Goal: Task Accomplishment & Management: Manage account settings

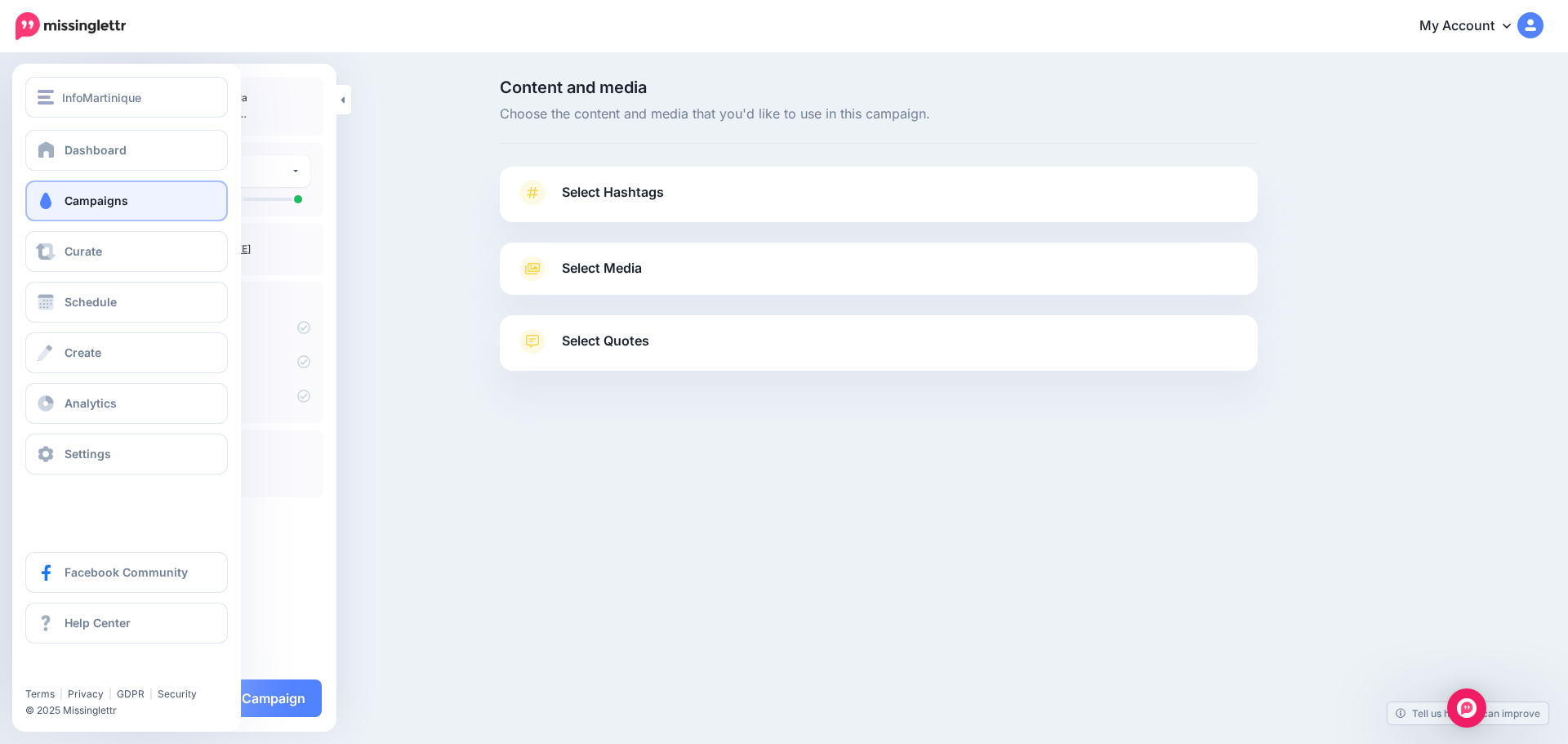
click at [103, 199] on span "Campaigns" at bounding box center [96, 200] width 64 height 14
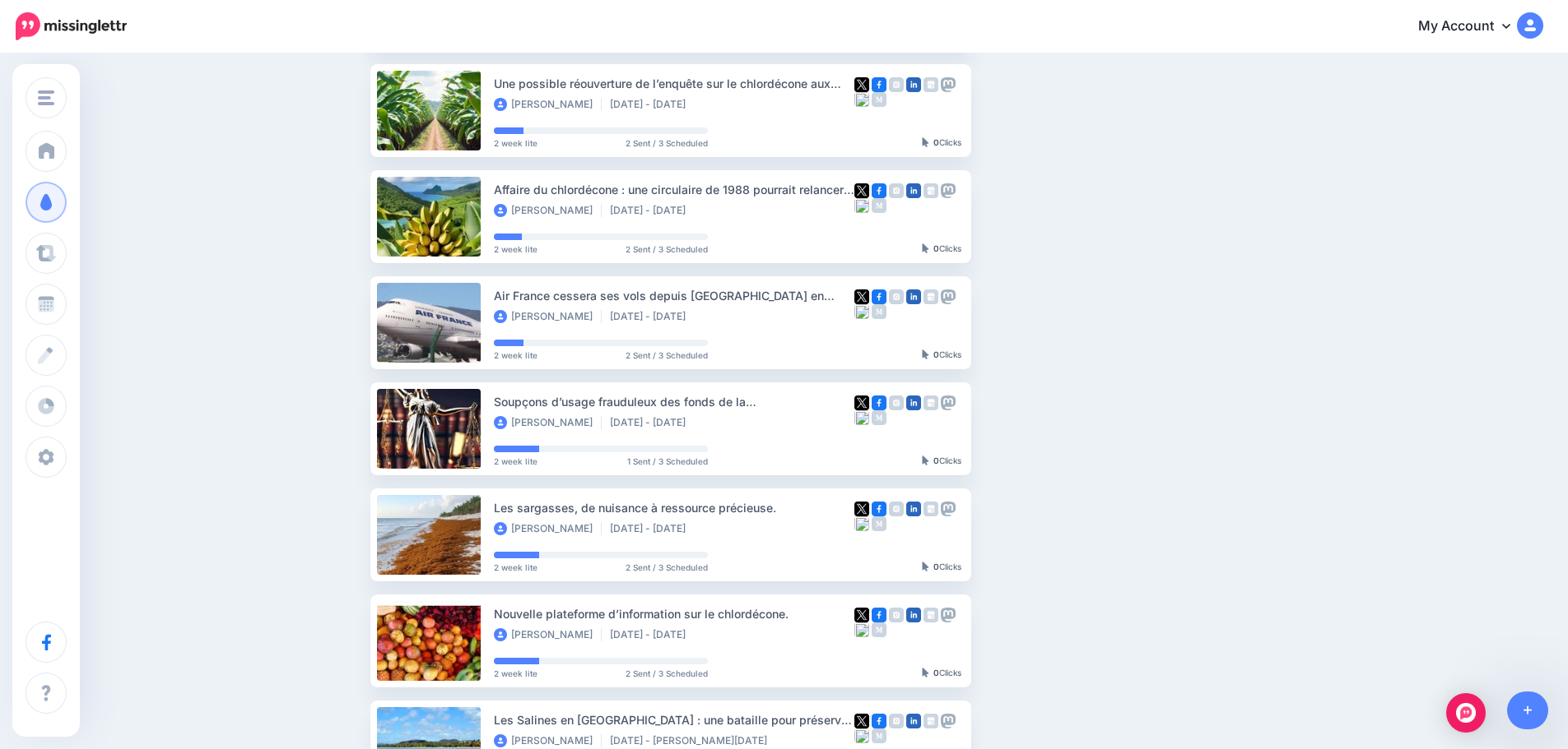
scroll to position [103, 0]
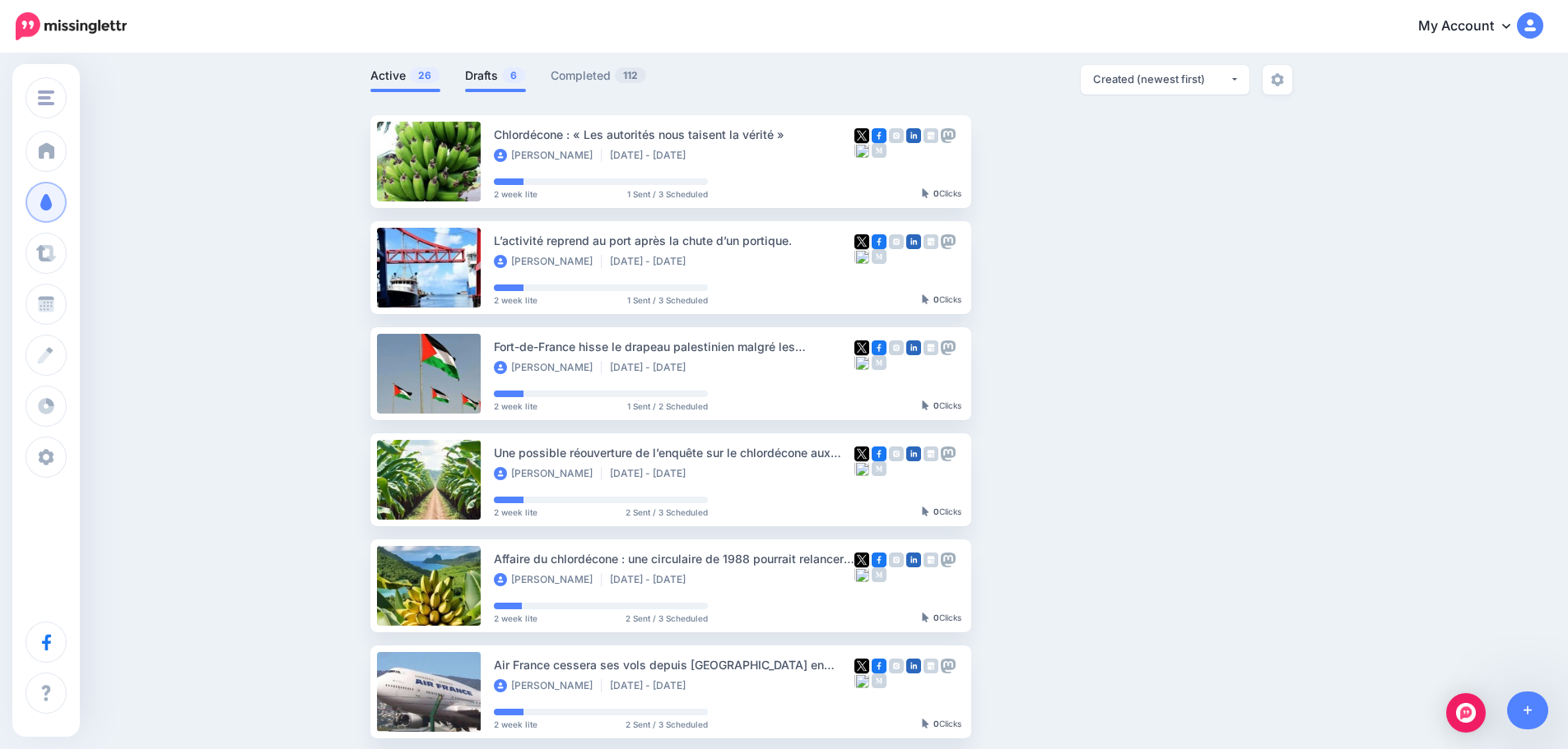
click at [502, 71] on link "Drafts 6" at bounding box center [495, 75] width 61 height 19
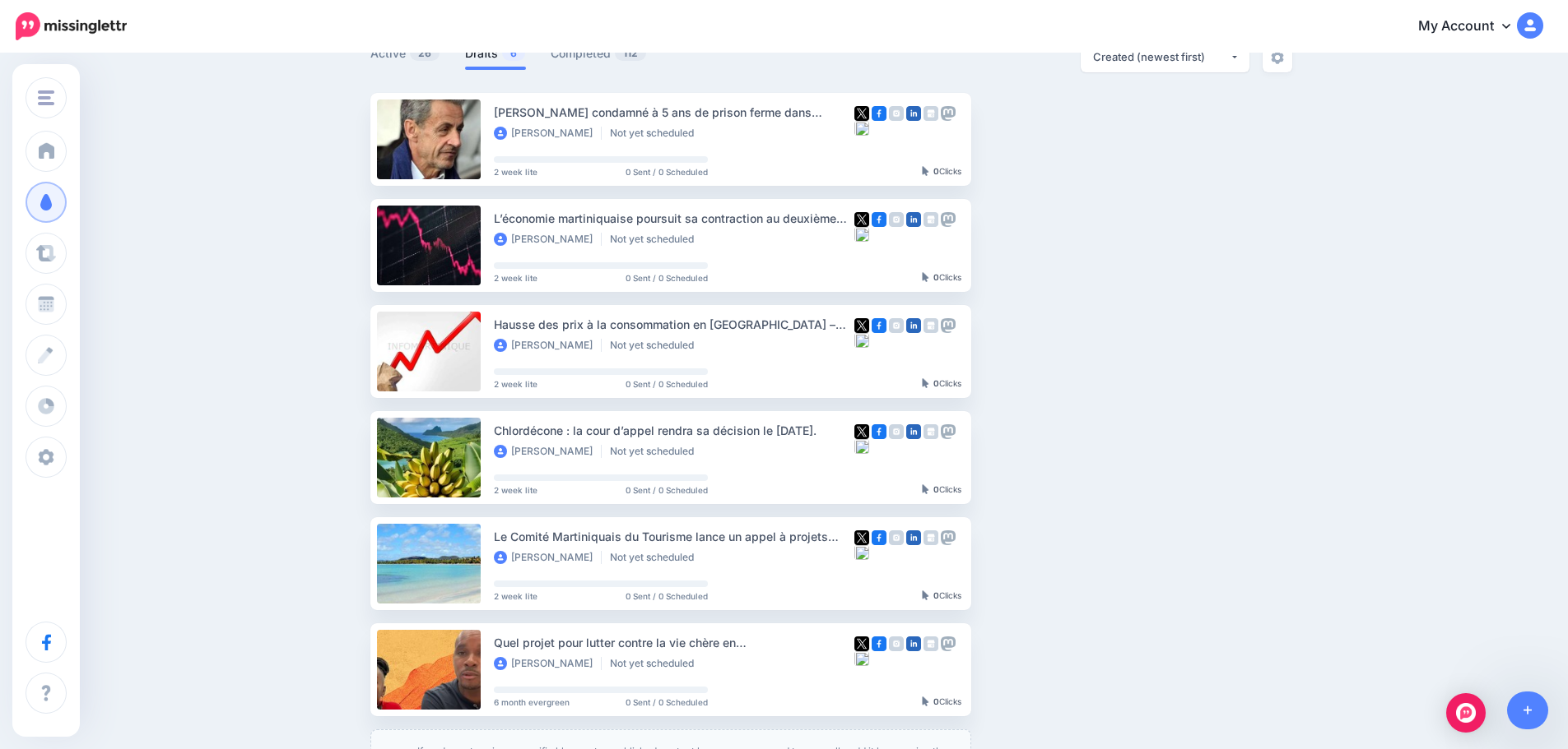
scroll to position [85, 0]
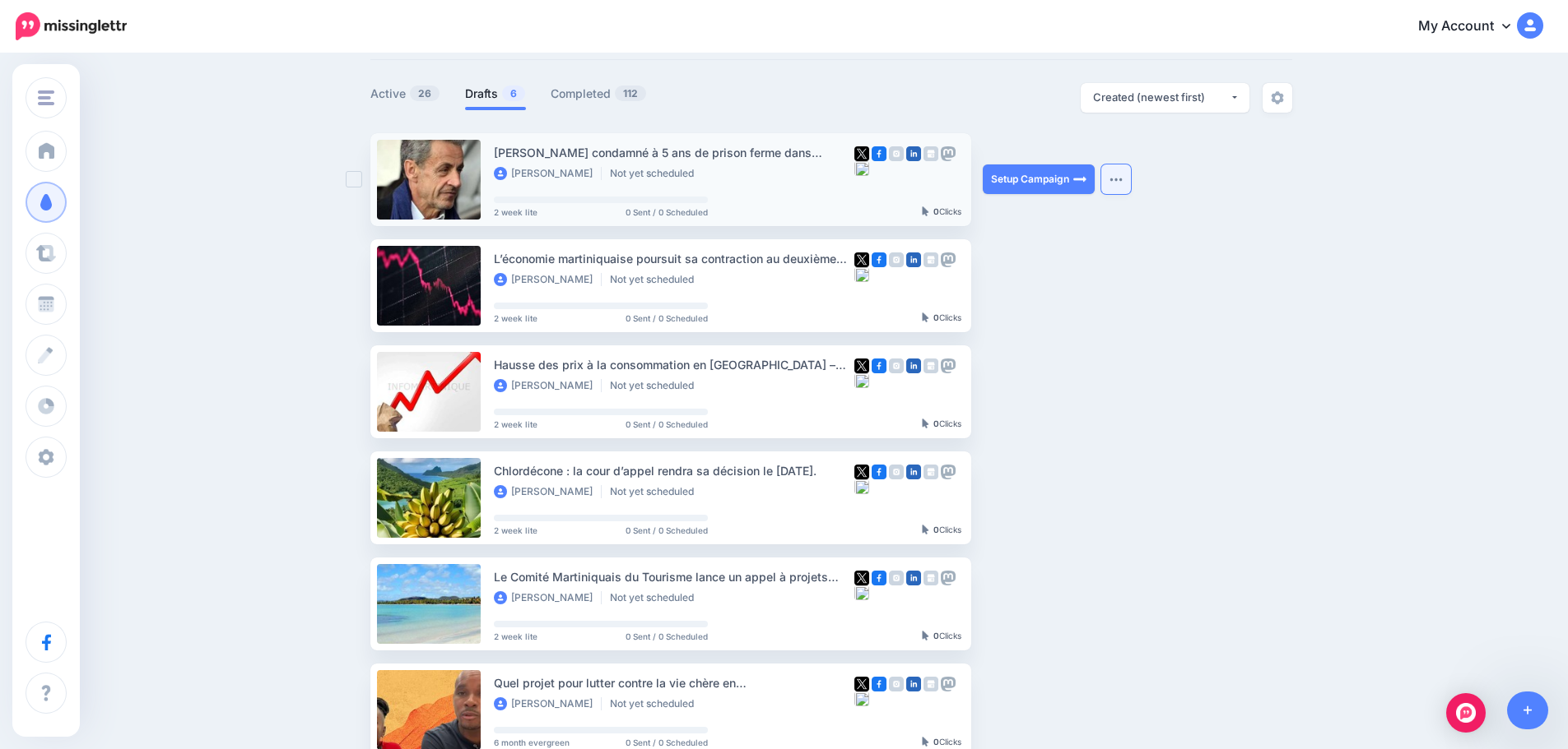
click at [1123, 180] on img "button" at bounding box center [1116, 180] width 13 height 5
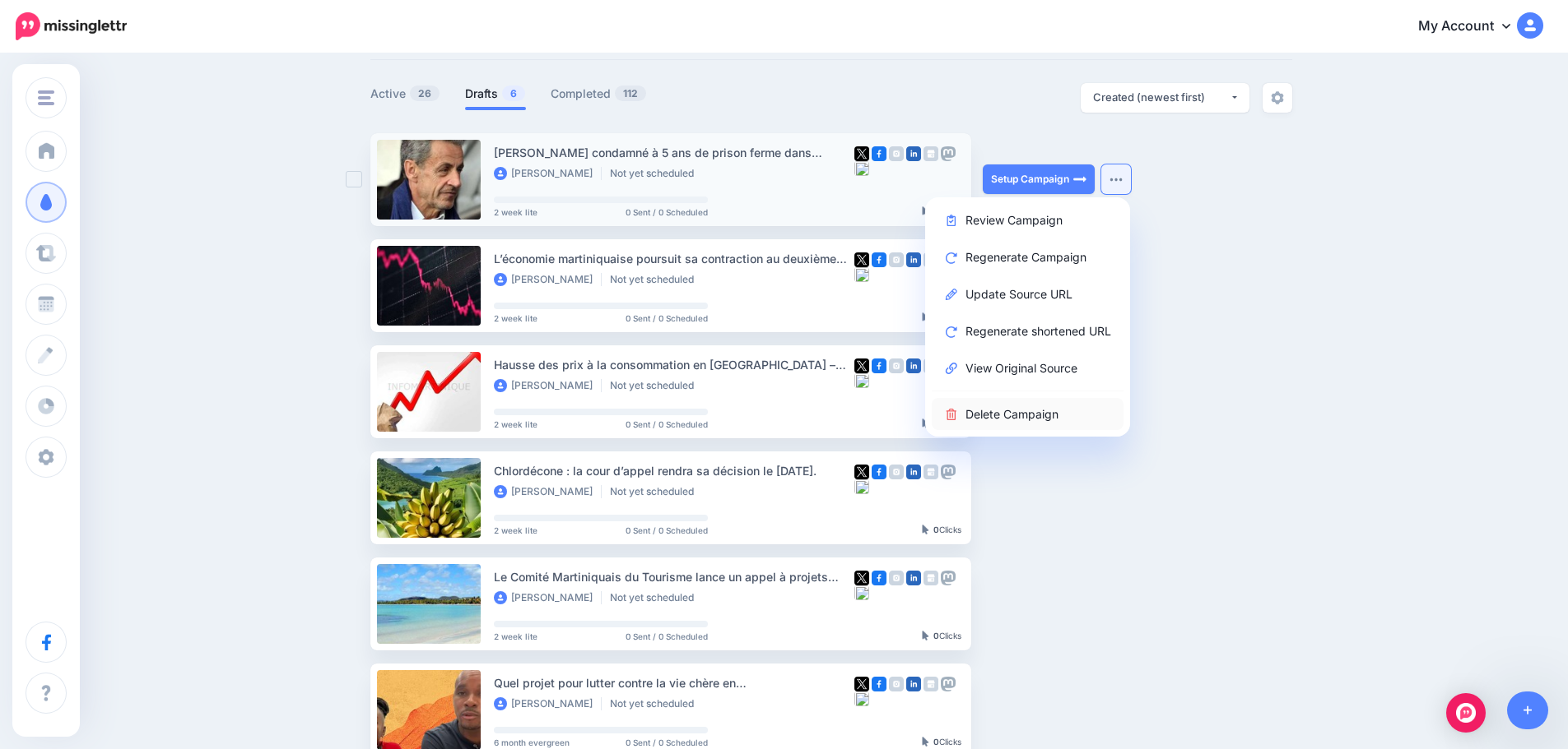
click at [1018, 411] on link "Delete Campaign" at bounding box center [1027, 414] width 192 height 32
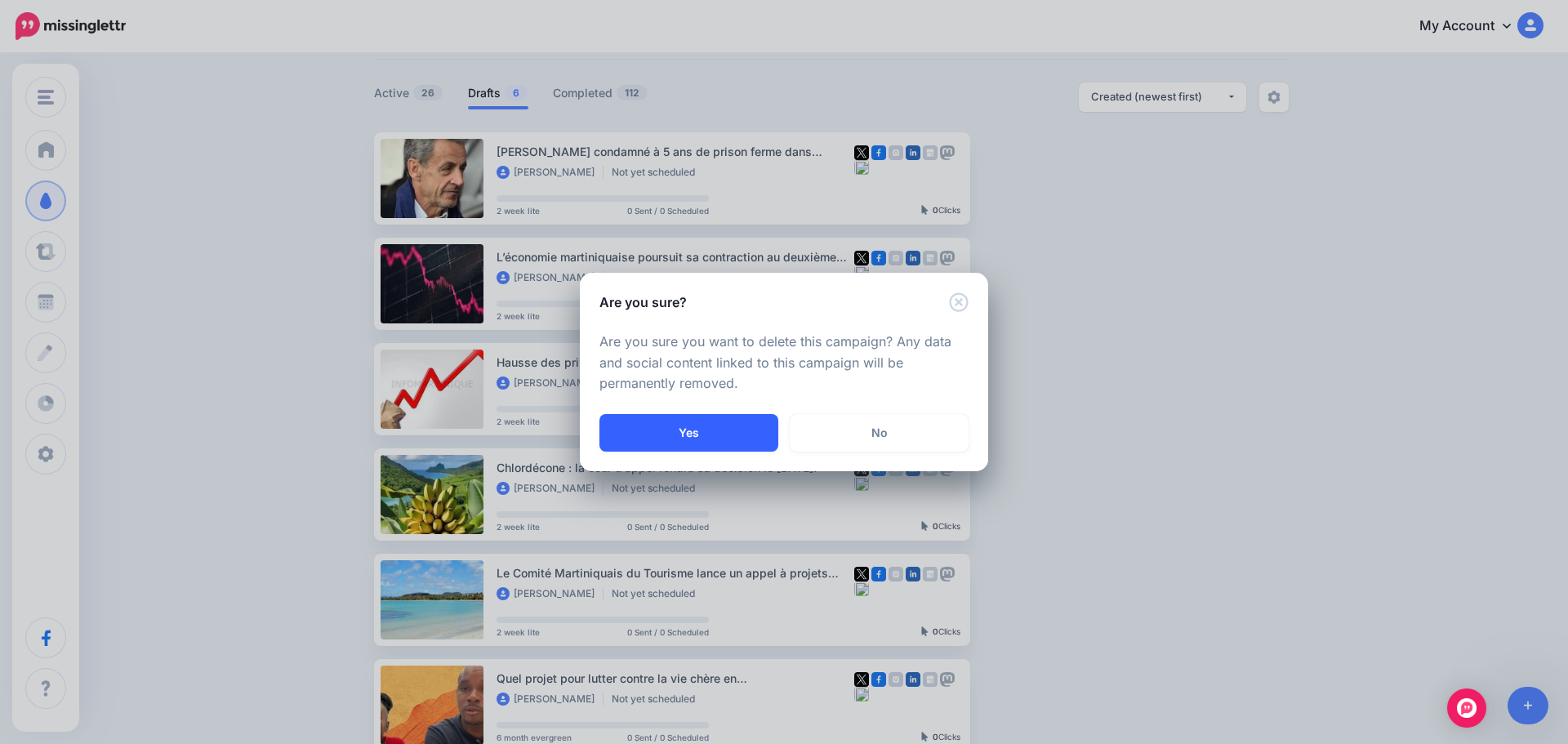
click at [705, 430] on button "Yes" at bounding box center [689, 433] width 179 height 38
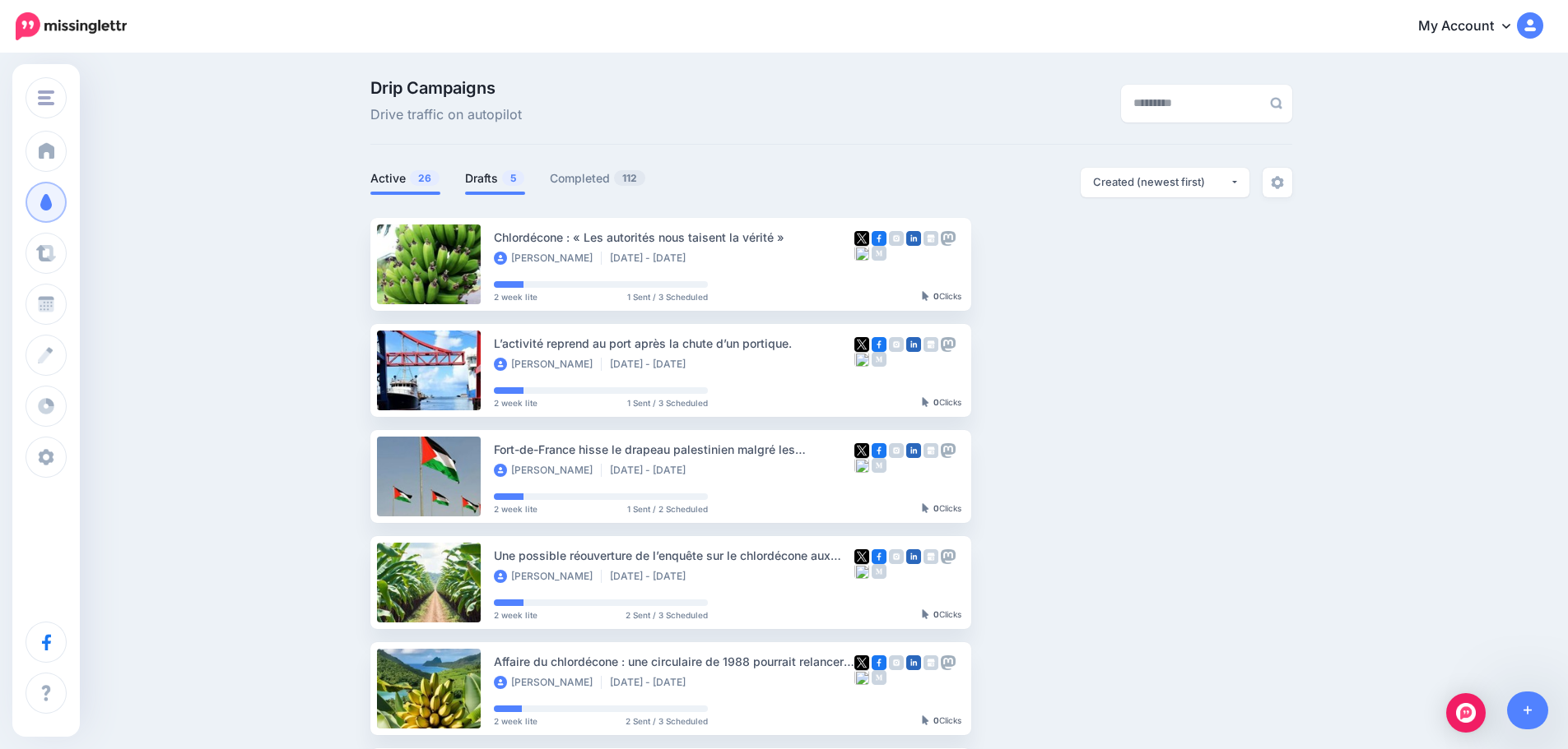
click at [486, 176] on link "Drafts 5" at bounding box center [495, 179] width 60 height 19
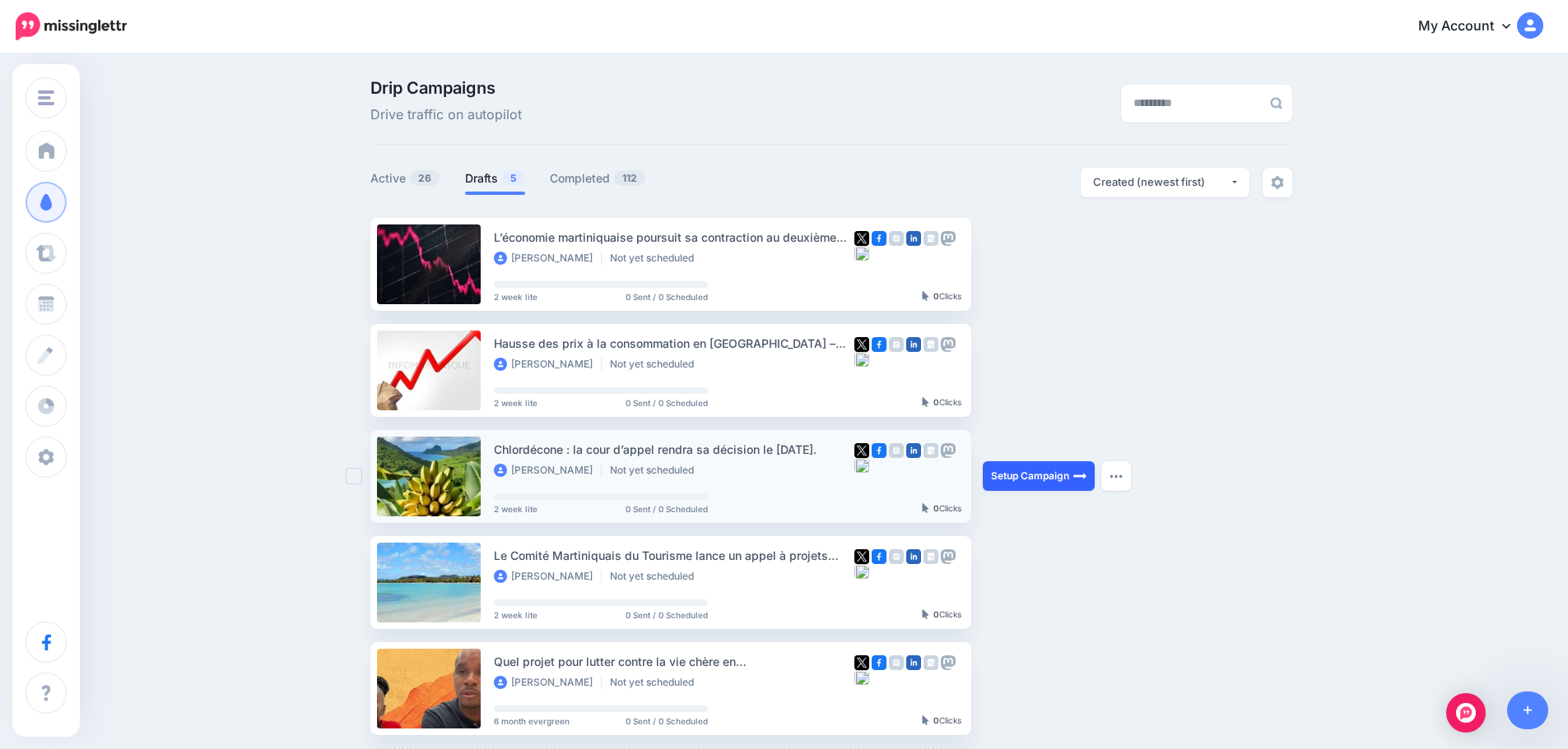
click at [1041, 472] on link "Setup Campaign" at bounding box center [1039, 476] width 111 height 29
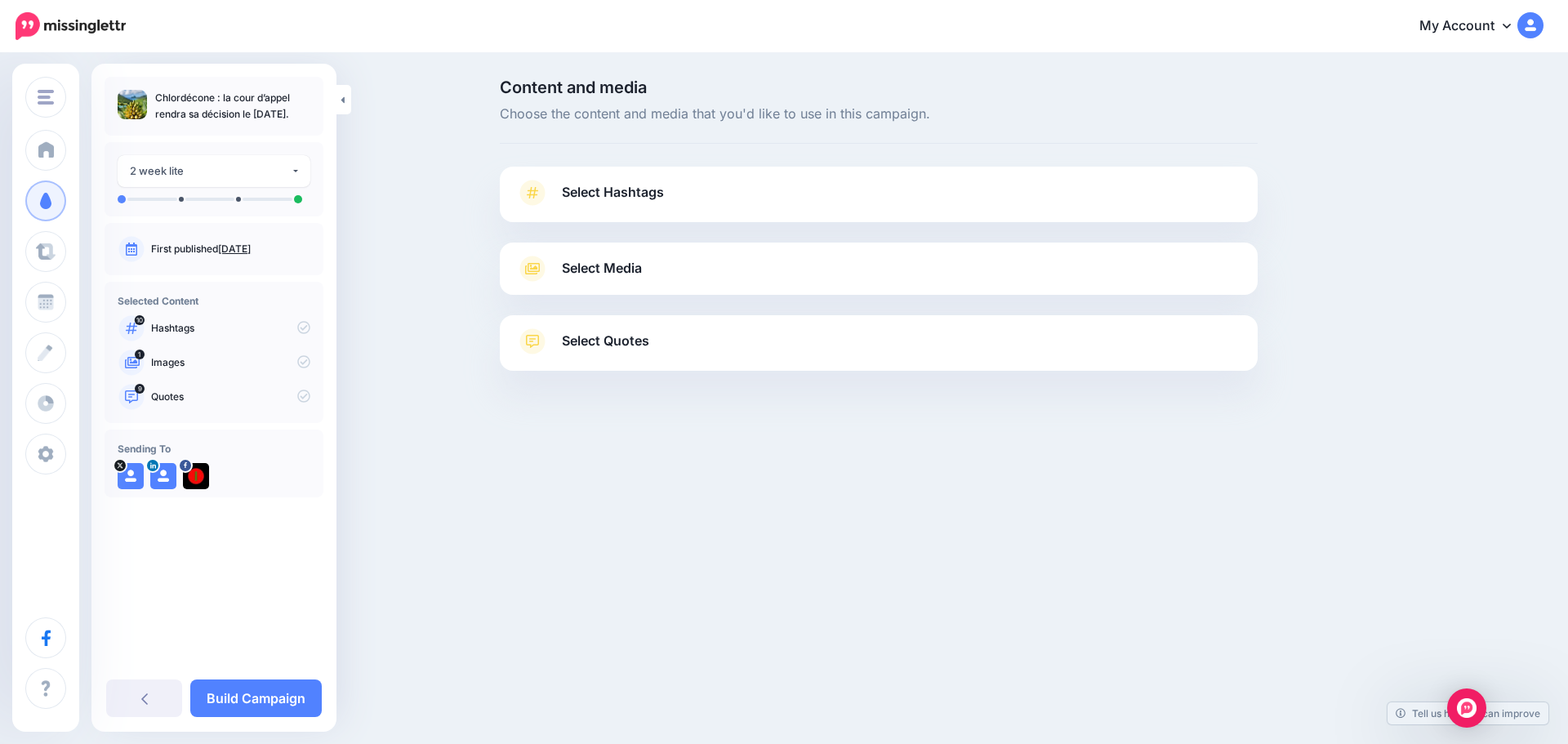
click at [612, 198] on span "Select Hashtags" at bounding box center [613, 191] width 102 height 22
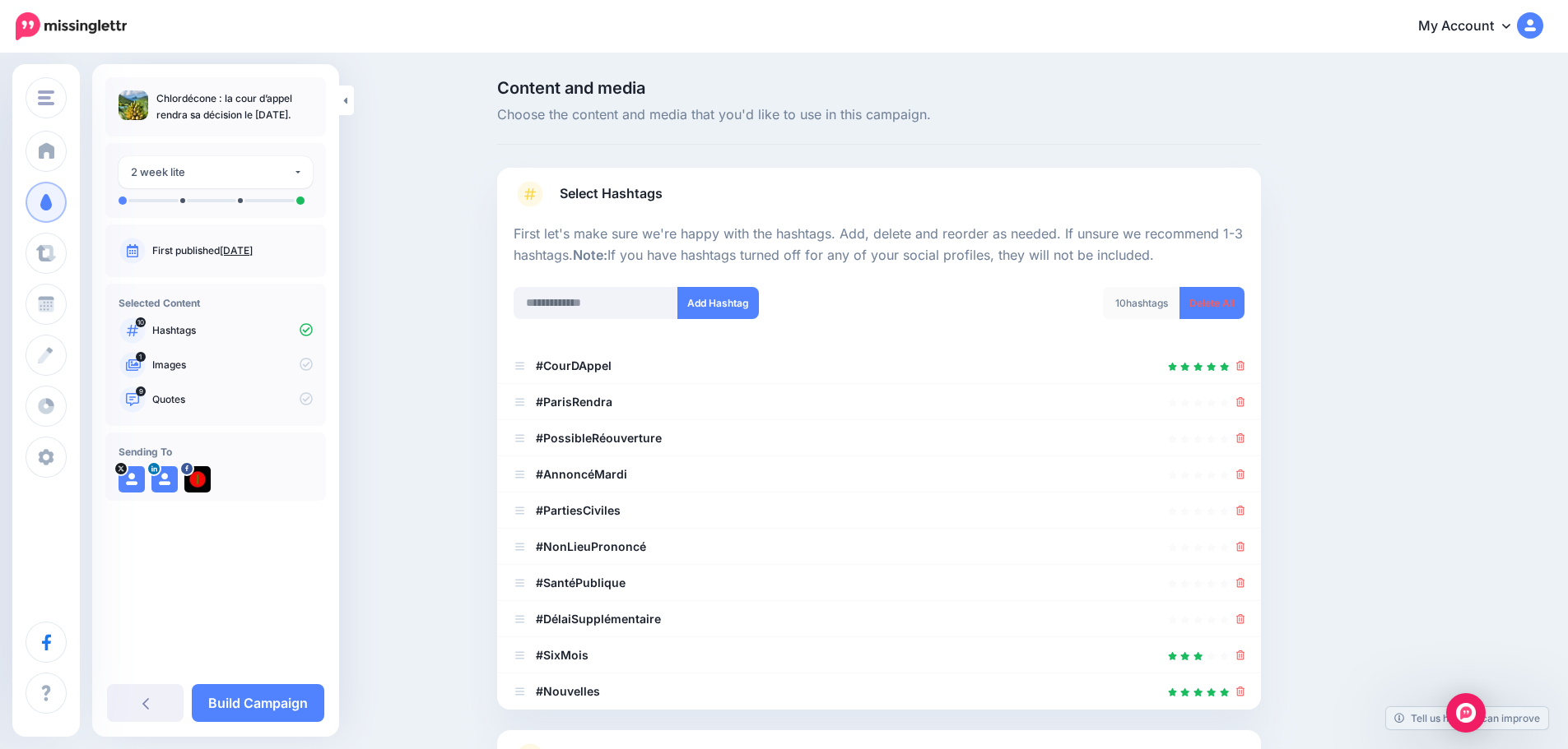
click at [170, 94] on p "Chlordécone : la cour d’appel rendra sa décision le [DATE]." at bounding box center [234, 106] width 157 height 33
copy p "Chlordécone"
click at [628, 297] on input "text" at bounding box center [596, 303] width 165 height 32
paste input "**********"
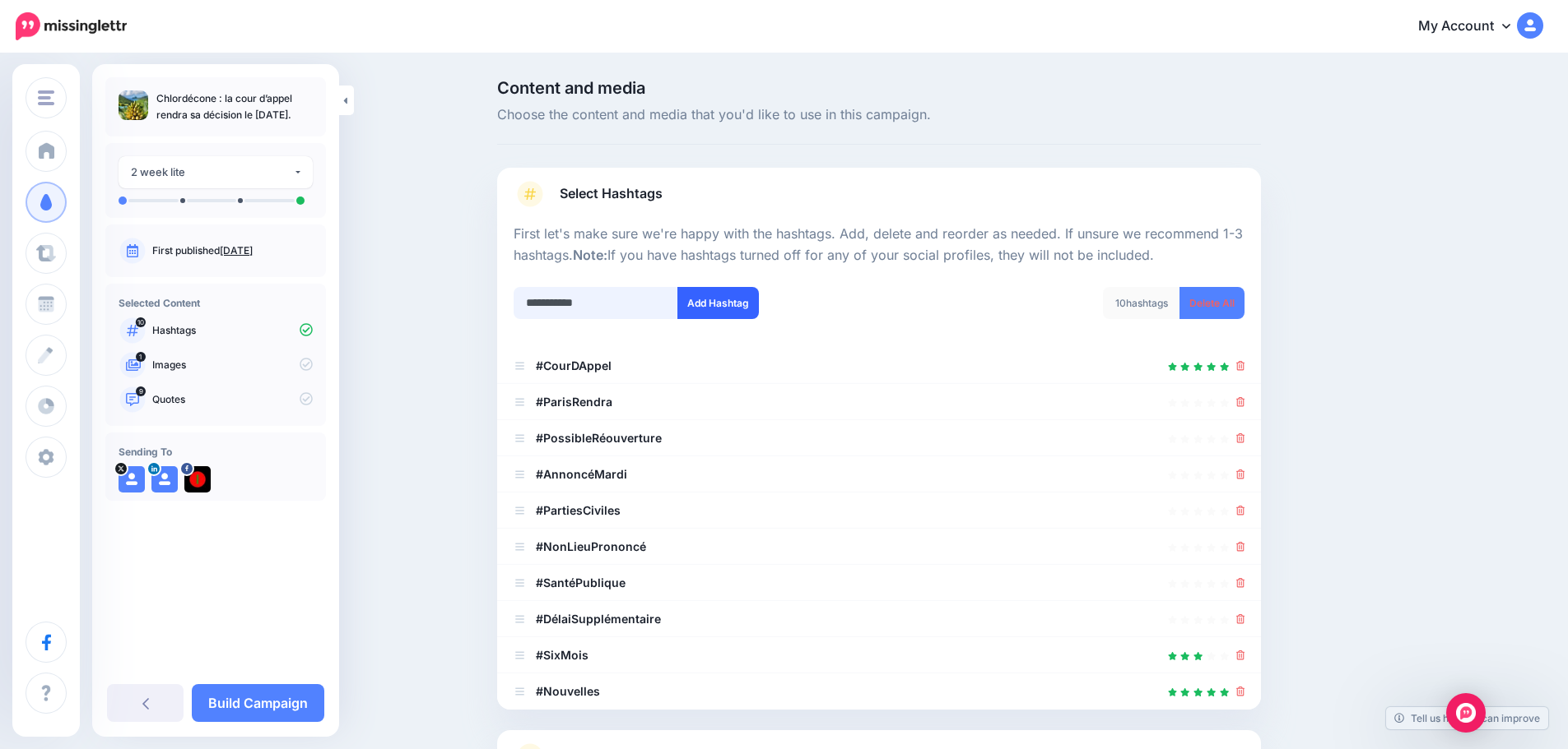
type input "**********"
click at [748, 295] on button "Add Hashtag" at bounding box center [718, 303] width 81 height 32
click at [634, 308] on input "text" at bounding box center [596, 303] width 165 height 32
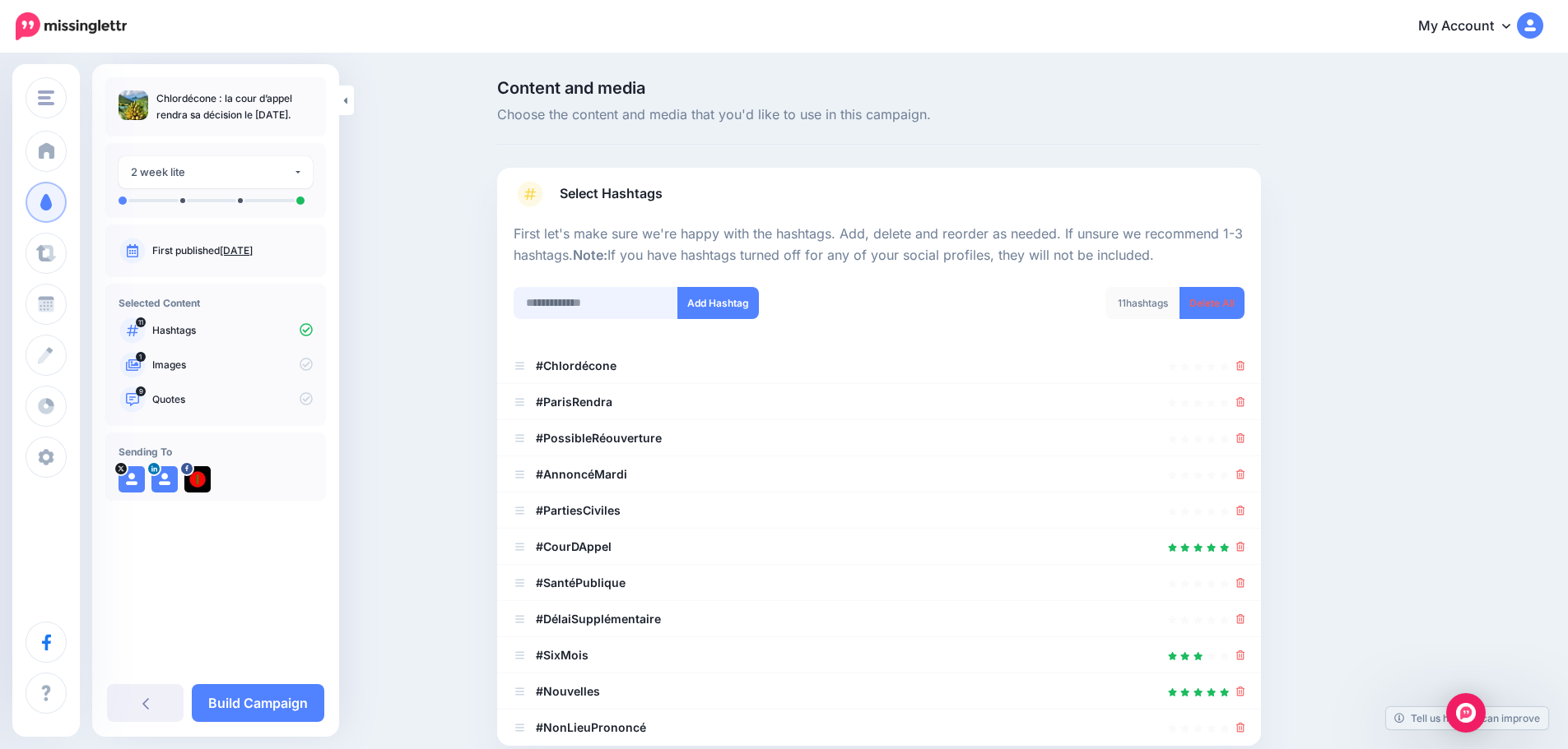
scroll to position [253, 0]
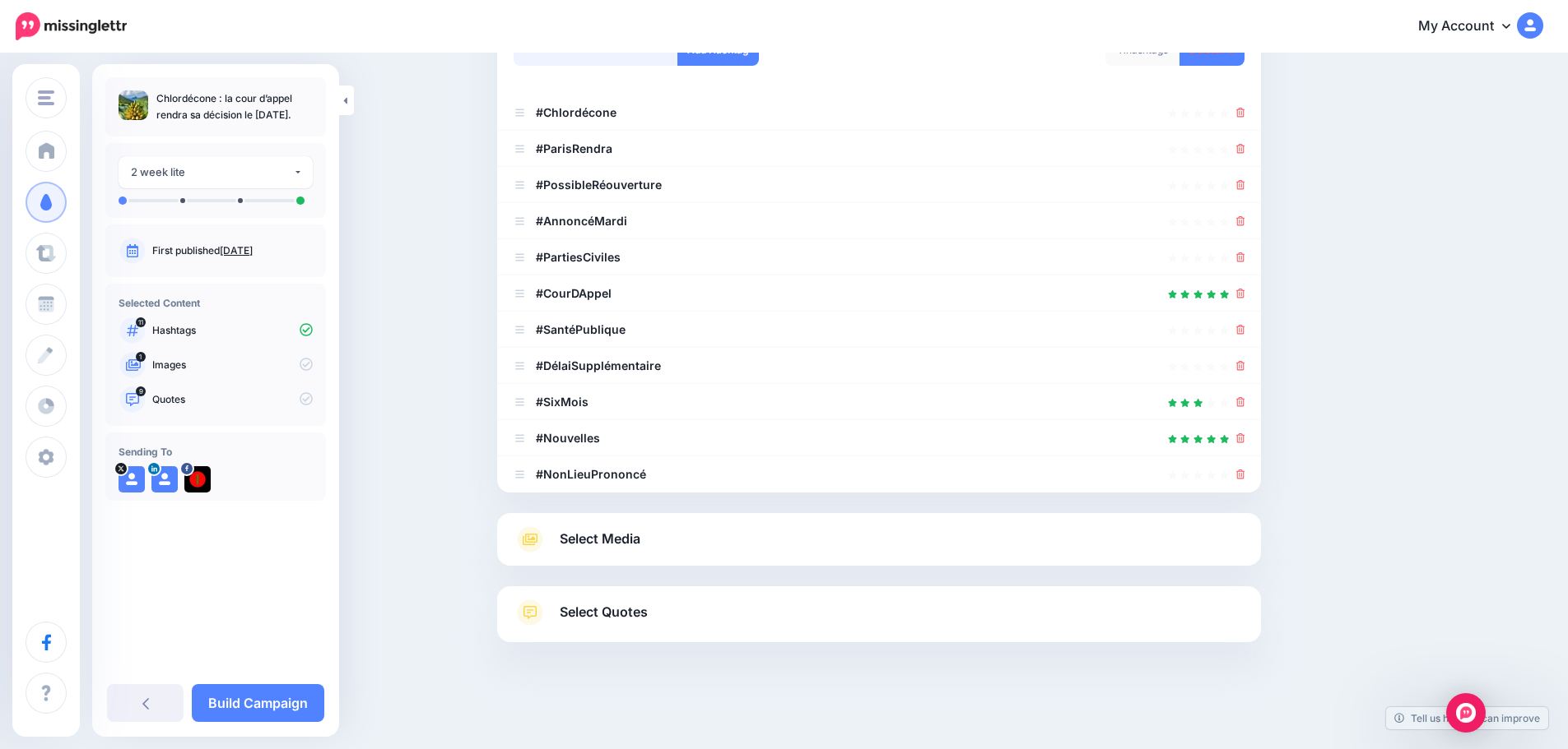
type input "**********"
click at [677, 34] on button "Add Hashtag" at bounding box center [718, 50] width 81 height 32
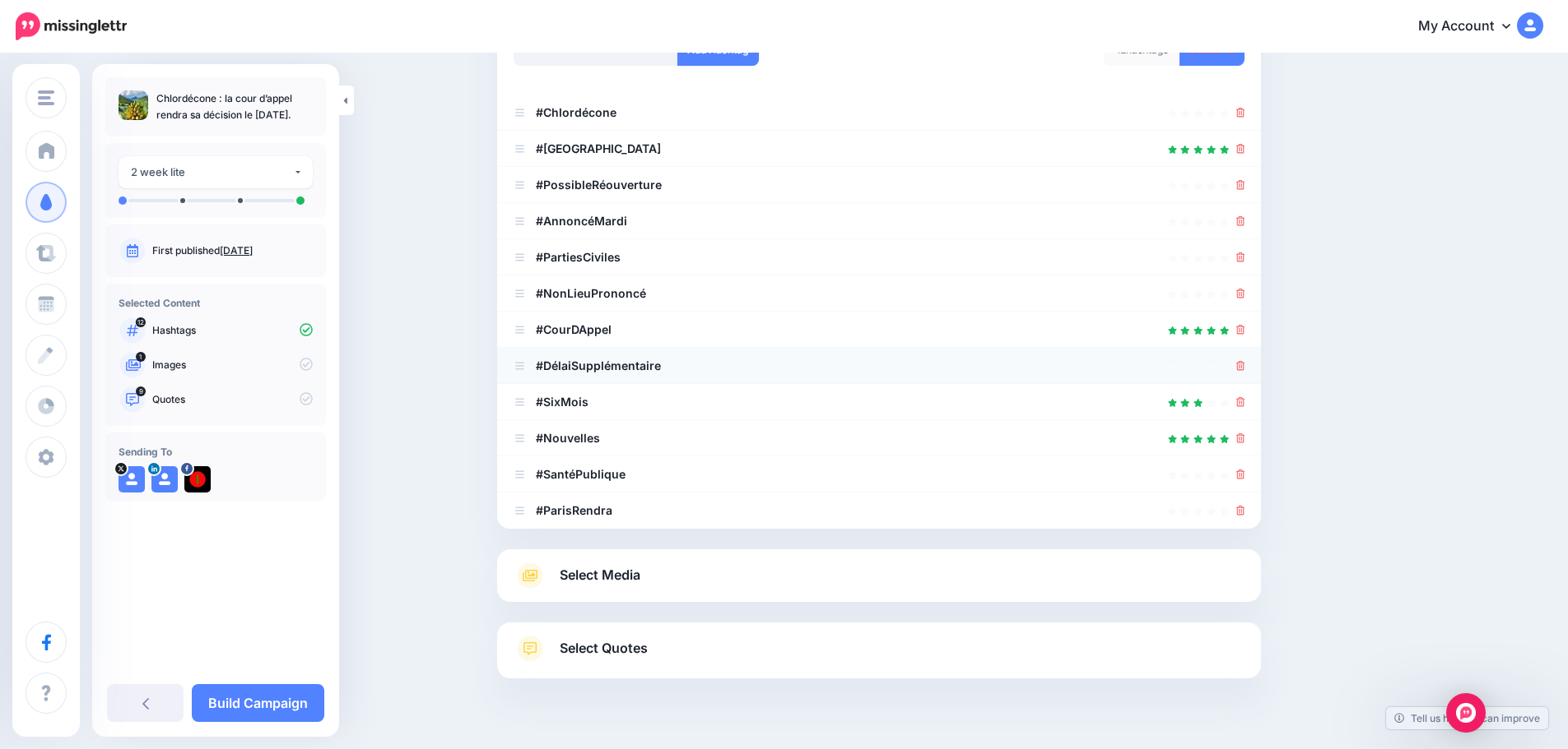
scroll to position [289, 0]
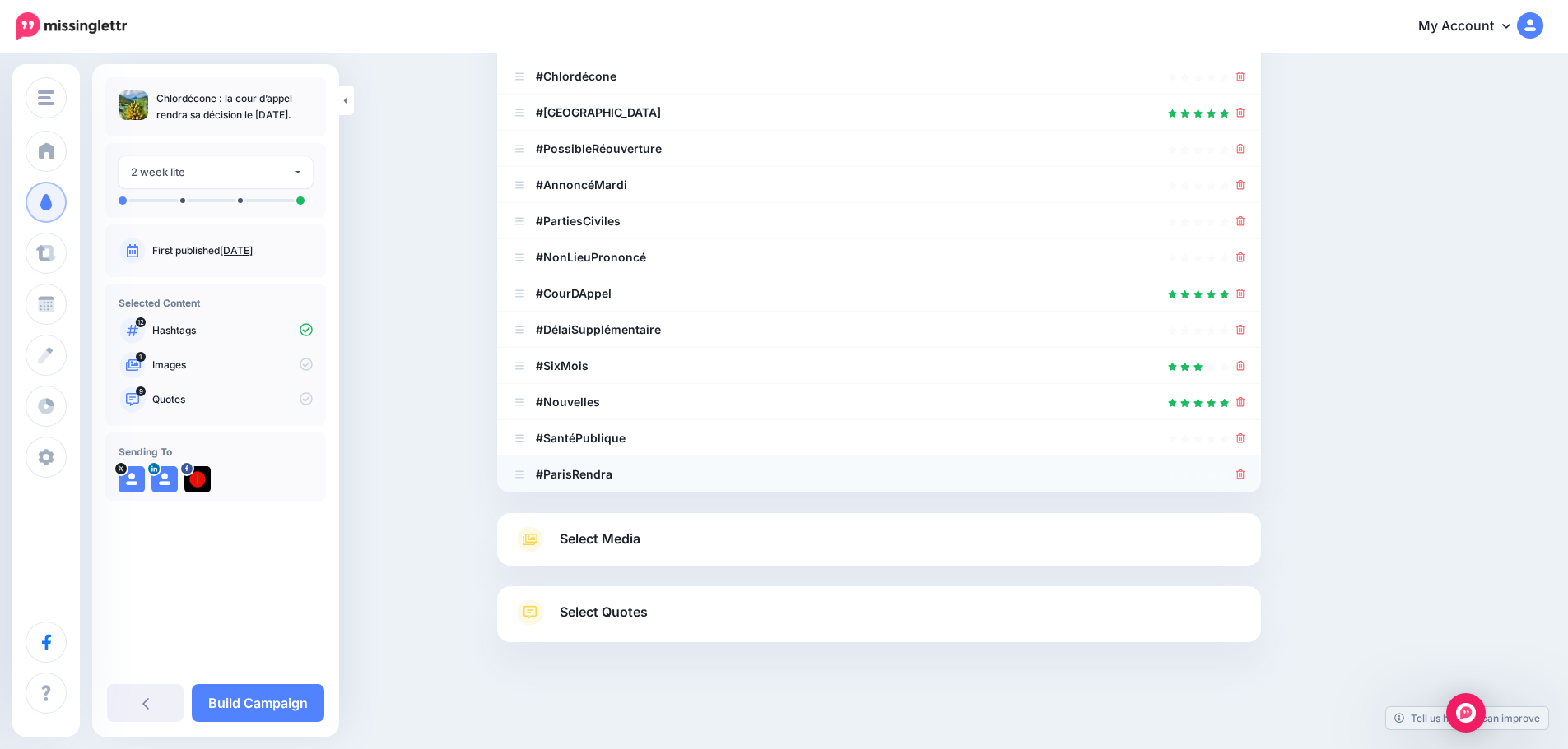
click at [1240, 477] on div at bounding box center [879, 474] width 731 height 19
click at [1245, 477] on icon at bounding box center [1241, 474] width 9 height 10
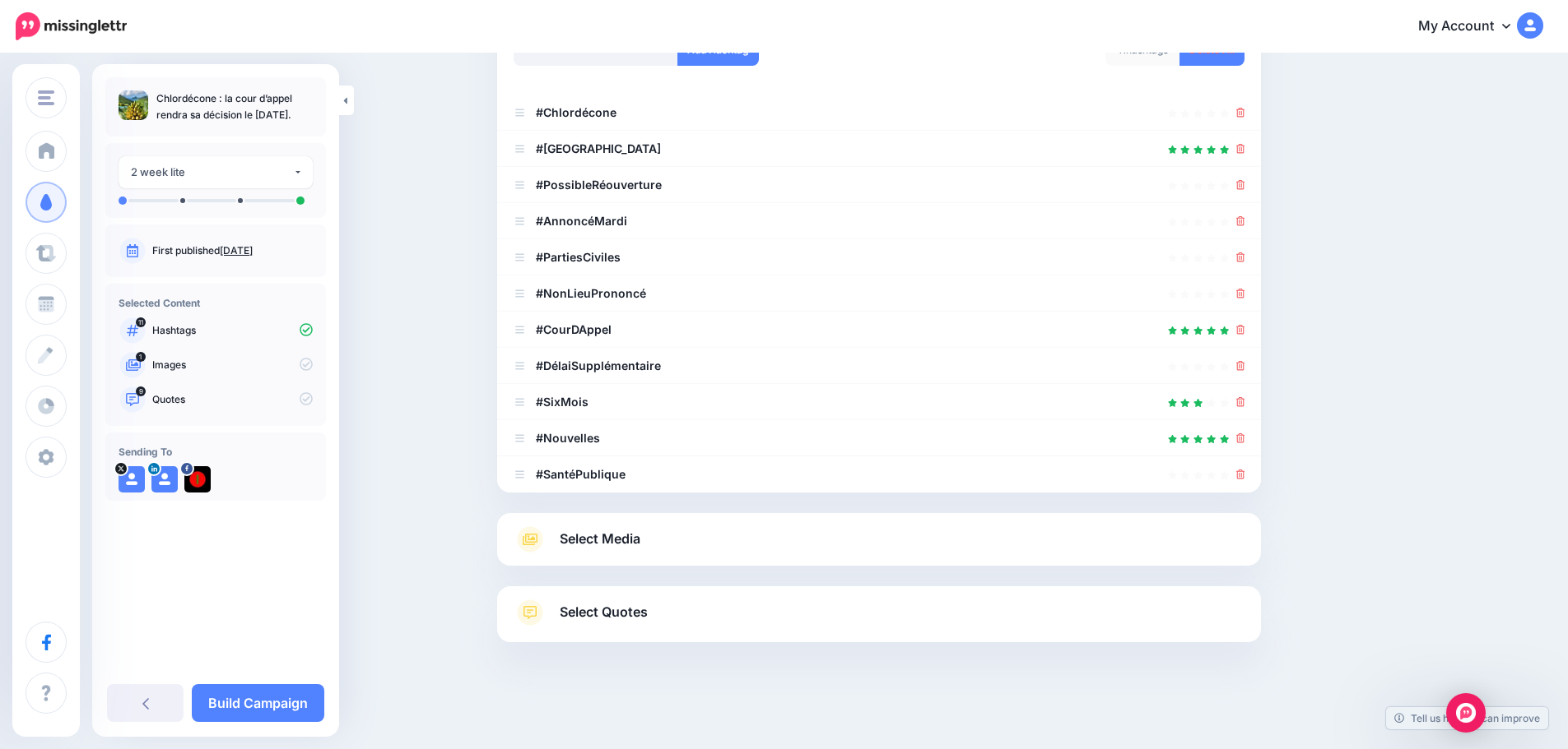
scroll to position [253, 0]
click at [1245, 476] on icon at bounding box center [1241, 474] width 9 height 10
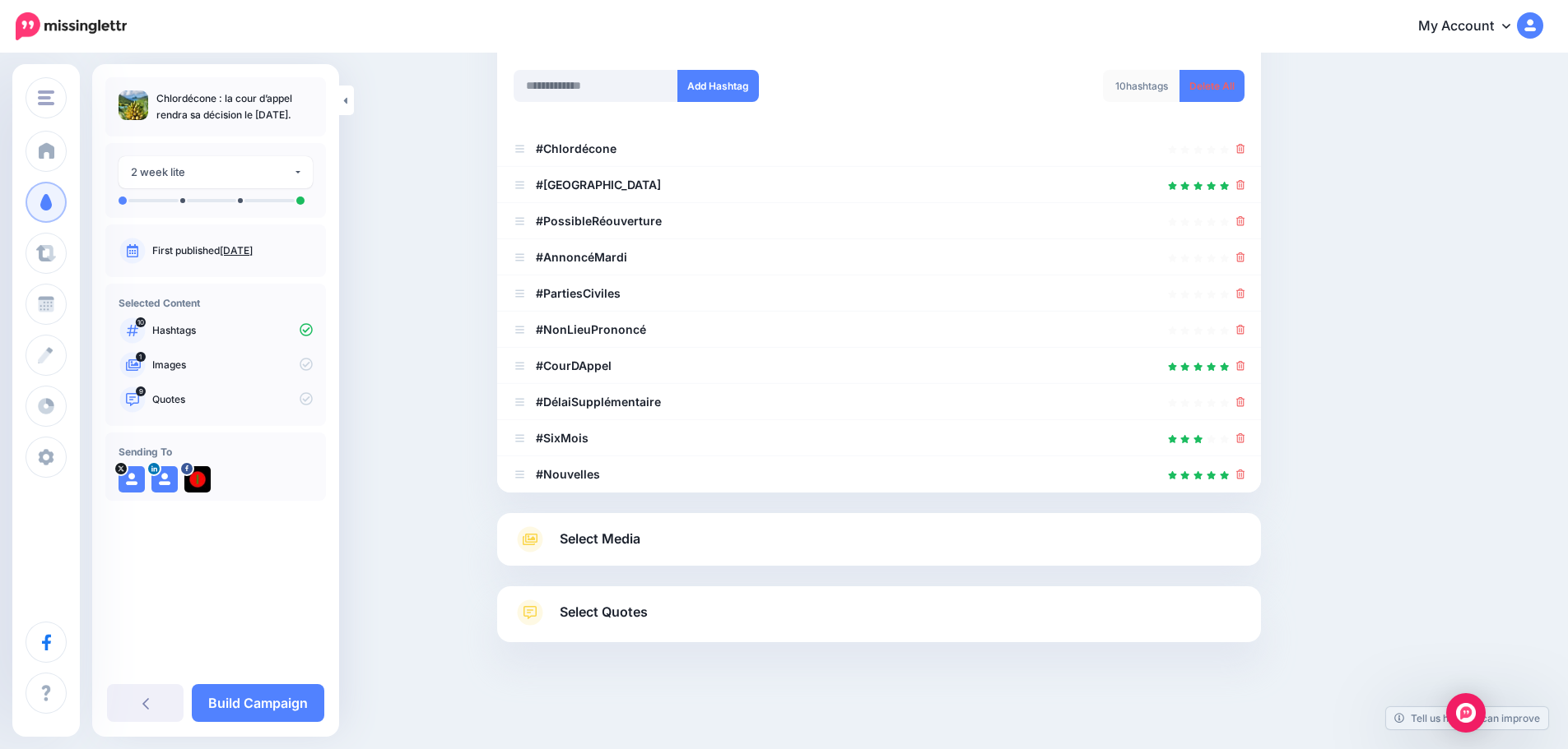
click at [1245, 476] on icon at bounding box center [1241, 474] width 9 height 10
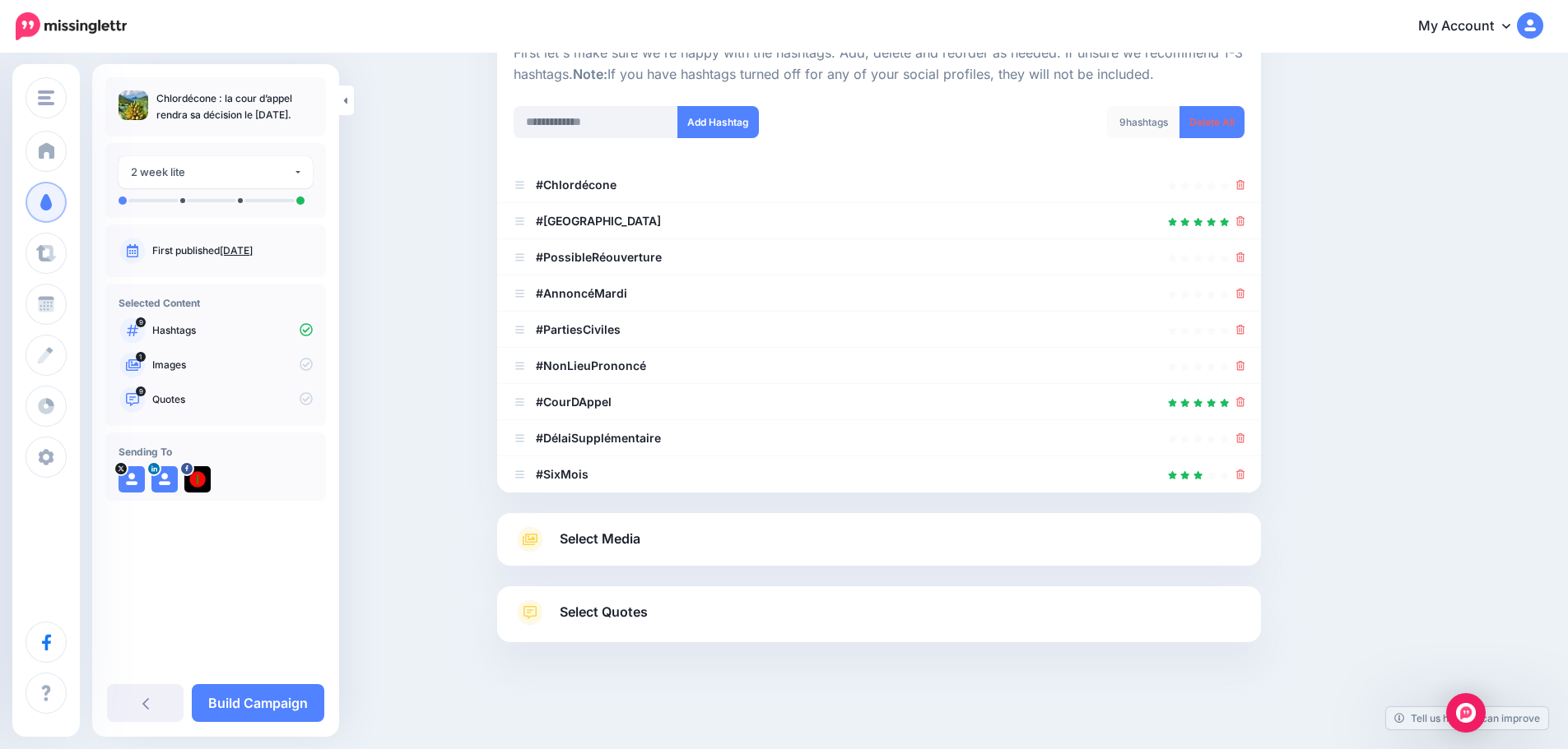
click at [1245, 476] on icon at bounding box center [1241, 474] width 9 height 10
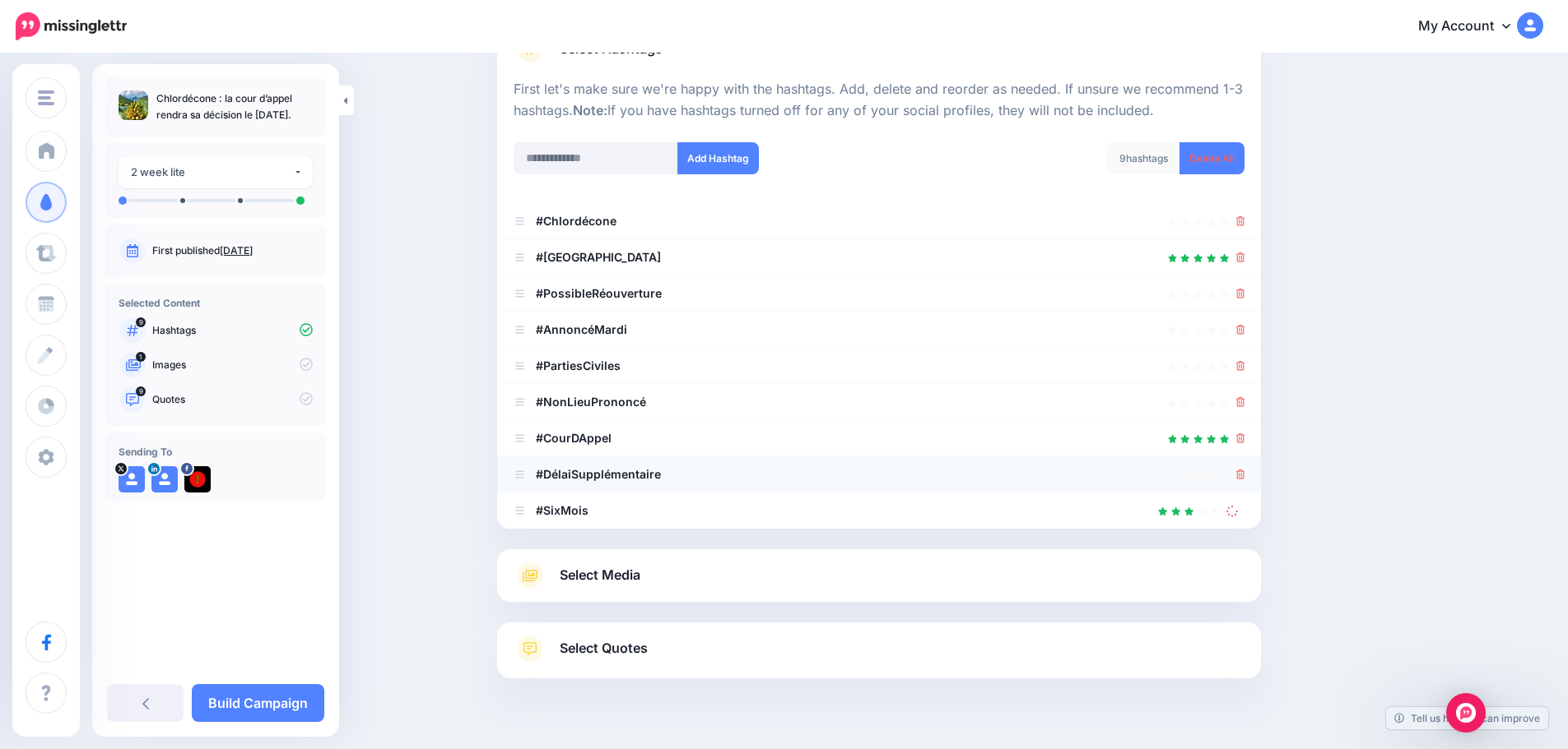
click at [1245, 475] on icon at bounding box center [1241, 474] width 9 height 10
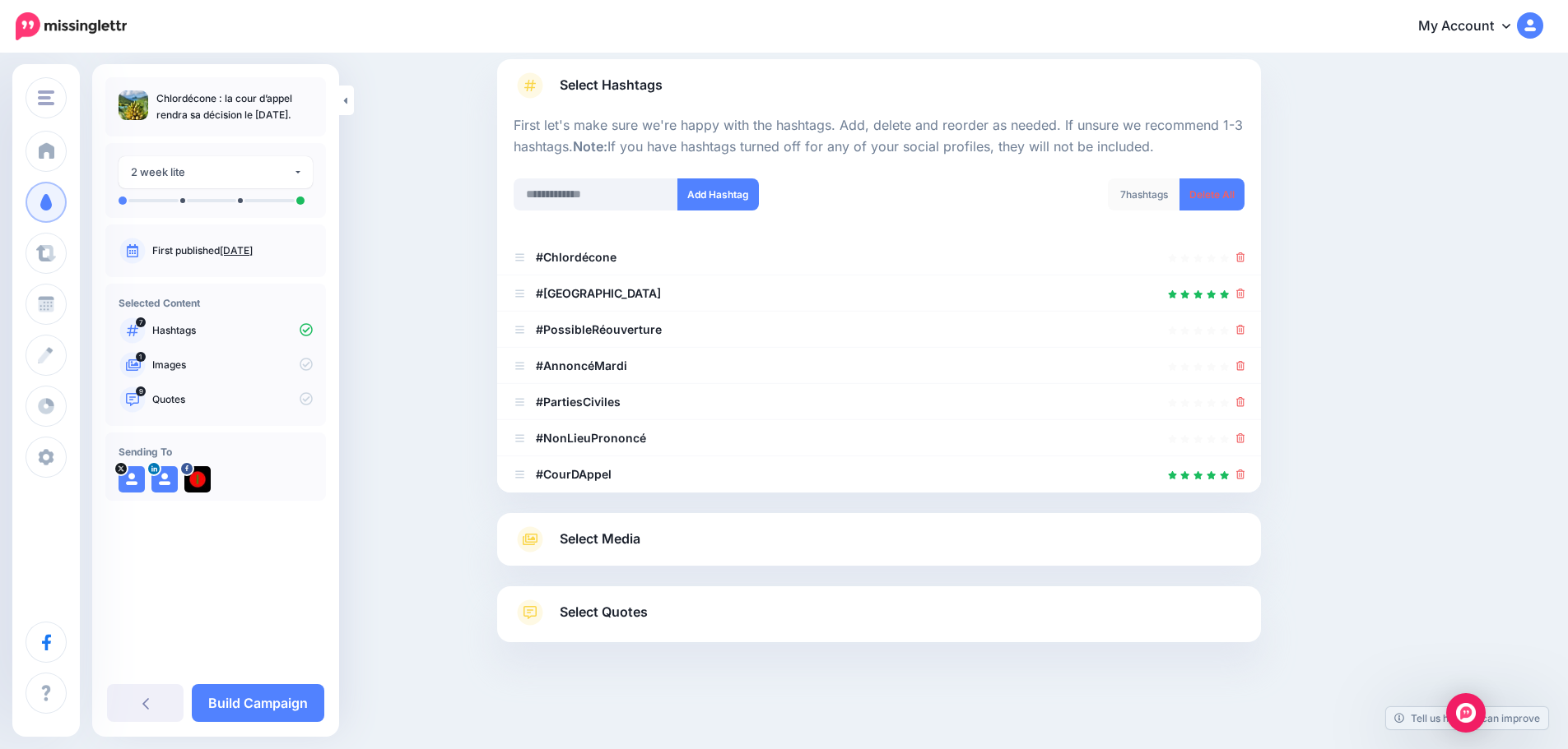
click at [1245, 475] on icon at bounding box center [1241, 474] width 9 height 10
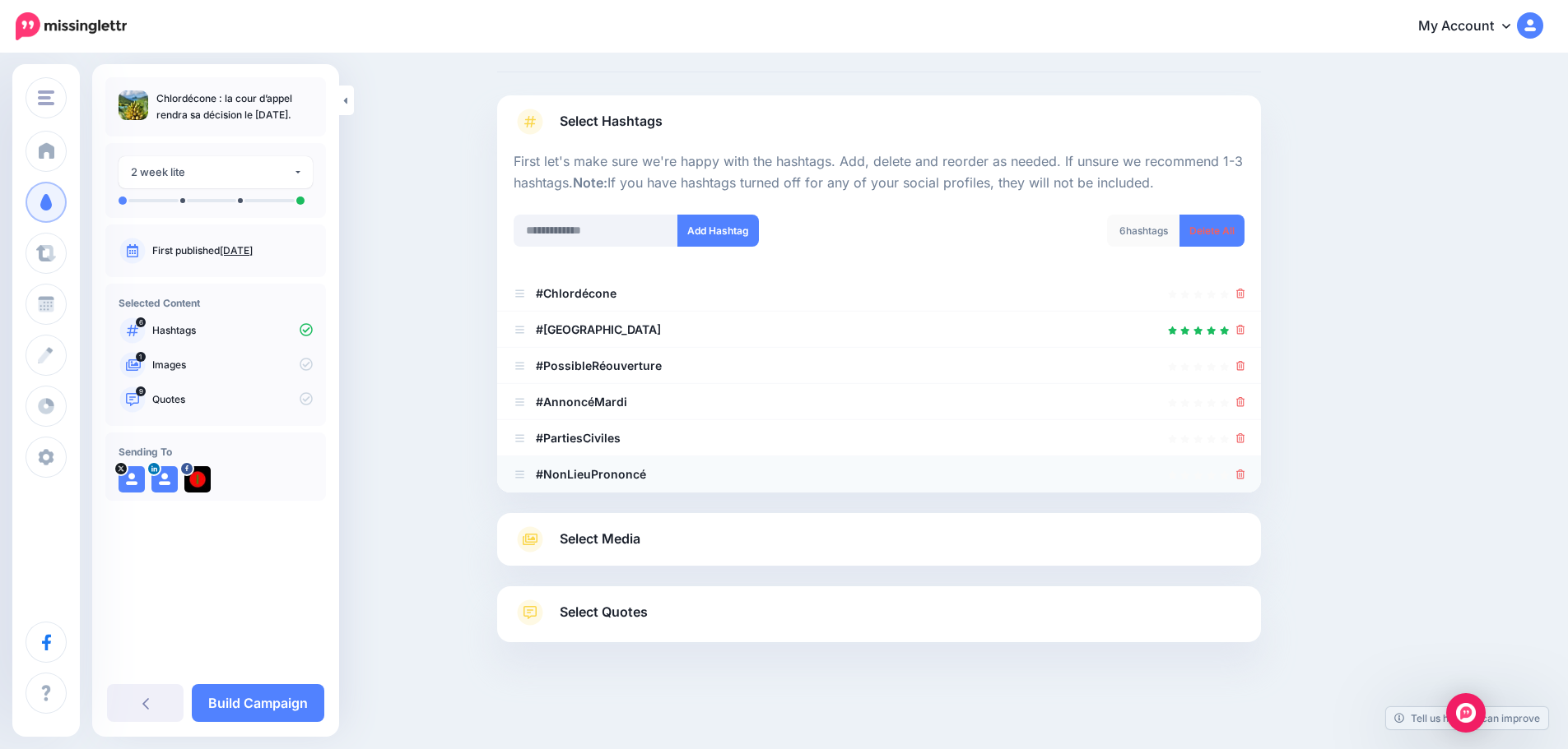
click at [1243, 479] on icon at bounding box center [1241, 474] width 9 height 10
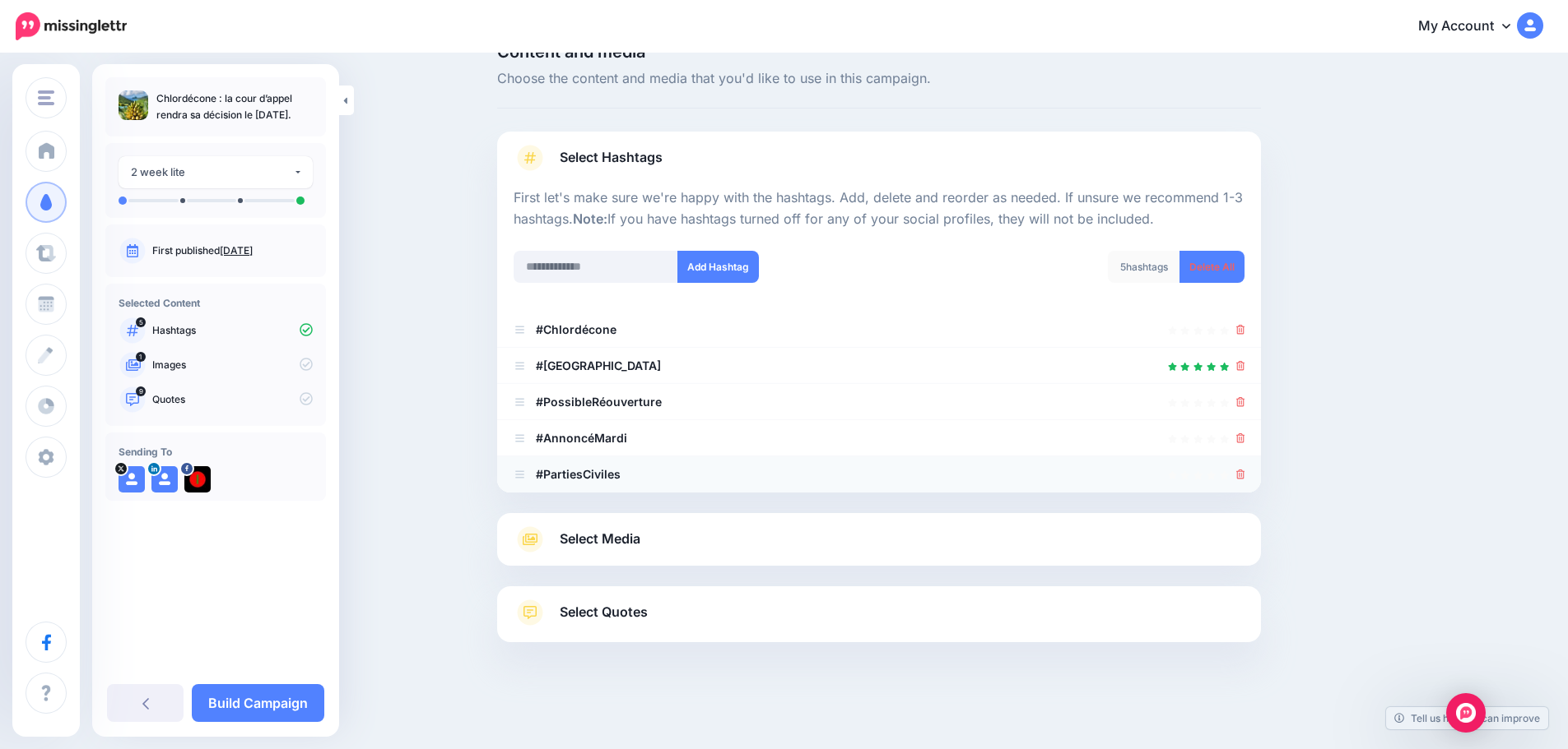
click at [1245, 476] on icon at bounding box center [1241, 474] width 9 height 10
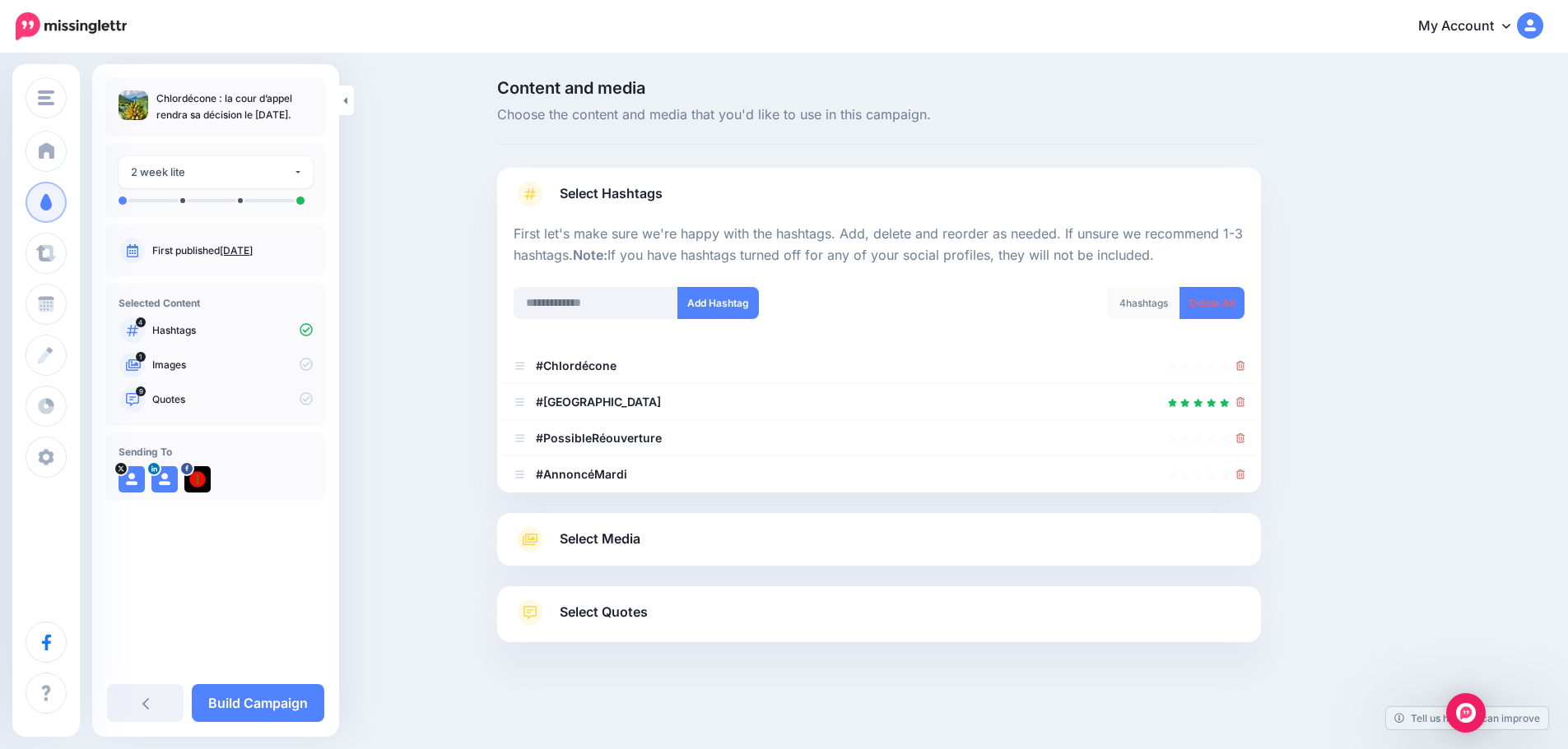
scroll to position [0, 0]
click at [1246, 476] on icon at bounding box center [1246, 474] width 9 height 10
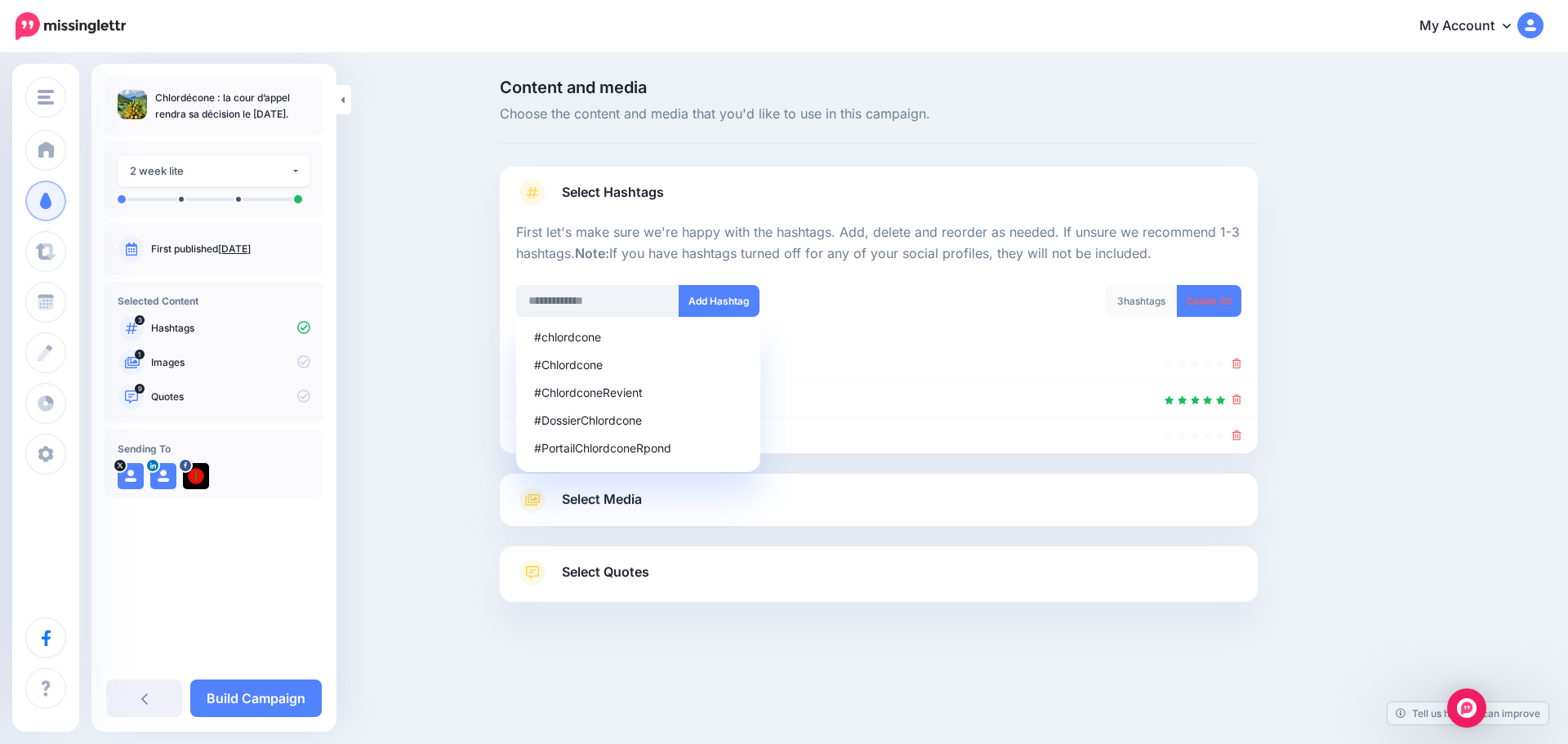
click at [1237, 473] on div at bounding box center [878, 463] width 758 height 20
click at [1232, 433] on li "#PossibleRéouverture" at bounding box center [878, 435] width 758 height 36
click at [1304, 423] on div "Content and media Choose the content and media that you'd like to use in this c…" at bounding box center [957, 381] width 939 height 604
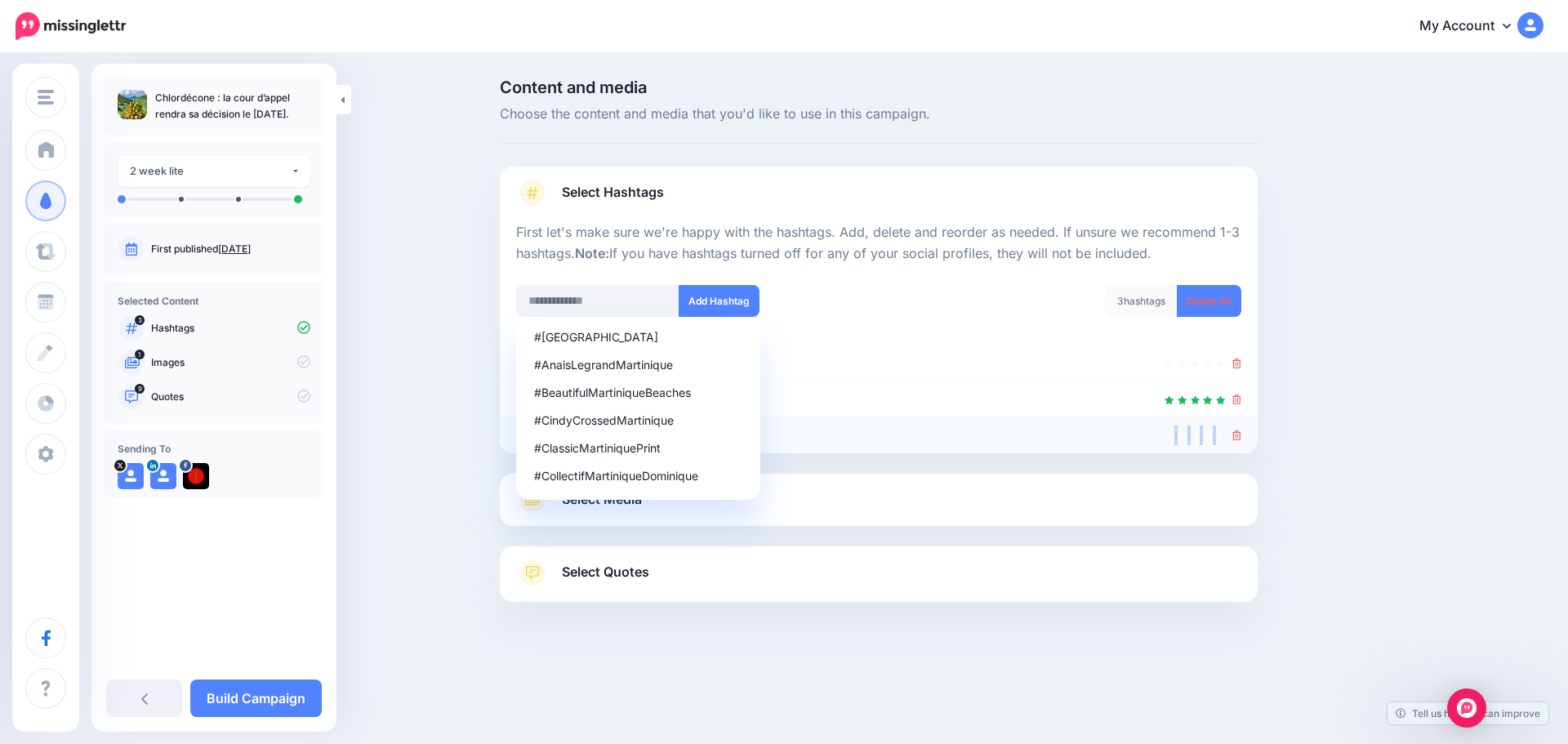
click at [1240, 435] on icon at bounding box center [1236, 435] width 9 height 10
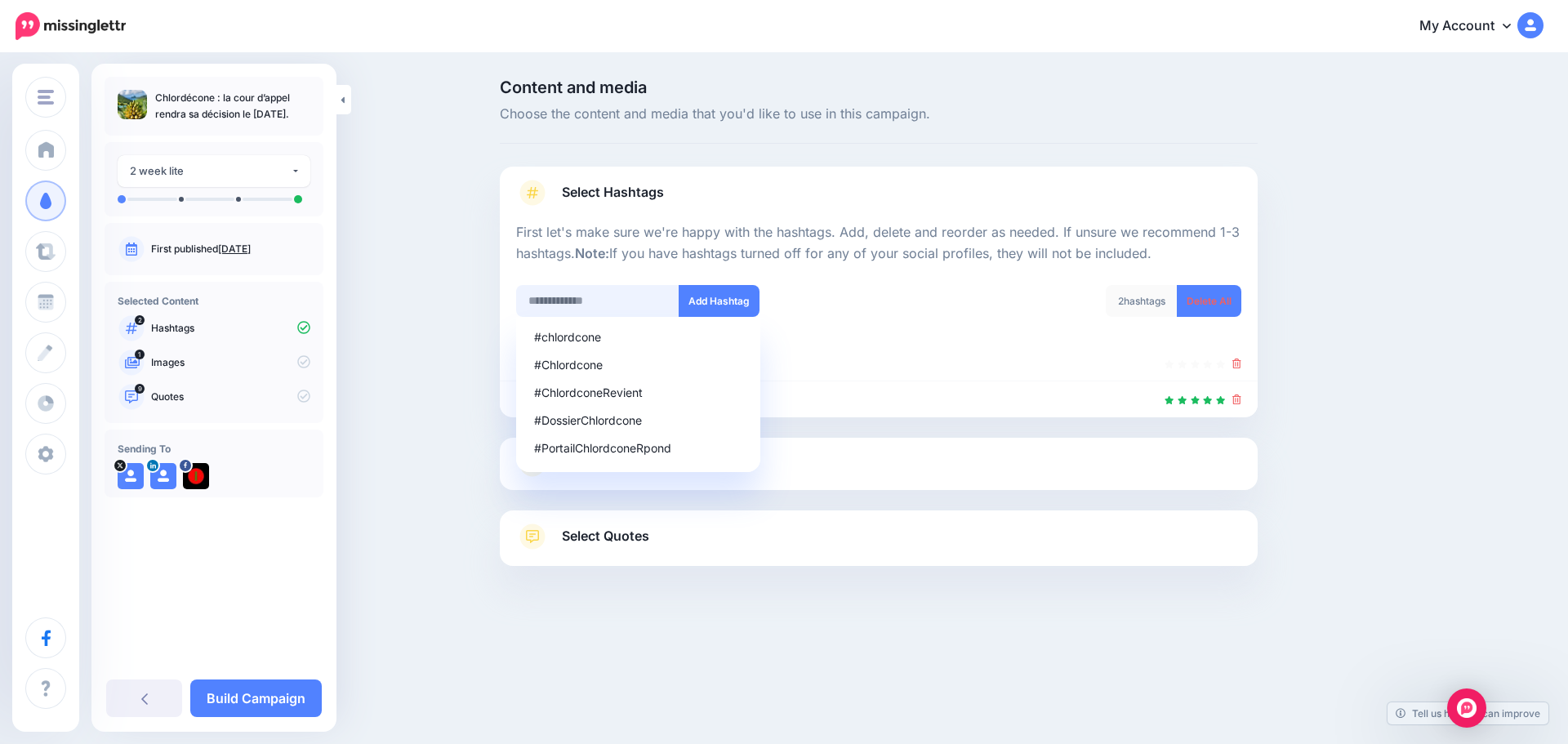
click at [609, 300] on input "text" at bounding box center [598, 301] width 163 height 32
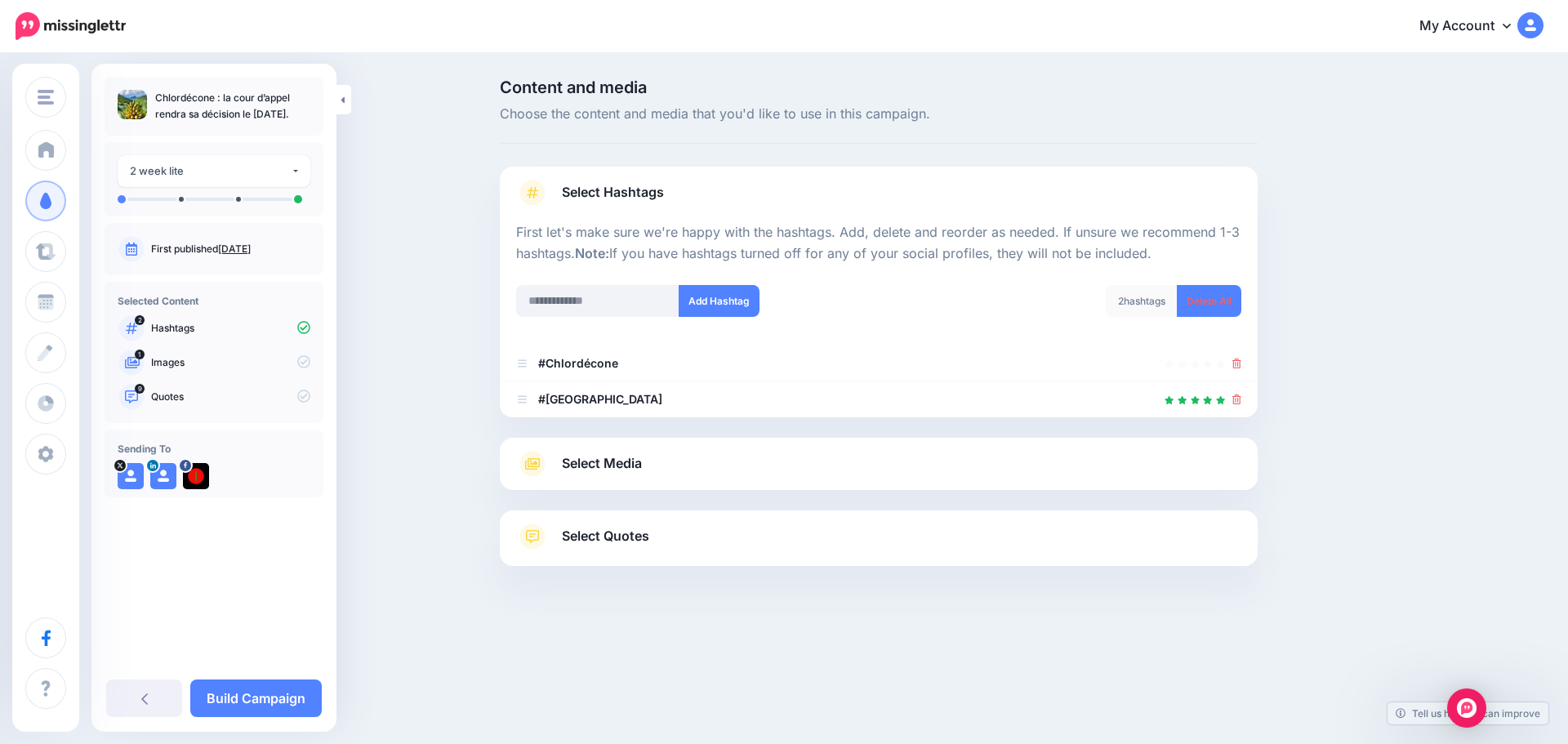
click at [576, 466] on span "Select Media" at bounding box center [601, 463] width 80 height 22
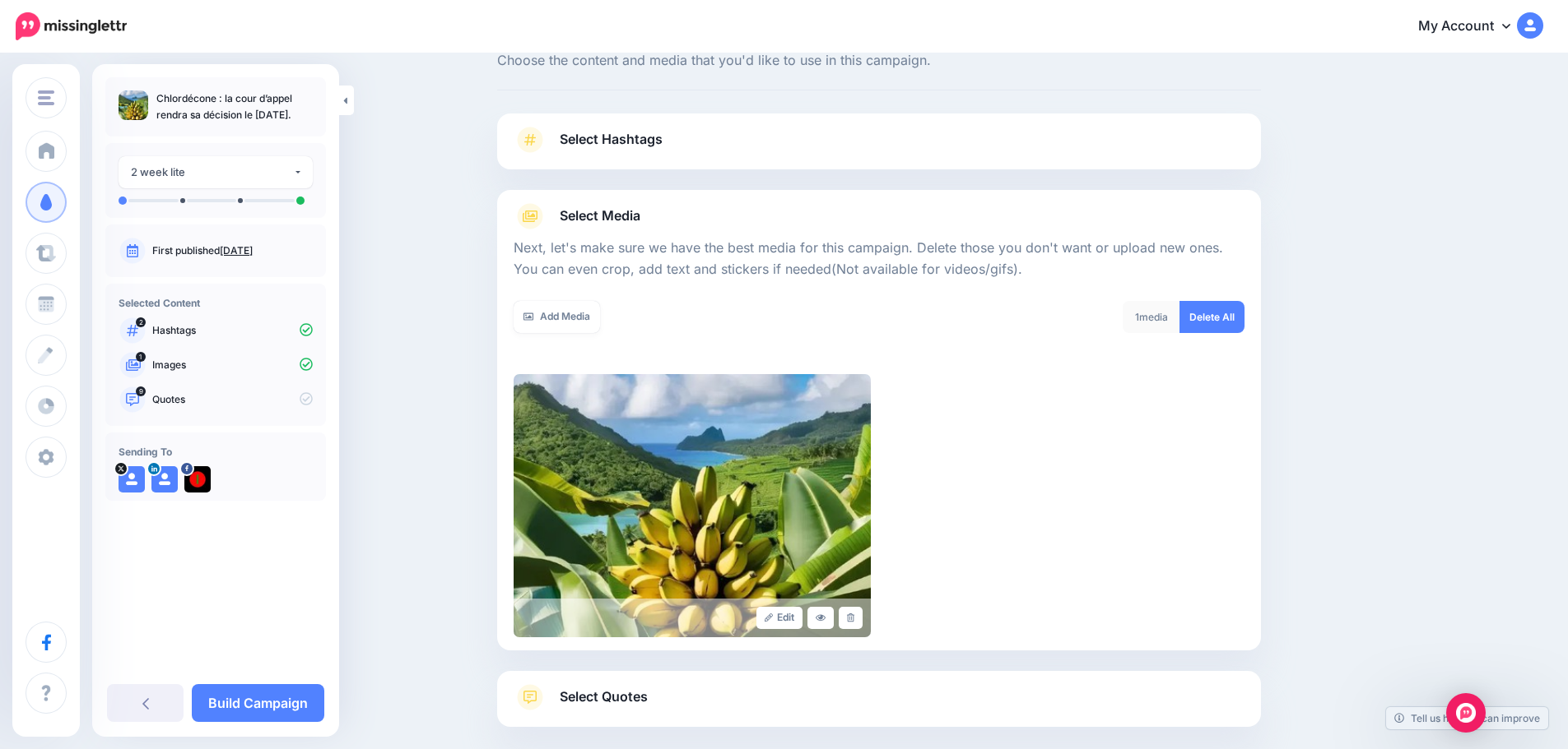
scroll to position [139, 0]
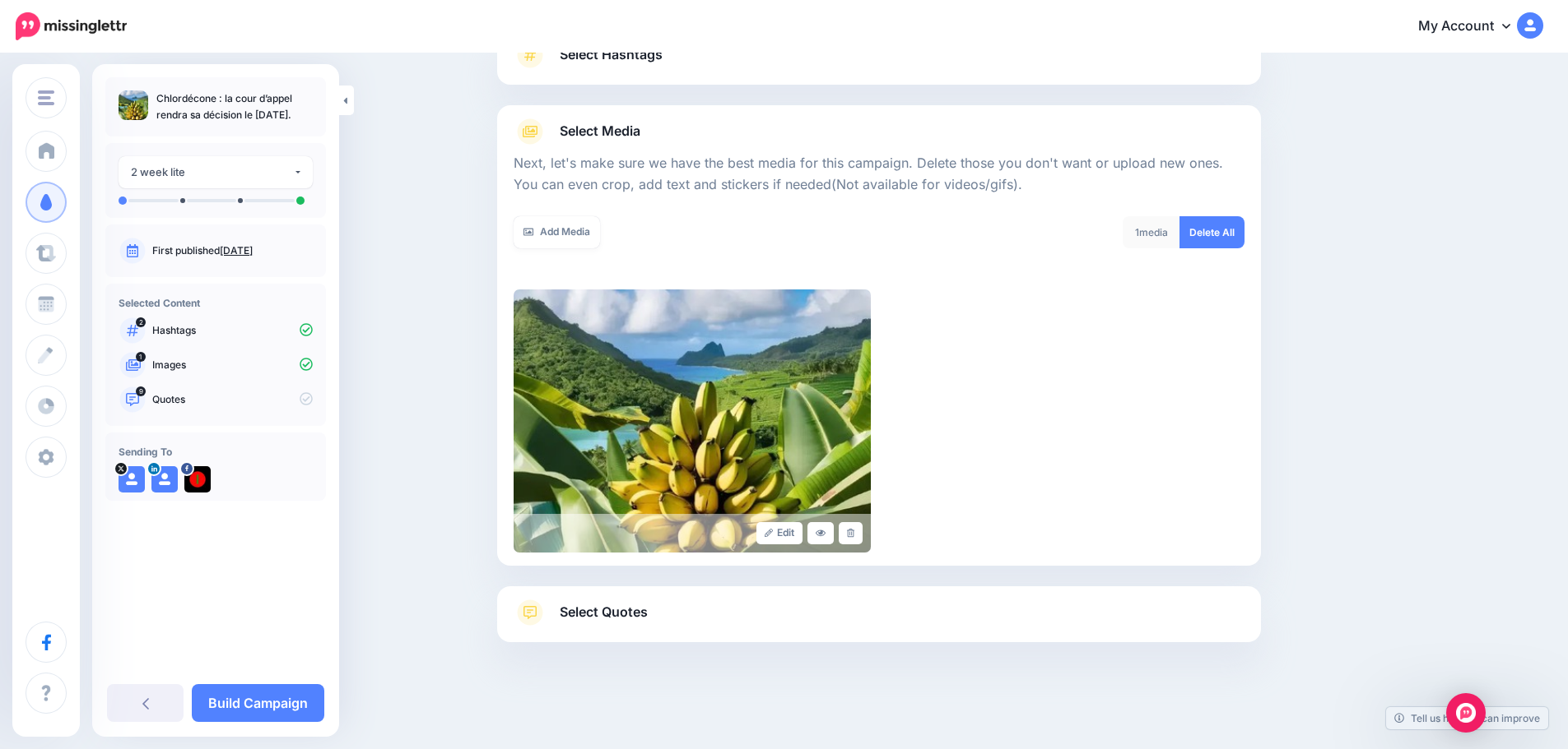
click at [581, 609] on span "Select Quotes" at bounding box center [603, 612] width 88 height 22
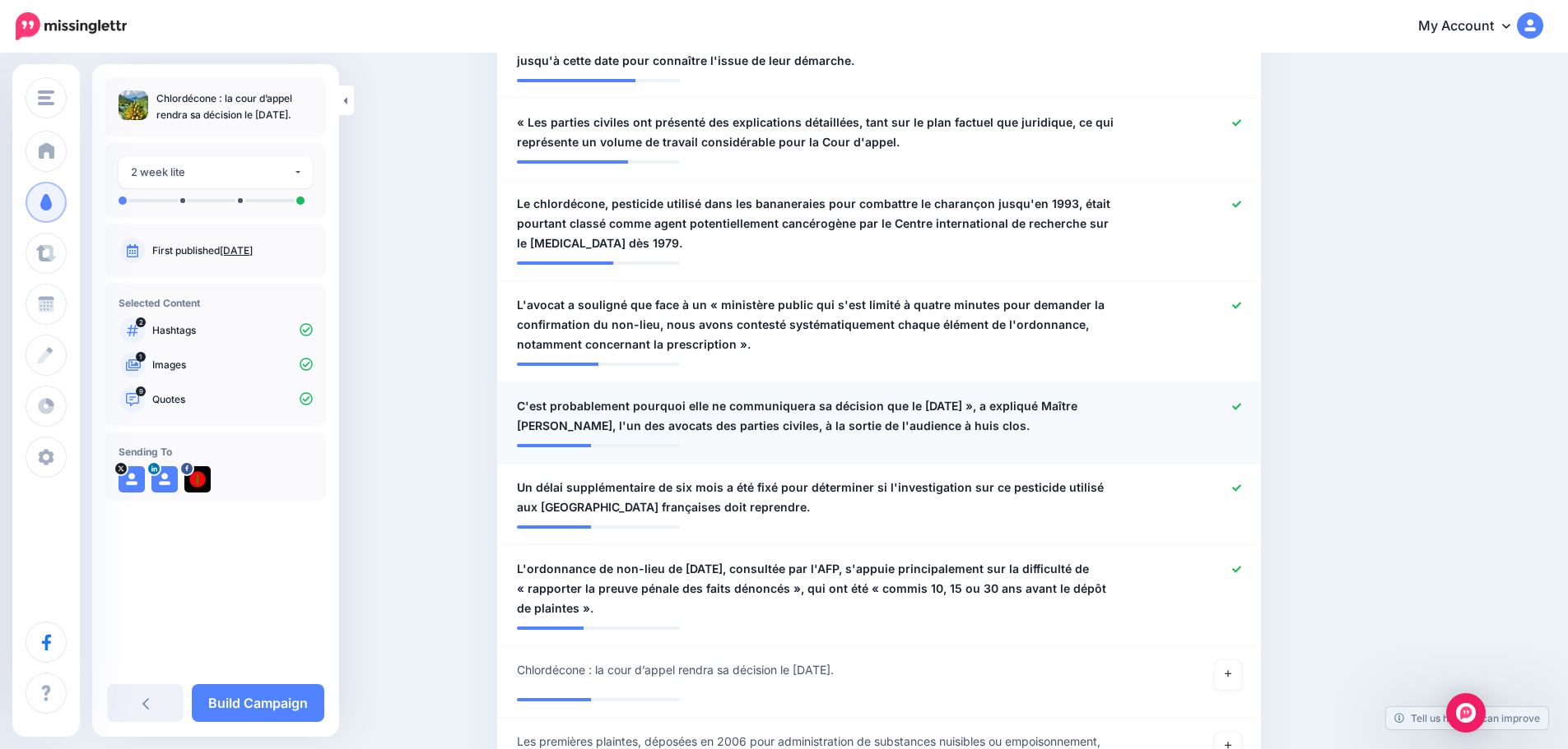
scroll to position [715, 0]
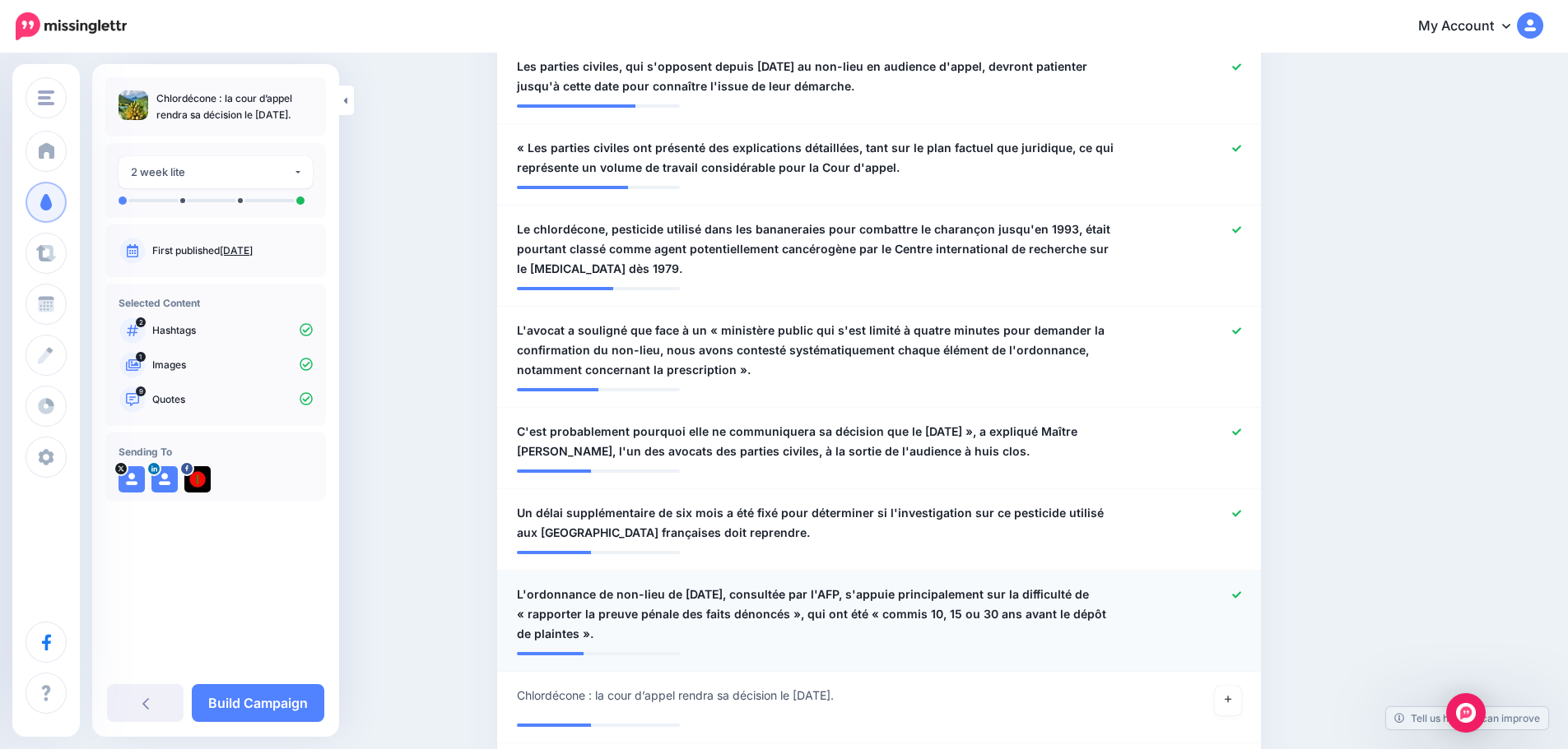
click at [1241, 596] on icon at bounding box center [1236, 595] width 9 height 9
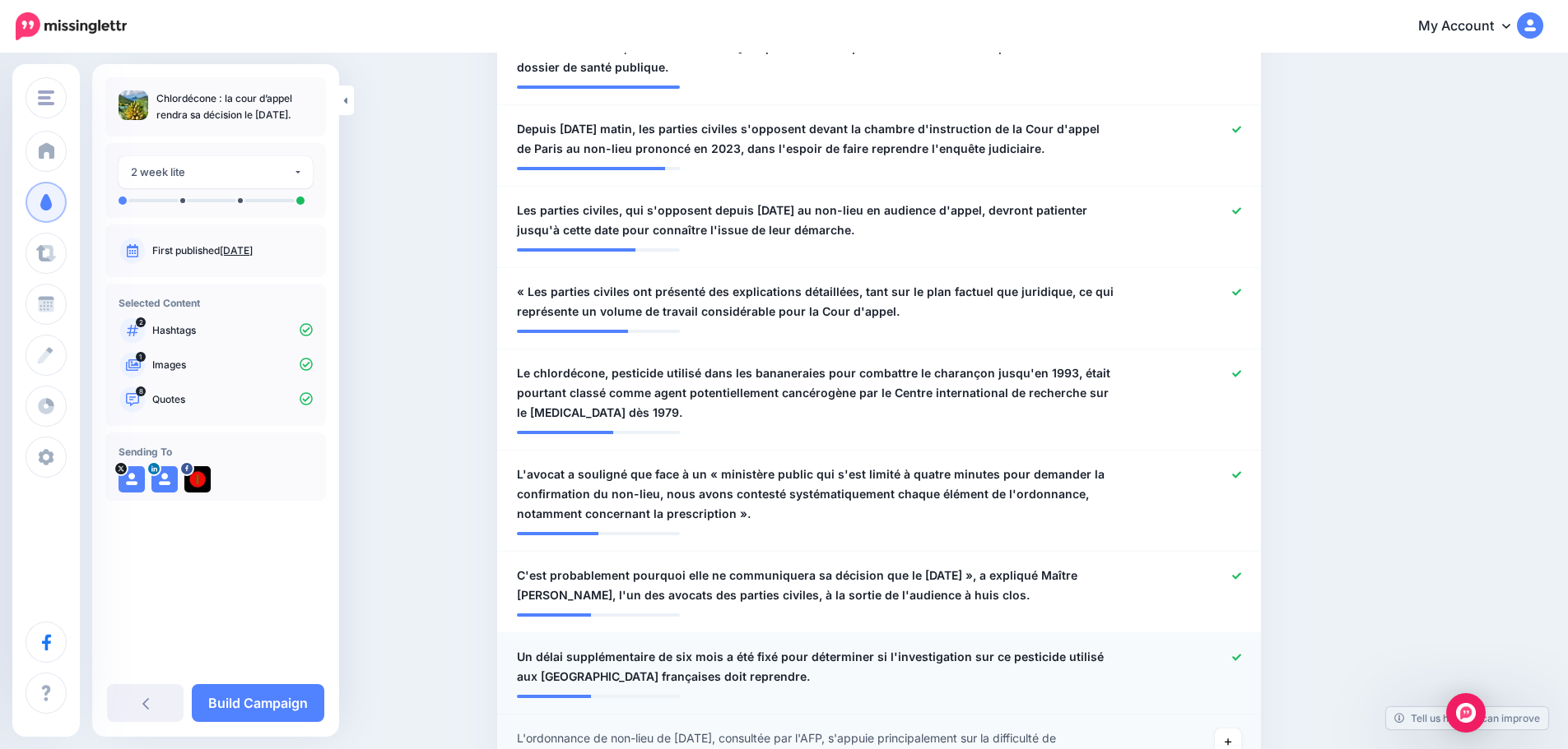
scroll to position [550, 0]
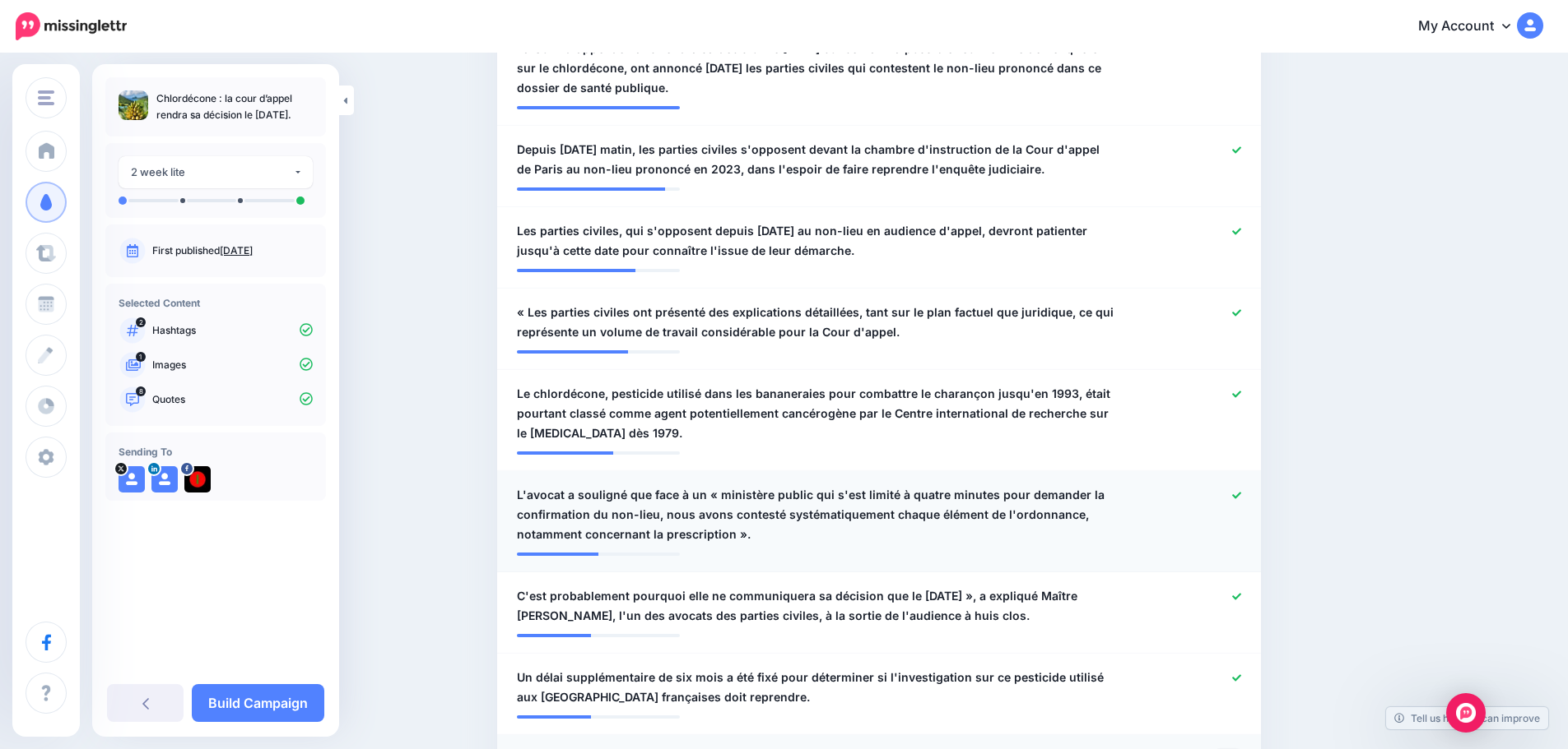
click at [1241, 493] on icon at bounding box center [1236, 495] width 9 height 9
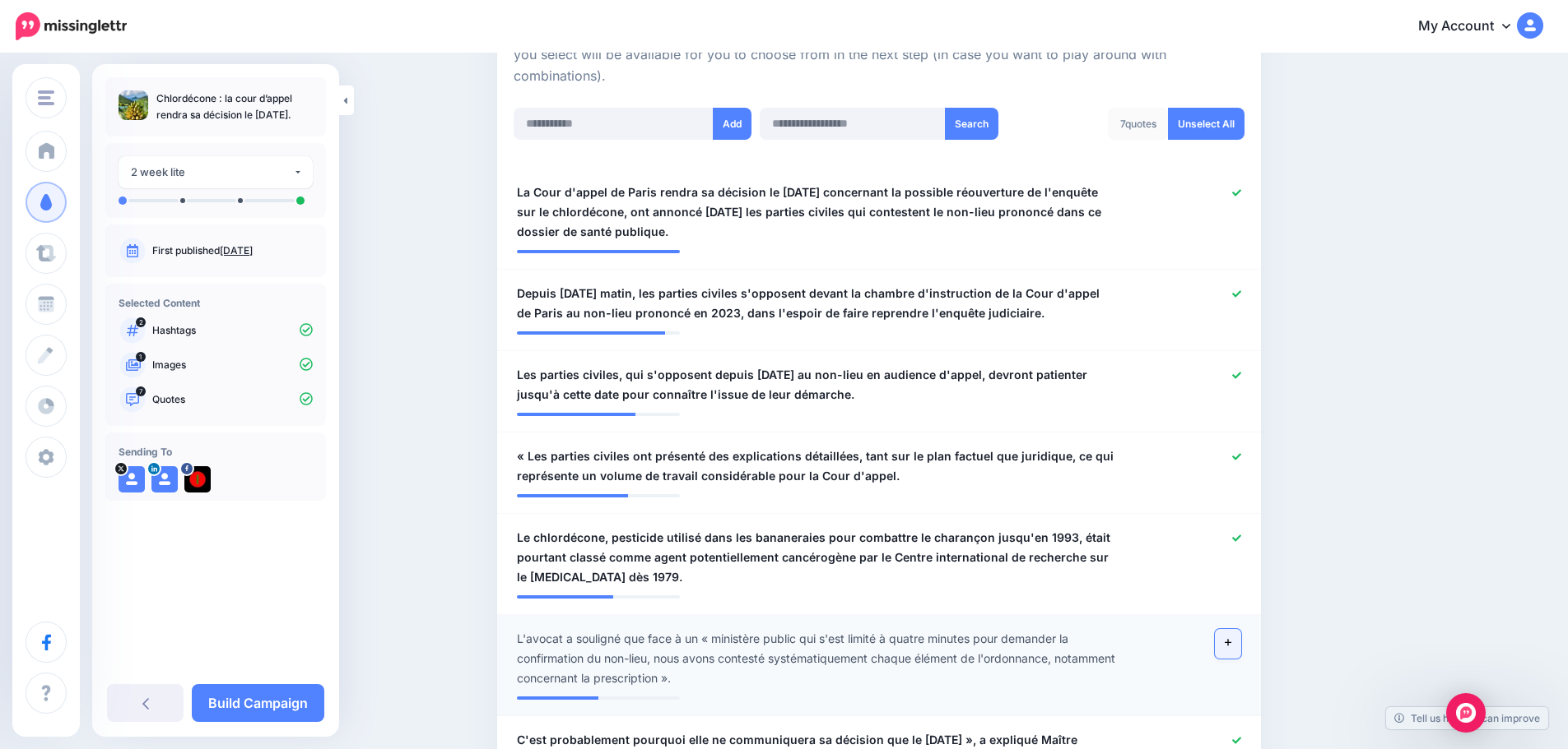
scroll to position [386, 0]
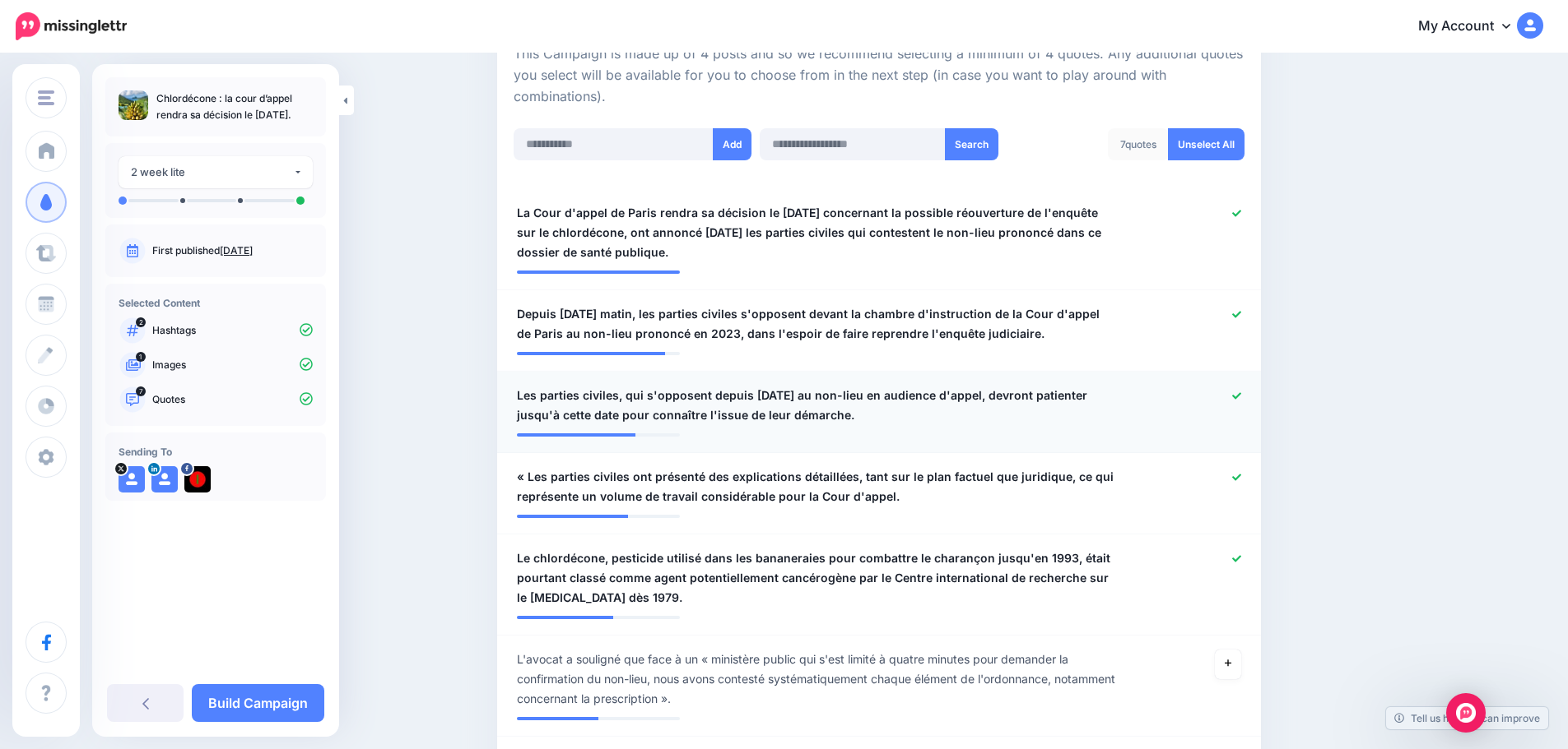
click at [1241, 392] on icon at bounding box center [1236, 396] width 9 height 9
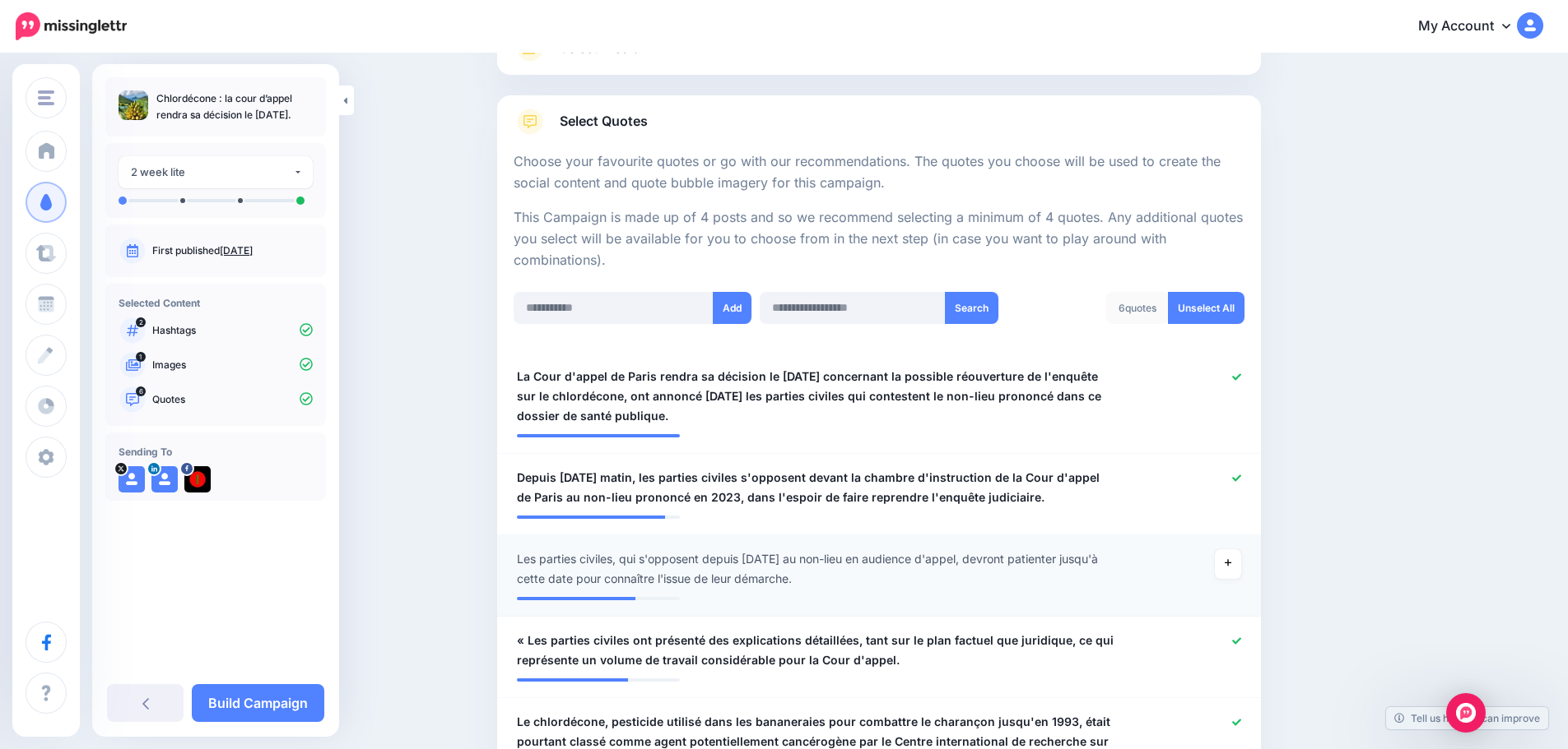
scroll to position [221, 0]
click at [1241, 478] on icon at bounding box center [1236, 478] width 9 height 6
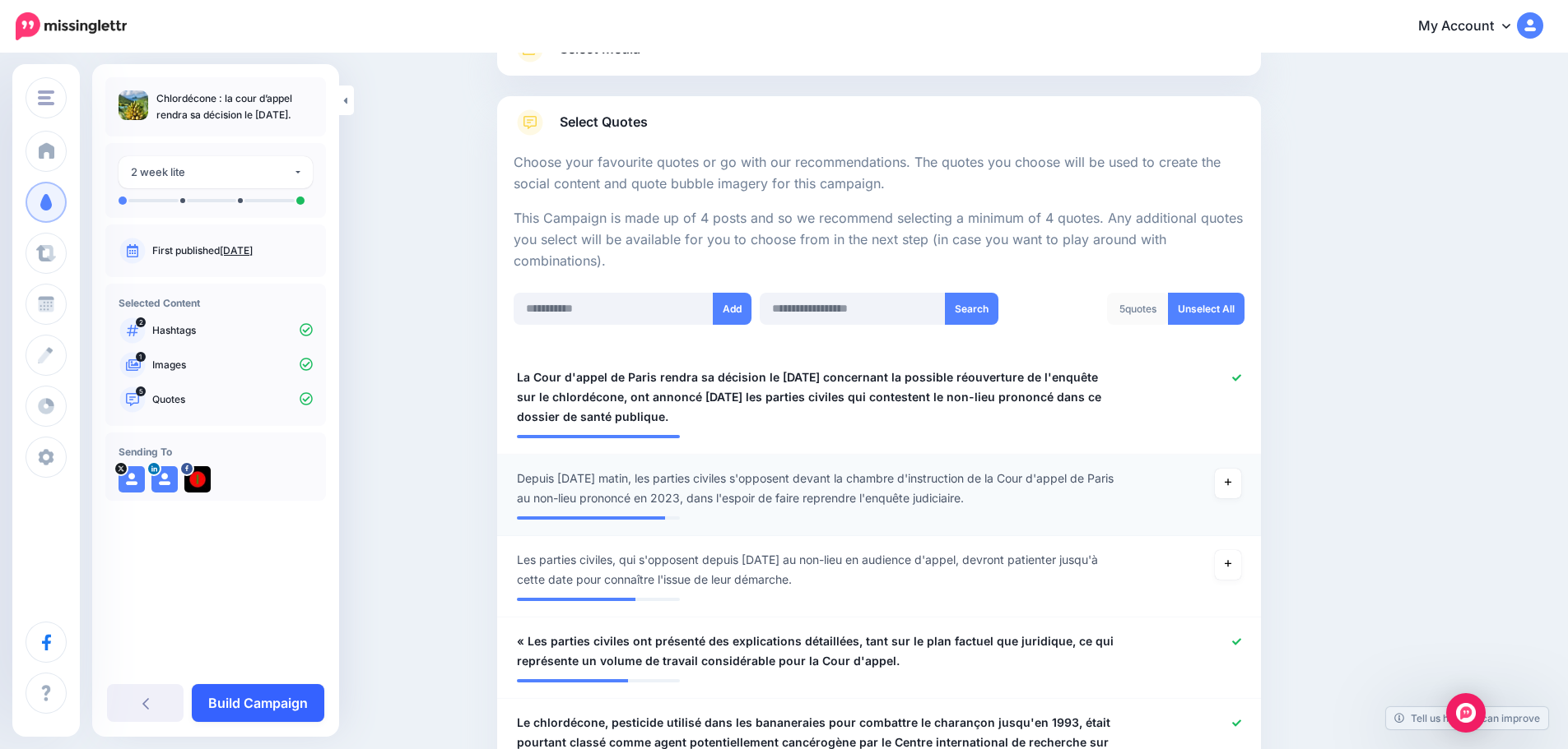
click at [294, 699] on link "Build Campaign" at bounding box center [258, 703] width 133 height 38
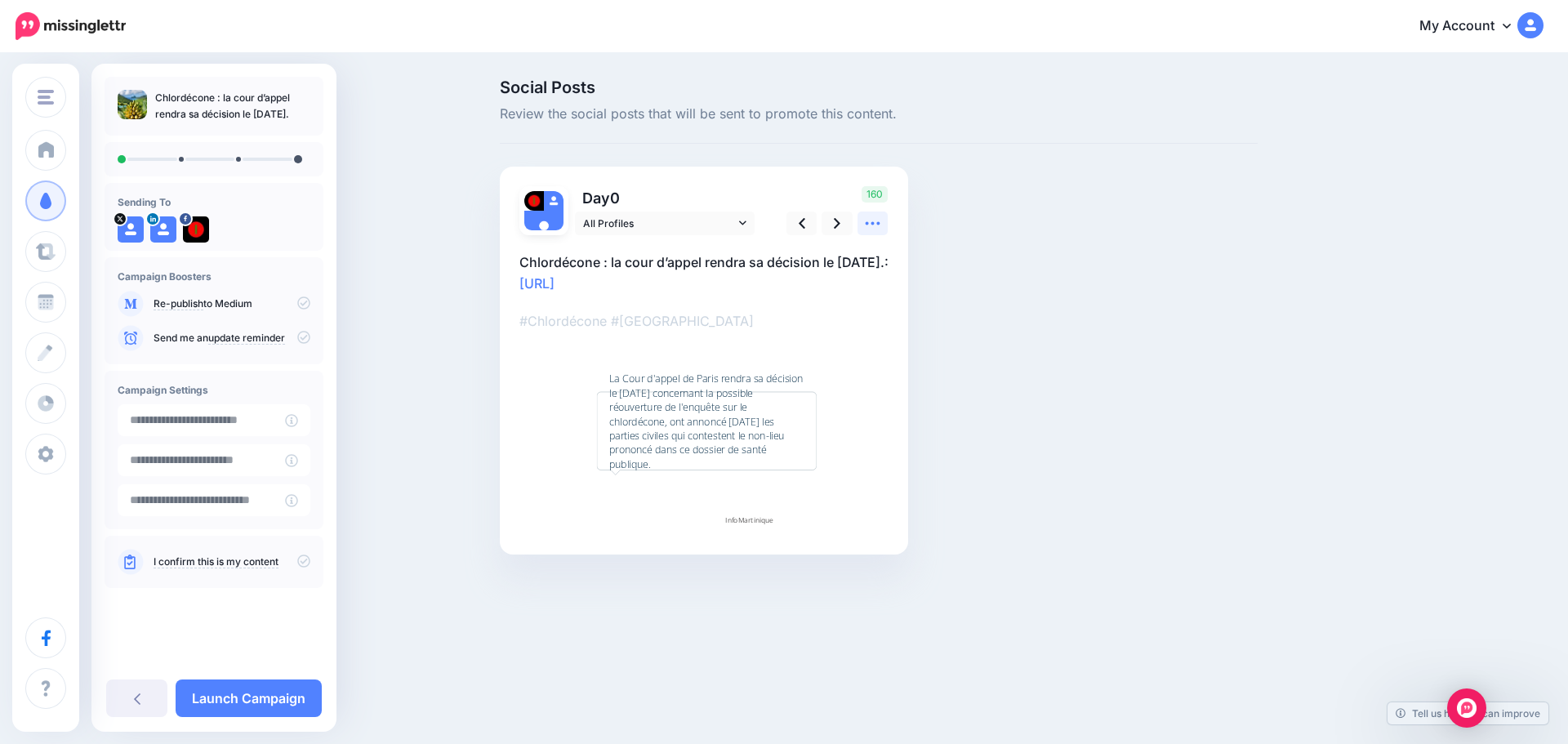
click at [881, 227] on icon at bounding box center [873, 224] width 18 height 18
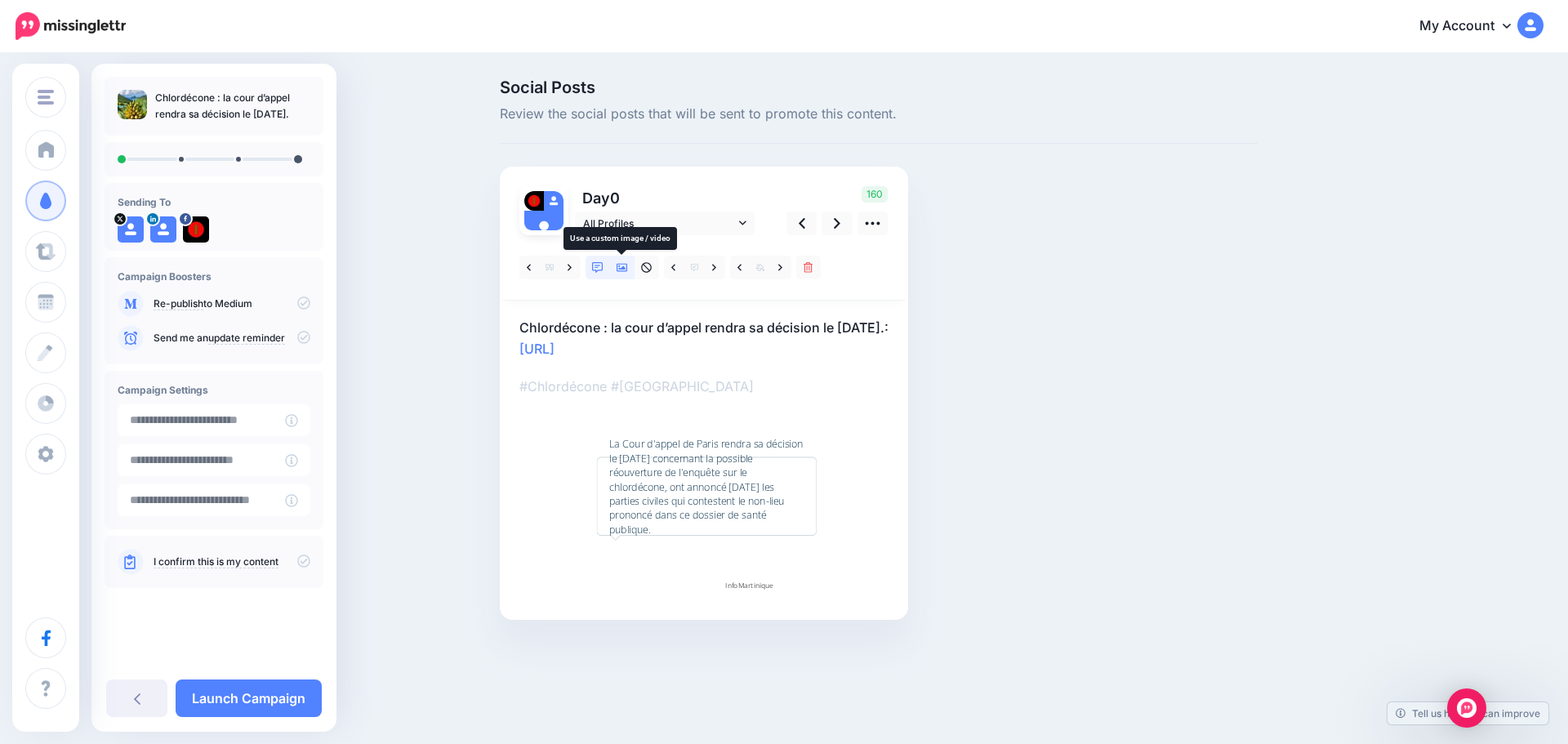
click at [624, 261] on link at bounding box center [622, 267] width 25 height 24
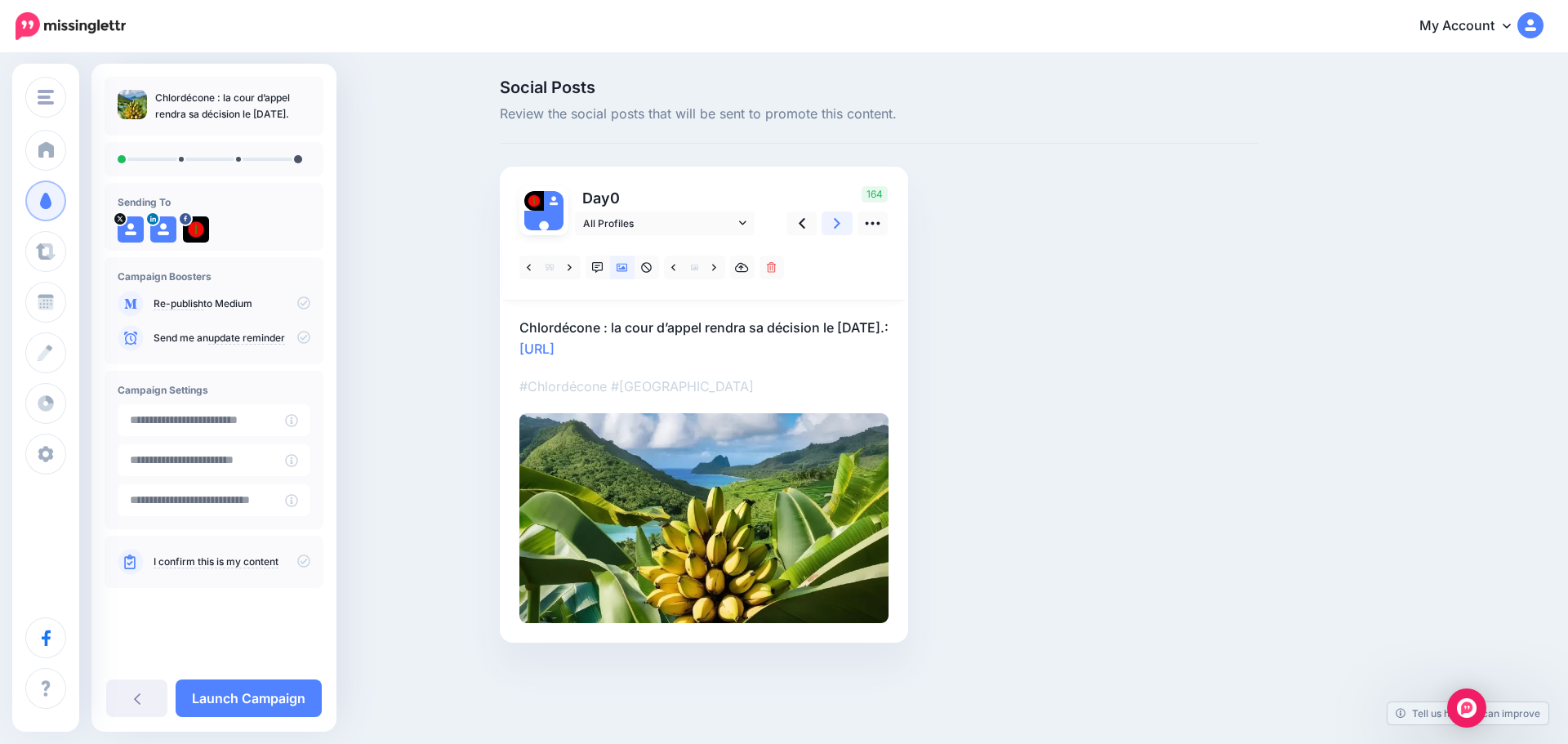
click at [838, 223] on icon at bounding box center [837, 223] width 6 height 11
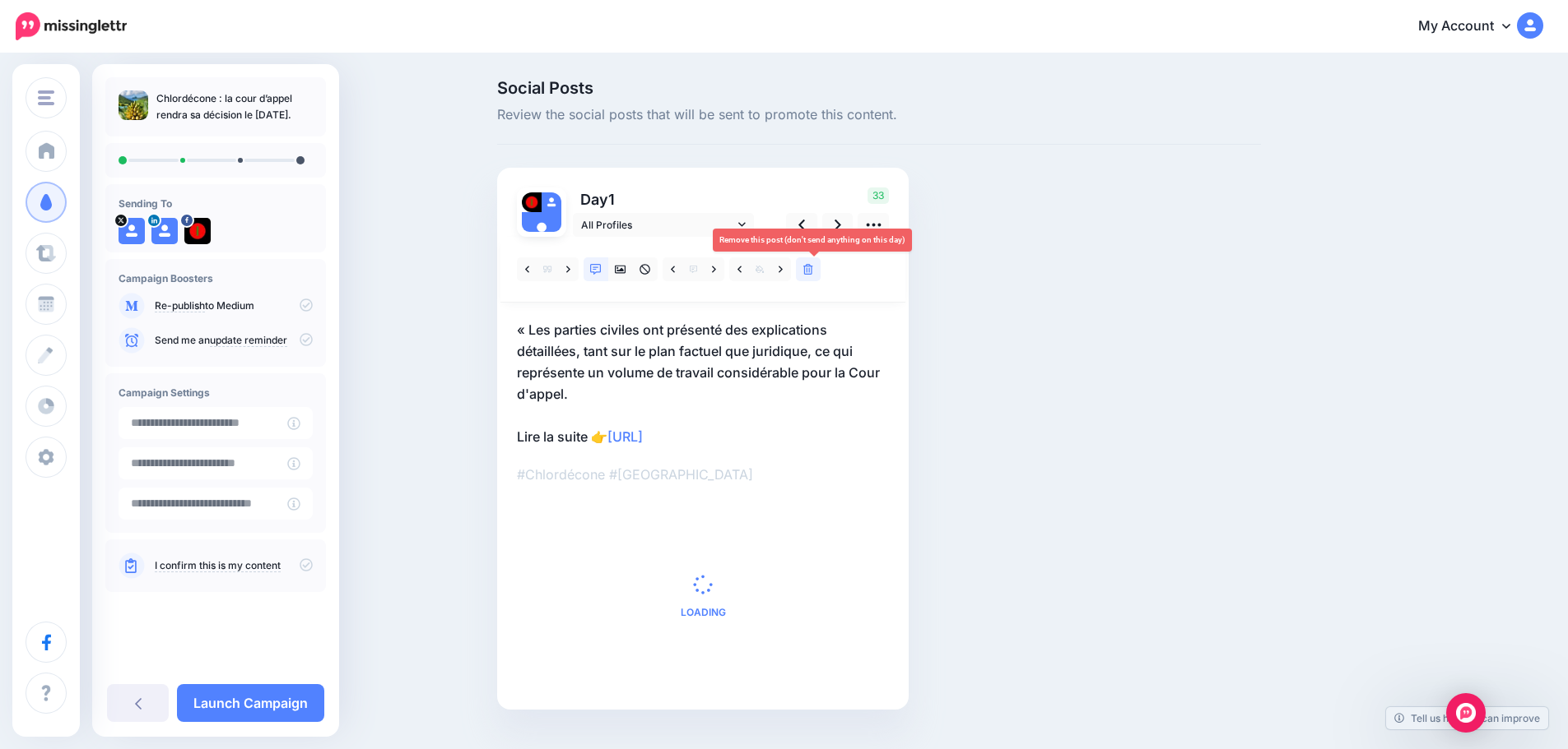
click at [811, 265] on icon at bounding box center [808, 270] width 10 height 11
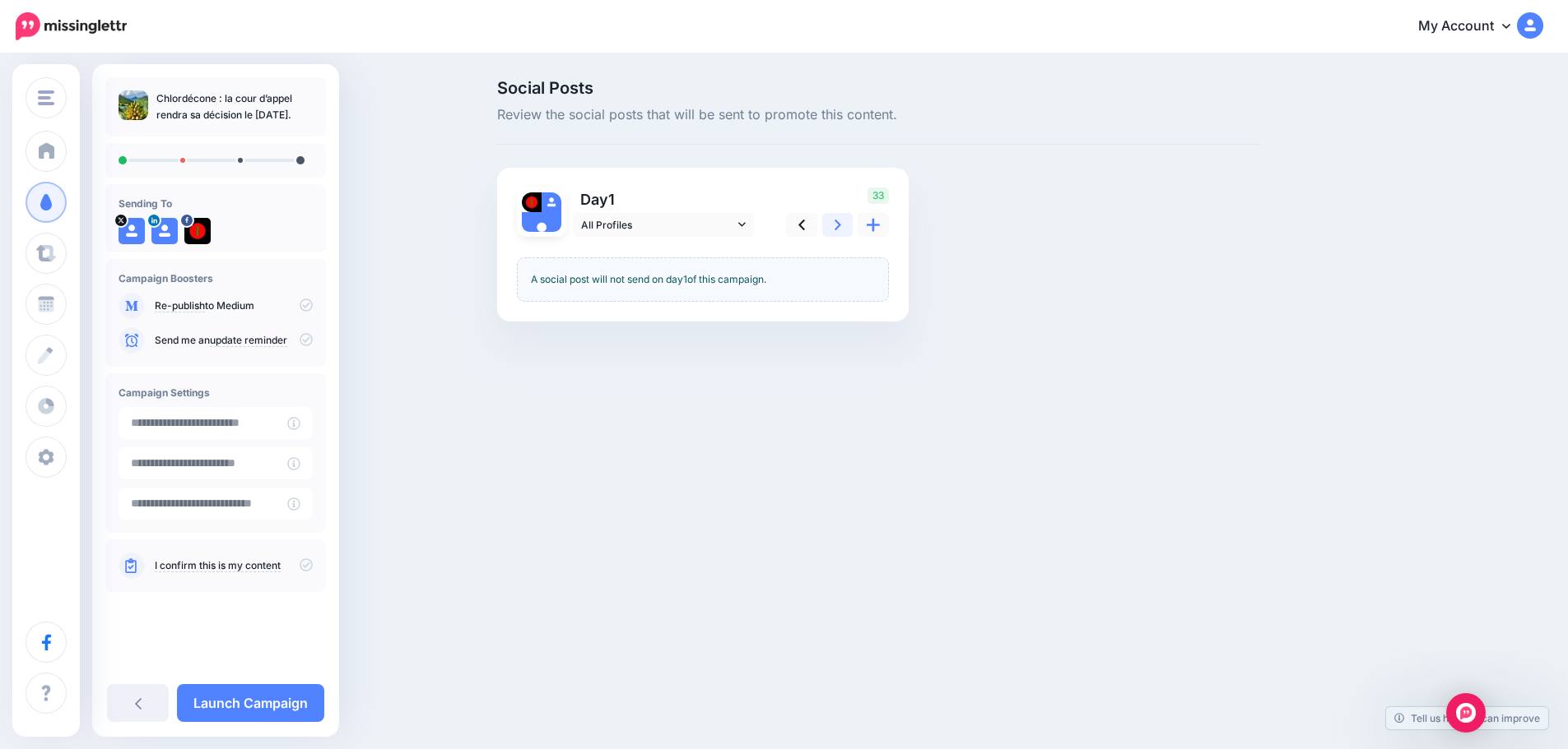
click at [842, 228] on icon at bounding box center [837, 225] width 6 height 11
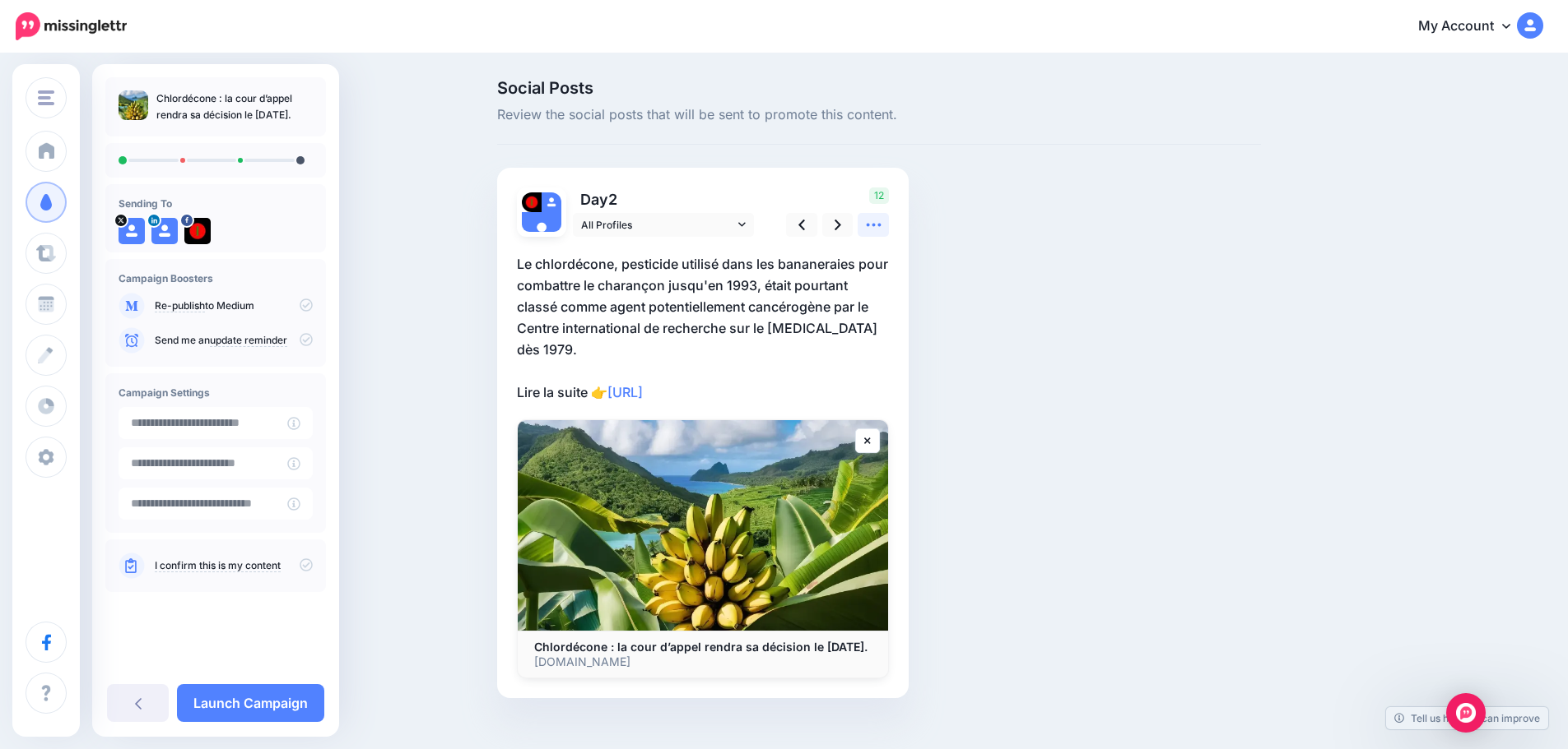
click at [880, 224] on icon at bounding box center [874, 225] width 18 height 18
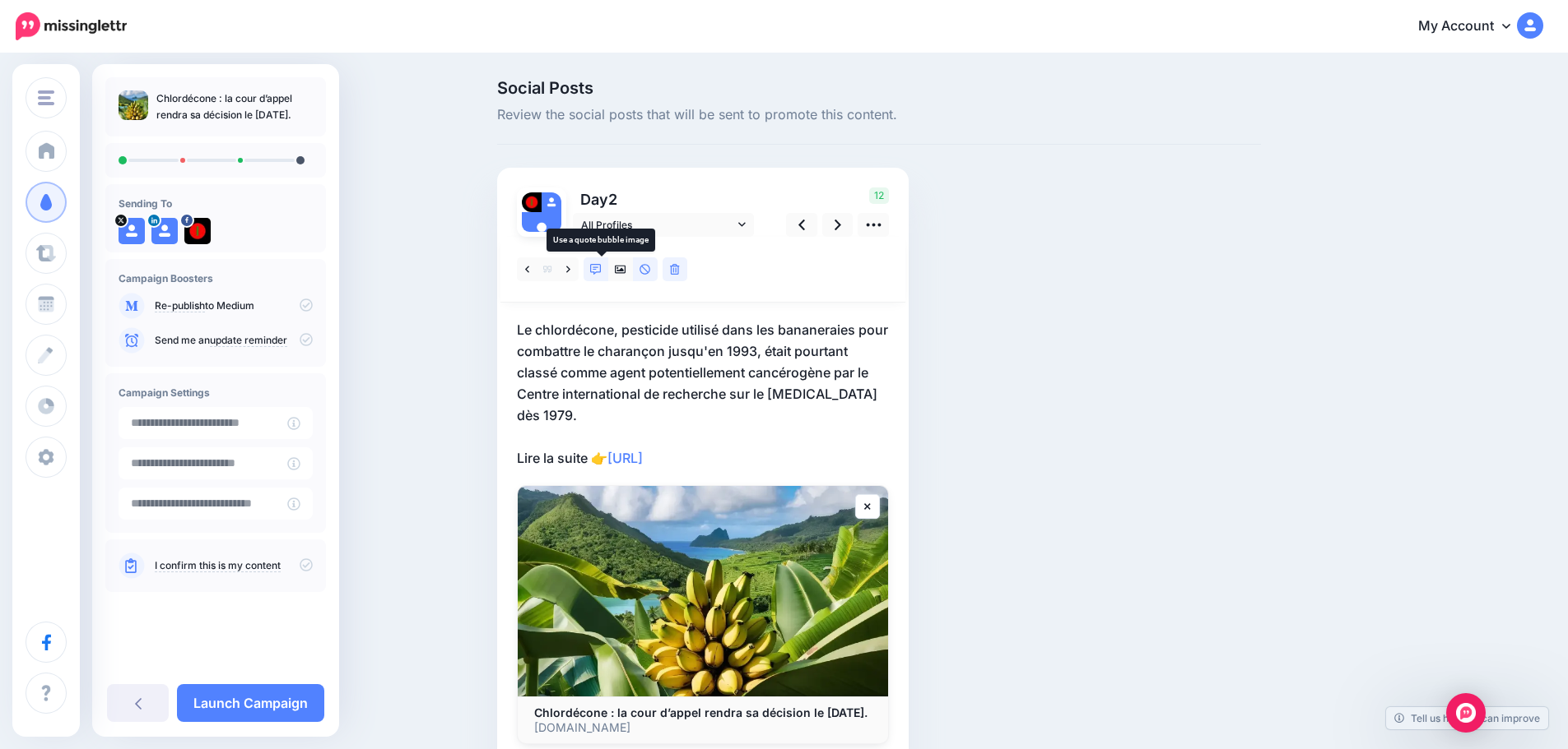
click at [602, 268] on icon at bounding box center [596, 270] width 12 height 11
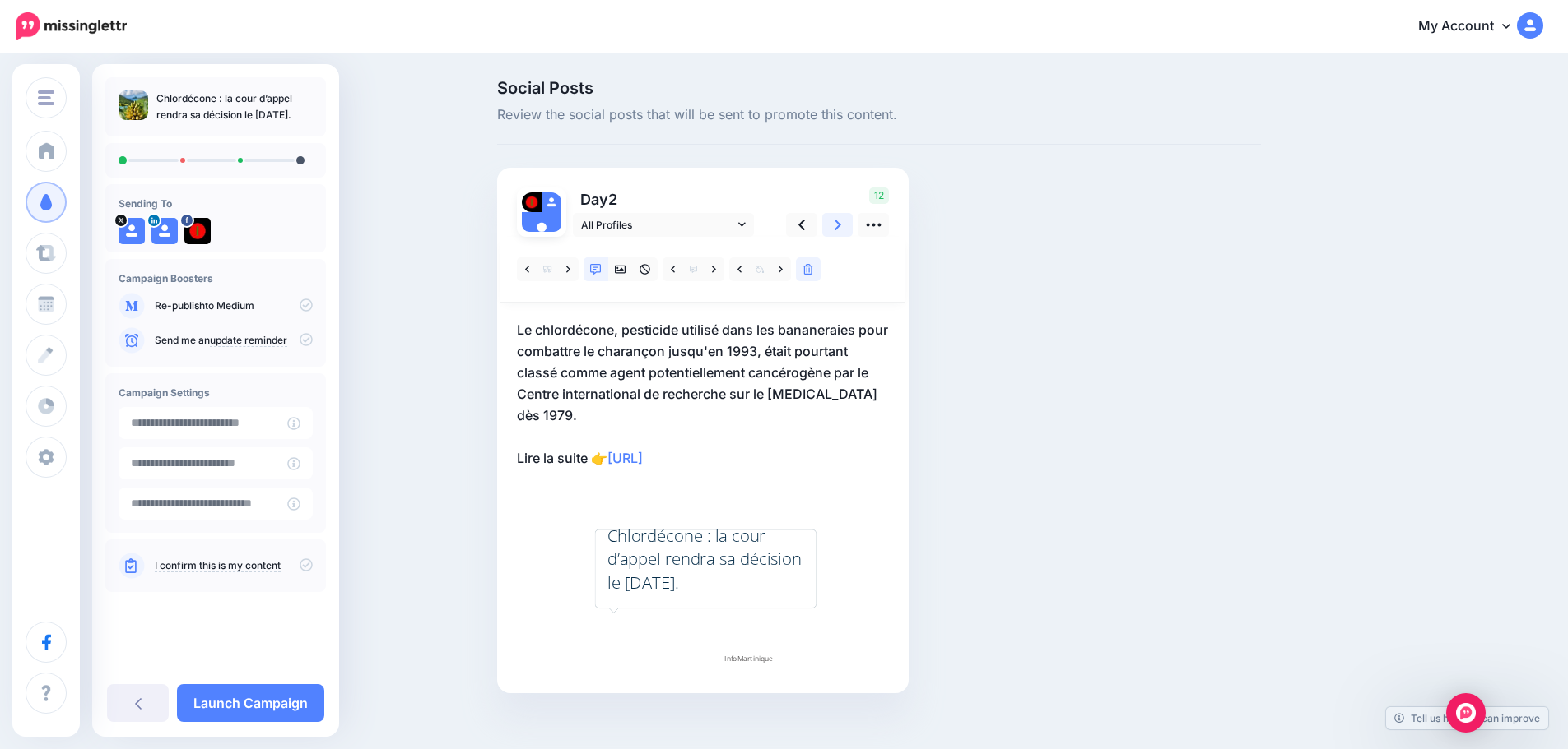
click at [842, 223] on icon at bounding box center [837, 225] width 6 height 18
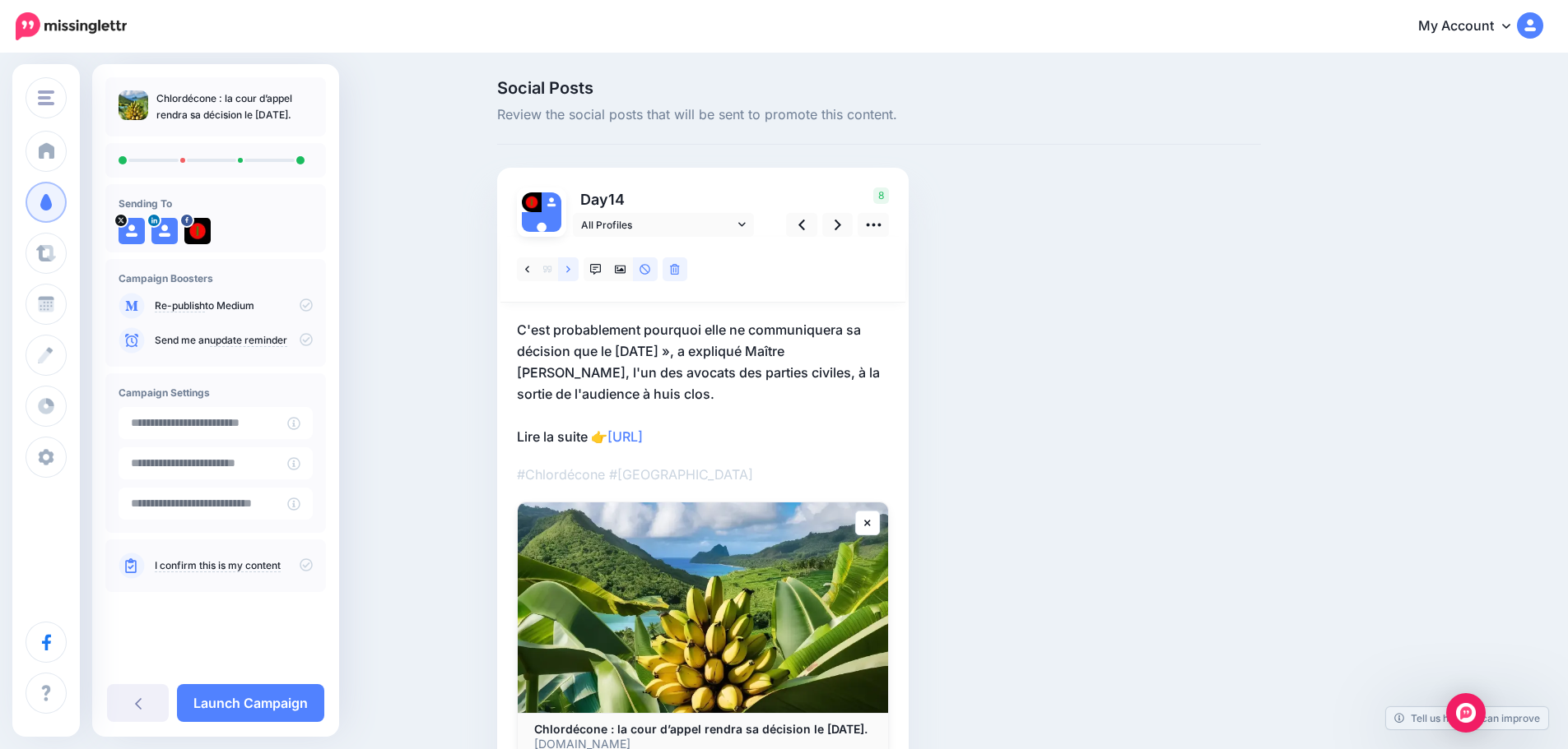
click at [571, 267] on icon at bounding box center [568, 268] width 4 height 6
click at [571, 264] on icon at bounding box center [568, 270] width 4 height 11
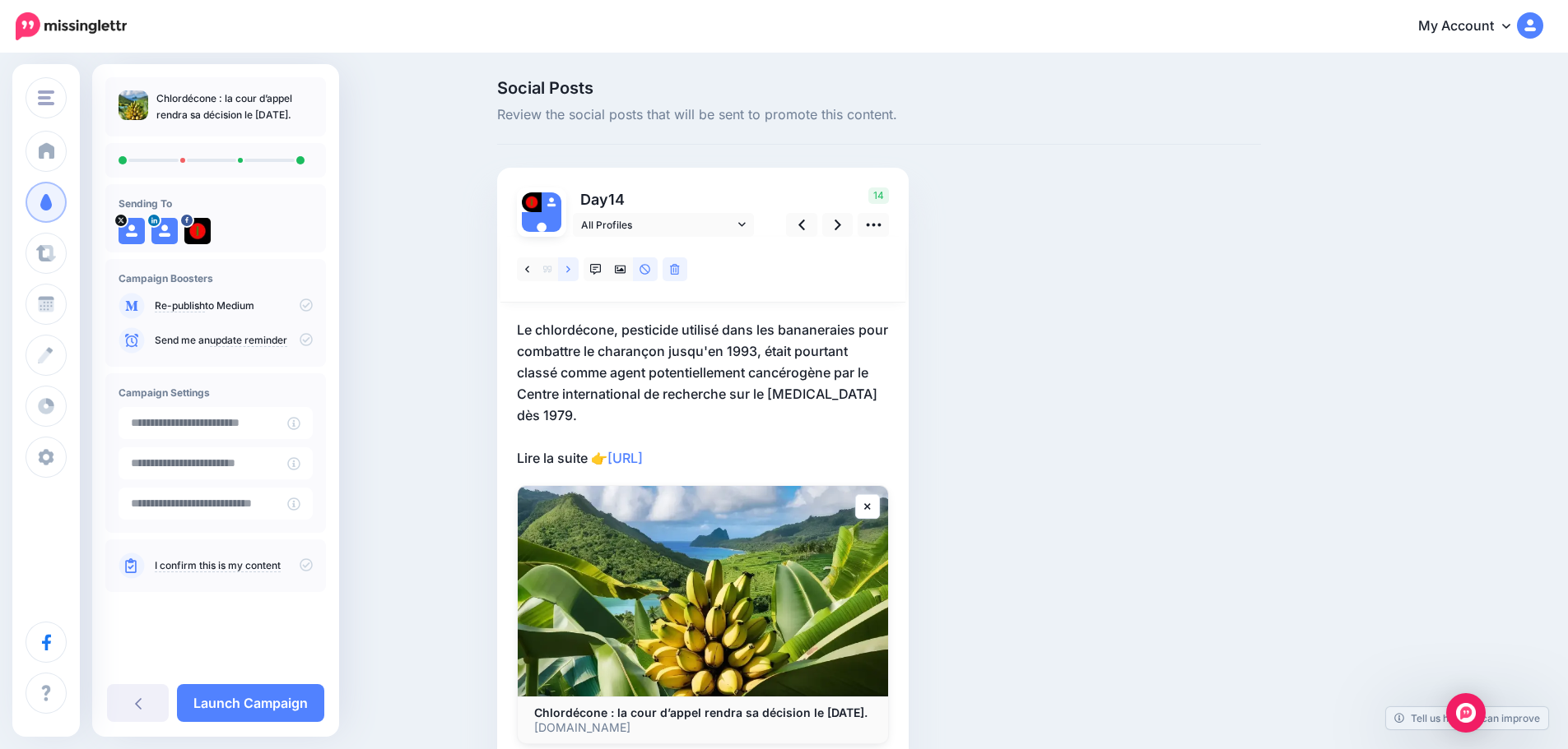
click at [571, 271] on icon at bounding box center [568, 268] width 4 height 6
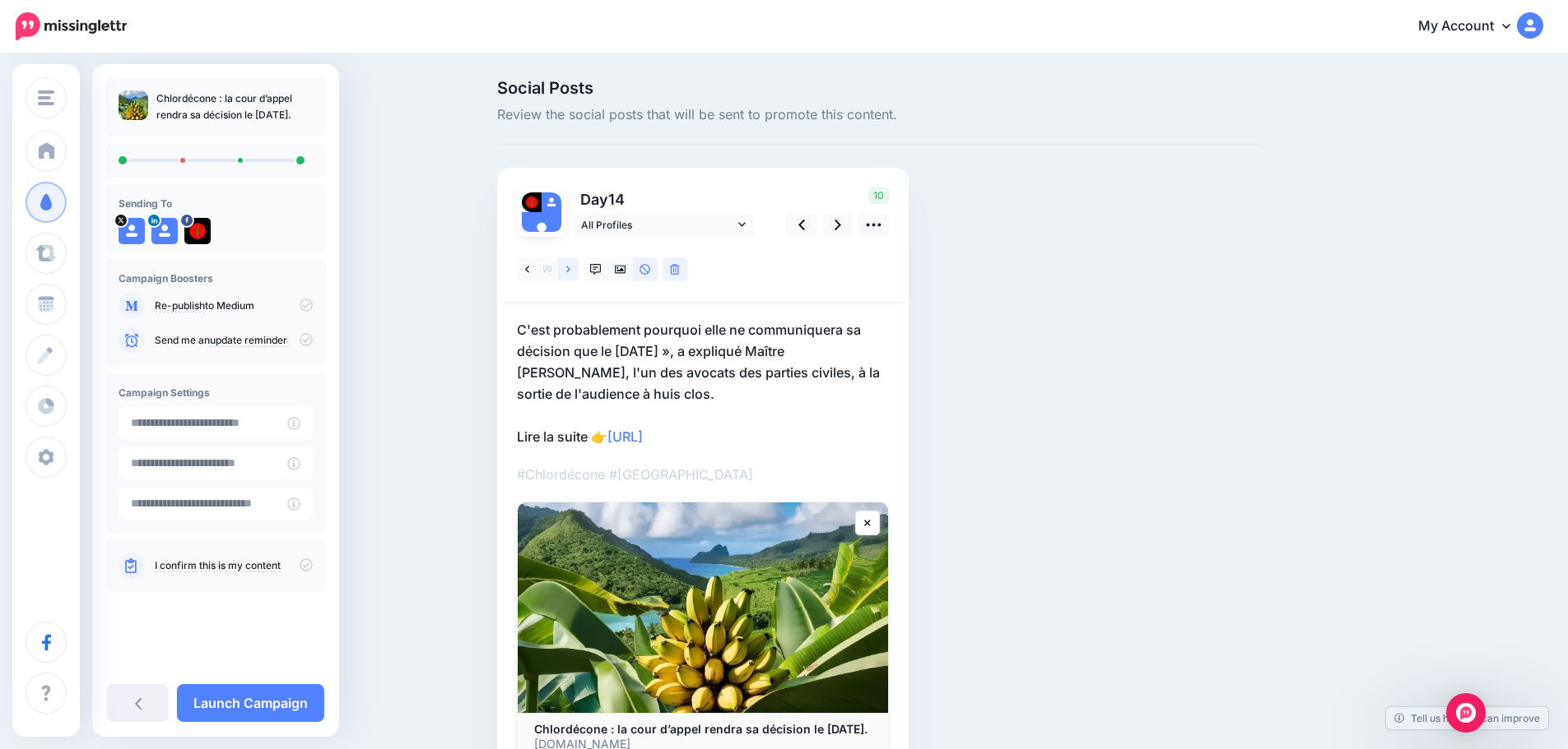
click at [571, 270] on icon at bounding box center [568, 270] width 4 height 11
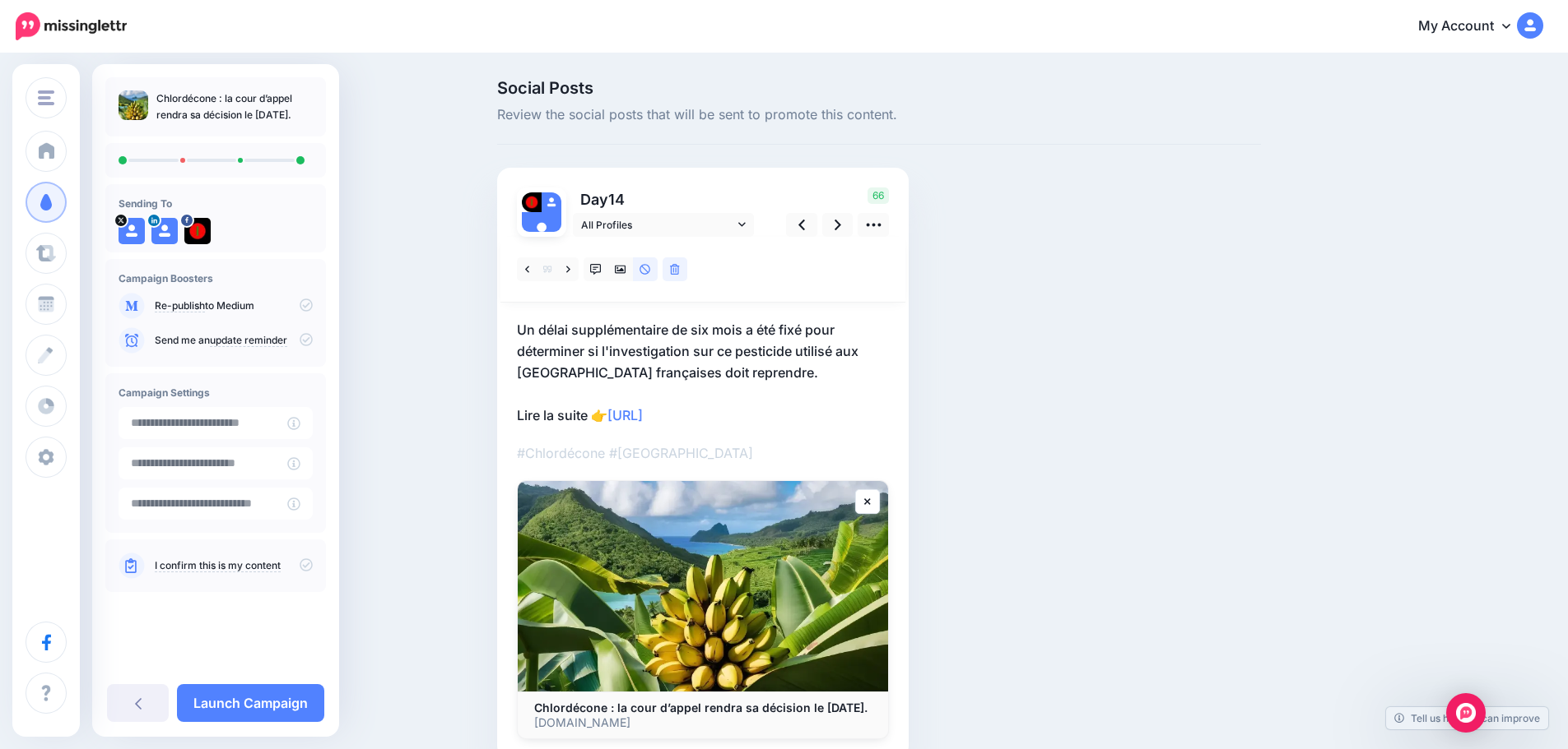
click at [309, 566] on icon at bounding box center [306, 565] width 13 height 13
click at [207, 704] on link "Launch Campaign" at bounding box center [250, 703] width 147 height 38
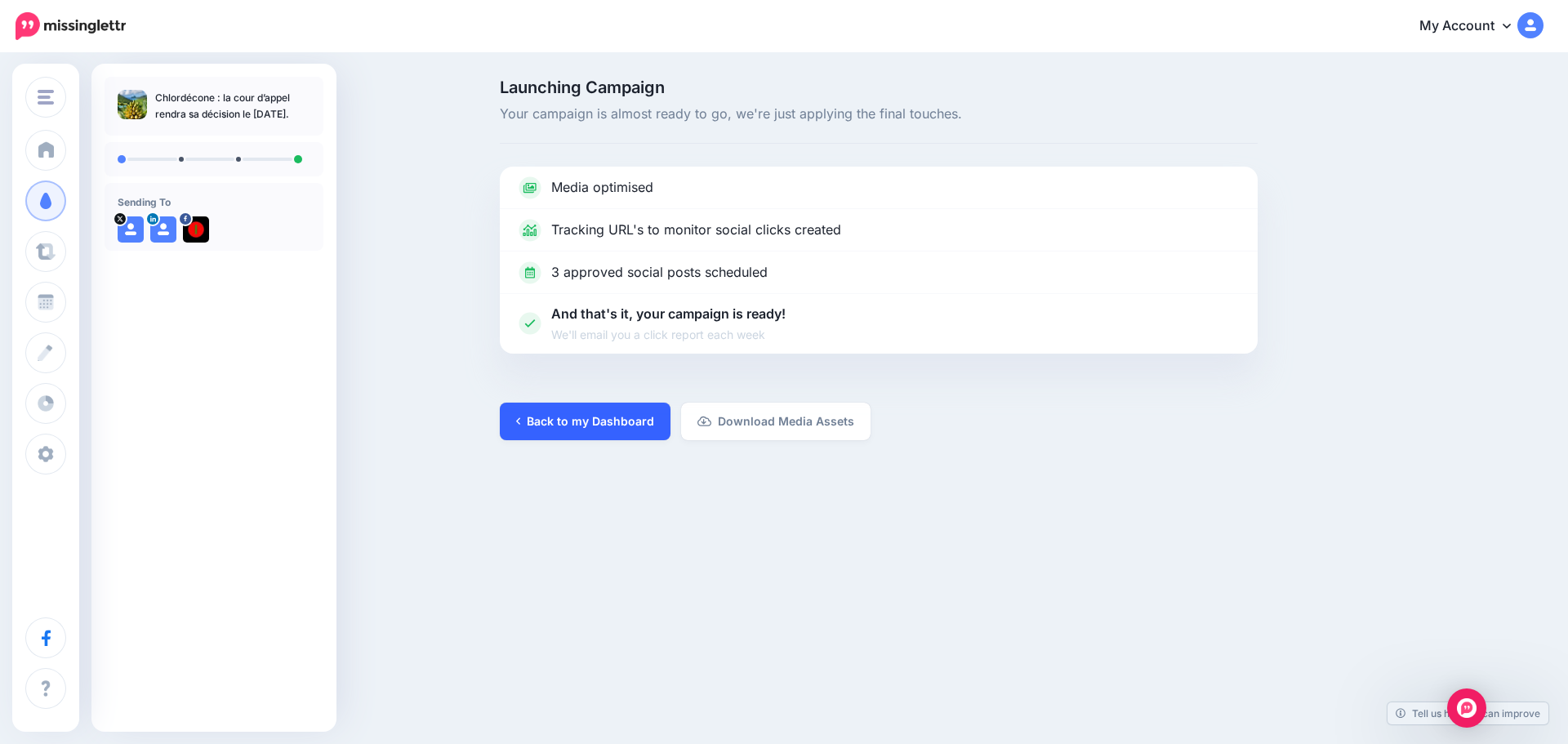
click at [536, 417] on link "Back to my Dashboard" at bounding box center [585, 422] width 170 height 38
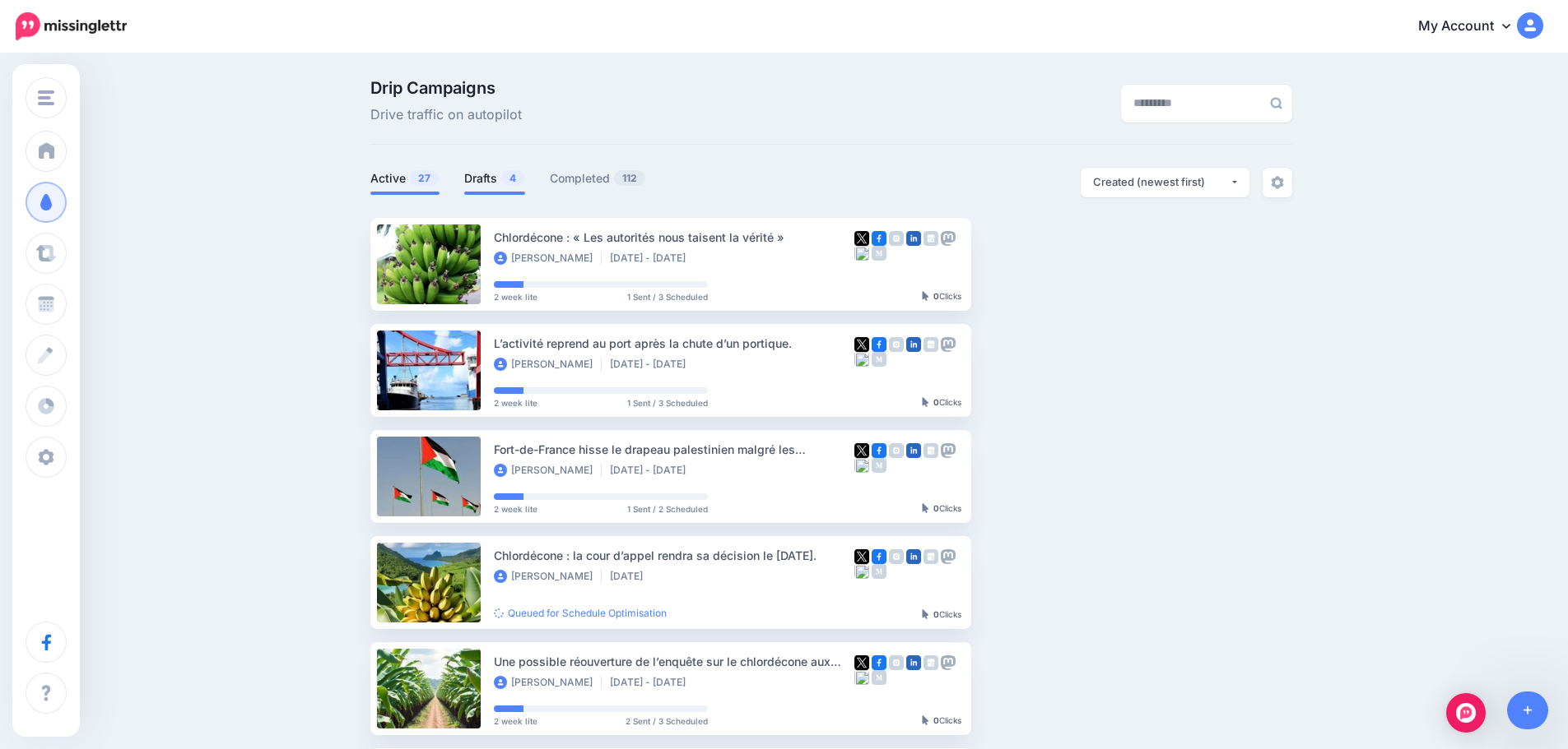
click at [495, 185] on link "Drafts 4" at bounding box center [495, 179] width 61 height 19
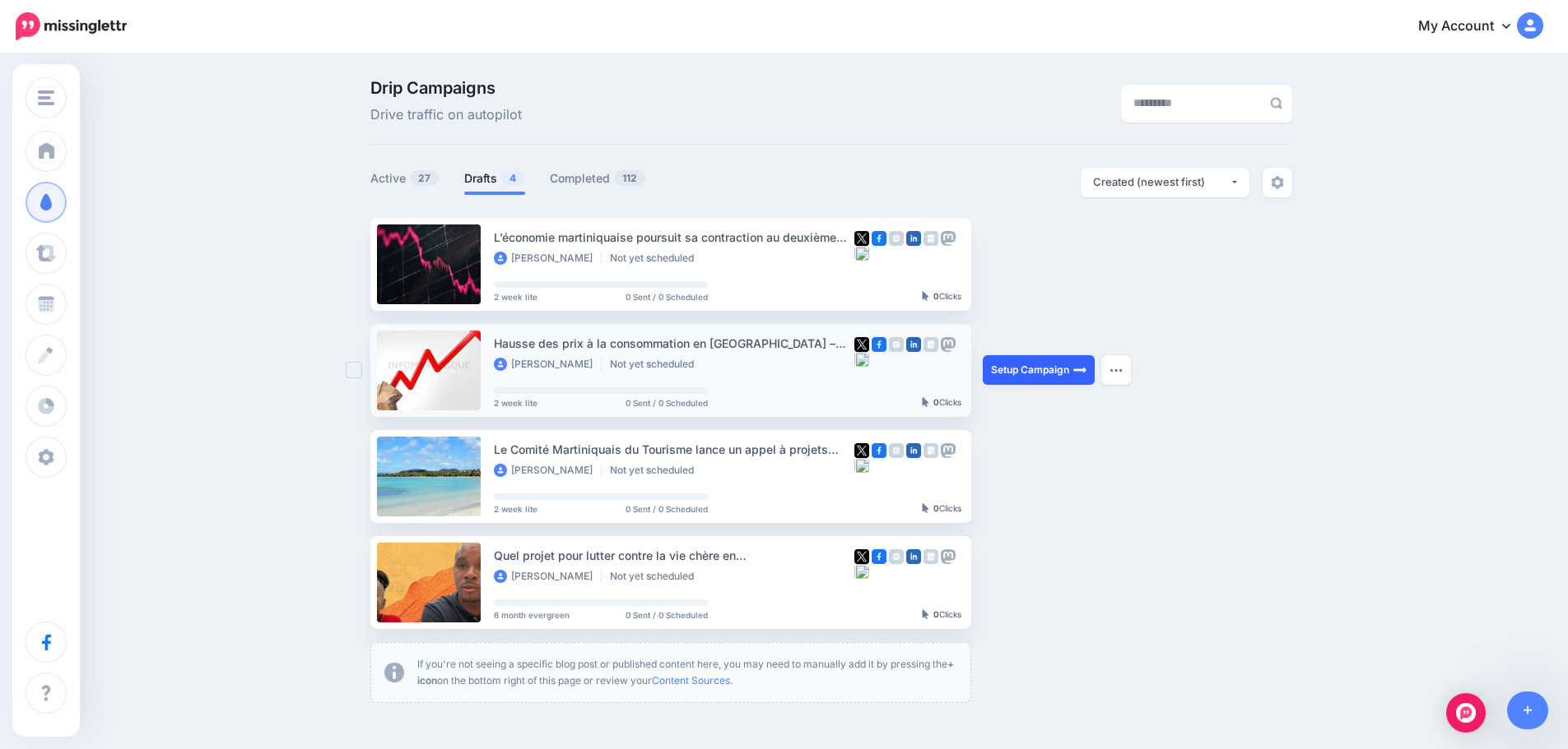
click at [1048, 375] on link "Setup Campaign" at bounding box center [1039, 370] width 111 height 29
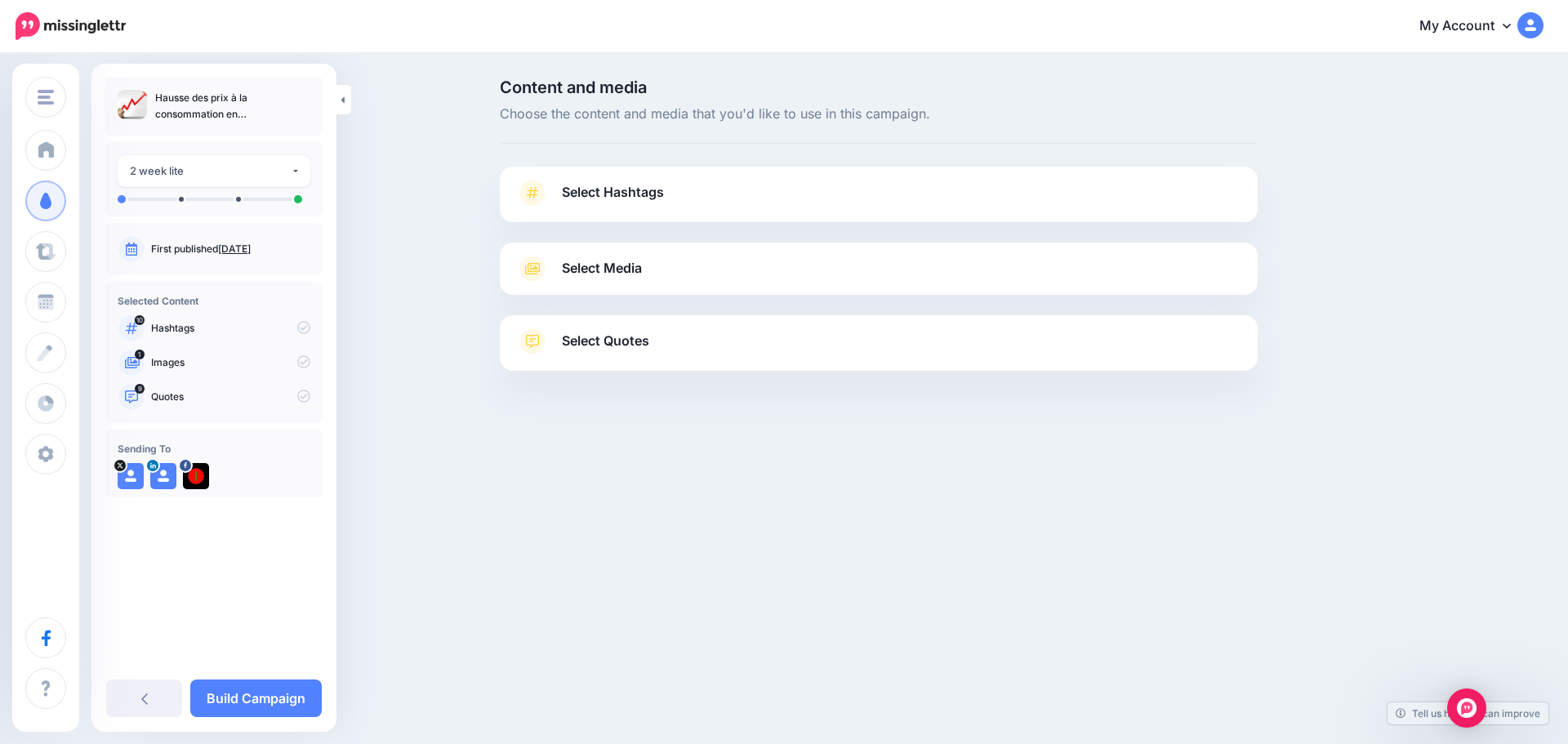
click at [631, 192] on span "Select Hashtags" at bounding box center [613, 191] width 102 height 22
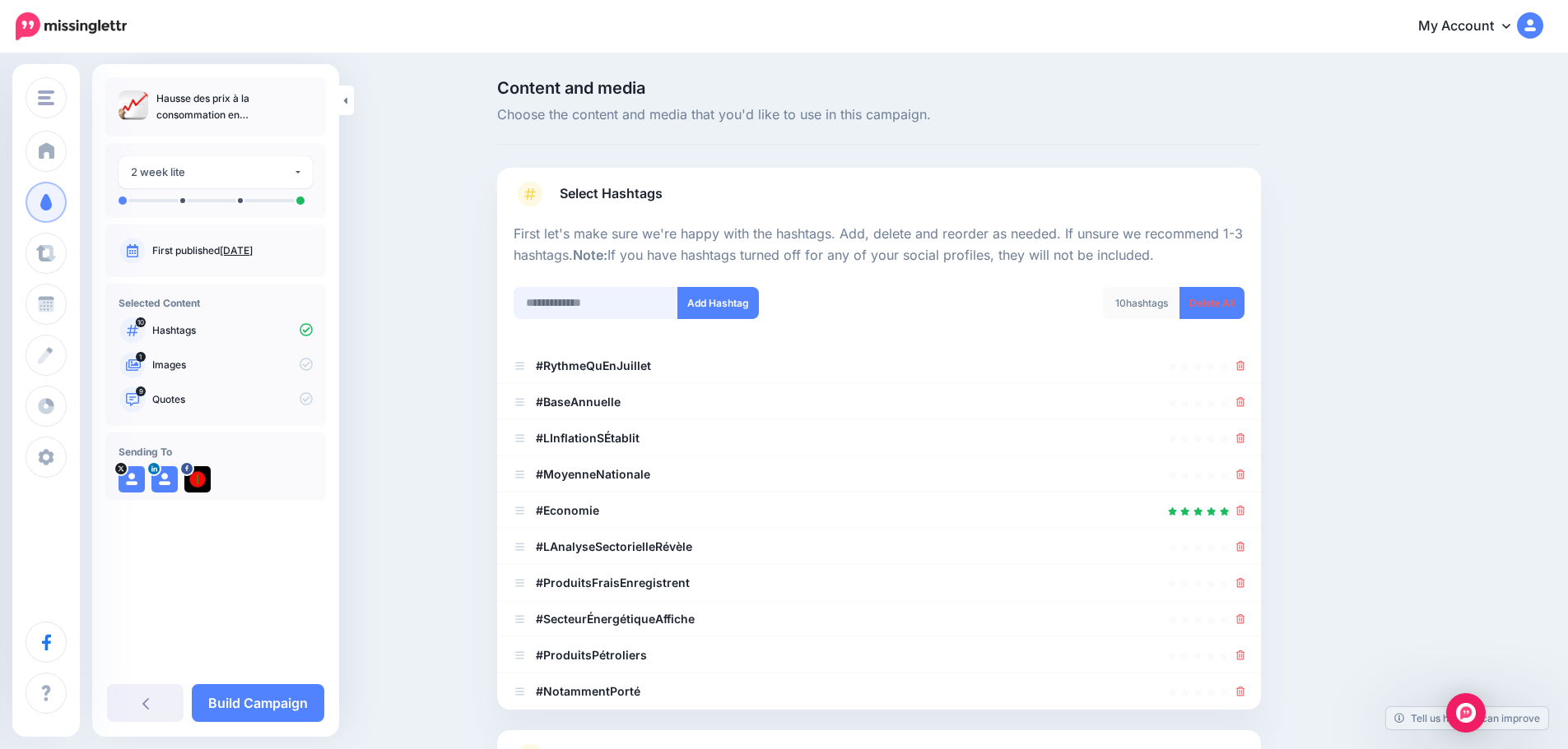
click at [601, 314] on input "text" at bounding box center [596, 303] width 165 height 32
type input "********"
click at [601, 314] on input "text" at bounding box center [596, 303] width 165 height 32
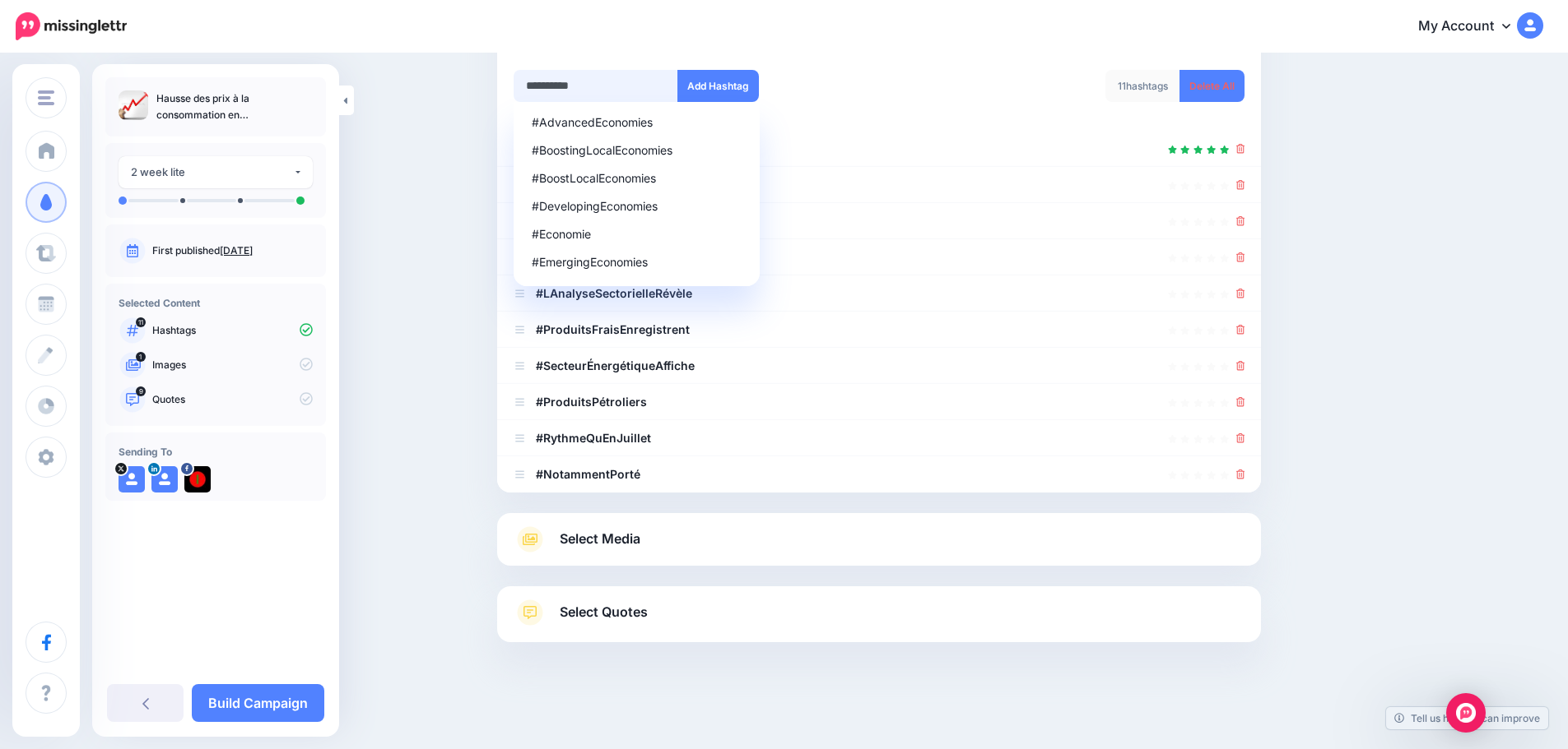
type input "**********"
click at [677, 70] on button "Add Hashtag" at bounding box center [718, 86] width 81 height 32
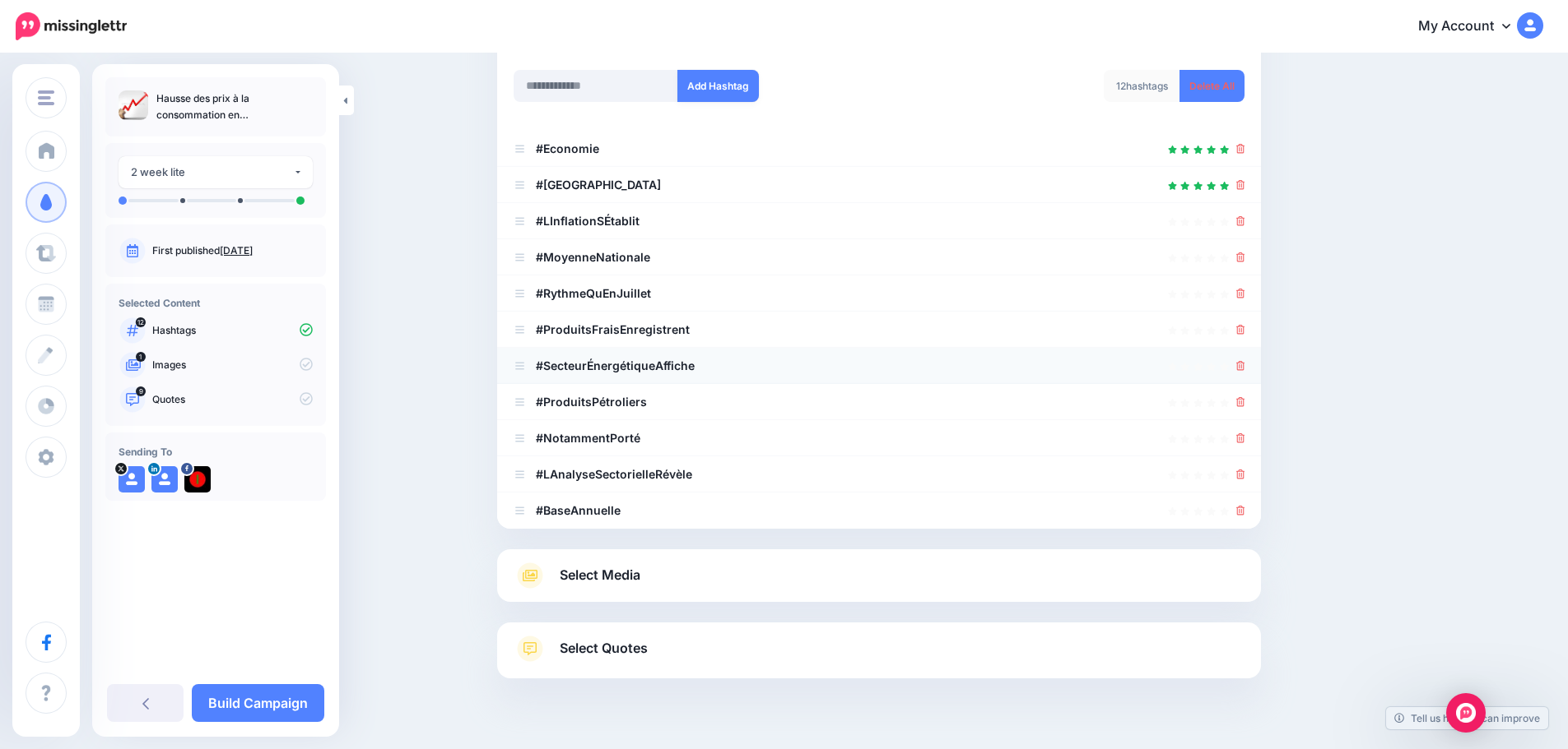
scroll to position [253, 0]
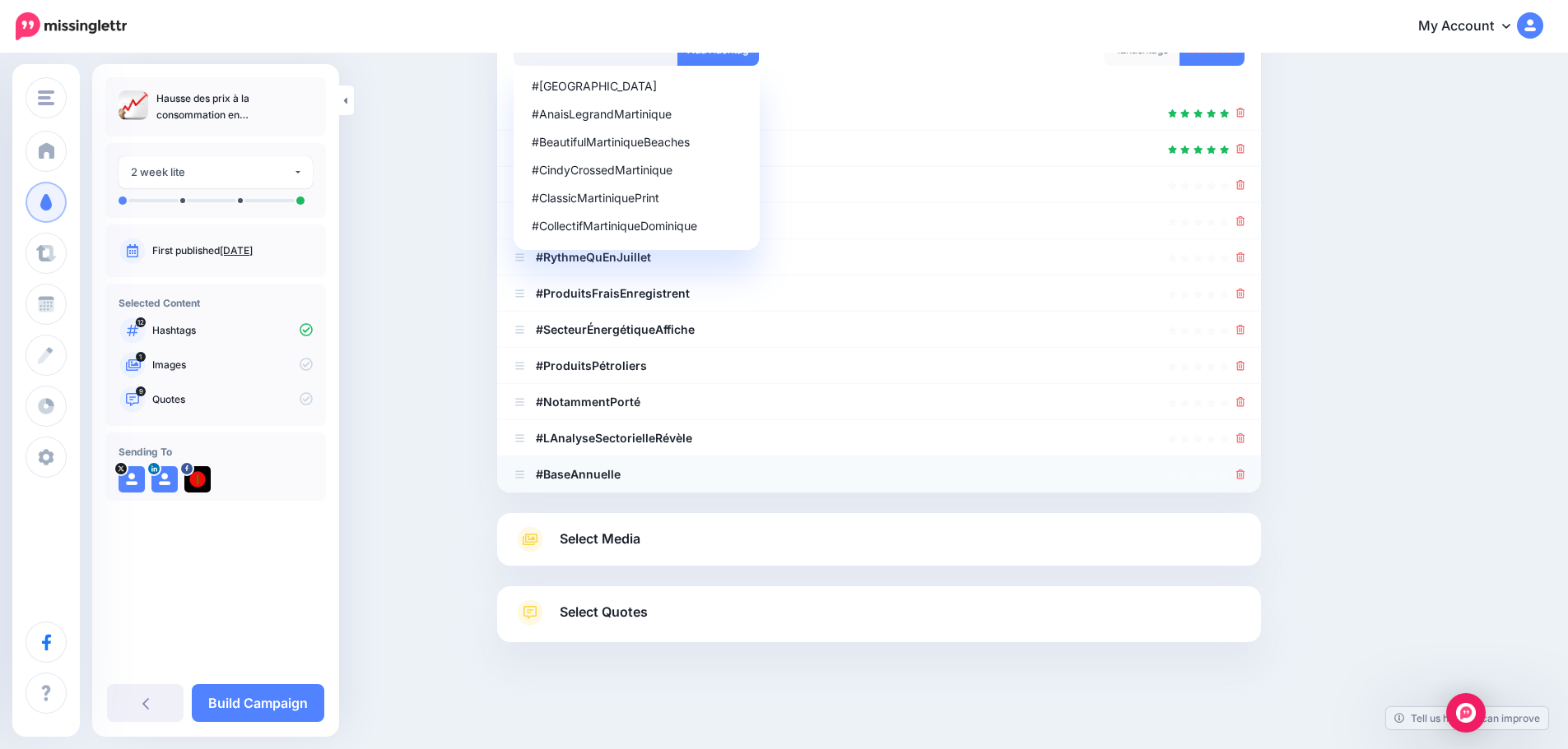
click at [1245, 471] on icon at bounding box center [1241, 474] width 9 height 10
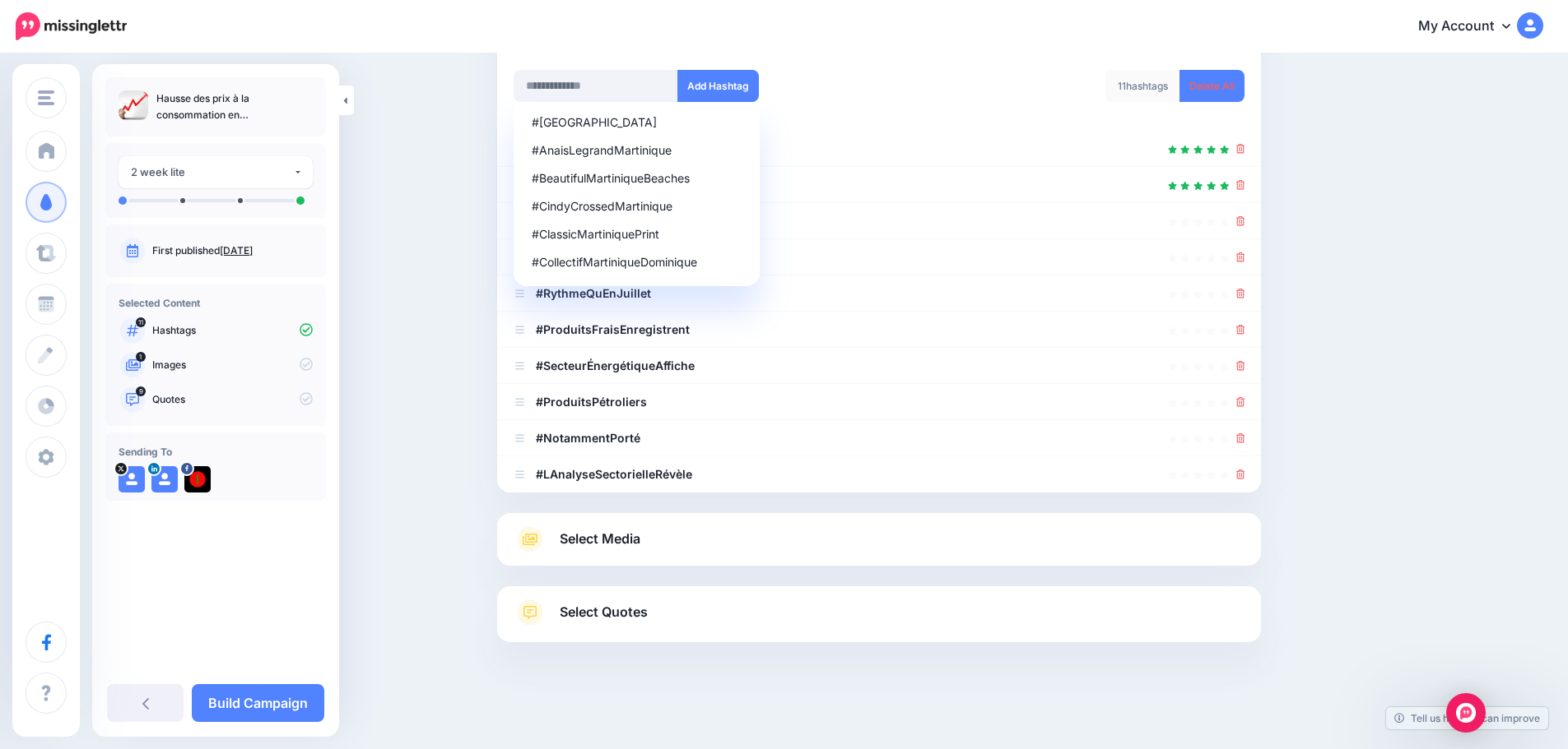
click at [1245, 470] on icon at bounding box center [1241, 474] width 9 height 10
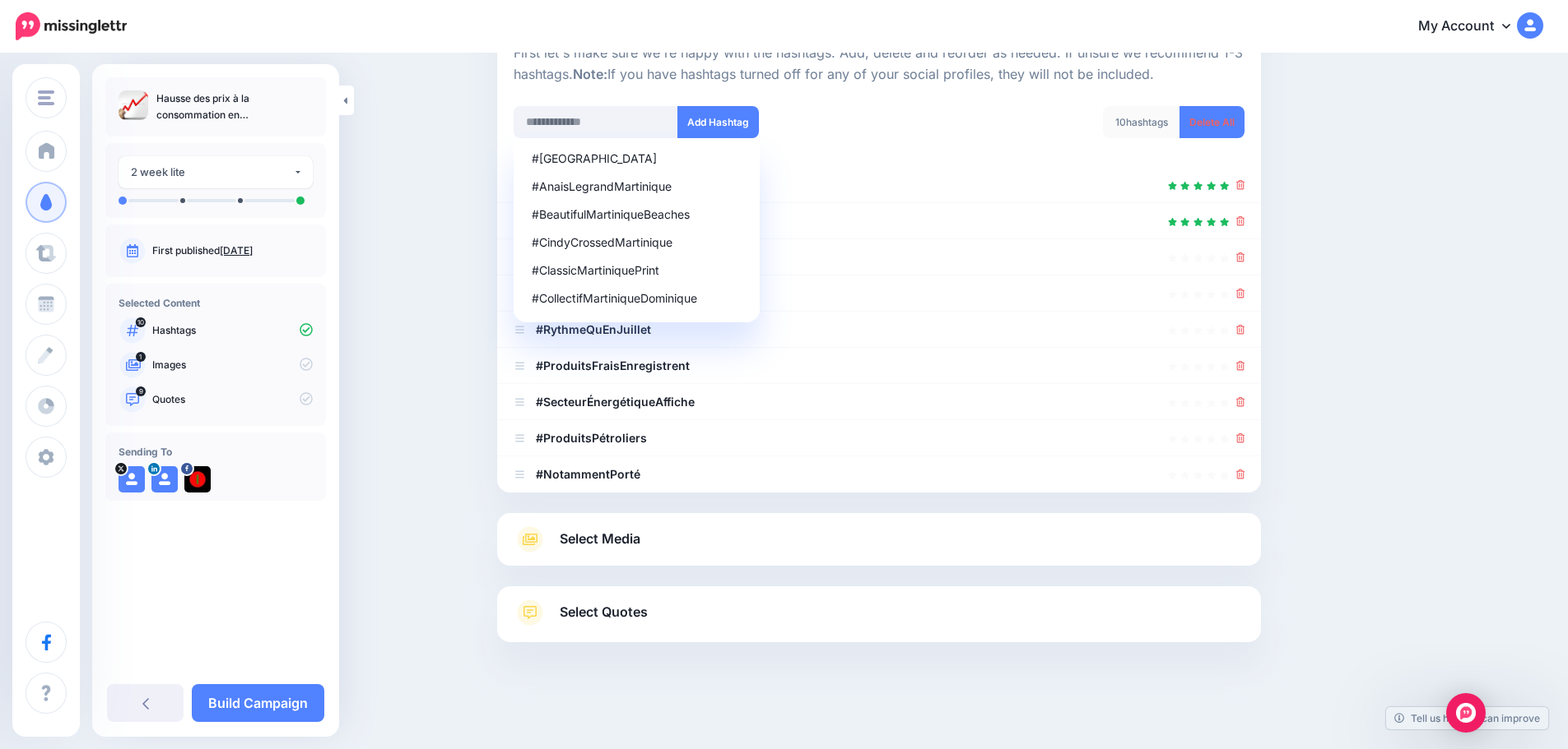
click at [1245, 470] on icon at bounding box center [1241, 474] width 9 height 10
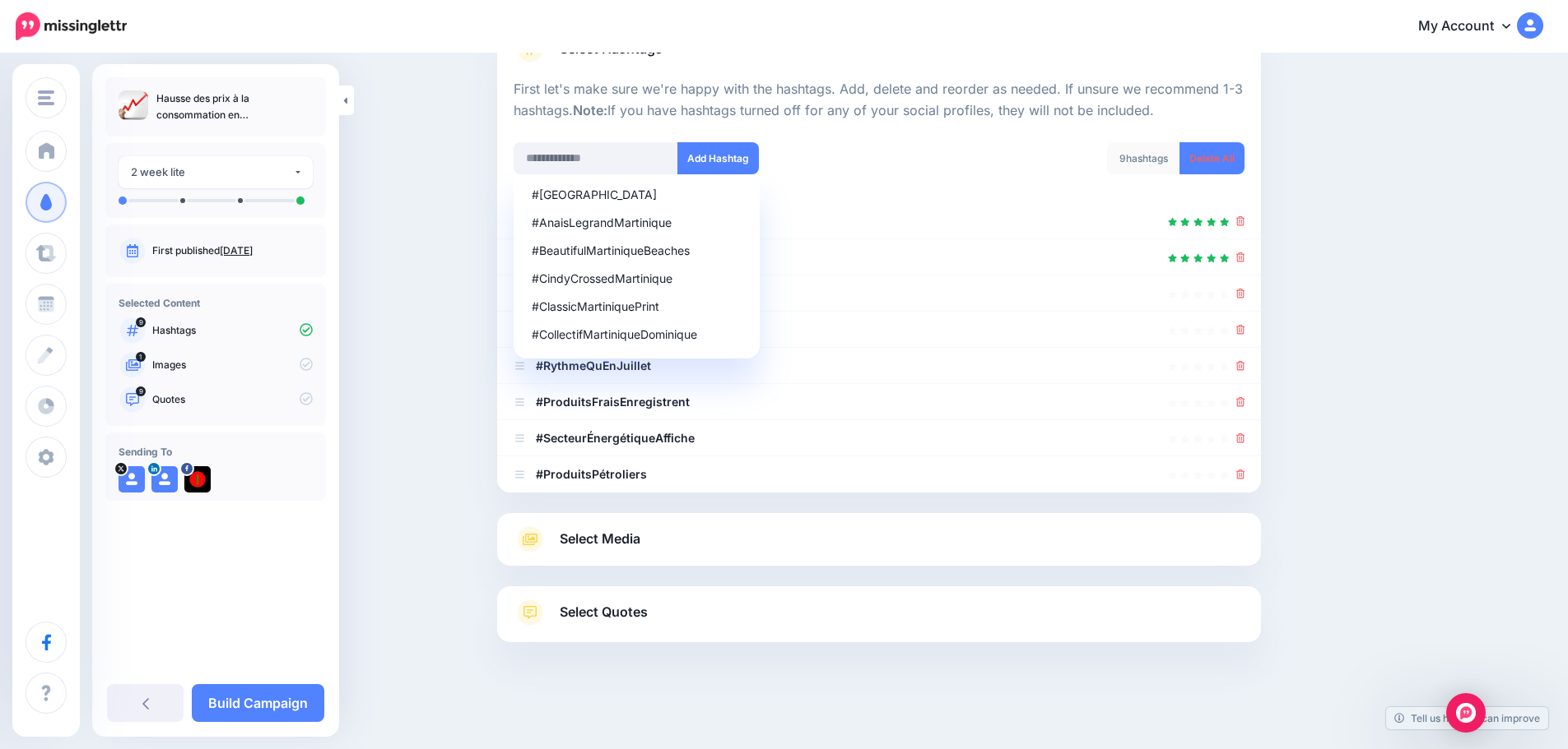
click at [1245, 470] on icon at bounding box center [1241, 474] width 9 height 10
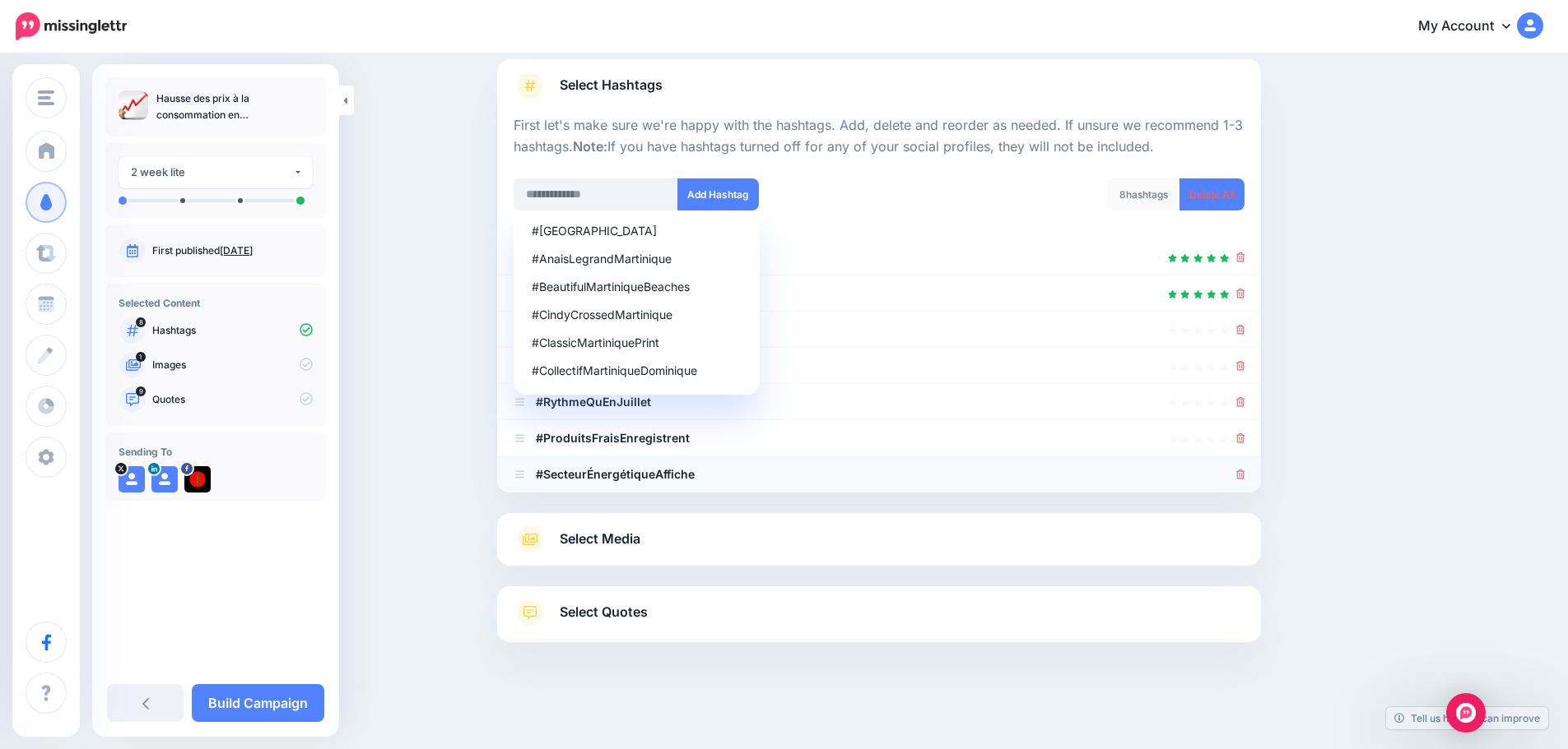
click at [1245, 468] on link at bounding box center [1241, 474] width 9 height 14
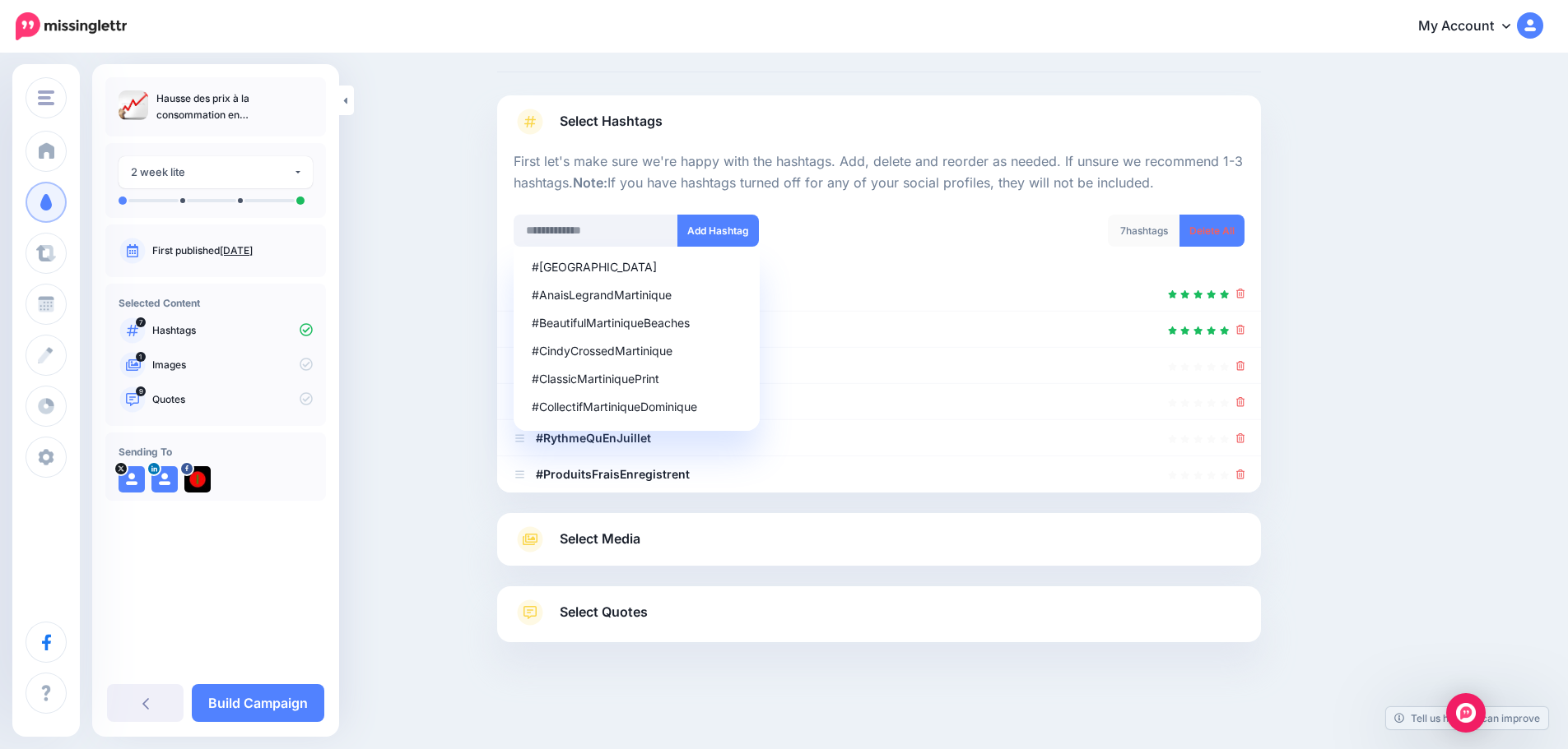
scroll to position [73, 0]
click at [1245, 469] on link at bounding box center [1241, 474] width 9 height 14
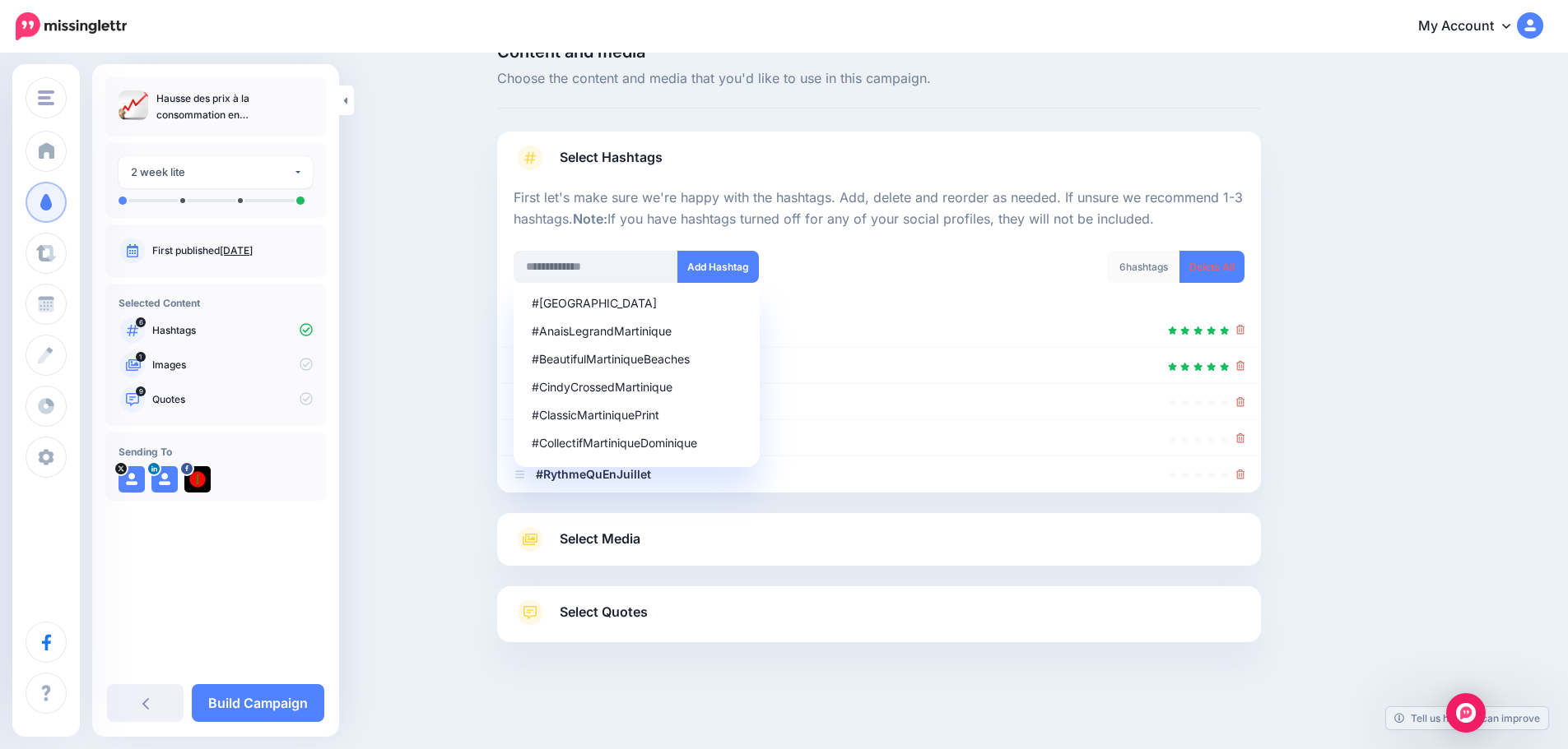
scroll to position [36, 0]
click at [570, 257] on input "text" at bounding box center [596, 267] width 165 height 32
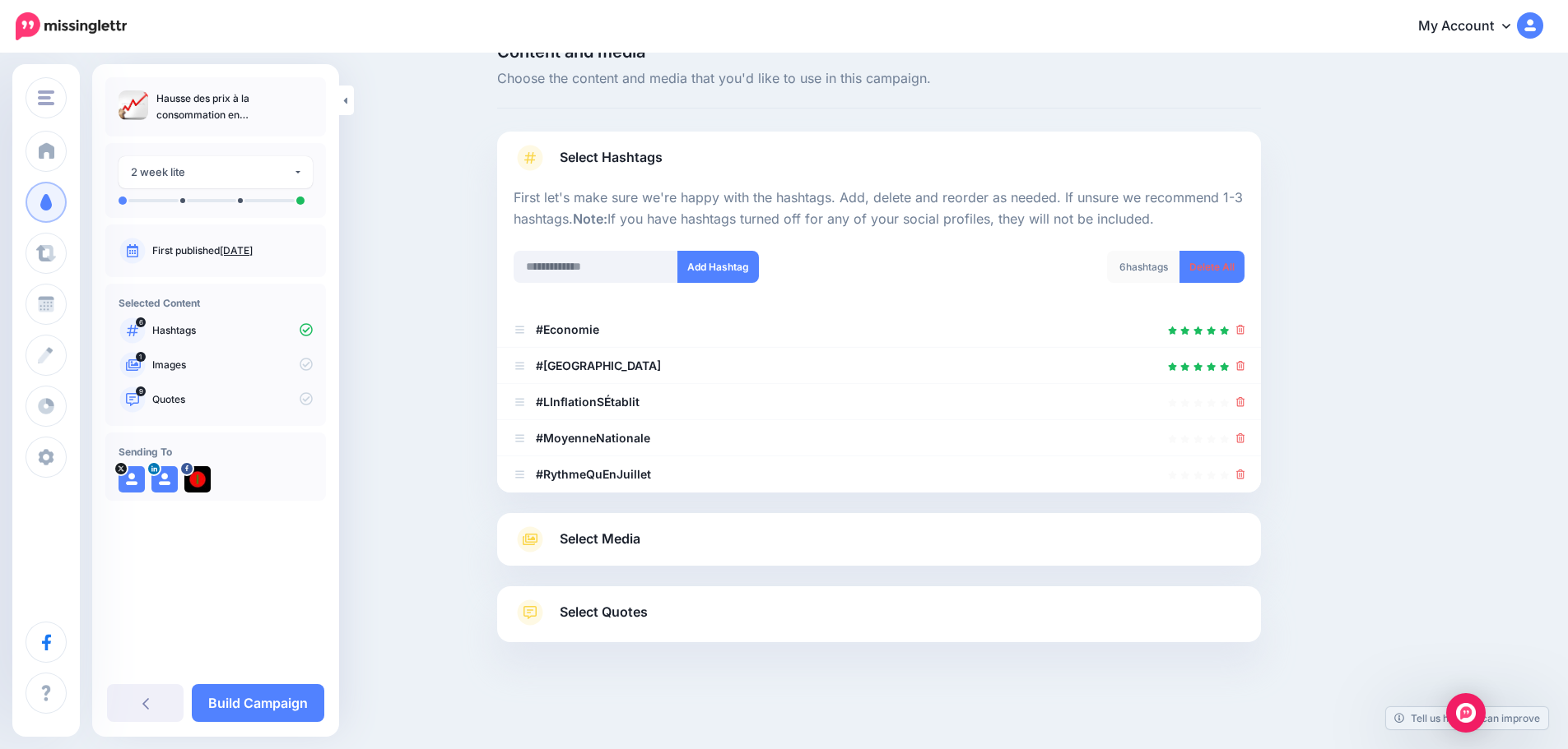
drag, startPoint x: 1412, startPoint y: 333, endPoint x: 1349, endPoint y: 405, distance: 95.7
click at [1415, 337] on div "Content and media Choose the content and media that you'd like to use in this c…" at bounding box center [958, 384] width 947 height 681
click at [1243, 475] on icon at bounding box center [1241, 474] width 9 height 10
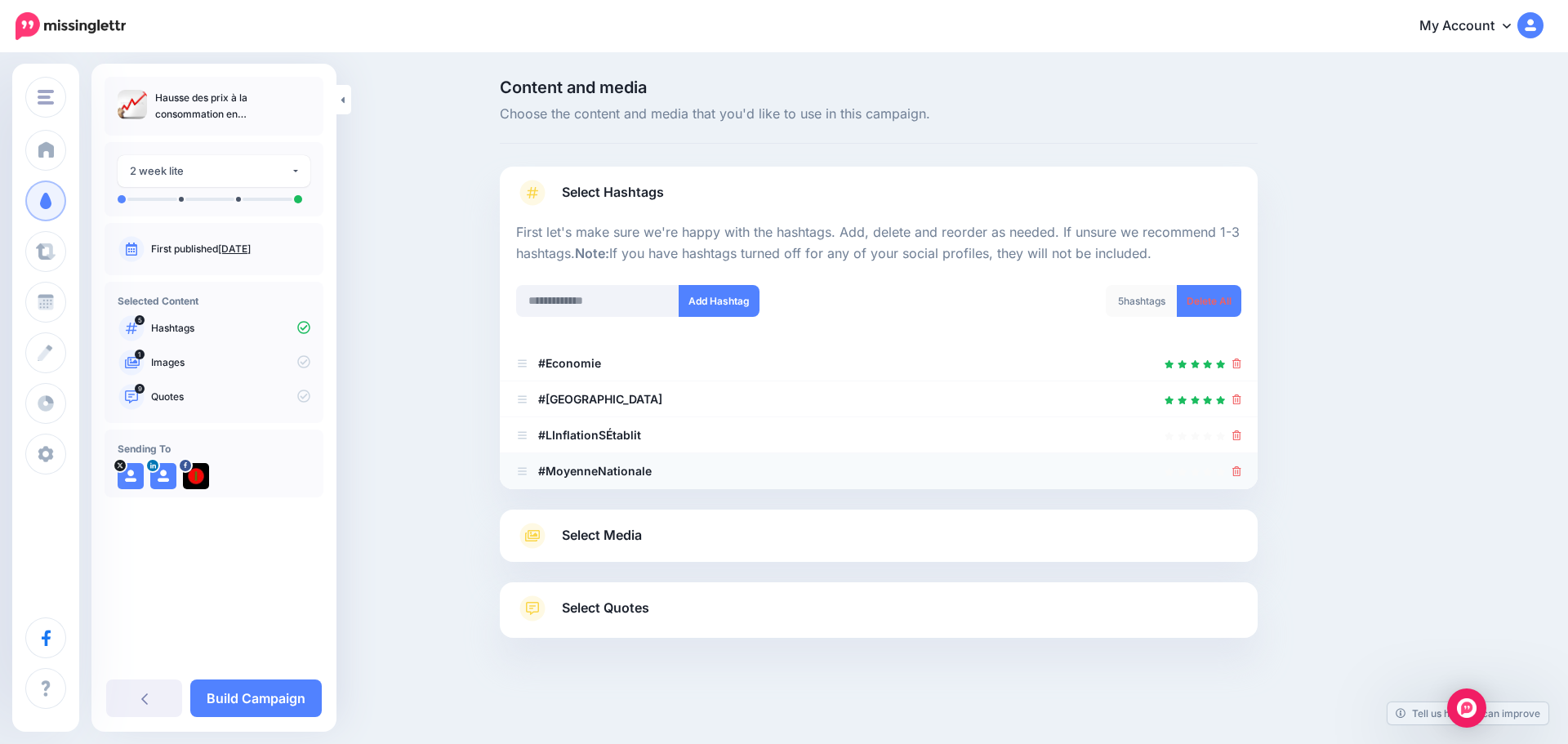
click at [1234, 472] on icon at bounding box center [1236, 471] width 9 height 10
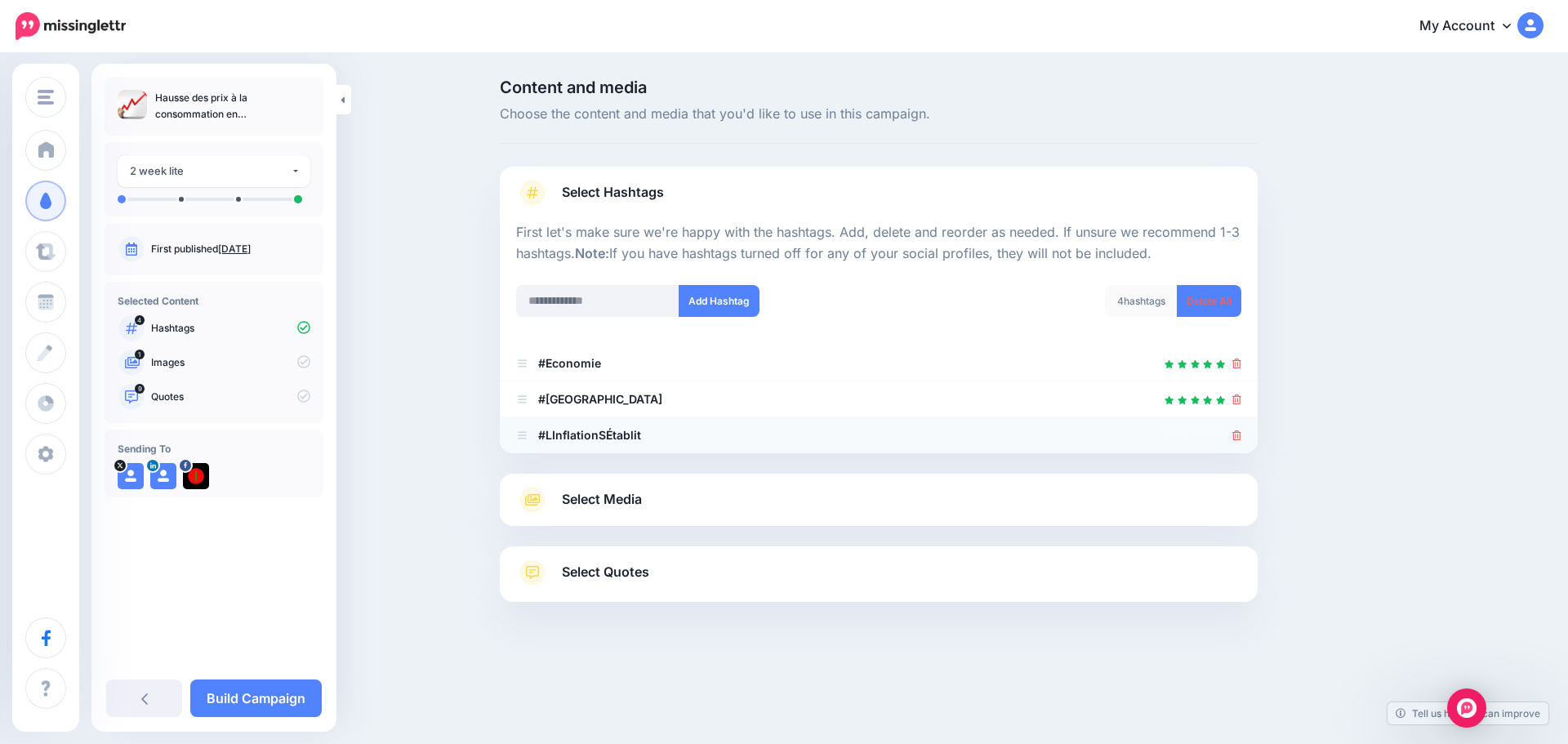
click at [1241, 438] on icon at bounding box center [1236, 435] width 9 height 10
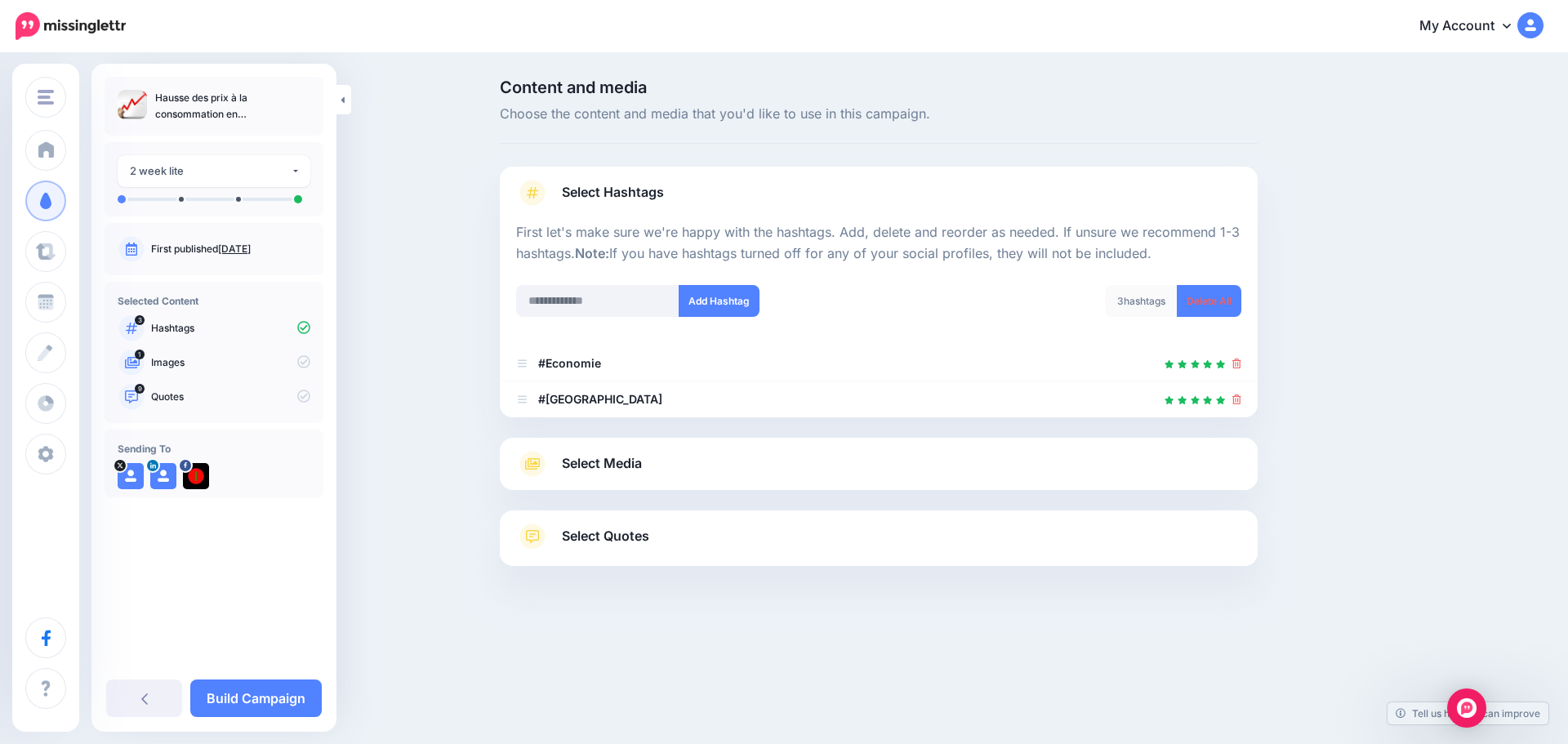
click at [574, 533] on span "Select Quotes" at bounding box center [606, 536] width 88 height 22
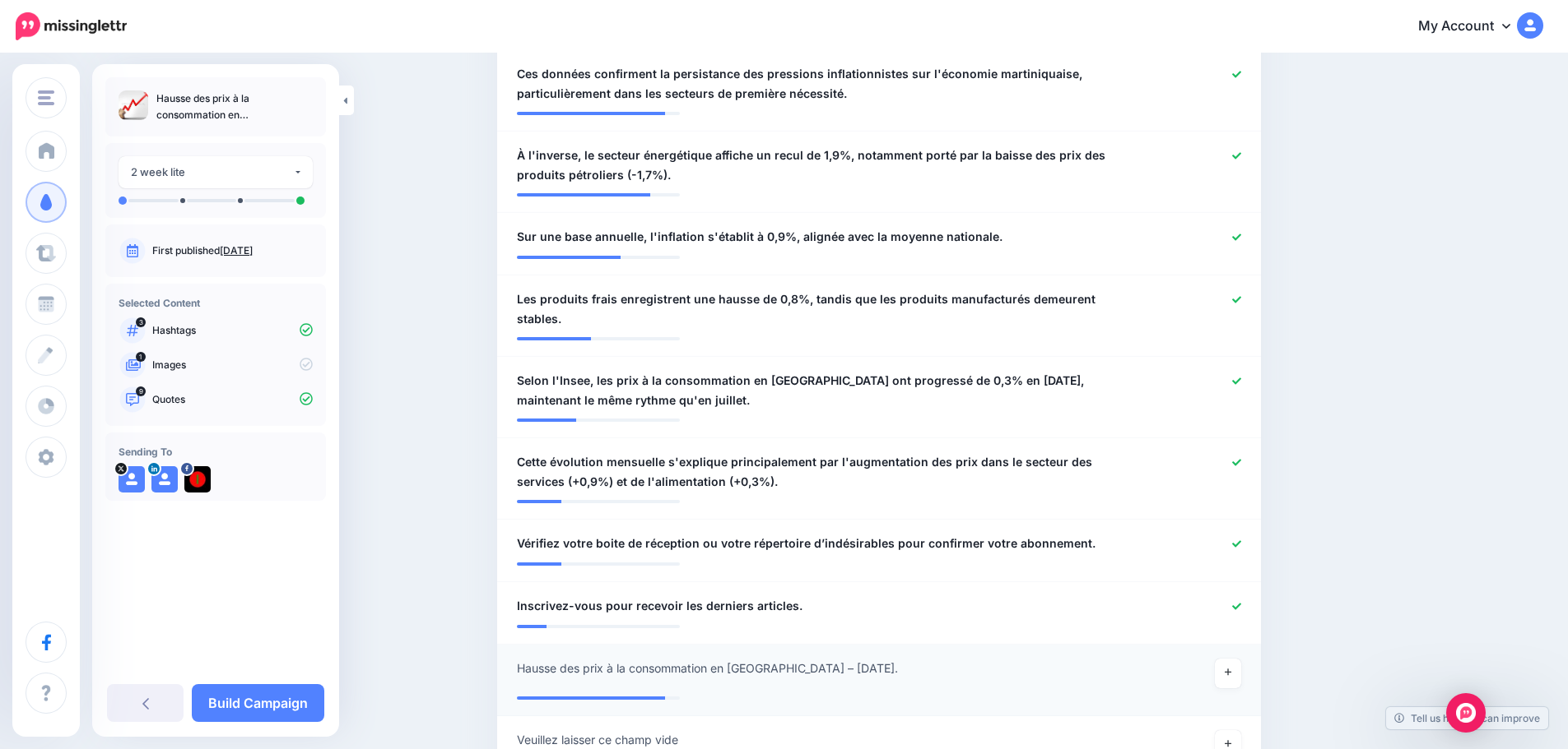
scroll to position [576, 0]
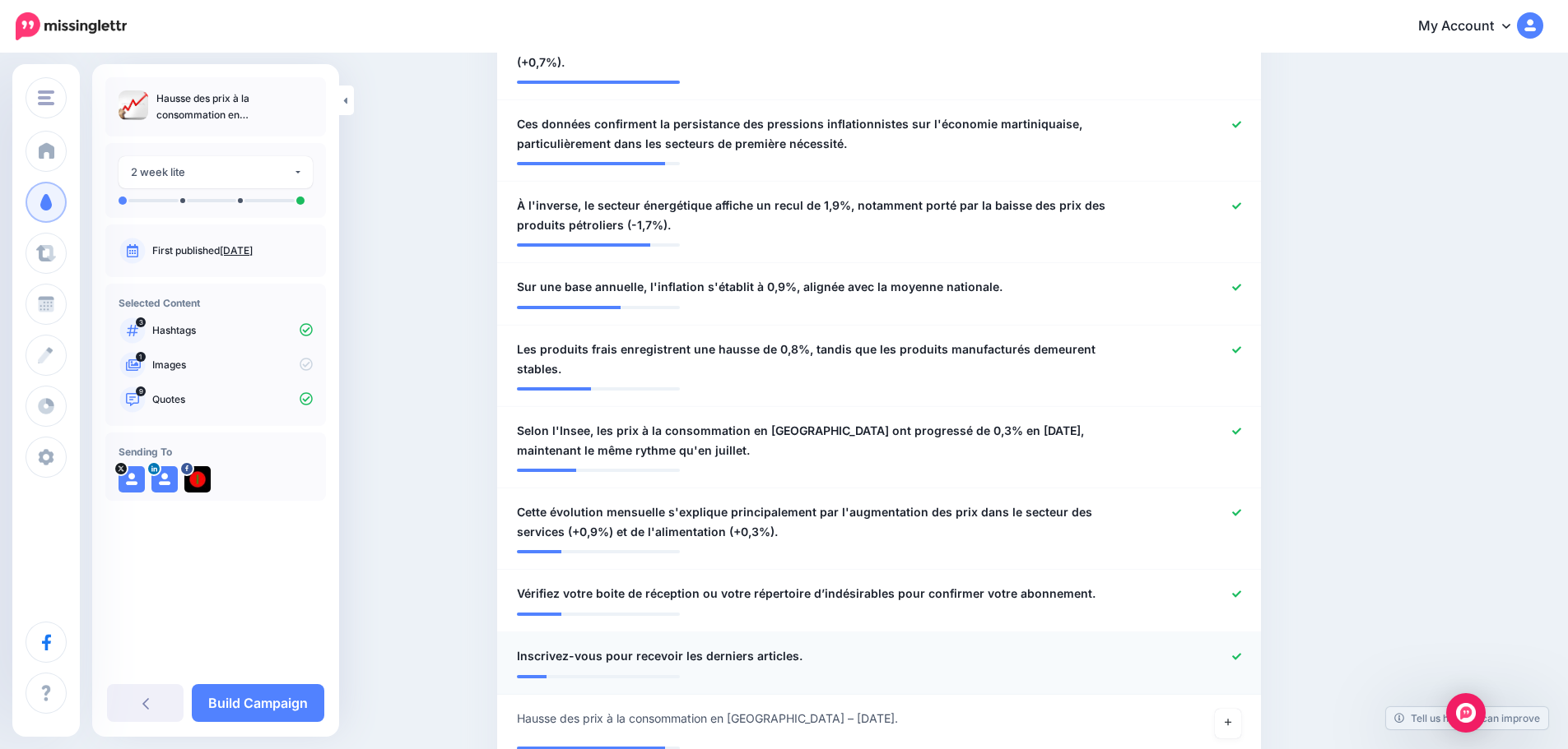
click at [1241, 653] on icon at bounding box center [1236, 657] width 9 height 9
click at [1241, 590] on icon at bounding box center [1236, 594] width 9 height 9
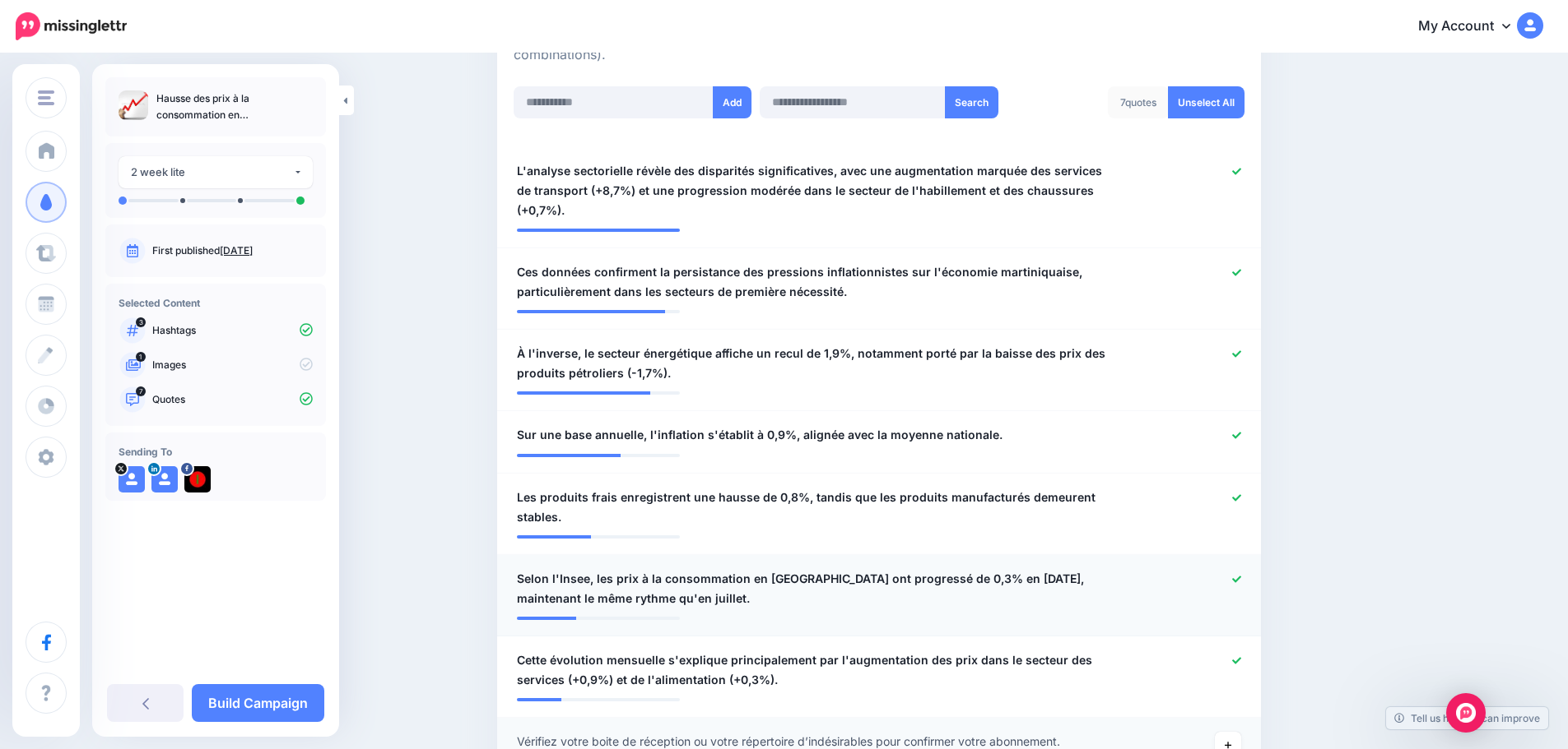
scroll to position [411, 0]
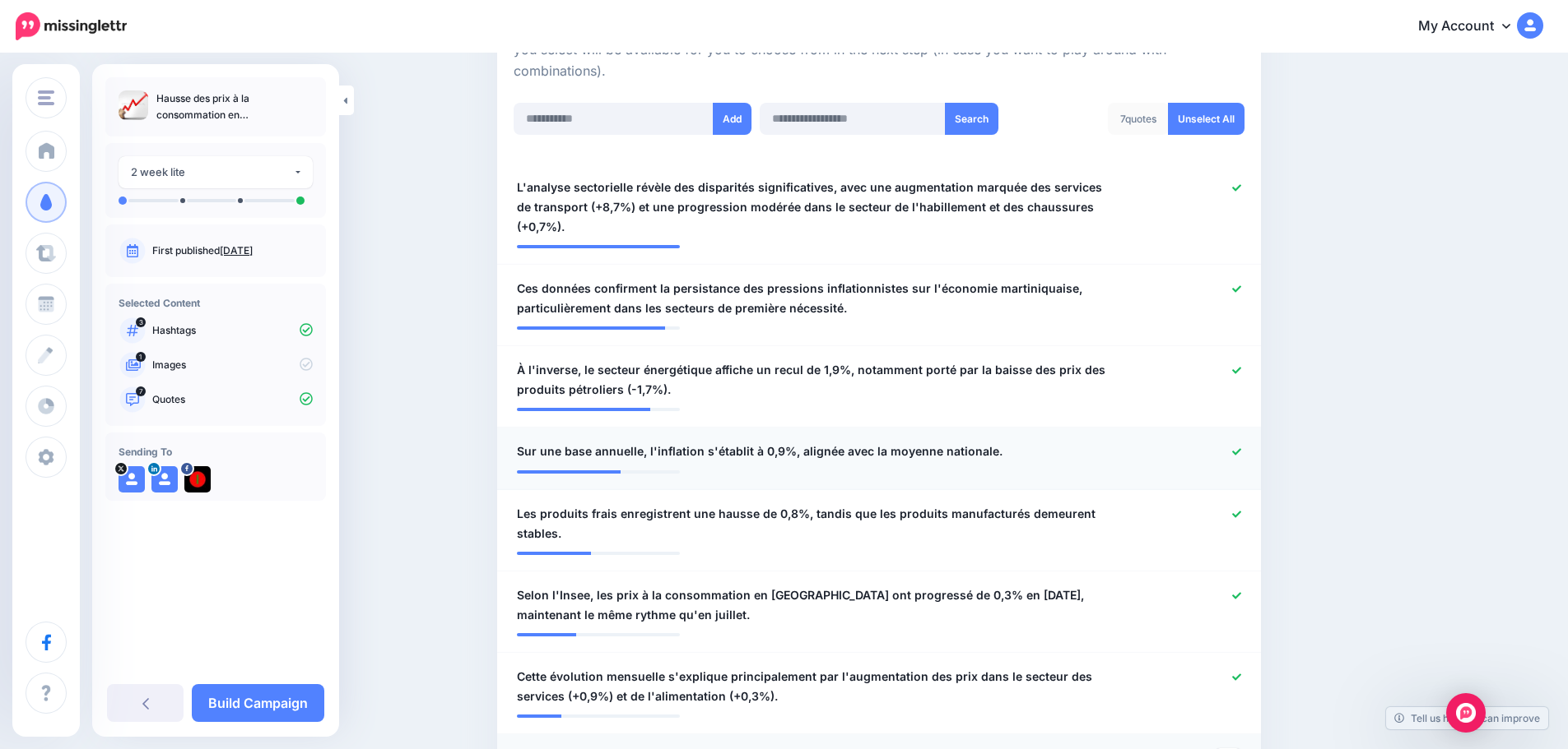
click at [1241, 448] on icon at bounding box center [1236, 451] width 9 height 6
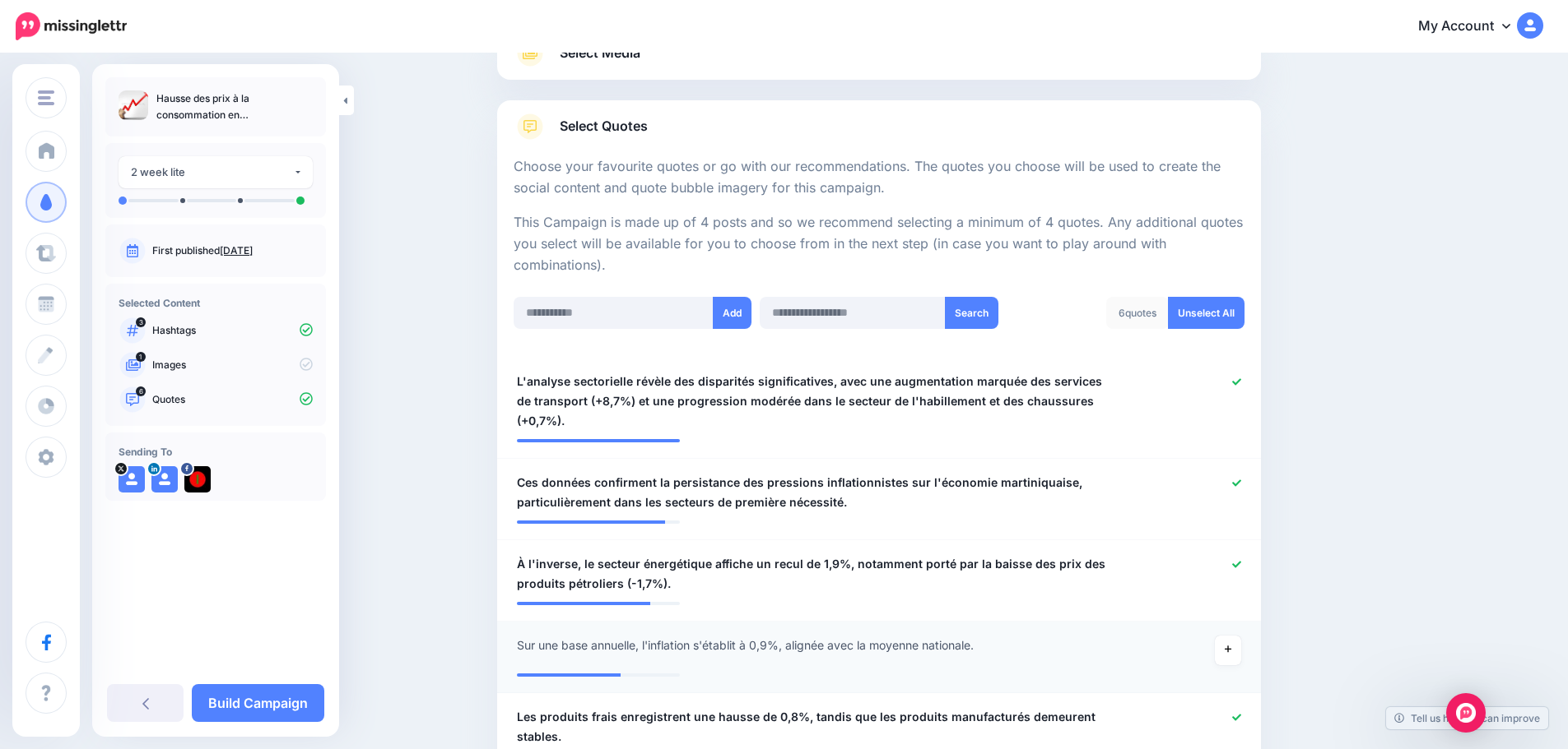
scroll to position [329, 0]
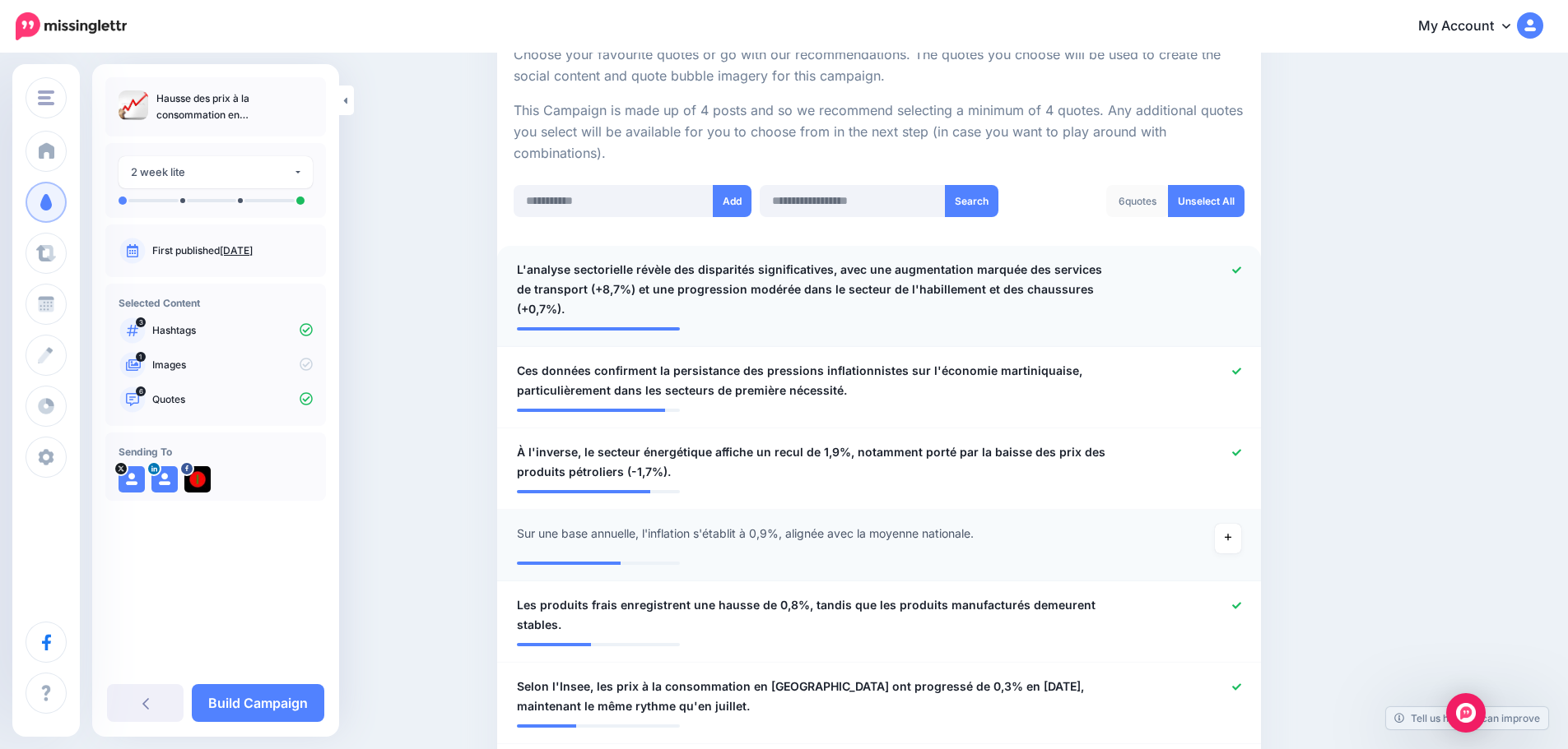
click at [1241, 273] on icon at bounding box center [1236, 270] width 9 height 9
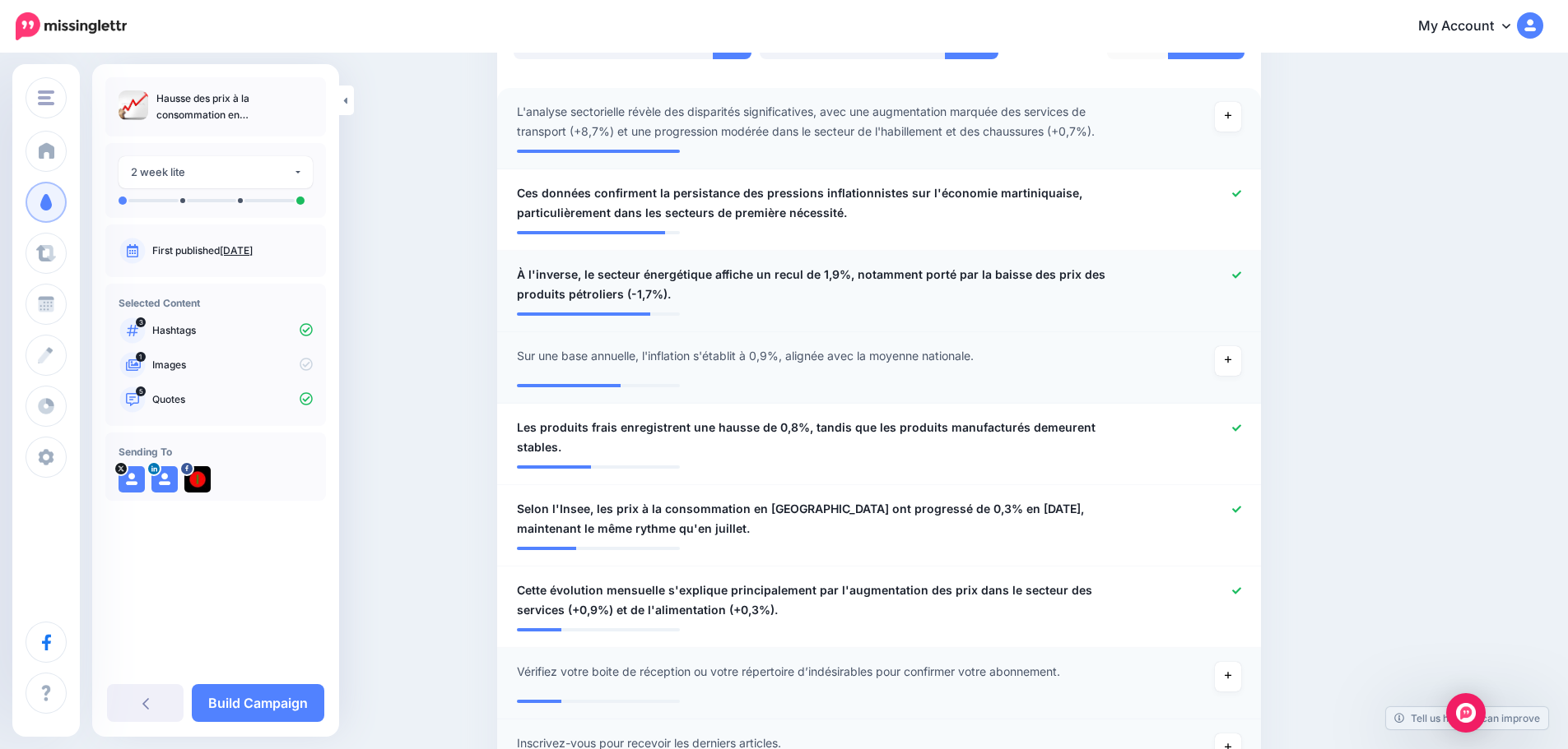
scroll to position [493, 0]
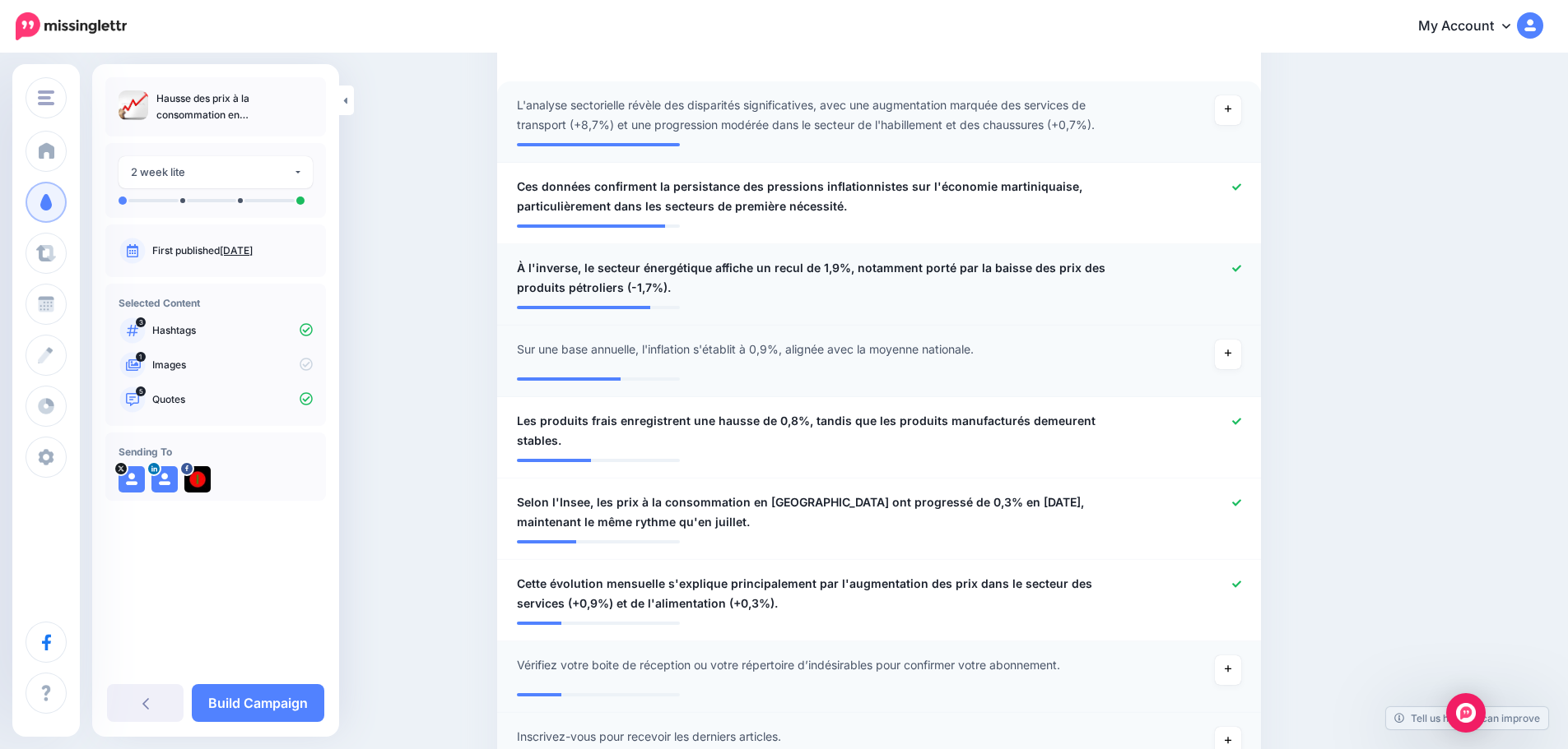
click at [1241, 267] on icon at bounding box center [1236, 269] width 9 height 9
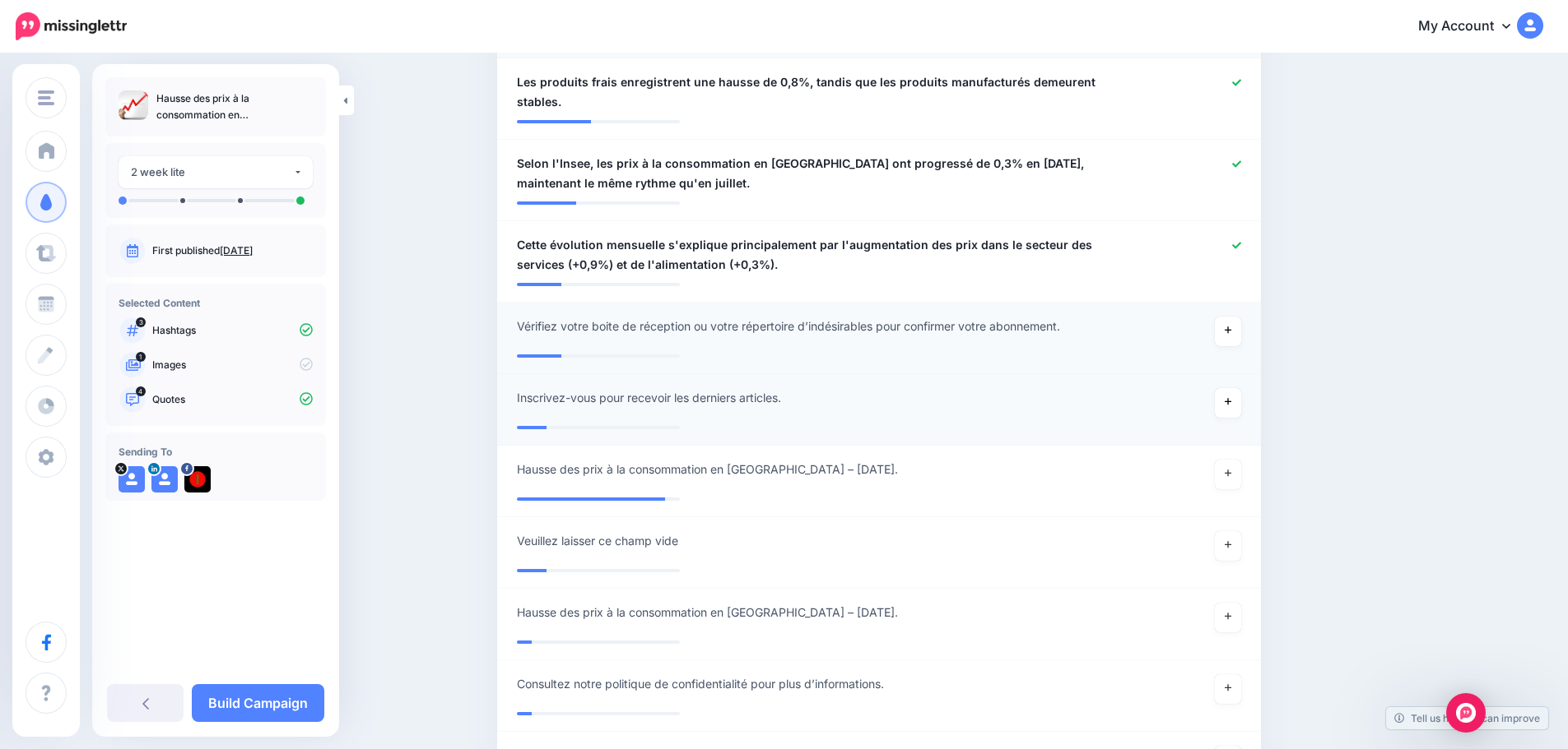
scroll to position [987, 0]
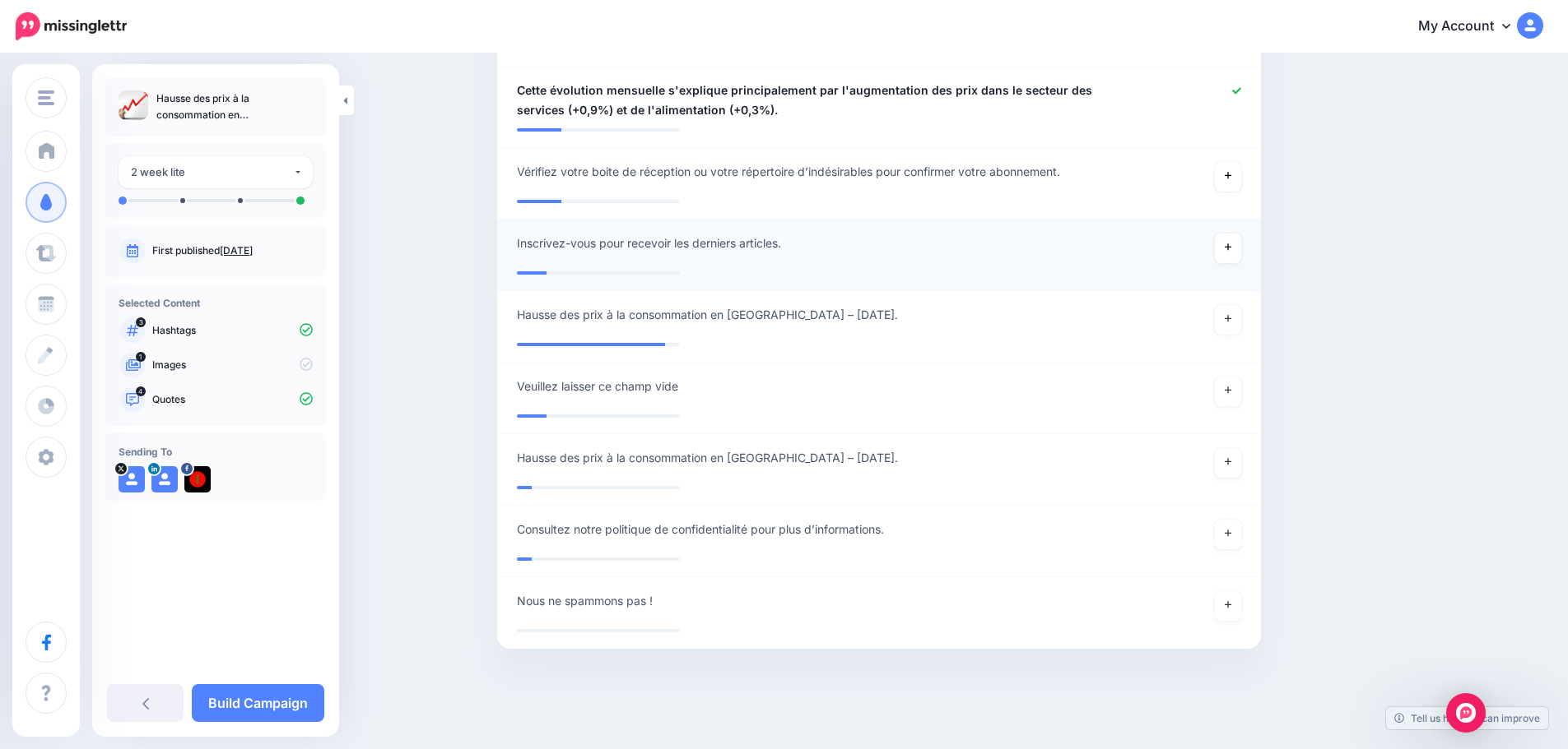
click at [289, 684] on div "**********" at bounding box center [215, 401] width 247 height 673
click at [273, 706] on link "Build Campaign" at bounding box center [258, 703] width 133 height 38
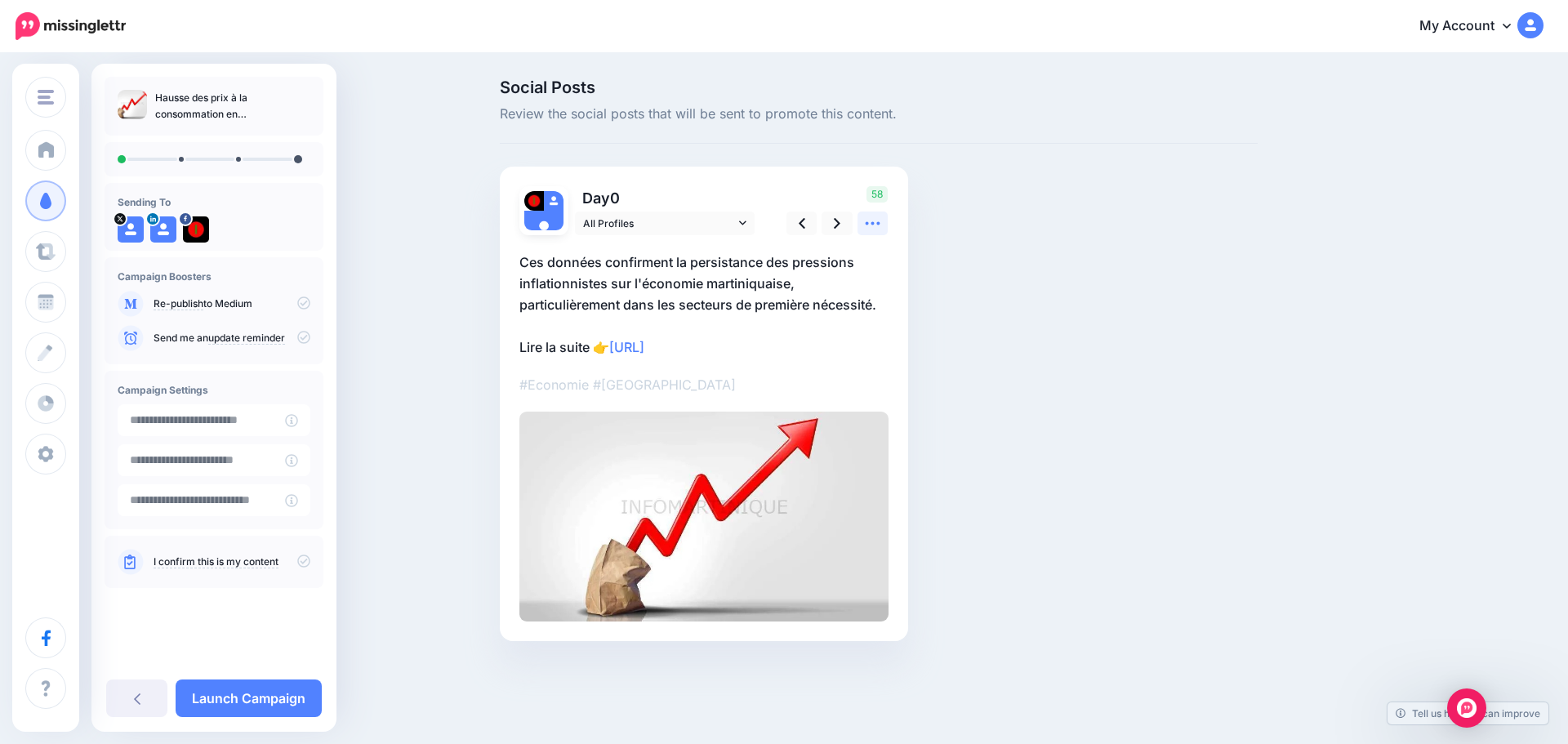
click at [869, 220] on icon at bounding box center [873, 224] width 18 height 18
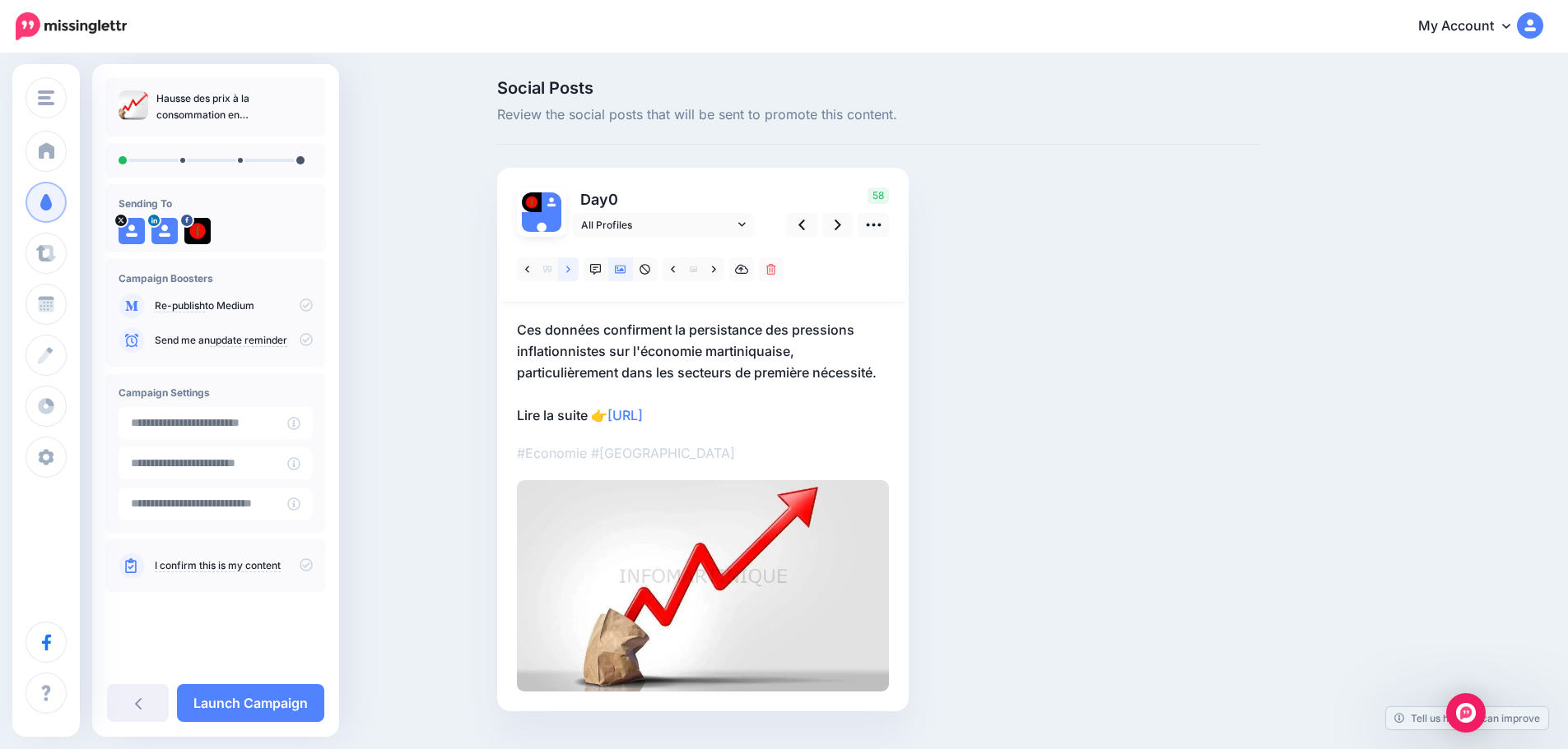
click at [578, 268] on link at bounding box center [568, 269] width 20 height 24
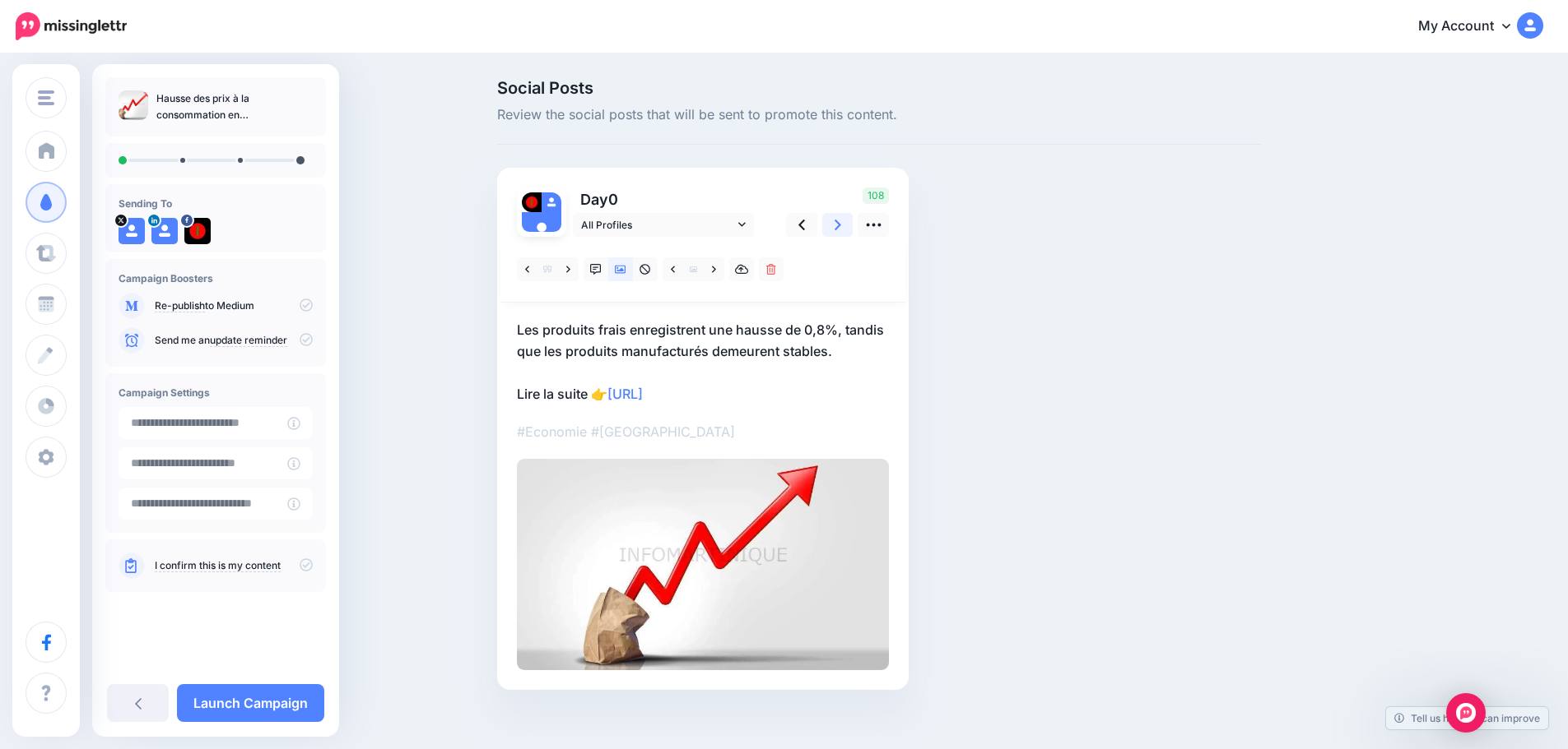
click at [842, 232] on icon at bounding box center [837, 225] width 6 height 18
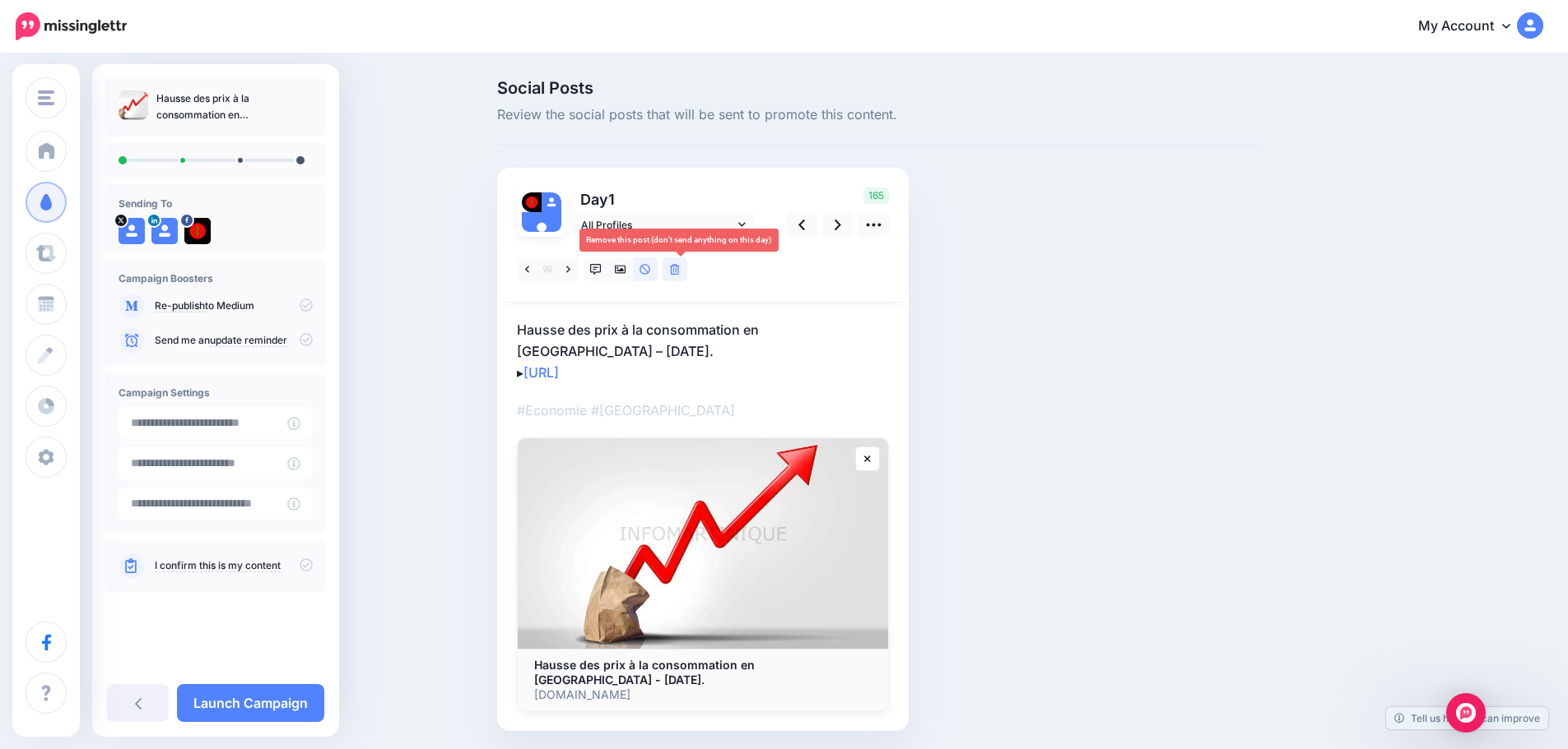
click at [676, 267] on icon at bounding box center [674, 270] width 10 height 11
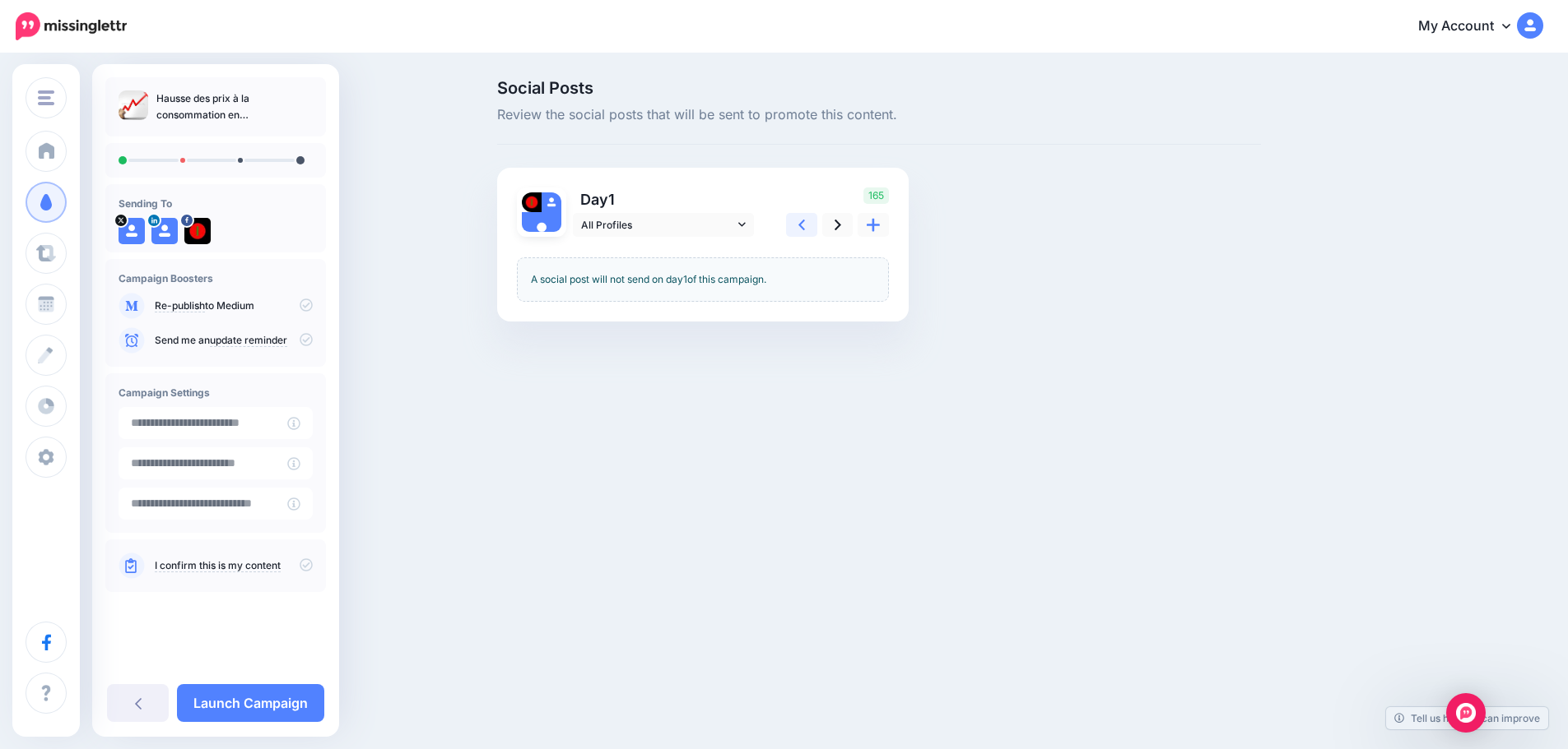
click at [805, 225] on icon at bounding box center [801, 225] width 6 height 18
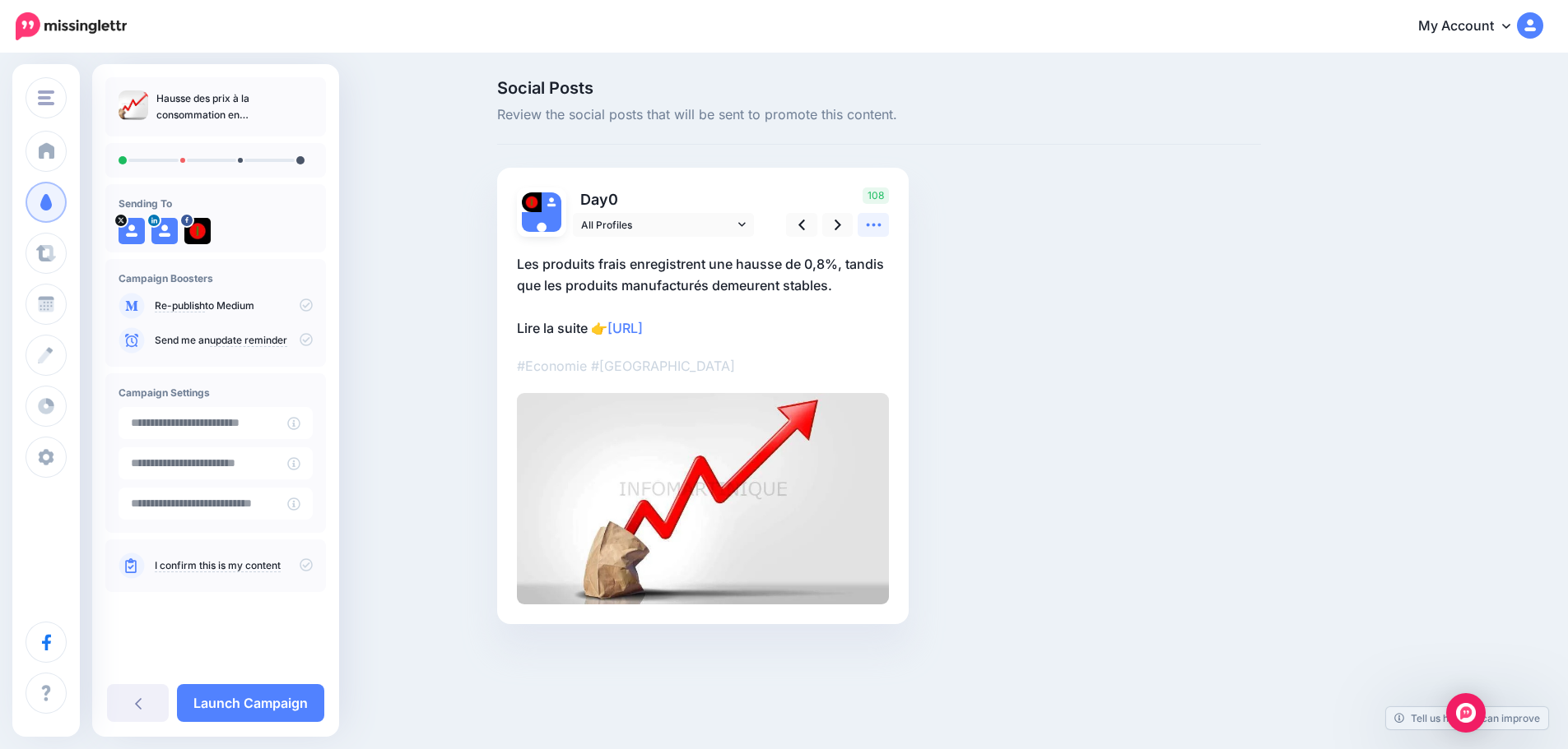
click at [878, 229] on icon at bounding box center [874, 225] width 18 height 18
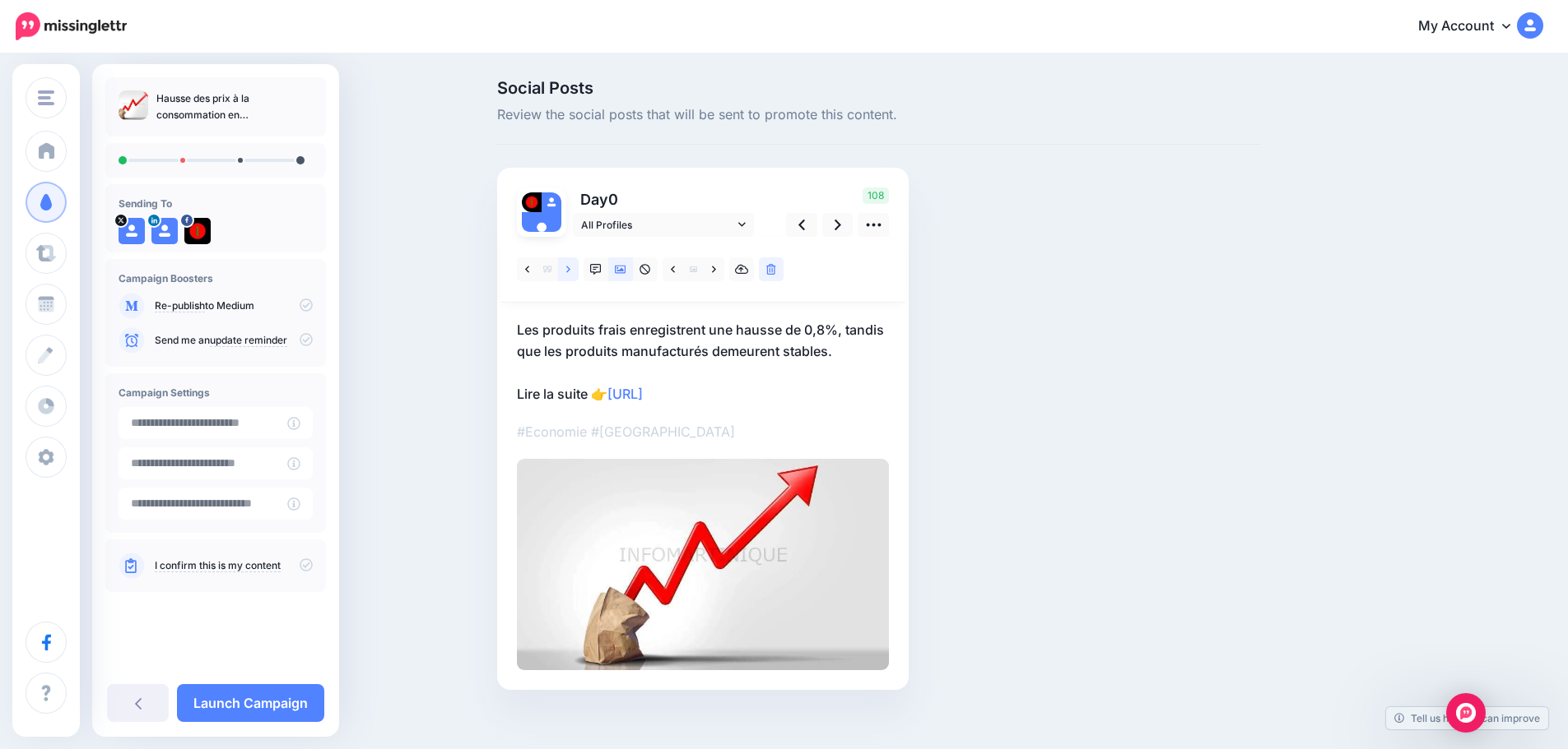
click at [571, 268] on icon at bounding box center [568, 270] width 4 height 11
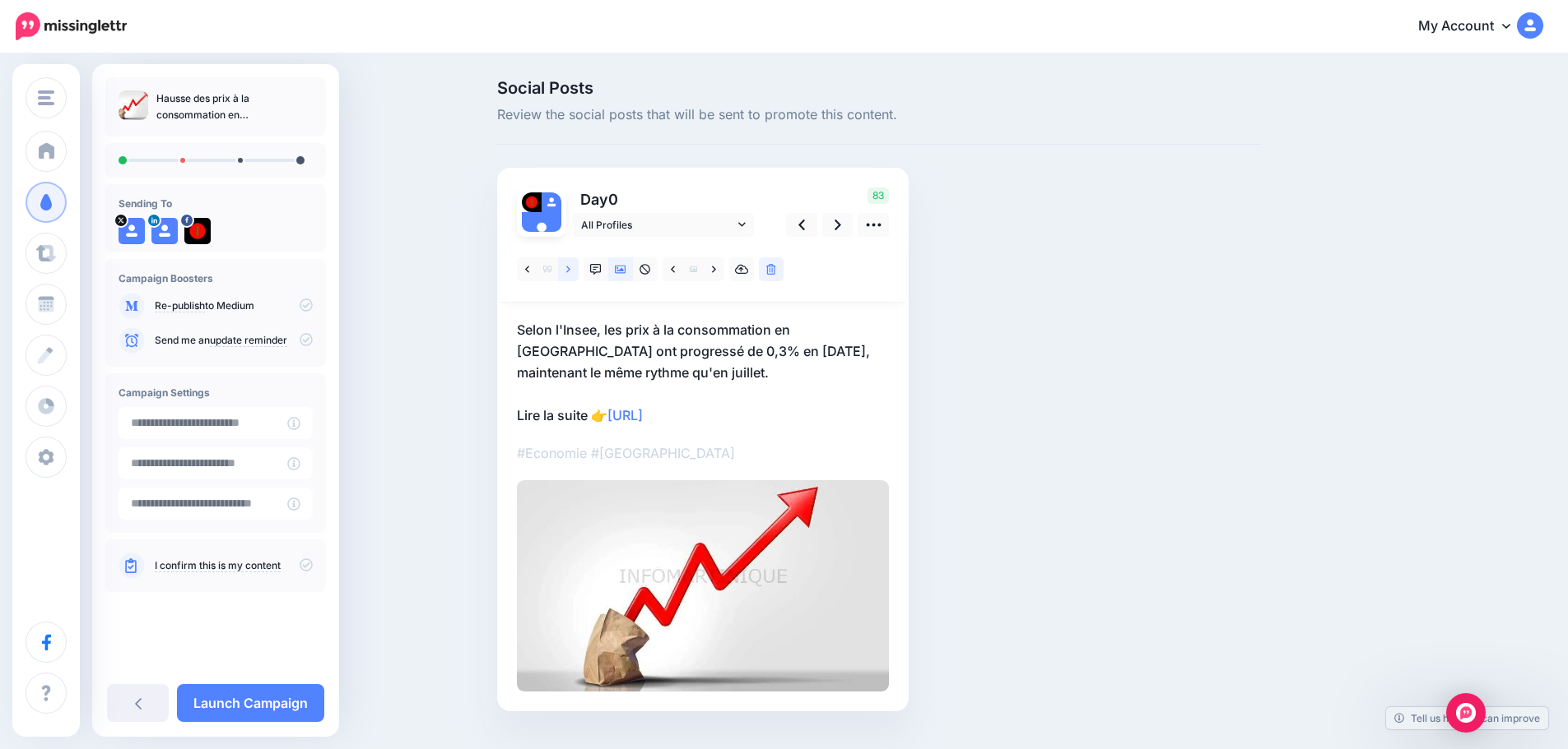
click at [571, 267] on icon at bounding box center [568, 268] width 4 height 6
click at [571, 266] on icon at bounding box center [568, 270] width 4 height 11
click at [578, 266] on link at bounding box center [568, 269] width 20 height 24
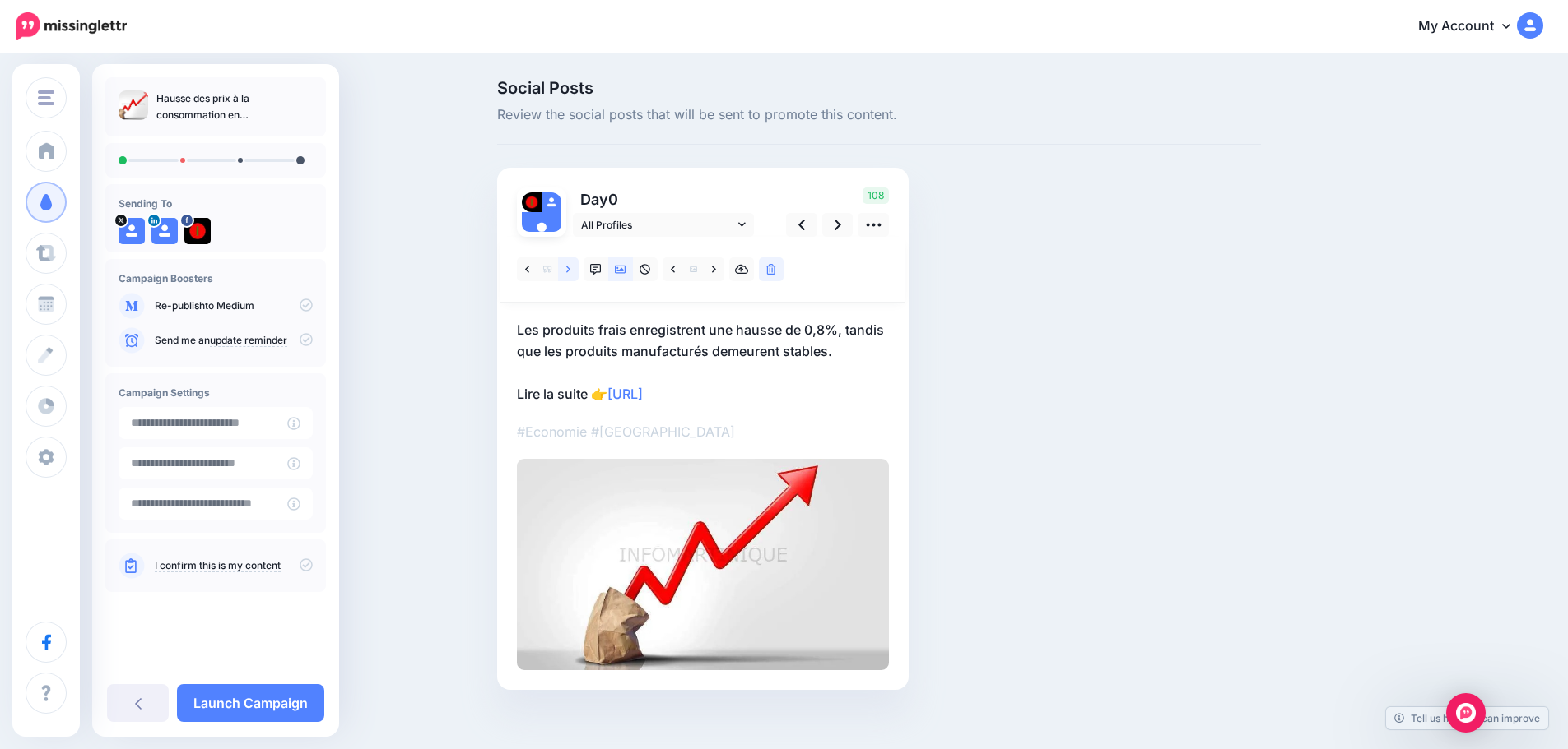
click at [578, 266] on link at bounding box center [568, 269] width 20 height 24
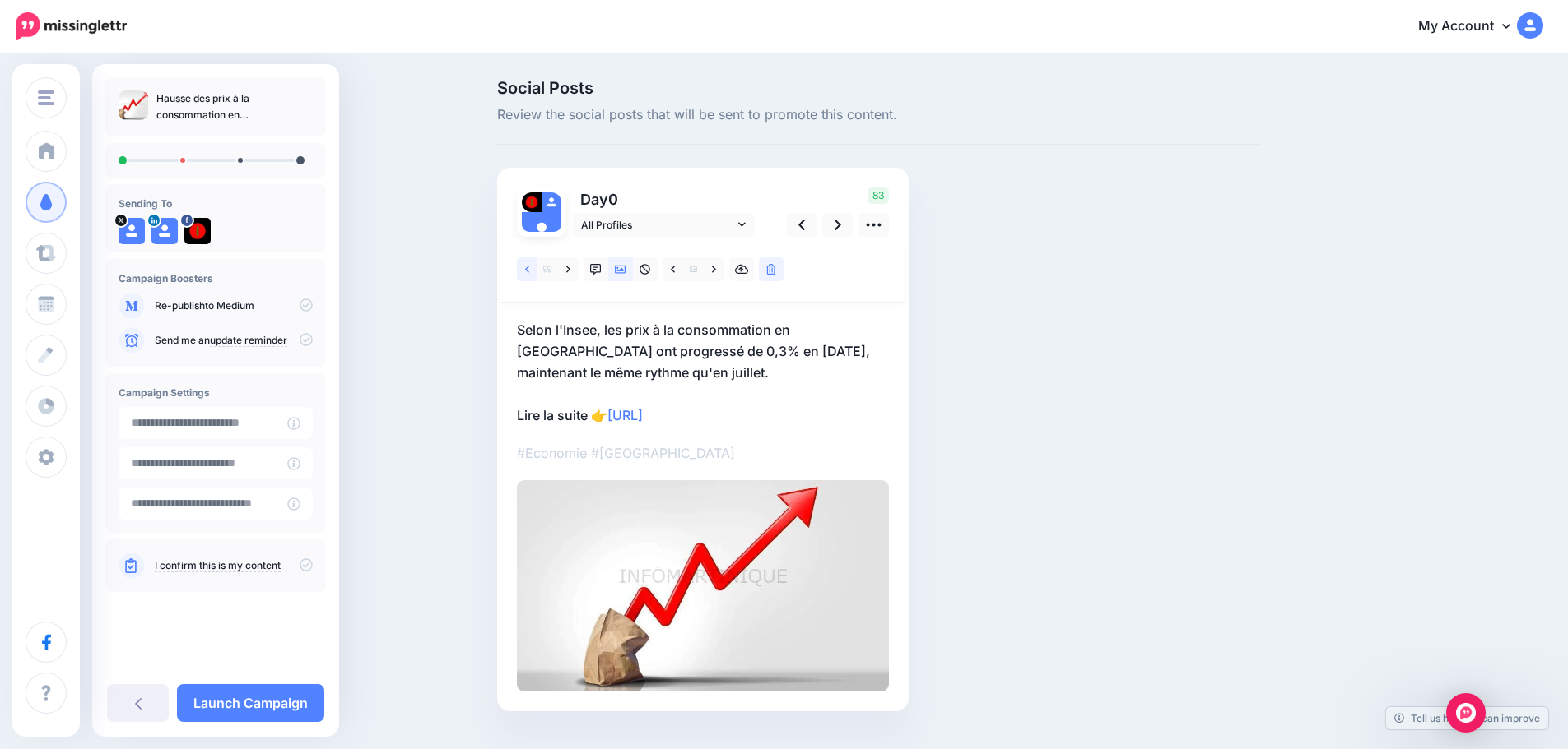
click at [529, 267] on icon at bounding box center [527, 268] width 4 height 6
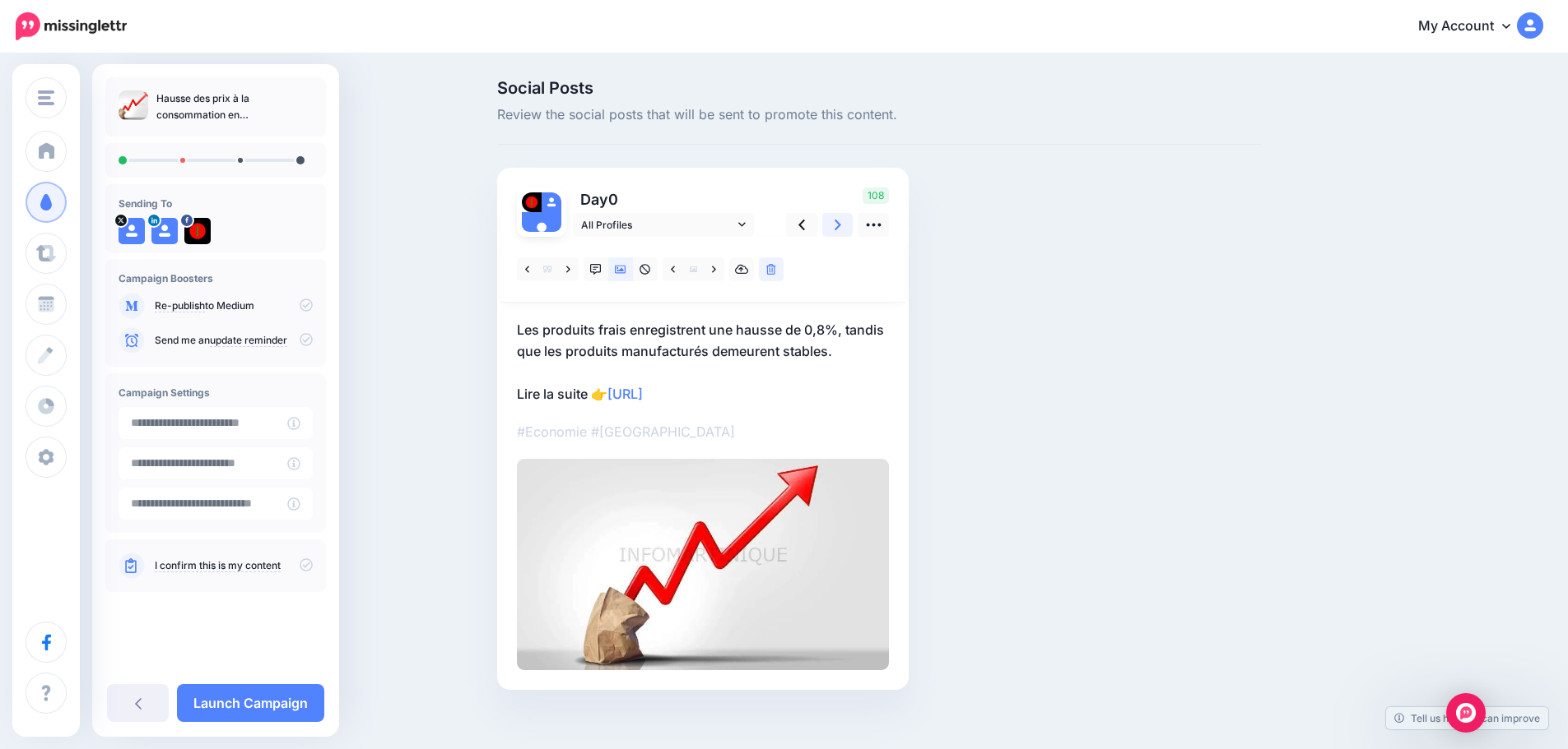
click at [836, 225] on link at bounding box center [837, 225] width 31 height 24
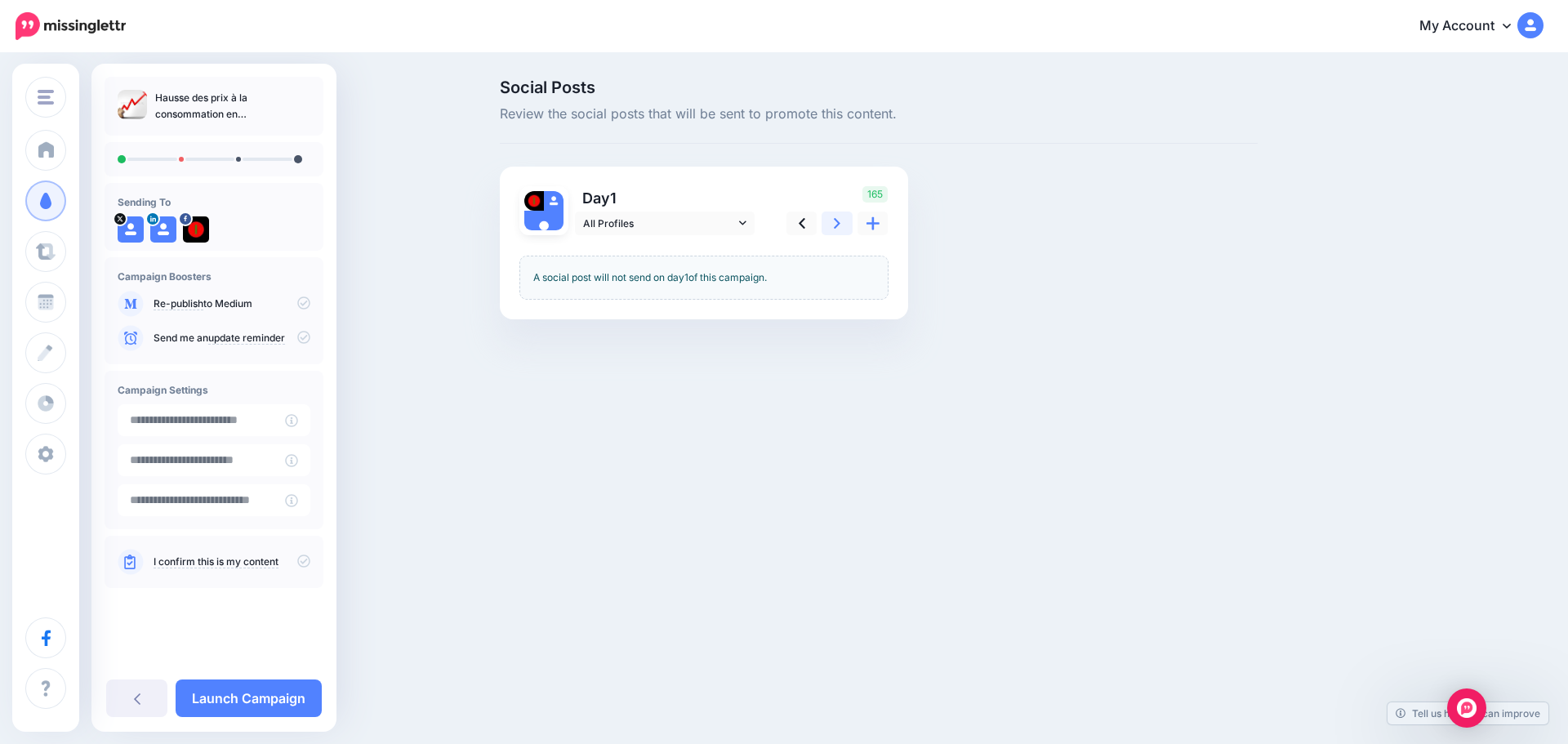
click at [829, 223] on link at bounding box center [837, 223] width 31 height 24
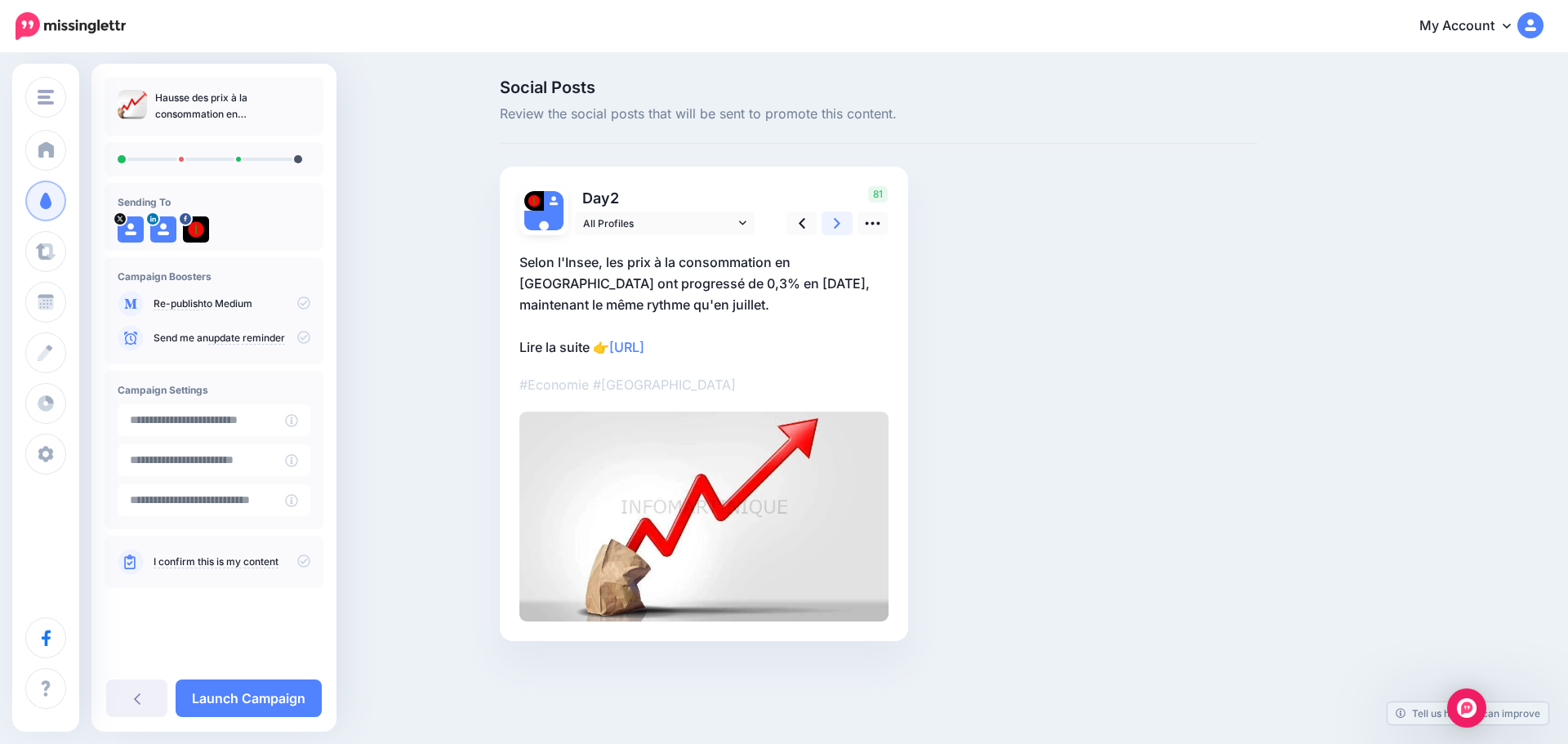
click at [836, 224] on icon at bounding box center [837, 224] width 6 height 18
click at [307, 556] on icon at bounding box center [304, 561] width 13 height 13
click at [248, 698] on link "Launch Campaign" at bounding box center [248, 698] width 146 height 38
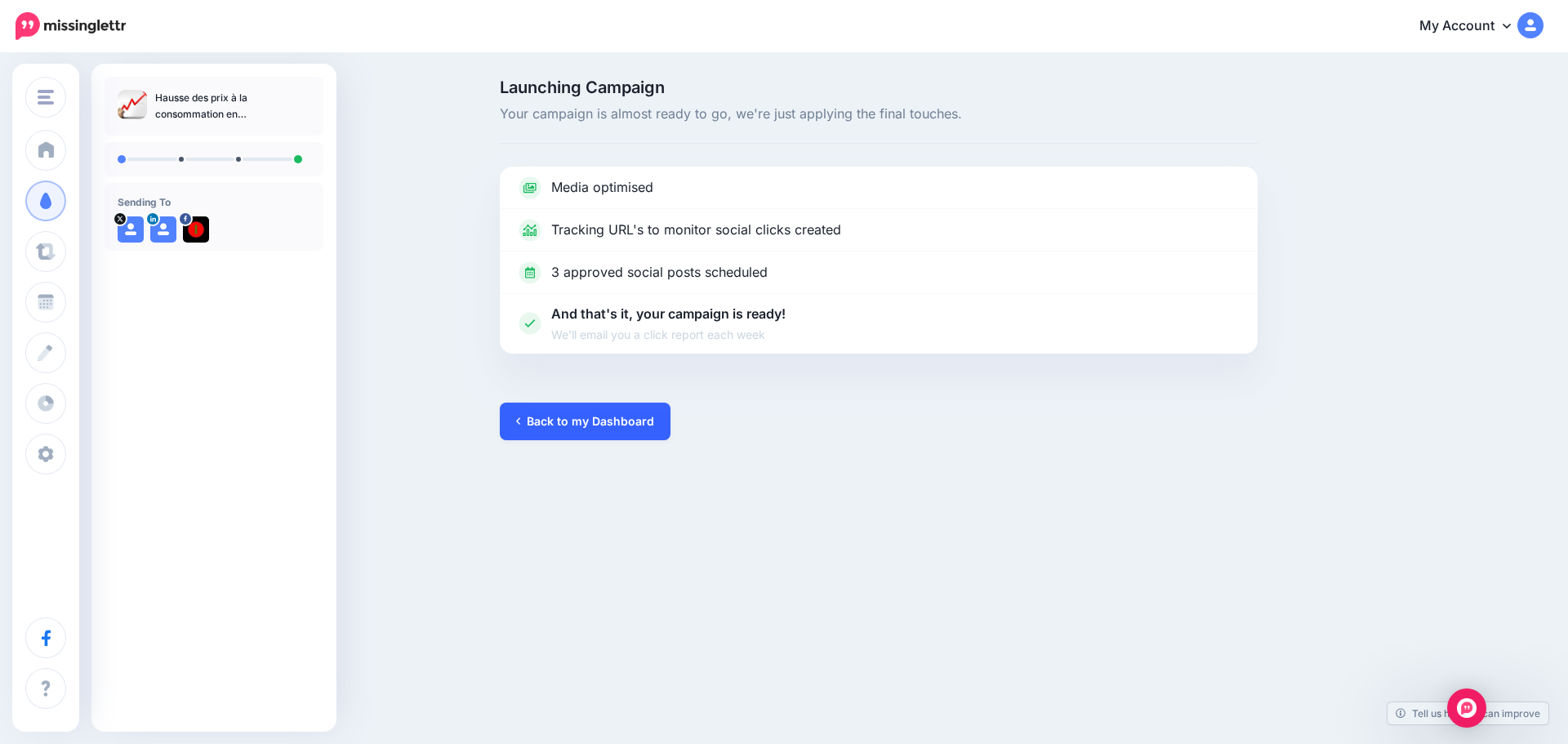
click at [581, 416] on link "Back to my Dashboard" at bounding box center [585, 422] width 170 height 38
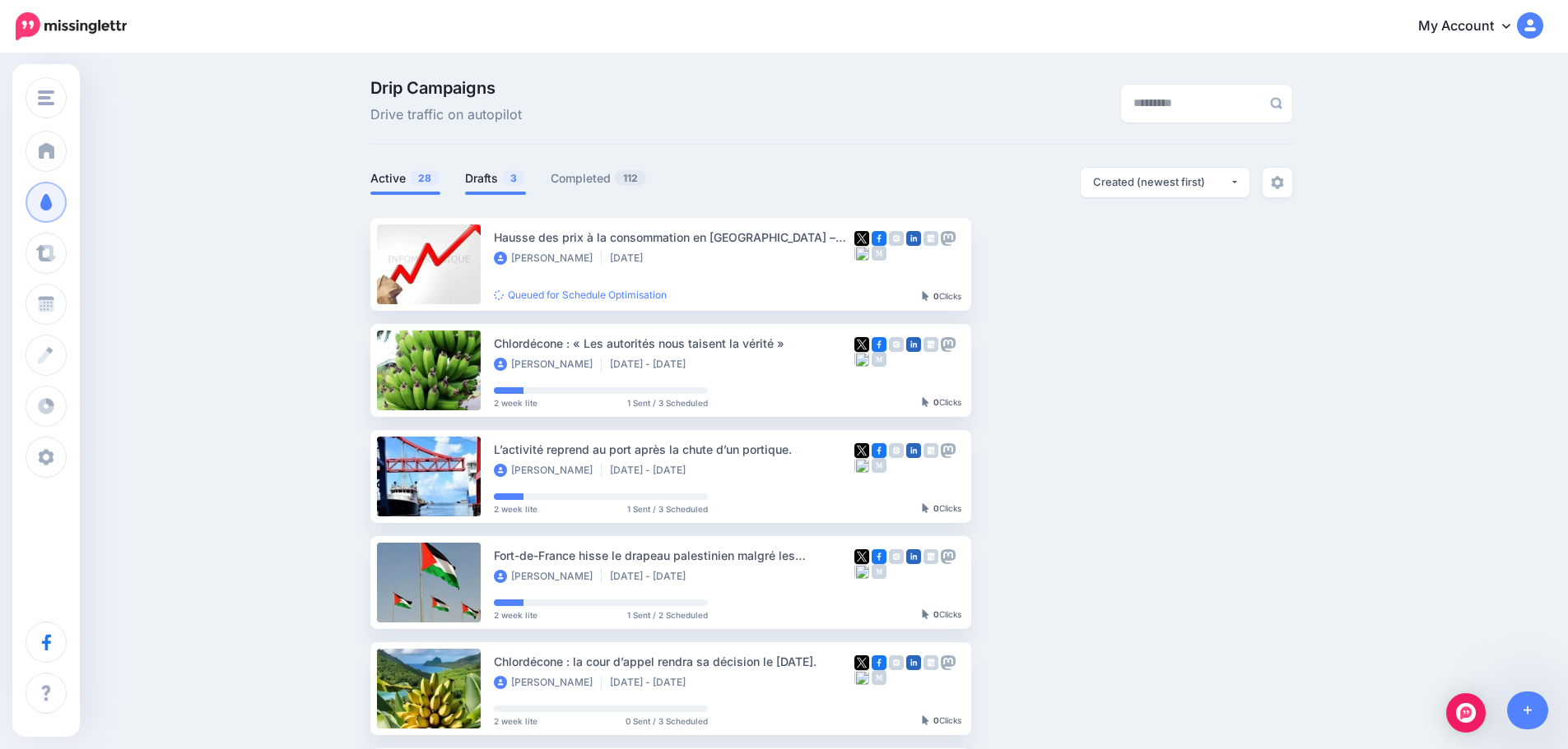
click at [483, 180] on link "Drafts 3" at bounding box center [495, 179] width 61 height 19
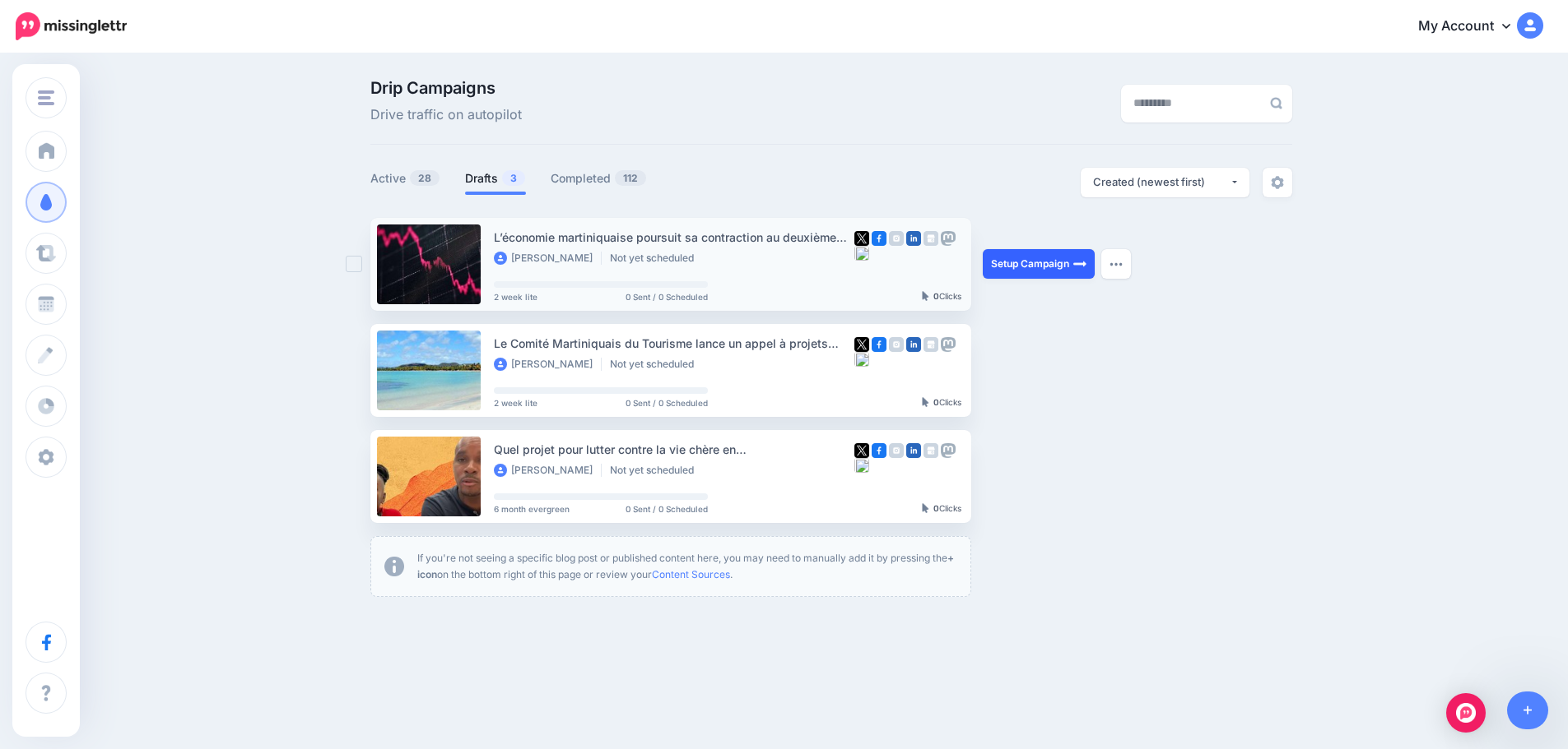
click at [1048, 259] on link "Setup Campaign" at bounding box center [1039, 264] width 111 height 29
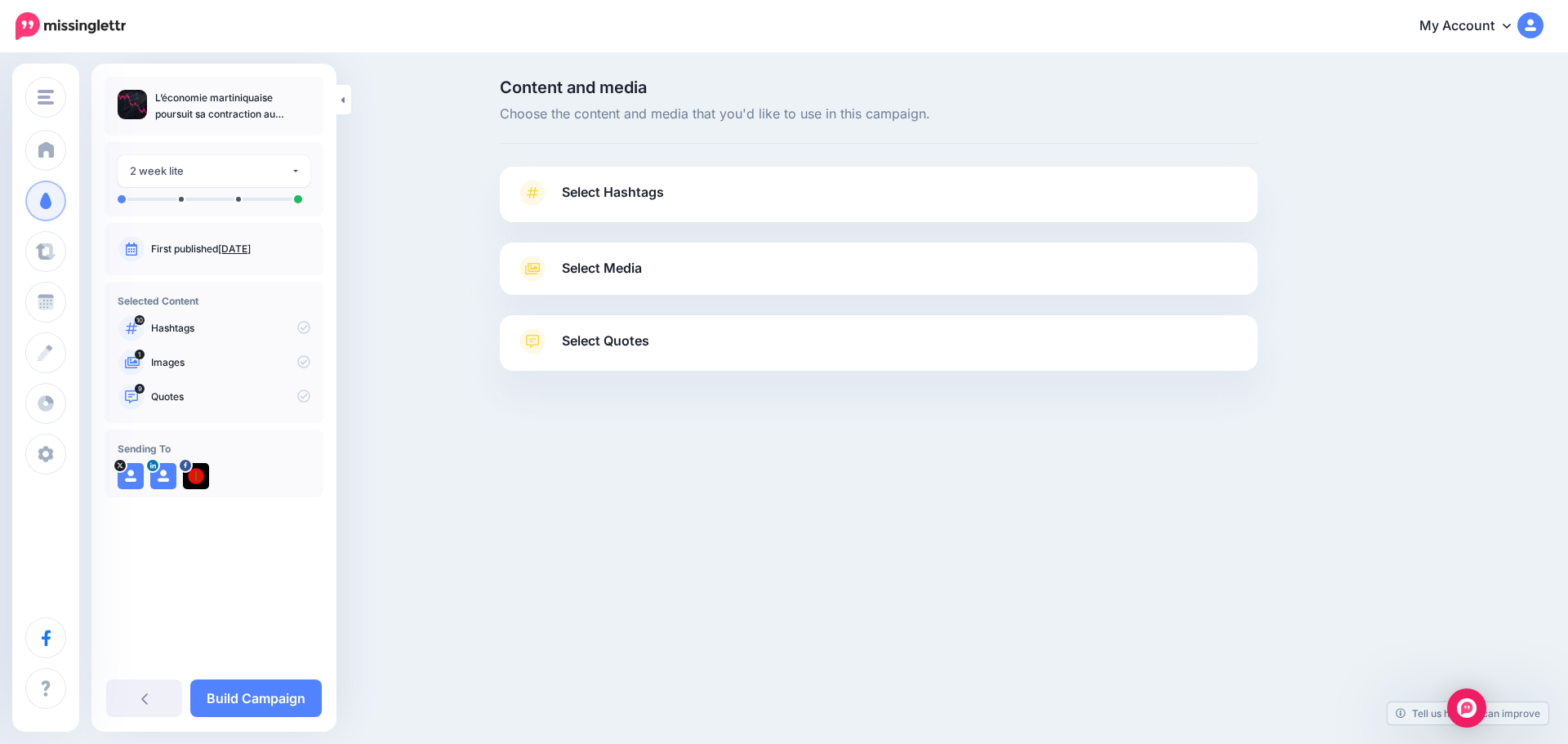
click at [619, 199] on span "Select Hashtags" at bounding box center [613, 191] width 102 height 22
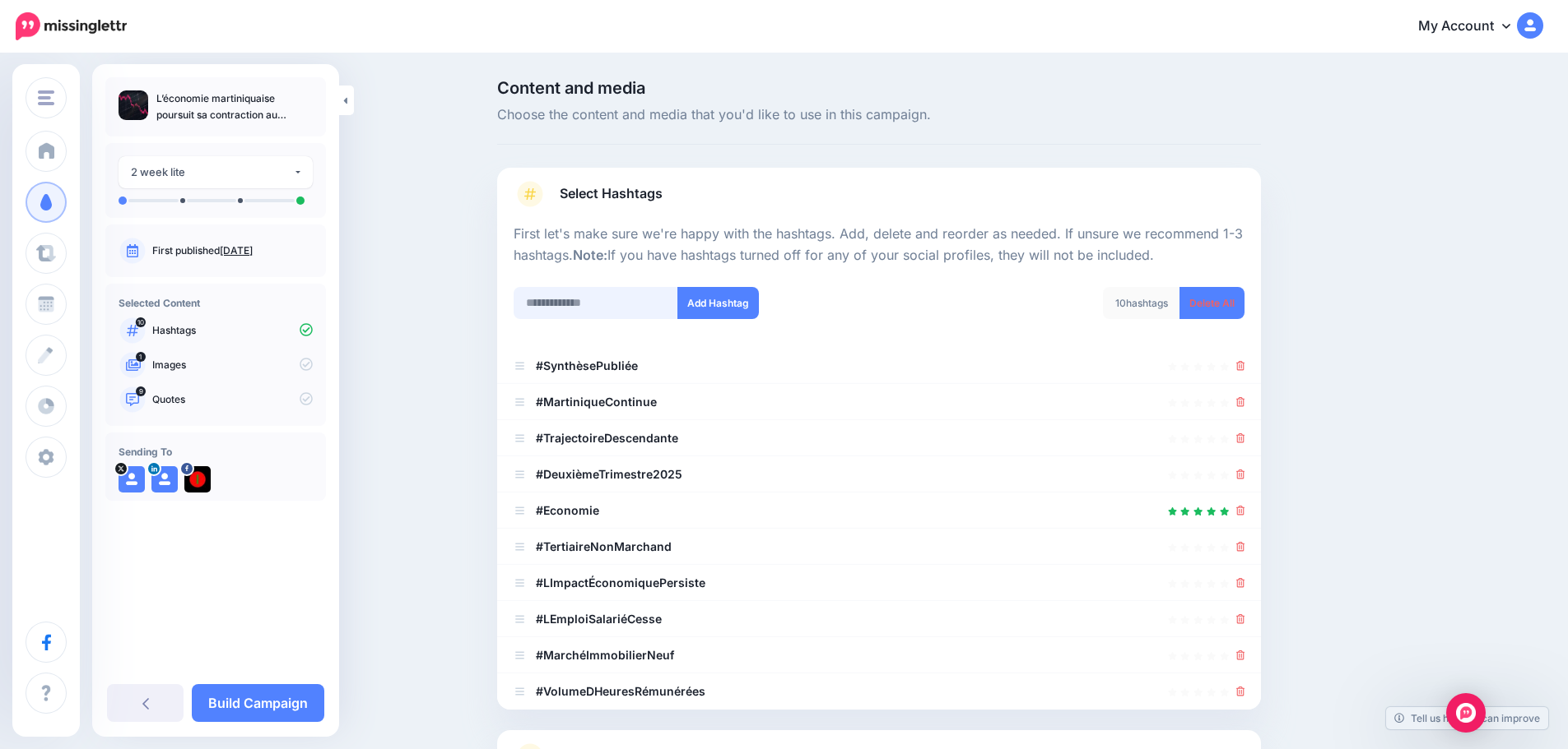
click at [580, 303] on input "text" at bounding box center [596, 303] width 165 height 32
type input "********"
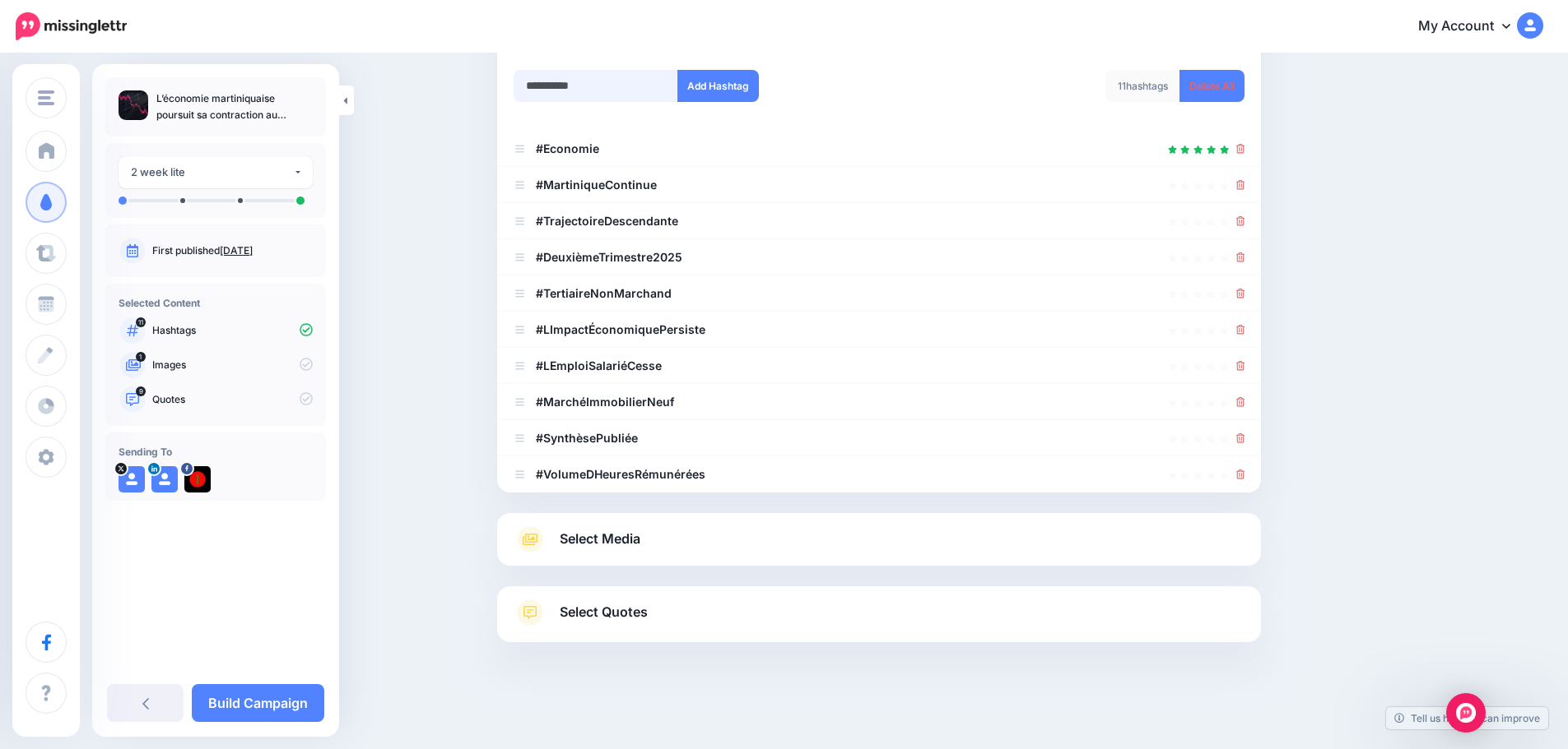
type input "**********"
click at [677, 70] on button "Add Hashtag" at bounding box center [718, 86] width 81 height 32
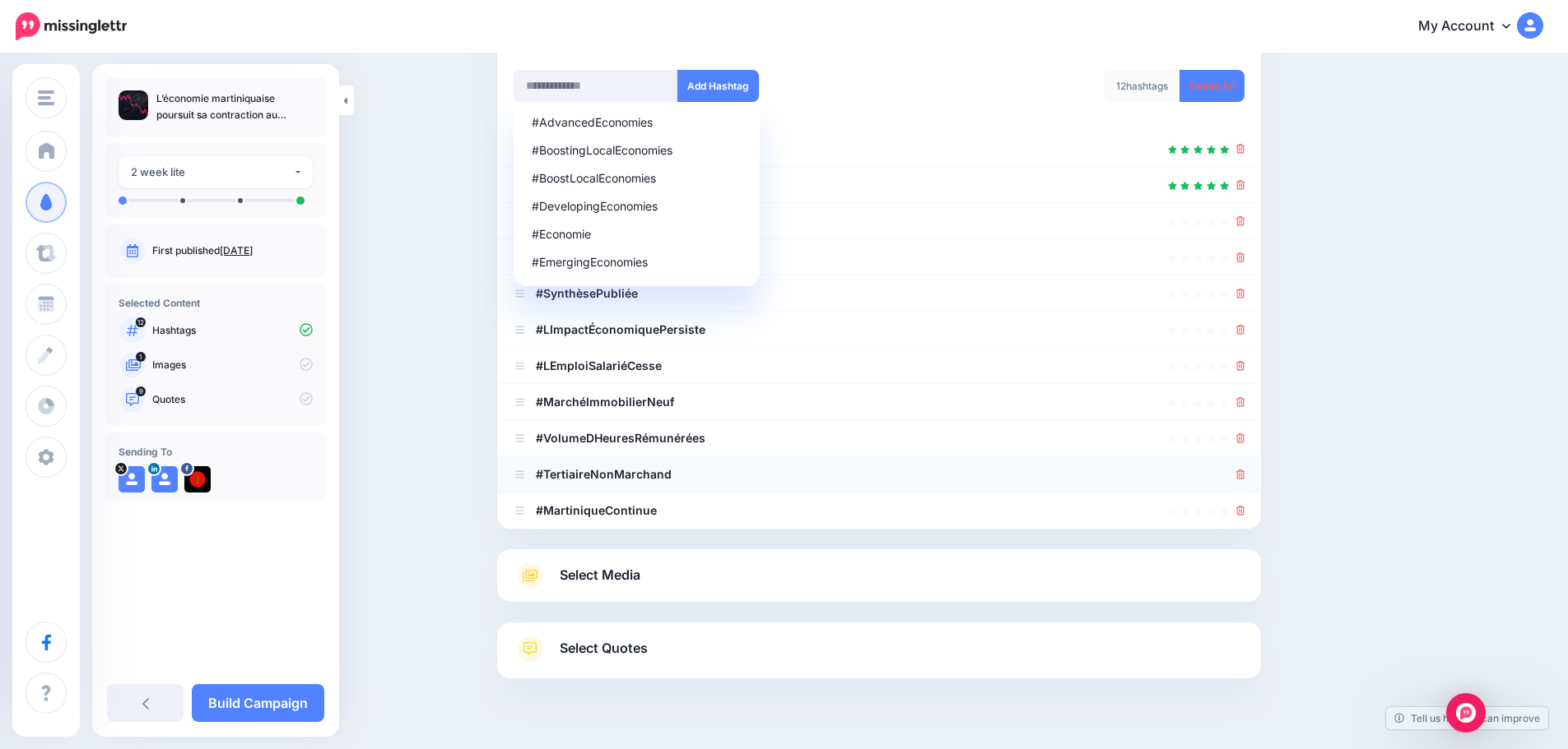
scroll to position [253, 0]
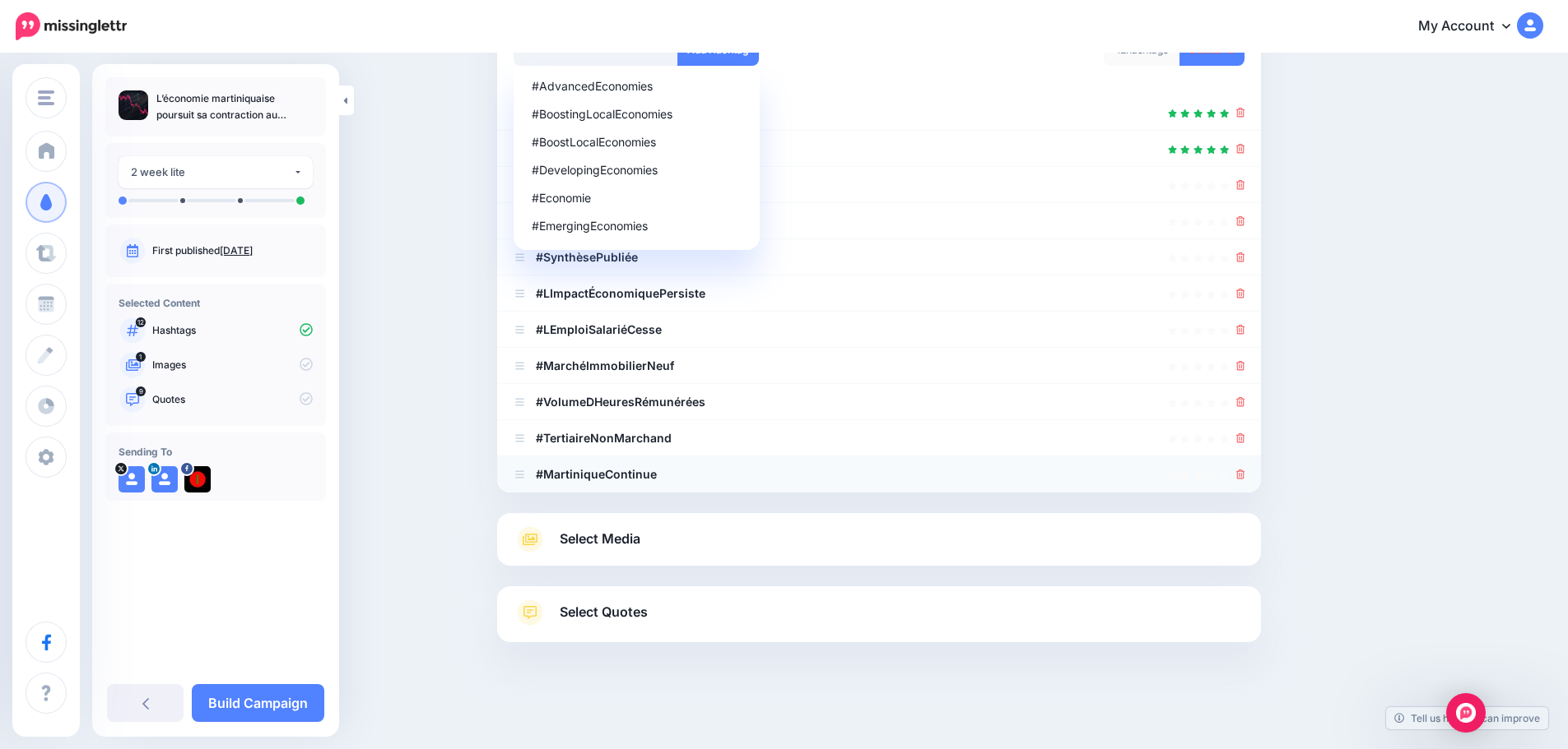
click at [1245, 470] on icon at bounding box center [1241, 474] width 9 height 10
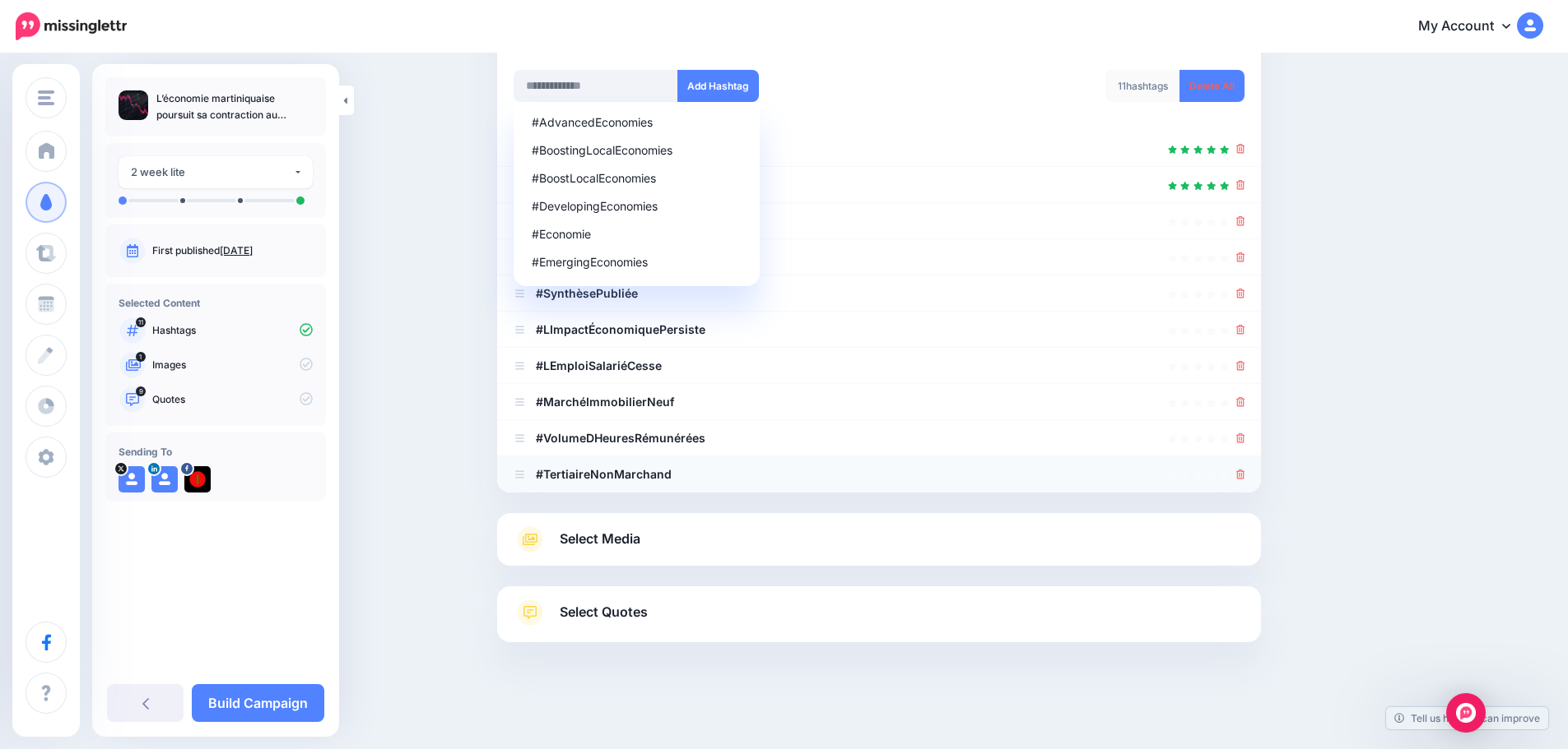
click at [1245, 467] on link at bounding box center [1241, 474] width 9 height 14
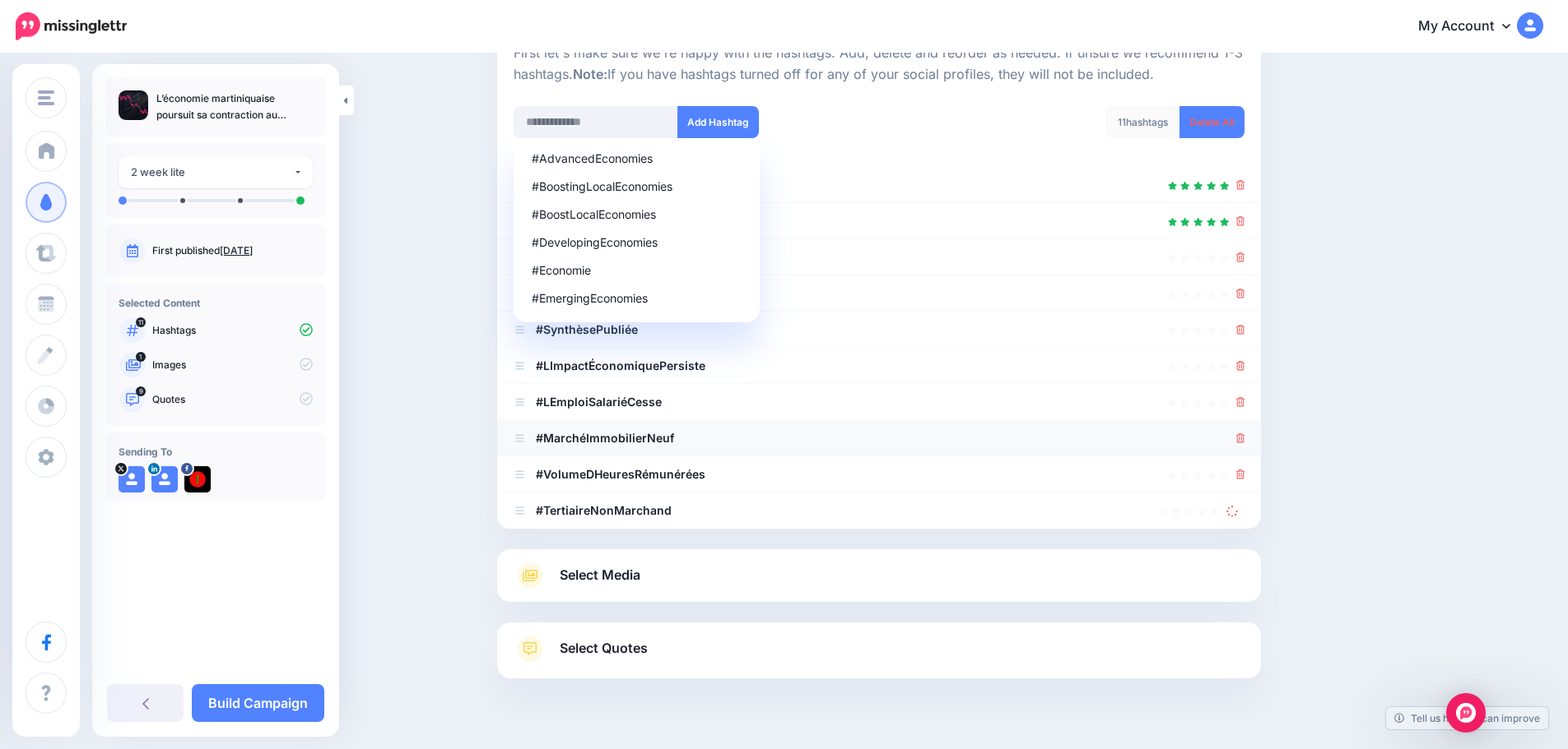
click at [1245, 440] on icon at bounding box center [1241, 438] width 9 height 10
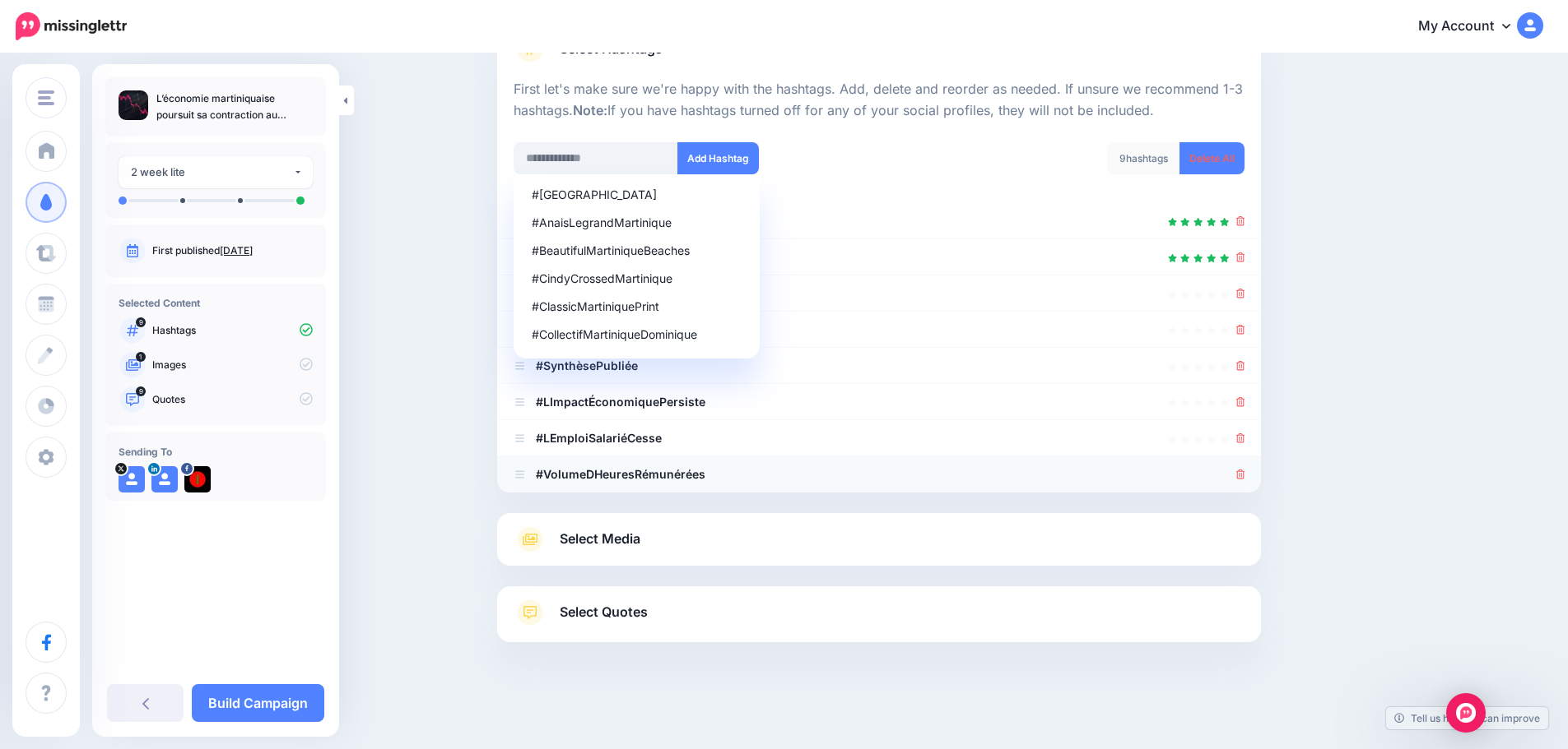
scroll to position [145, 0]
click at [1245, 473] on icon at bounding box center [1241, 474] width 9 height 10
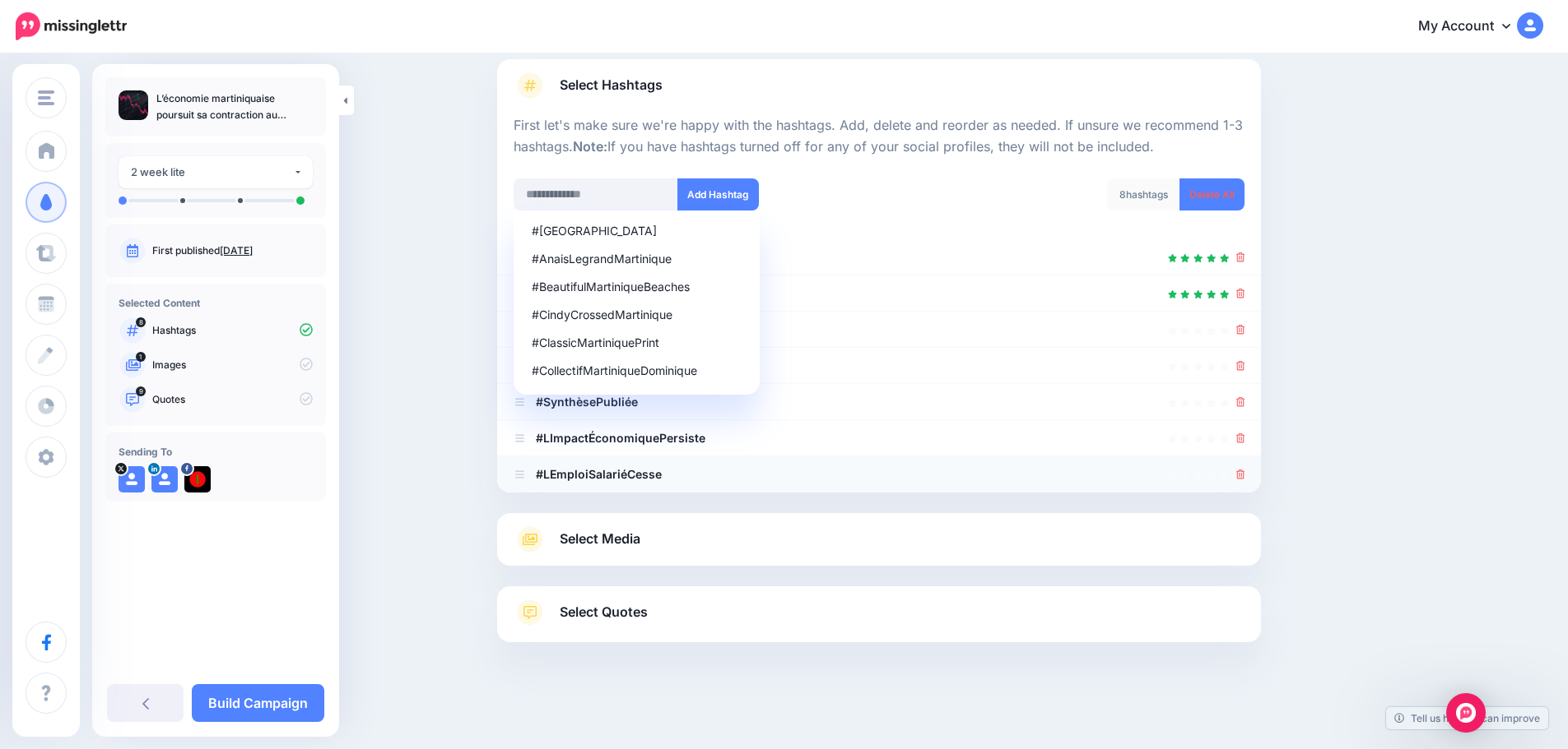
click at [1245, 473] on icon at bounding box center [1241, 474] width 9 height 10
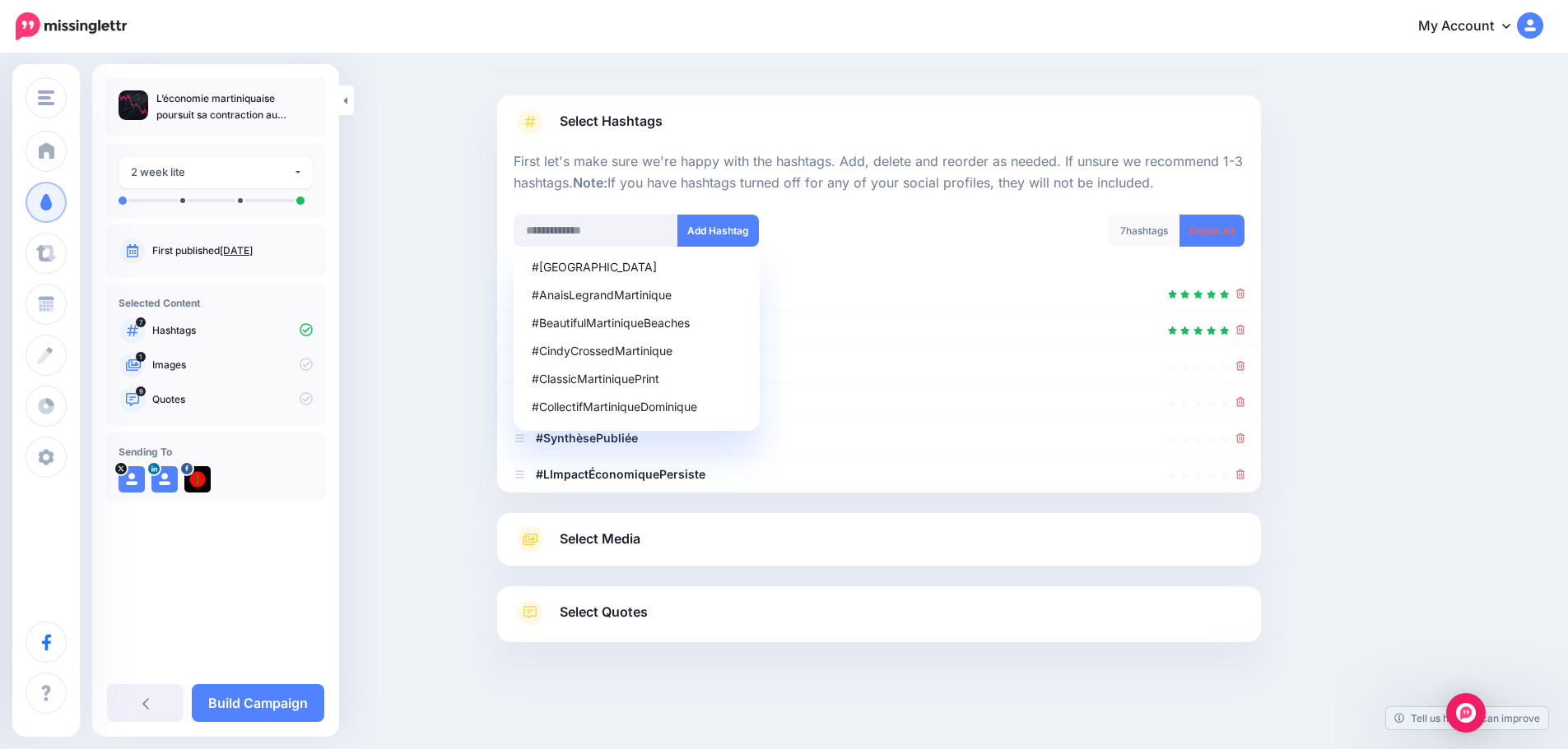
click at [1245, 473] on icon at bounding box center [1241, 474] width 9 height 10
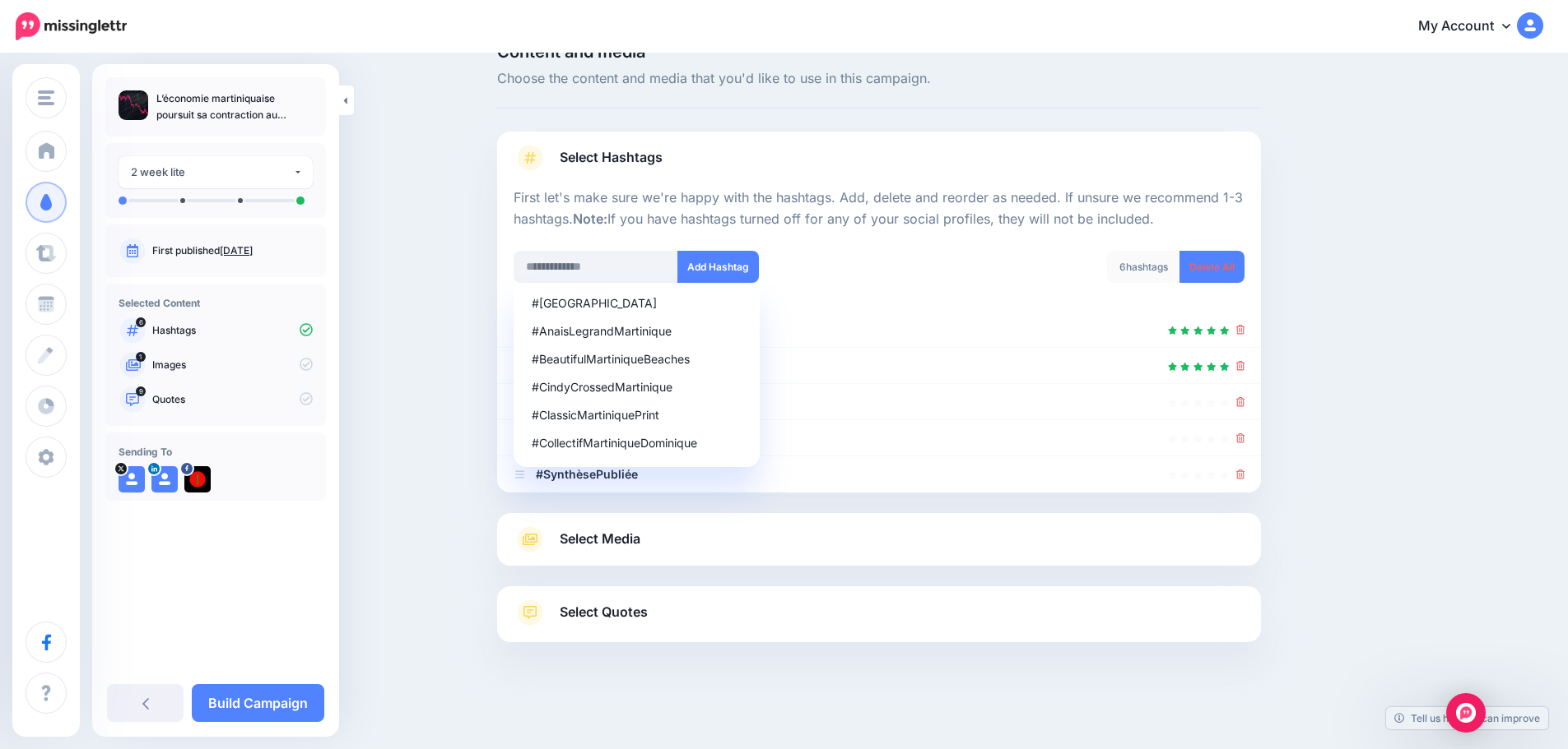
click at [1245, 472] on icon at bounding box center [1241, 474] width 9 height 10
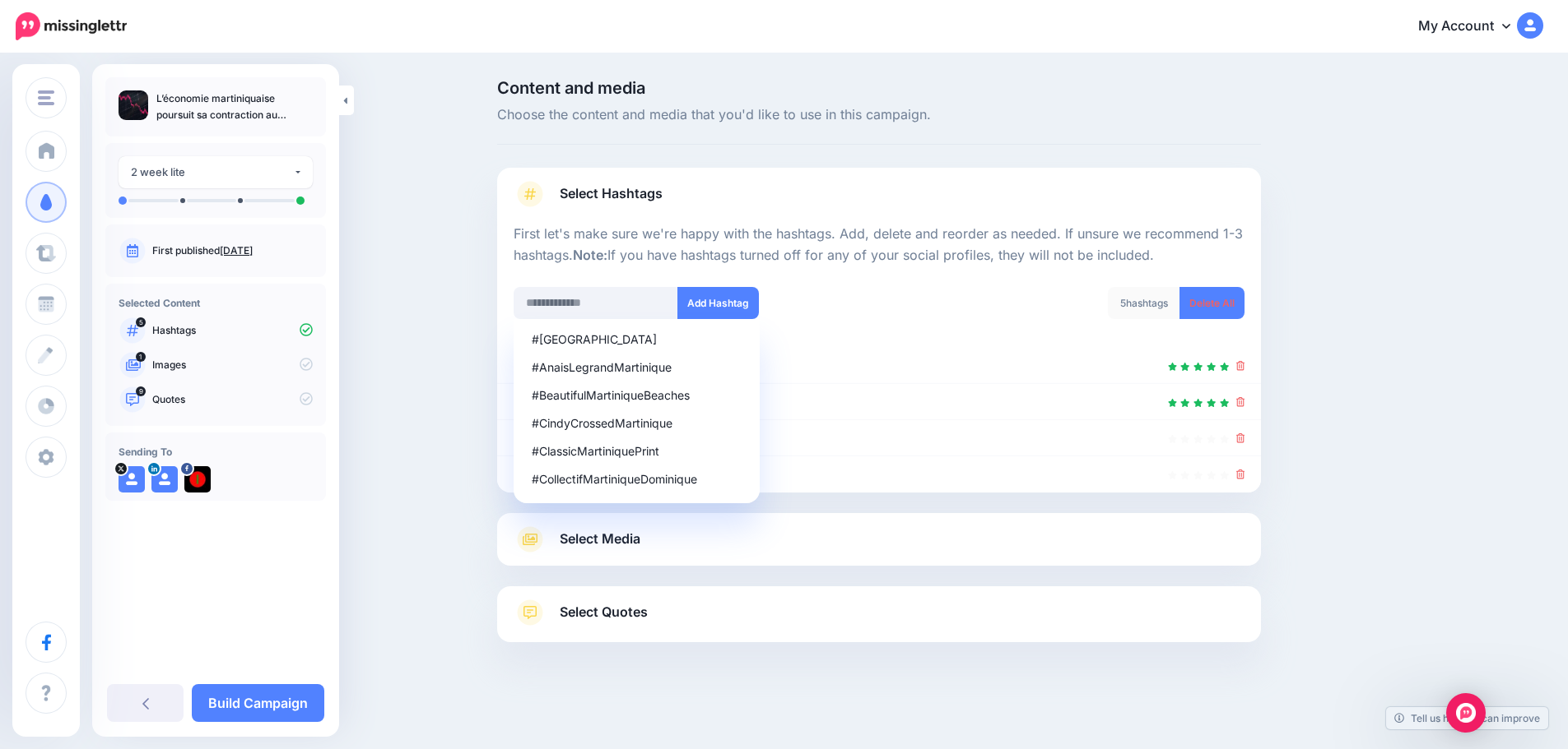
scroll to position [0, 0]
click at [1247, 470] on icon at bounding box center [1246, 474] width 9 height 10
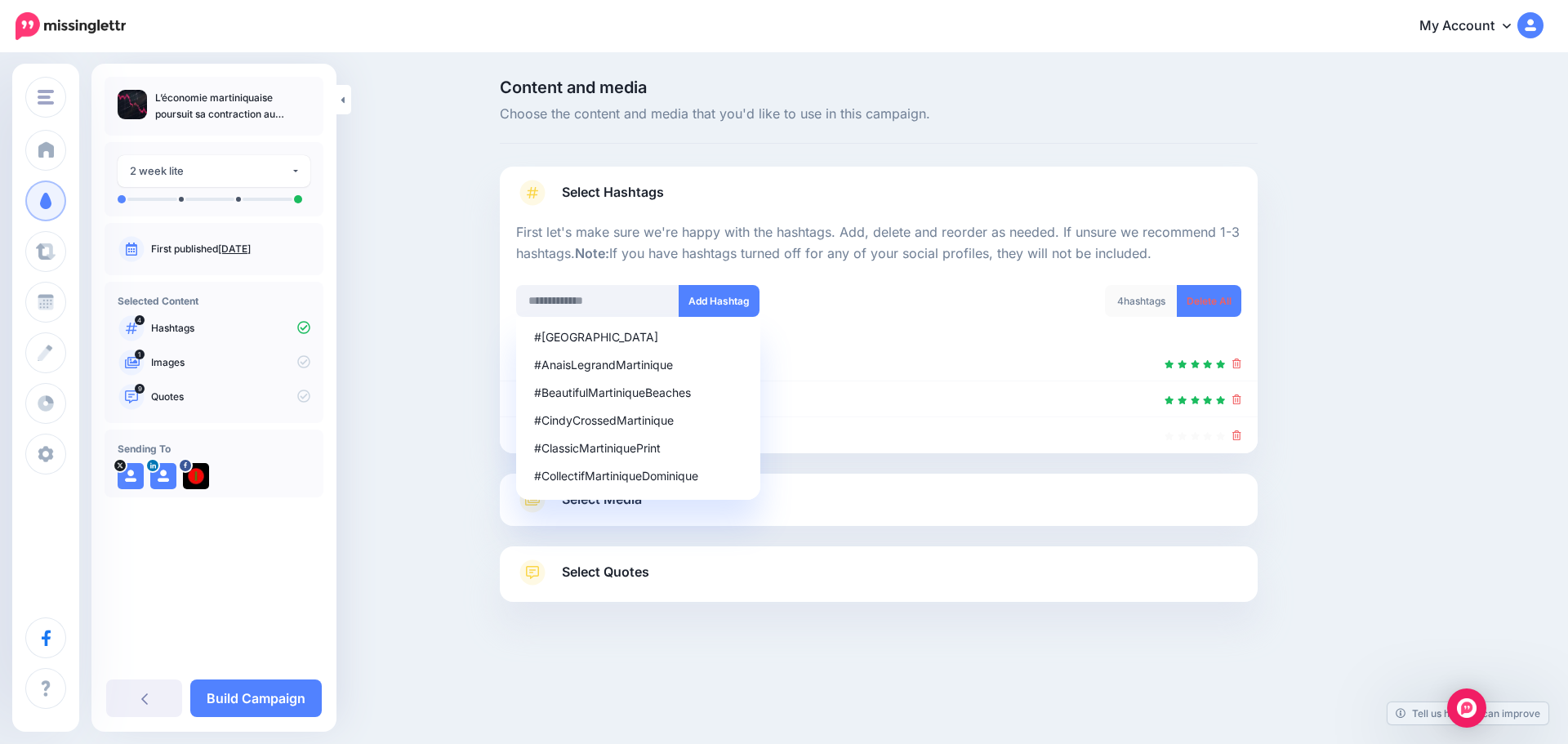
click at [1237, 466] on div at bounding box center [878, 463] width 758 height 20
click at [622, 290] on input "text" at bounding box center [598, 301] width 163 height 32
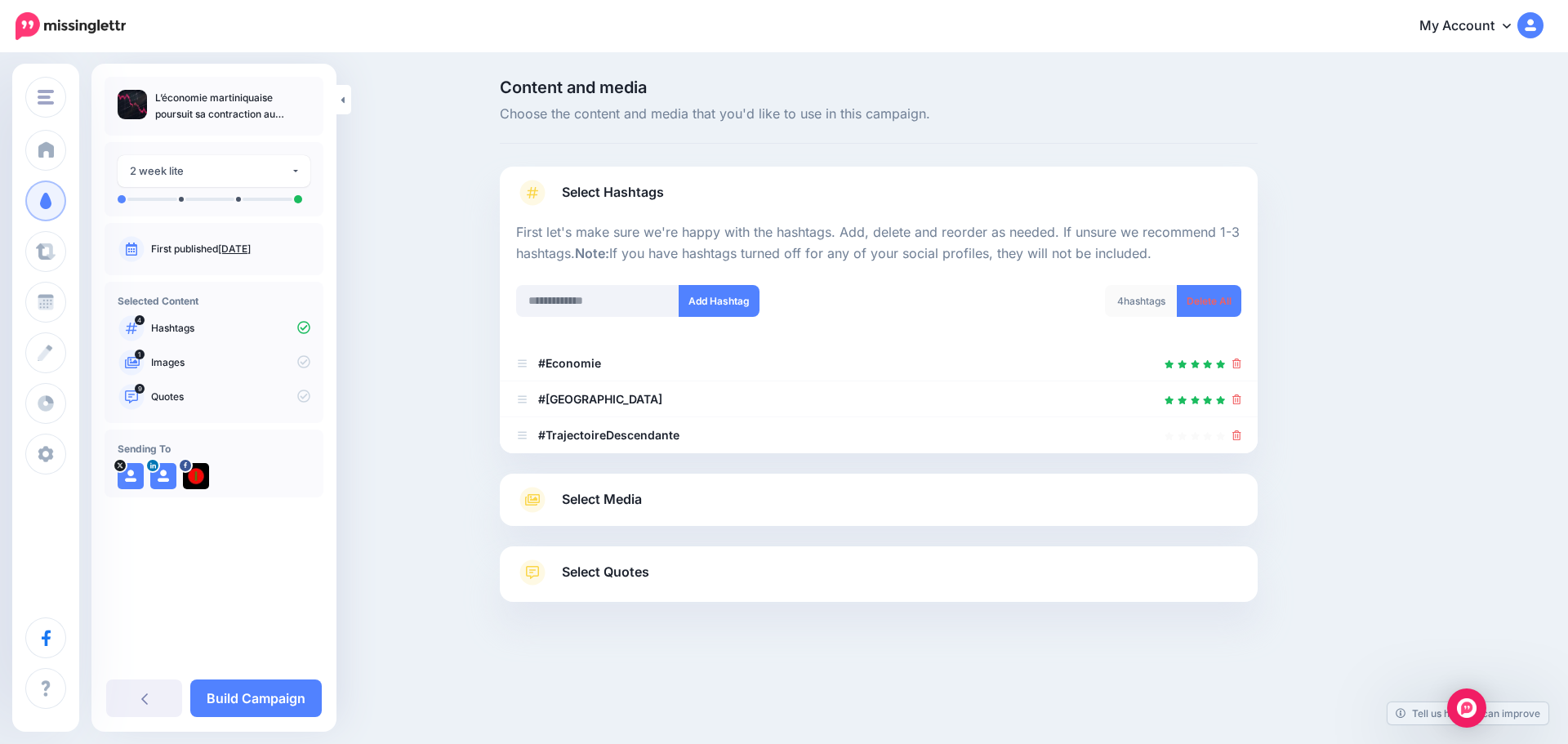
drag, startPoint x: 1385, startPoint y: 336, endPoint x: 1385, endPoint y: 345, distance: 9.0
click at [1387, 336] on div "Content and media Choose the content and media that you'd like to use in this c…" at bounding box center [957, 381] width 939 height 604
click at [1239, 437] on icon at bounding box center [1236, 435] width 9 height 10
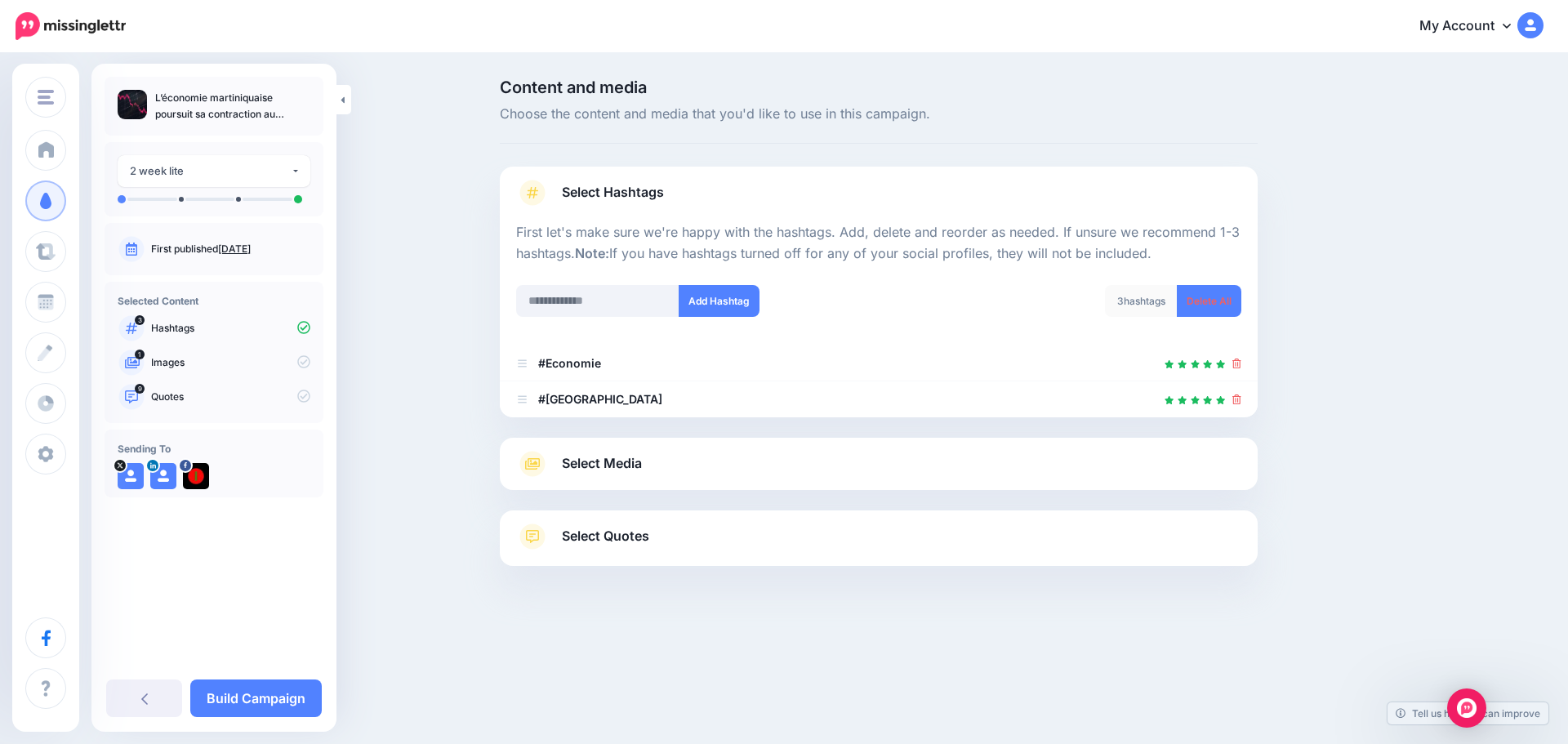
click at [558, 545] on link "Select Quotes" at bounding box center [879, 545] width 725 height 42
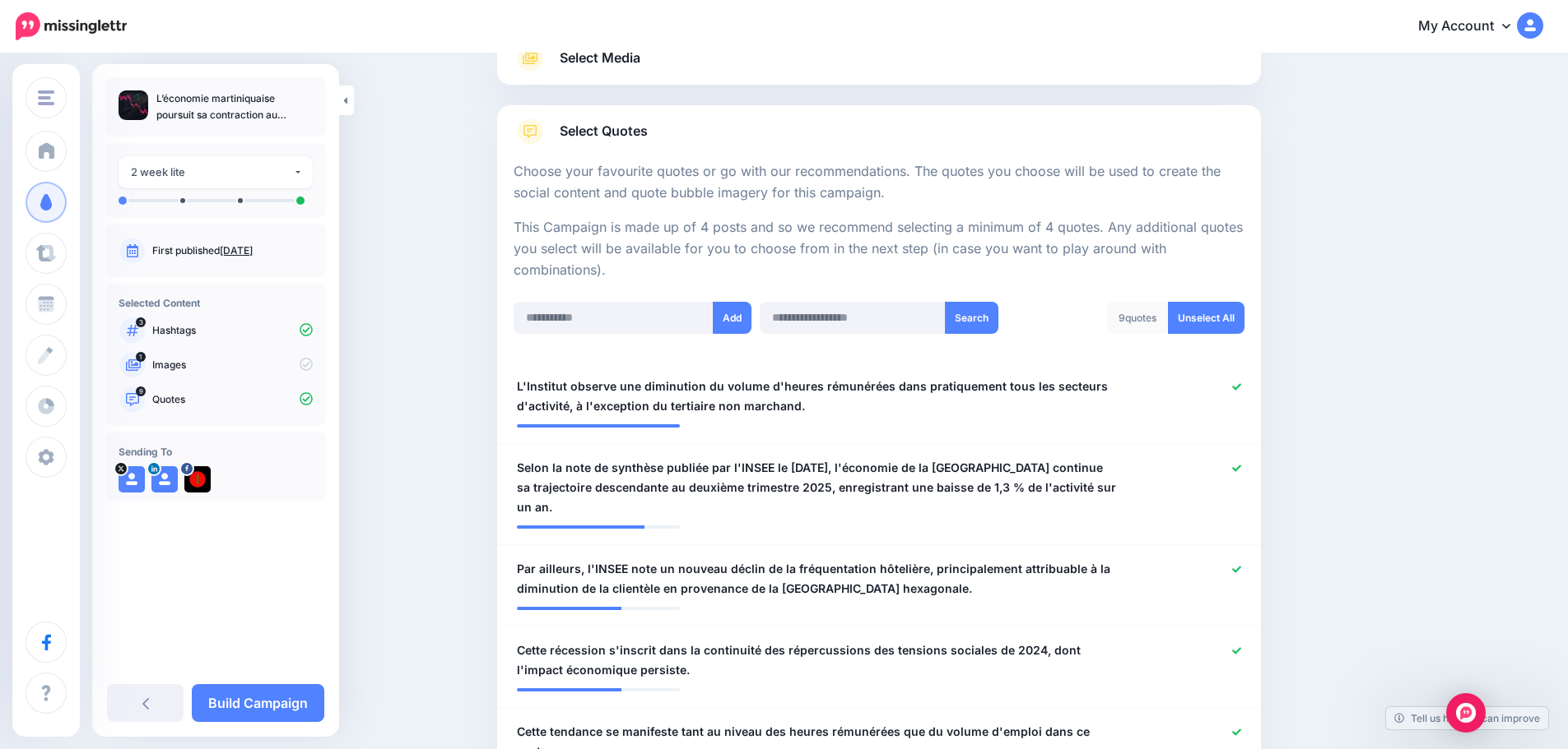
scroll to position [658, 0]
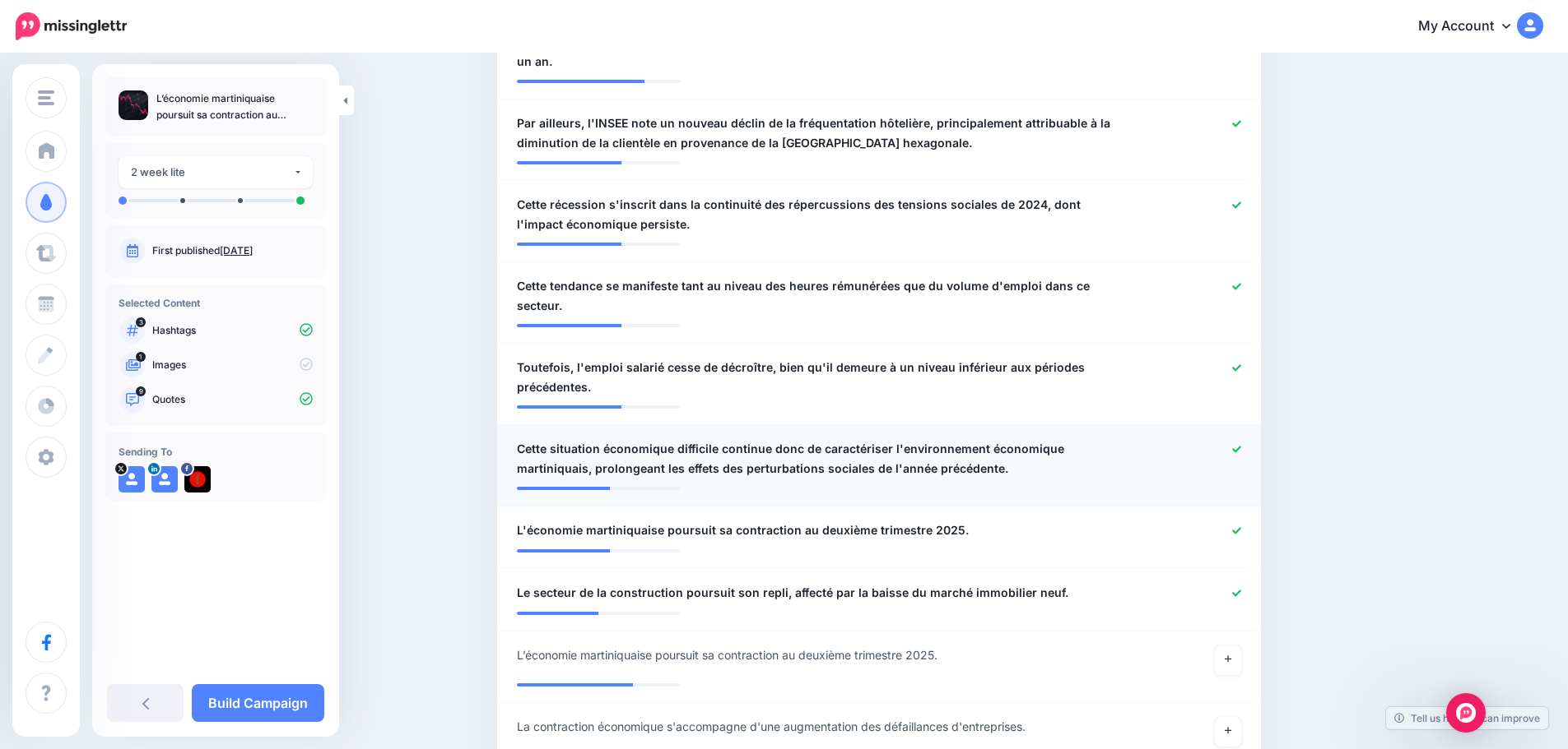
click at [1241, 453] on icon at bounding box center [1236, 449] width 9 height 9
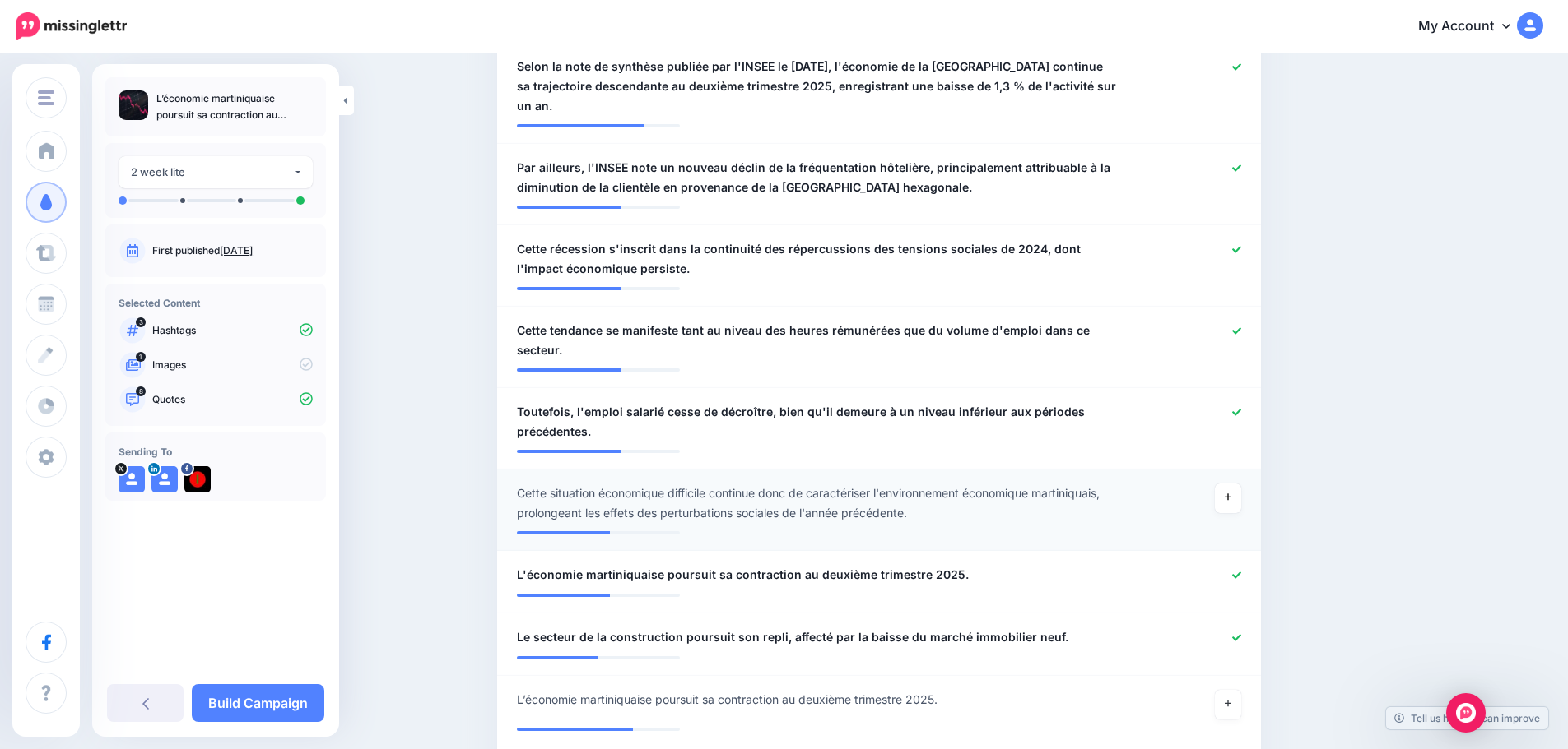
scroll to position [576, 0]
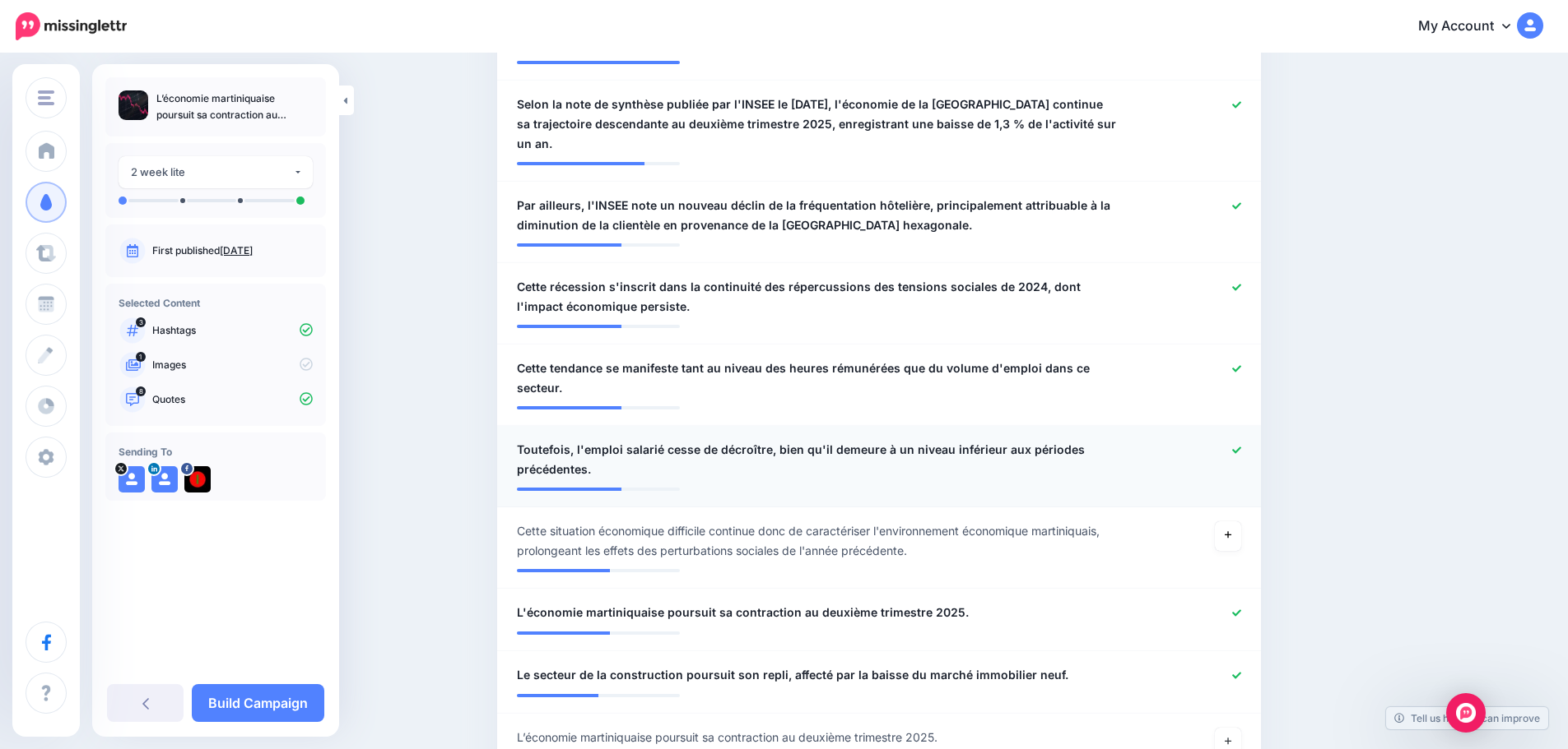
click at [1240, 453] on icon at bounding box center [1236, 450] width 9 height 9
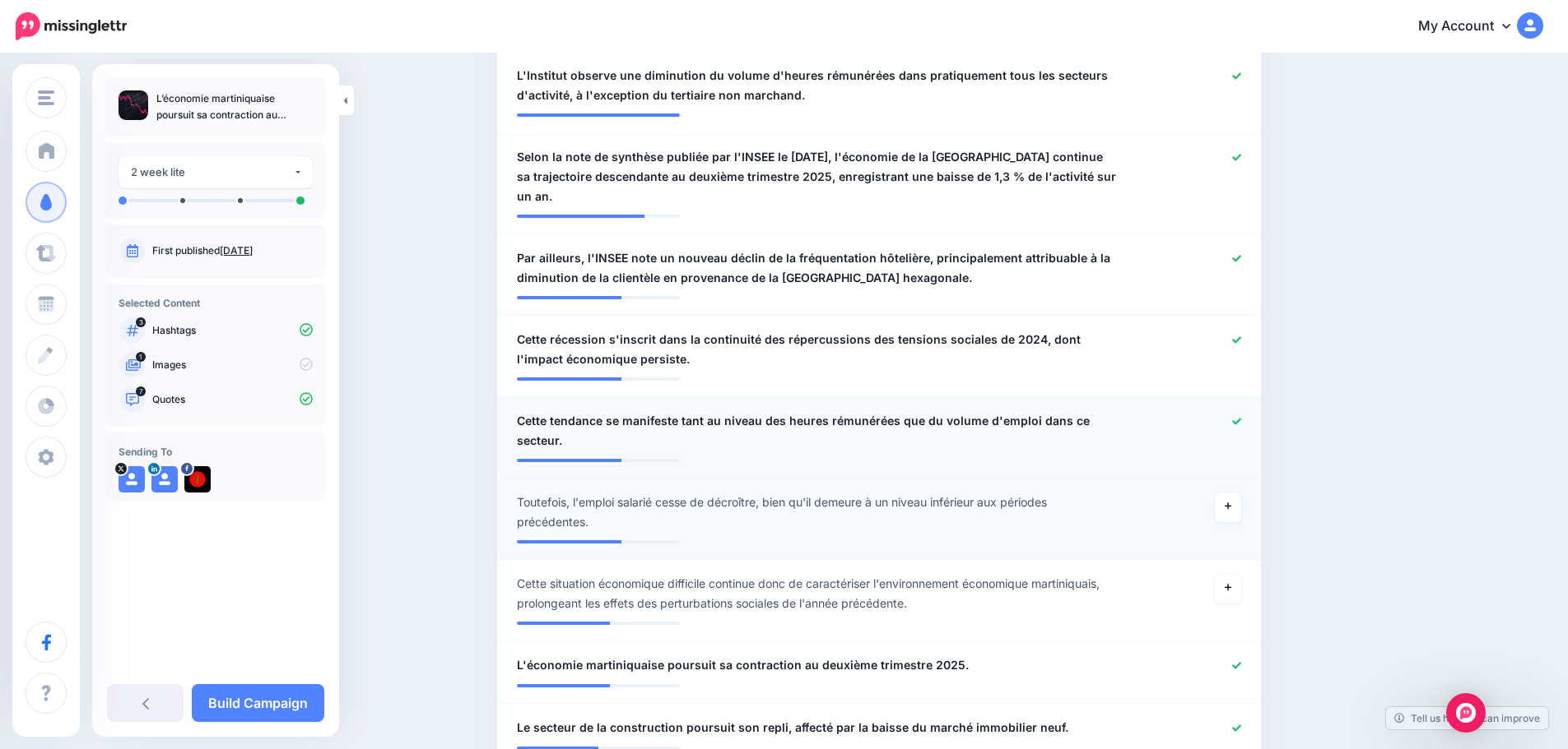
scroll to position [493, 0]
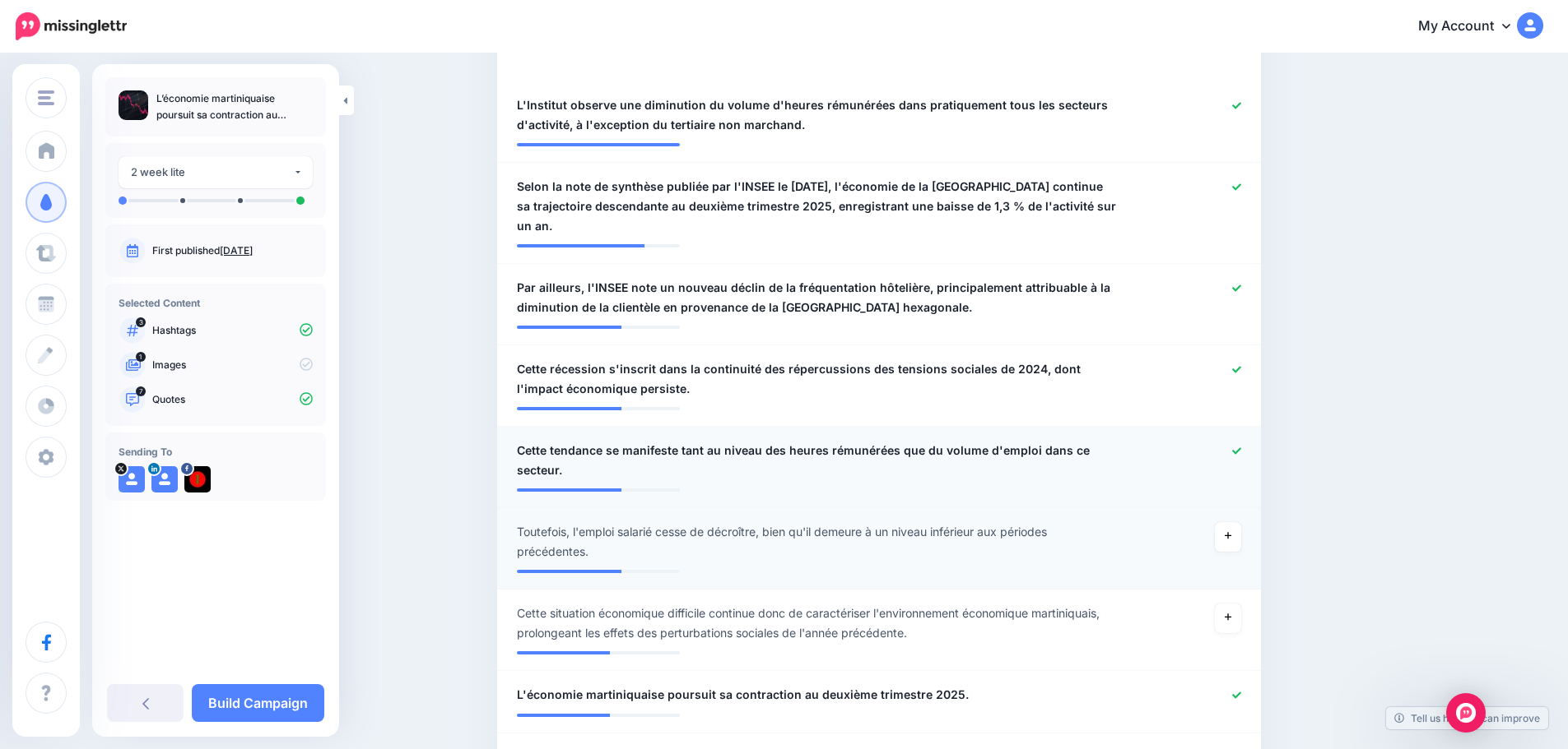
click at [1241, 453] on icon at bounding box center [1236, 451] width 9 height 9
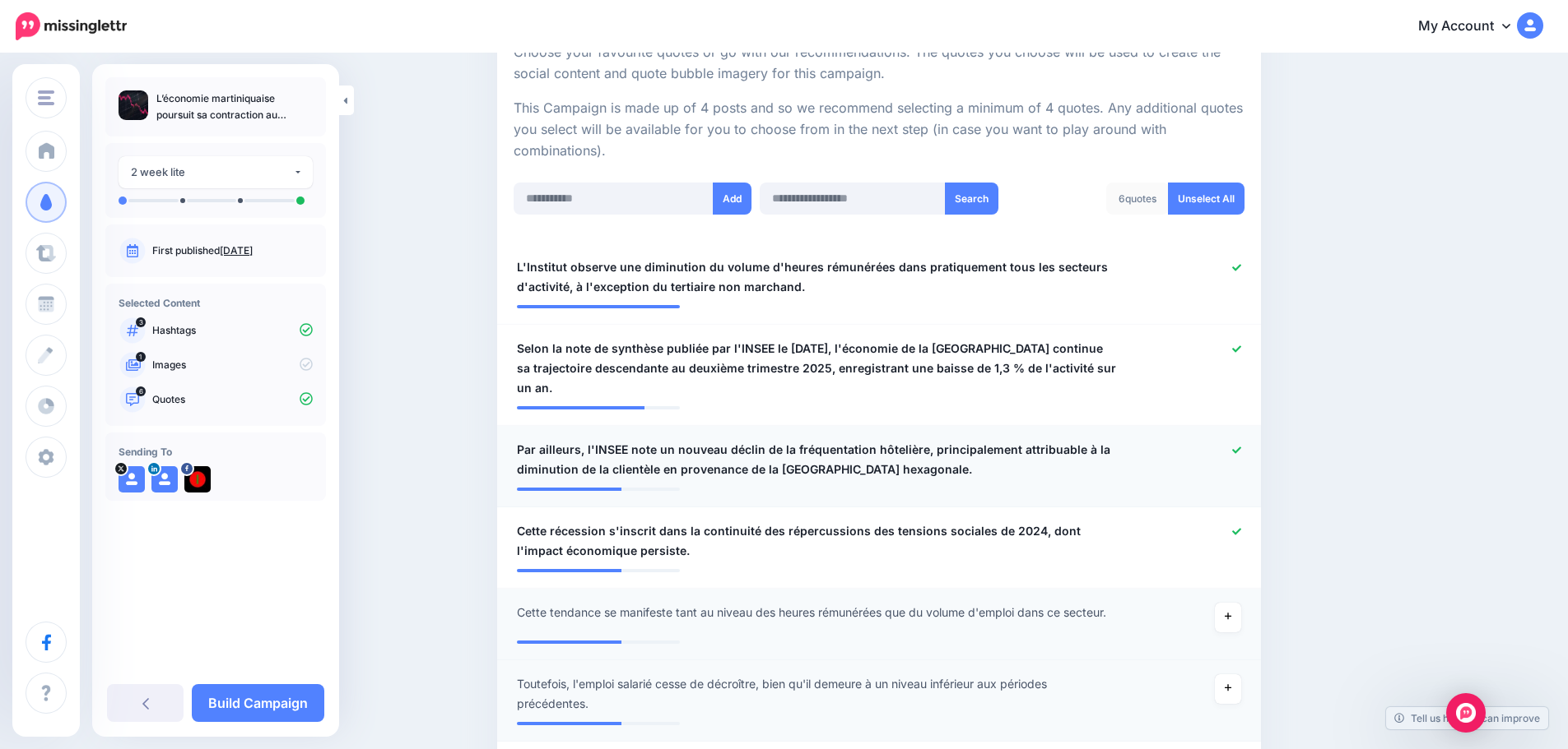
scroll to position [329, 0]
click at [1241, 453] on icon at bounding box center [1236, 453] width 9 height 9
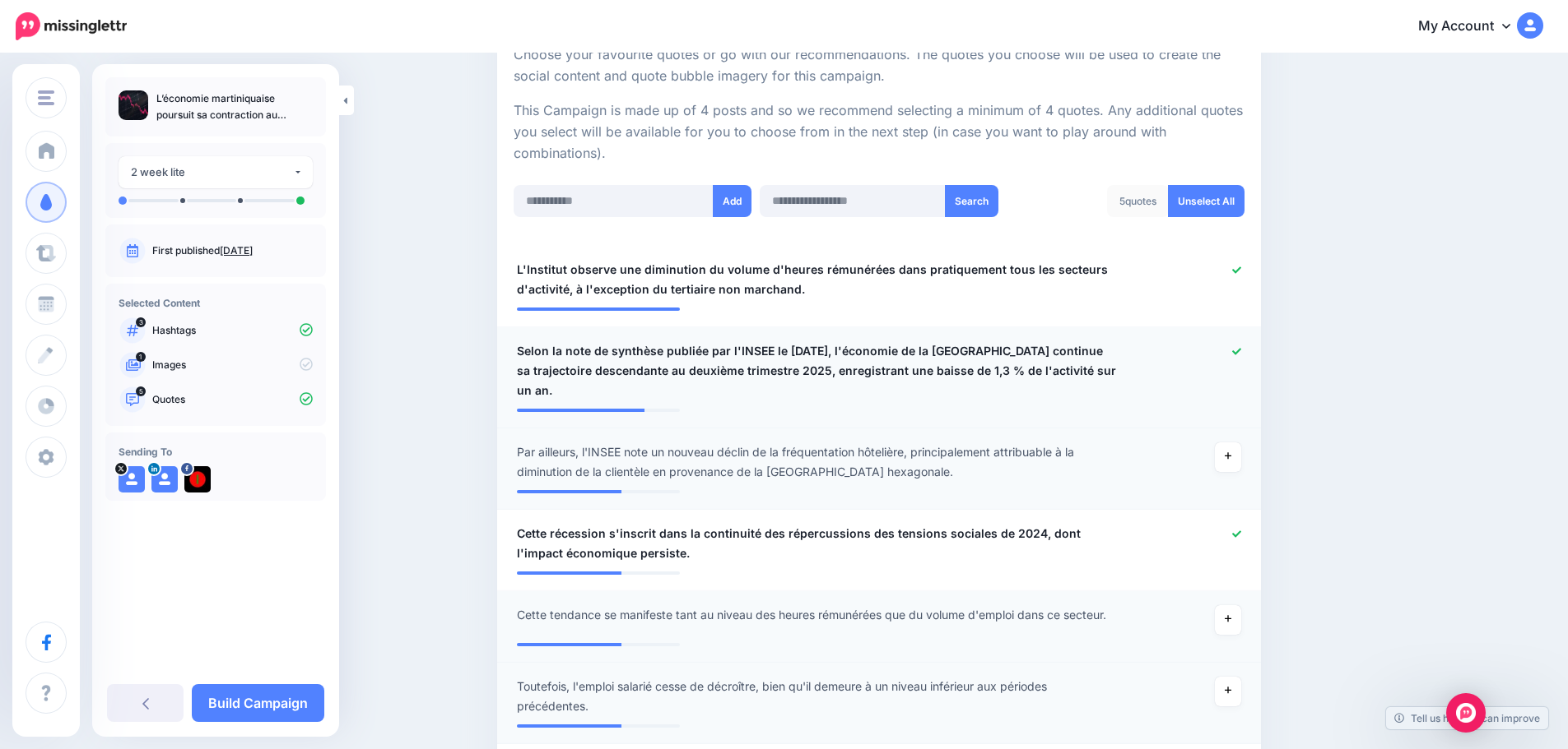
click at [1241, 352] on icon at bounding box center [1236, 350] width 9 height 6
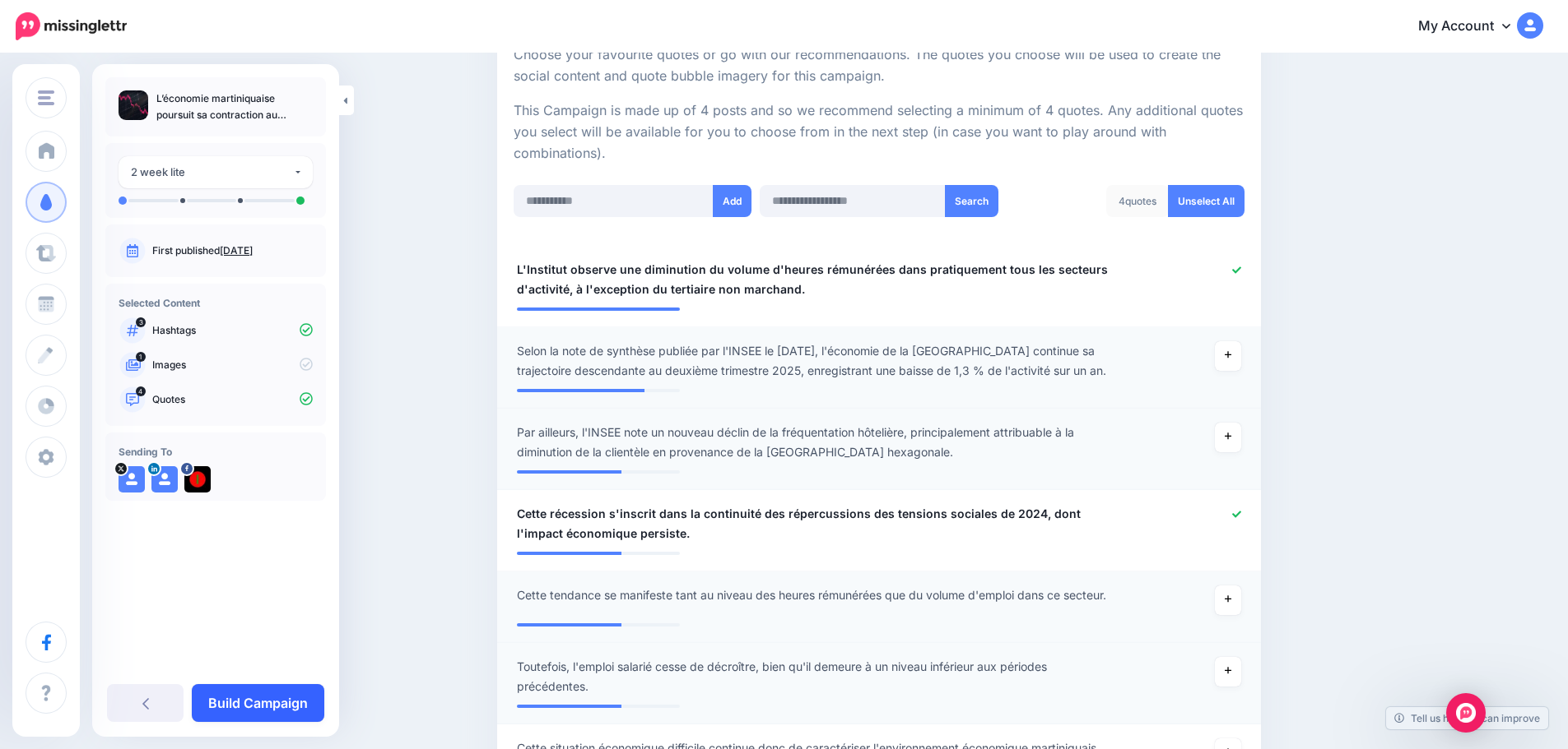
click at [296, 706] on link "Build Campaign" at bounding box center [258, 703] width 133 height 38
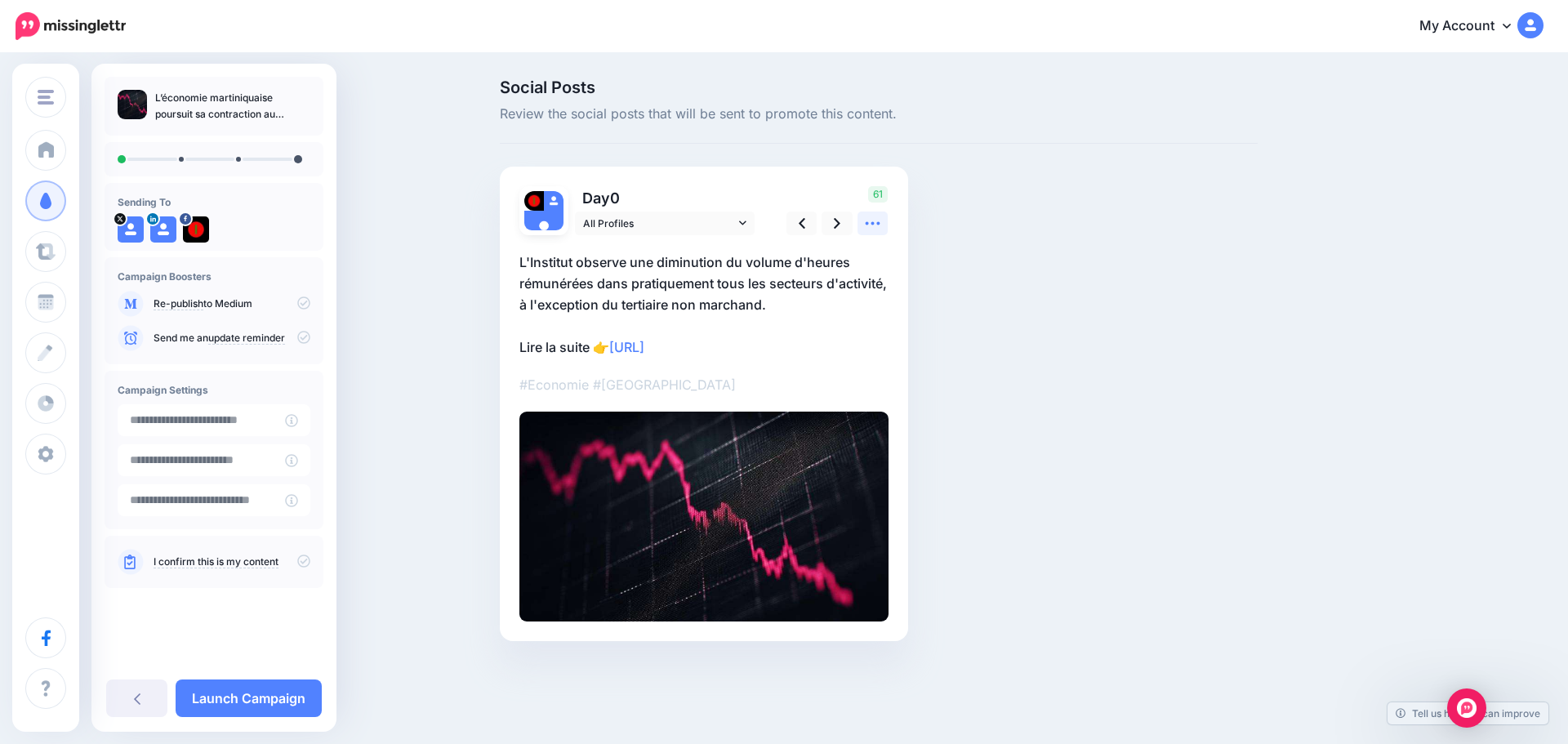
click at [874, 218] on icon at bounding box center [873, 224] width 18 height 18
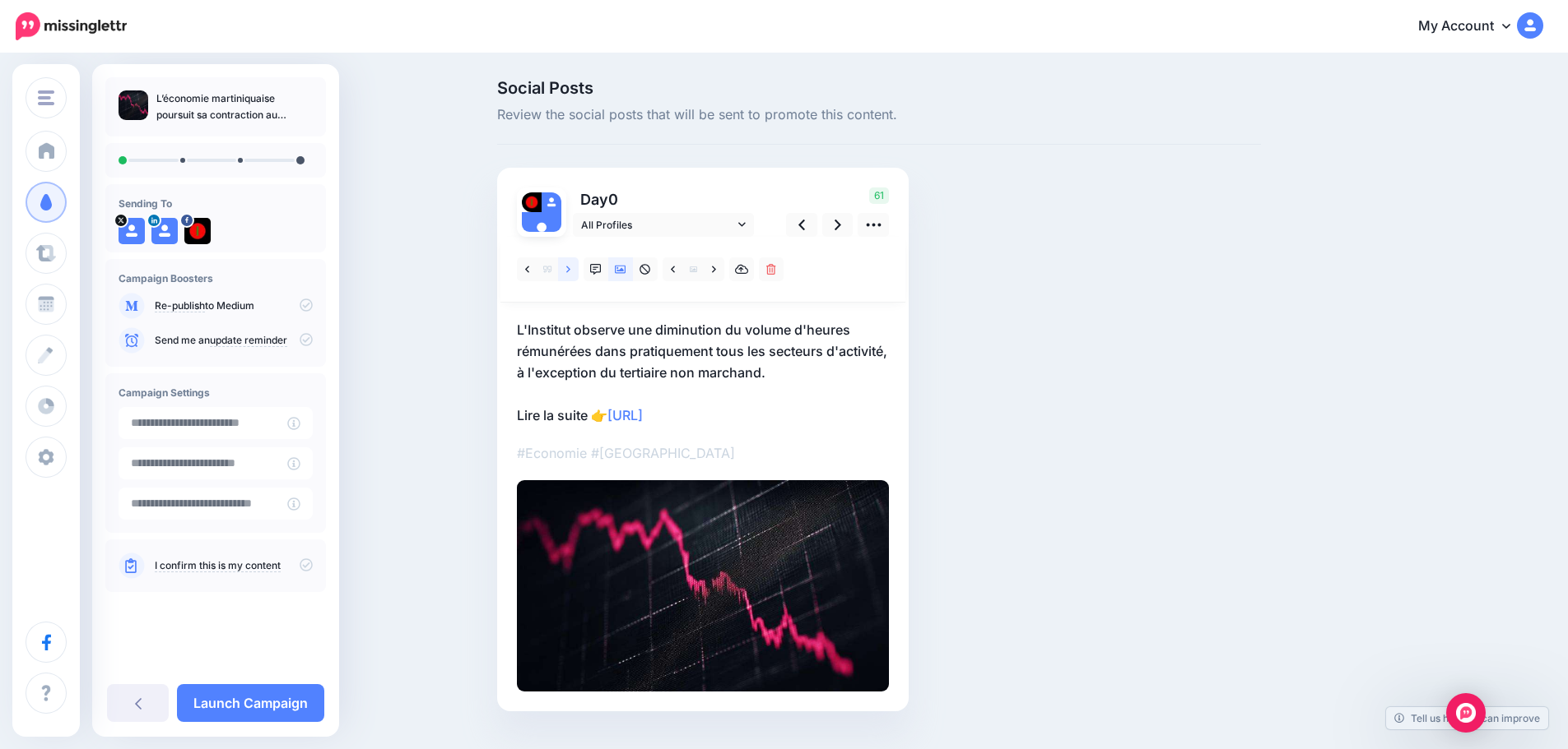
click at [571, 267] on link at bounding box center [568, 269] width 20 height 24
click at [839, 224] on link at bounding box center [837, 225] width 31 height 24
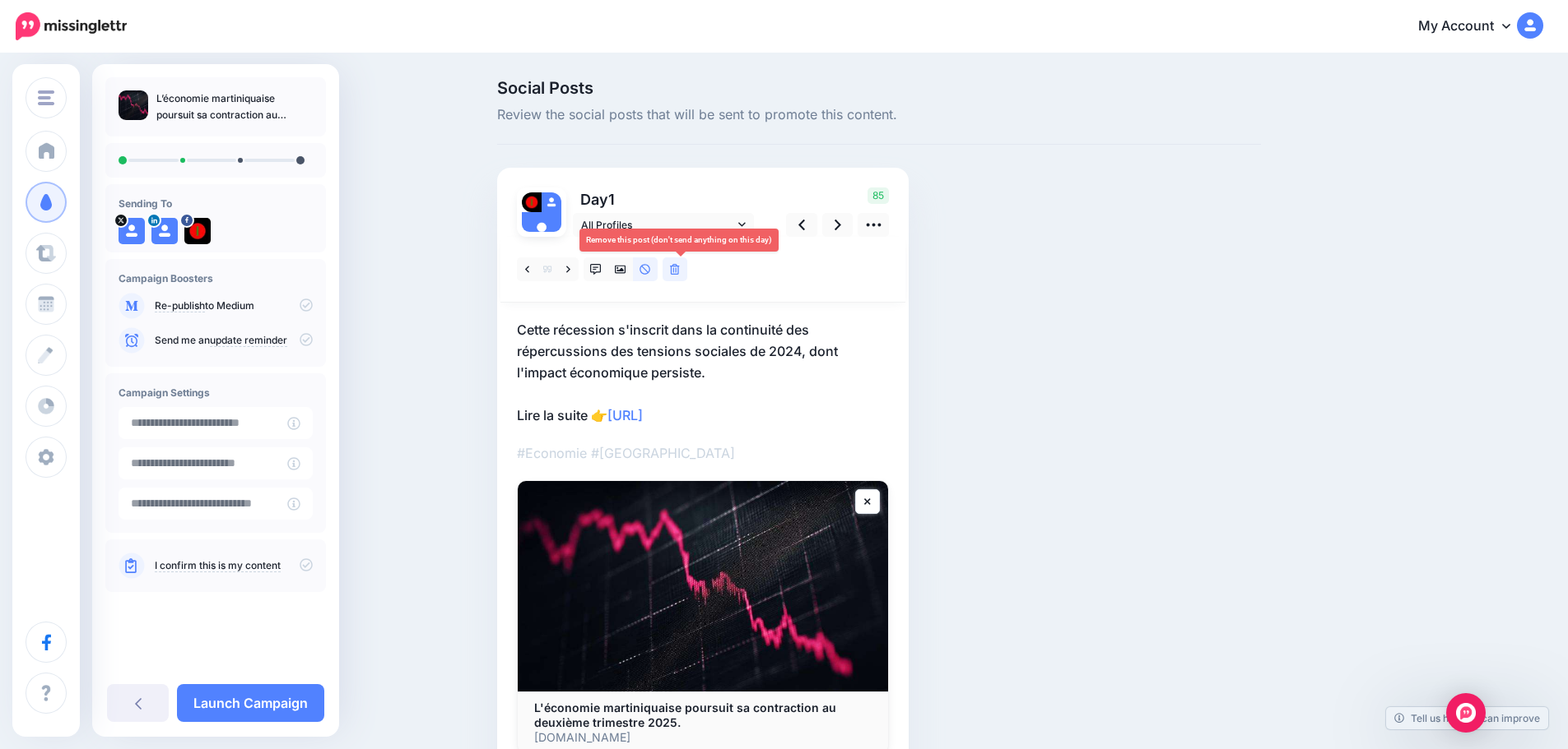
click at [679, 271] on icon at bounding box center [674, 270] width 10 height 11
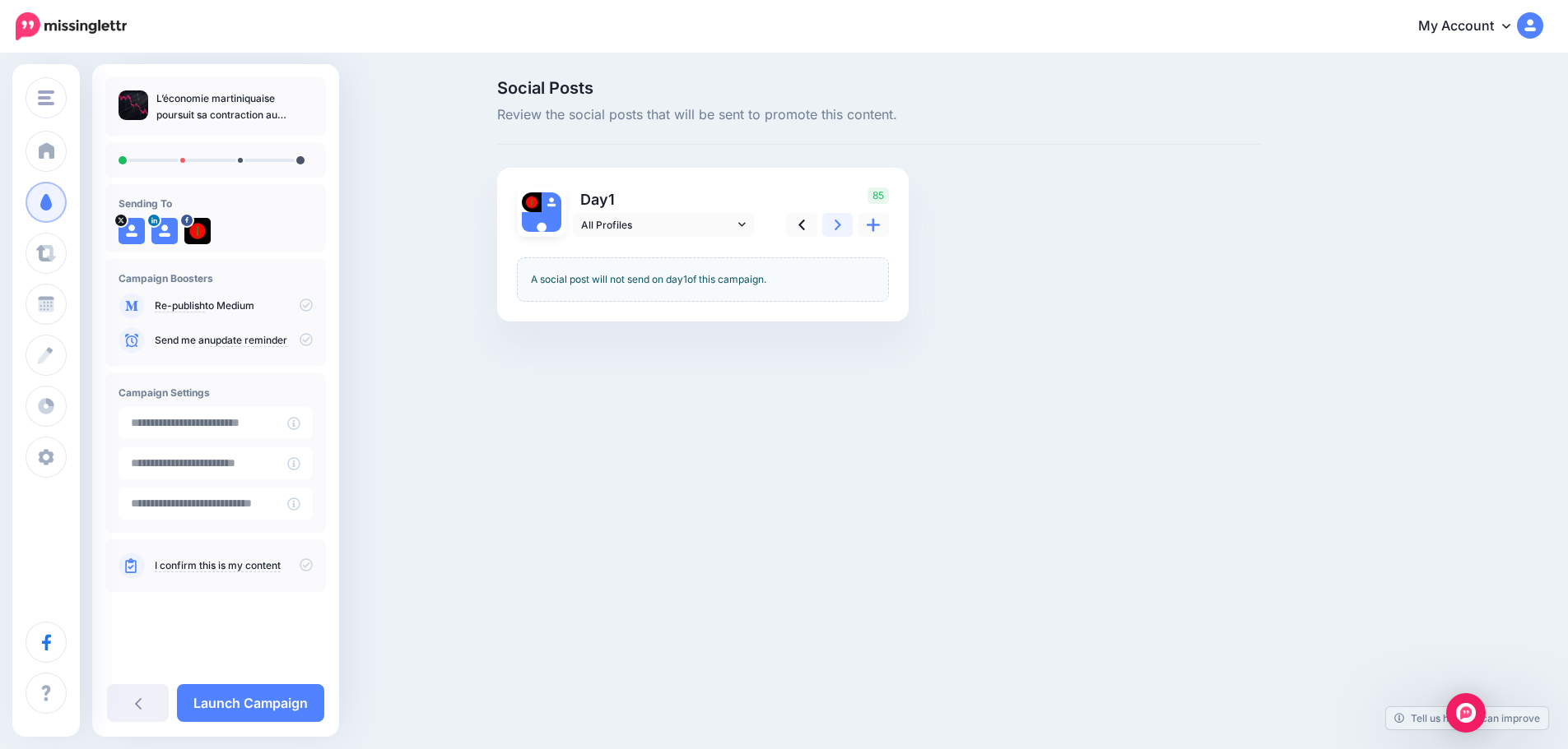
click at [837, 218] on link at bounding box center [837, 225] width 31 height 24
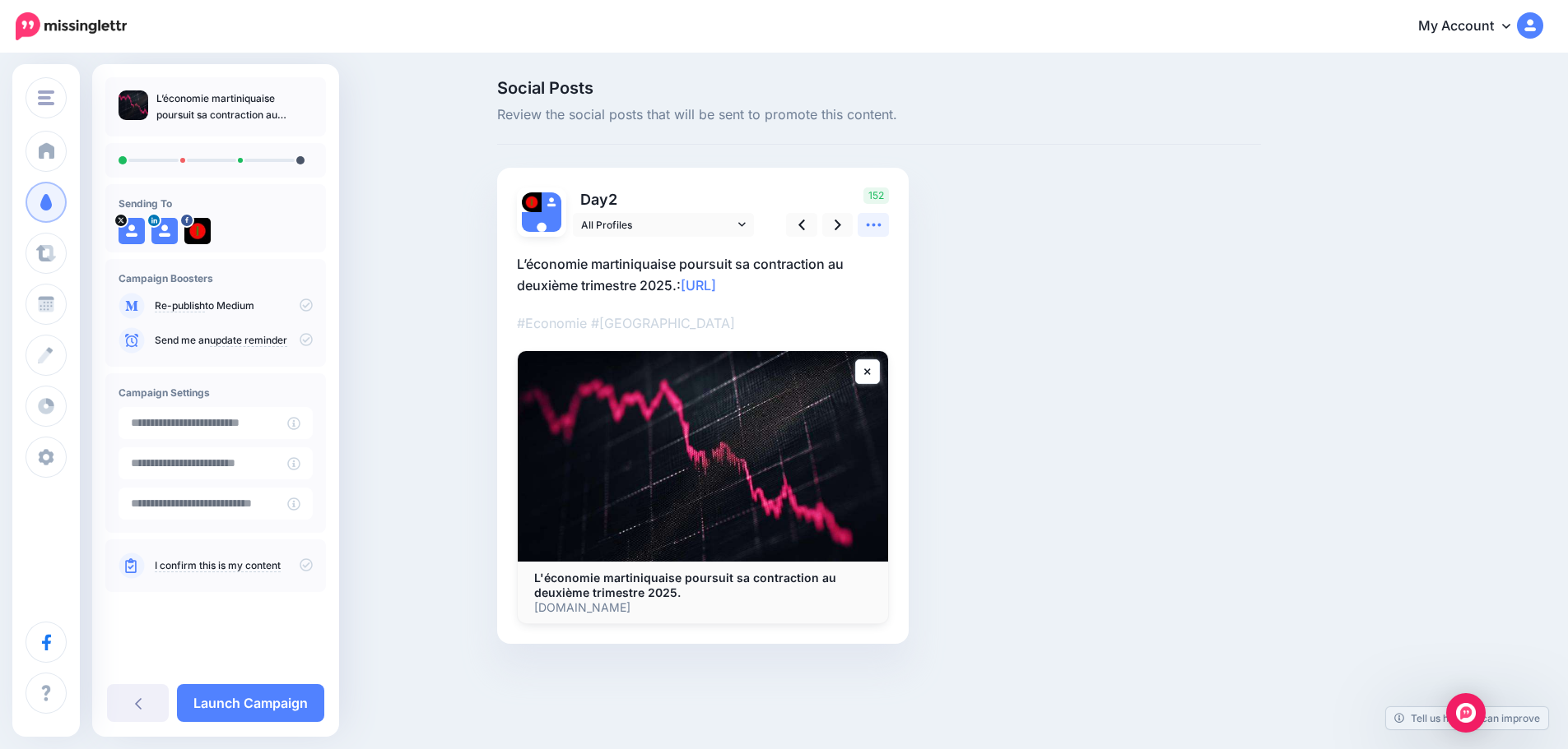
click at [882, 219] on icon at bounding box center [874, 225] width 18 height 18
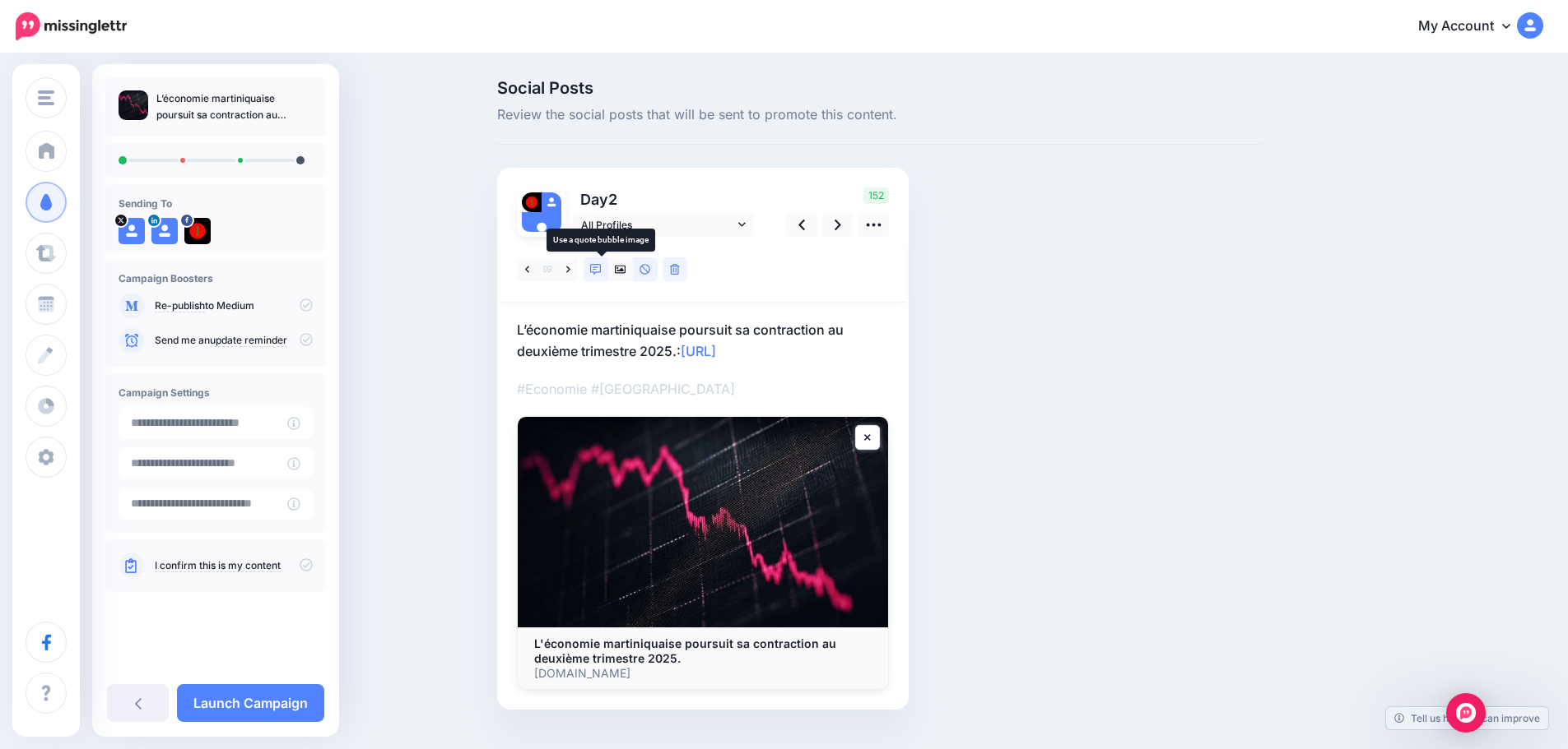
click at [602, 267] on icon at bounding box center [596, 270] width 12 height 11
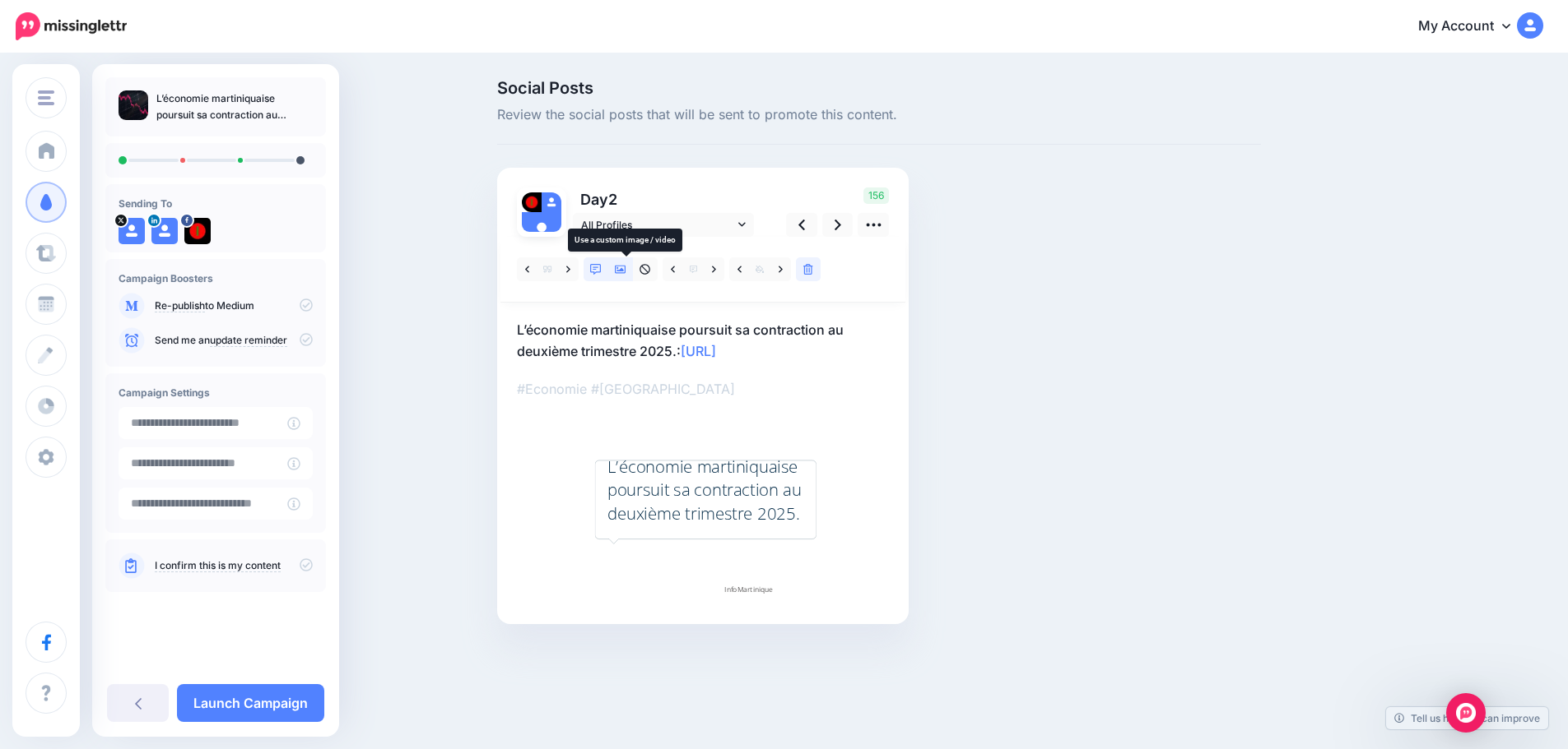
click at [624, 268] on icon at bounding box center [620, 269] width 12 height 8
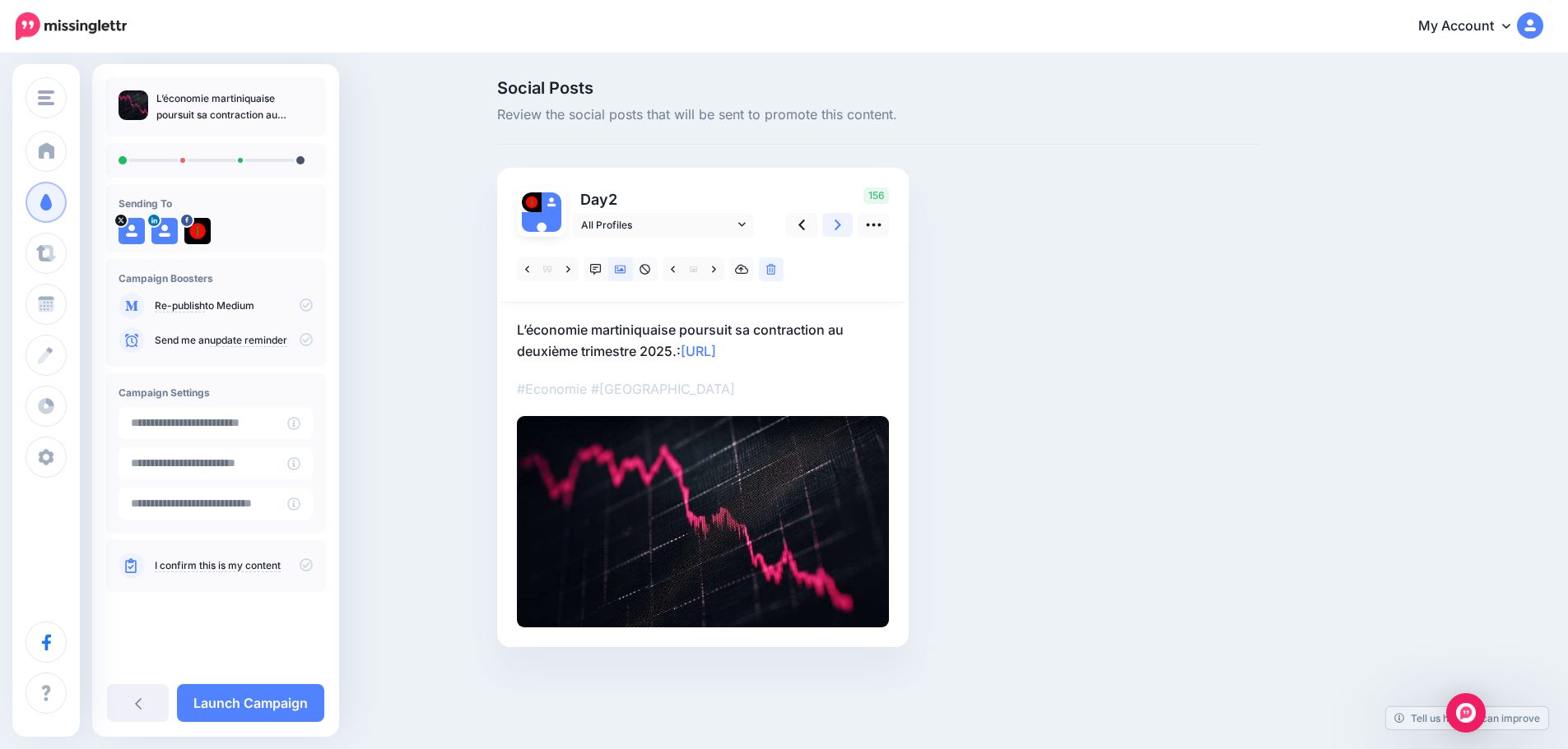
click at [837, 230] on link at bounding box center [837, 225] width 31 height 24
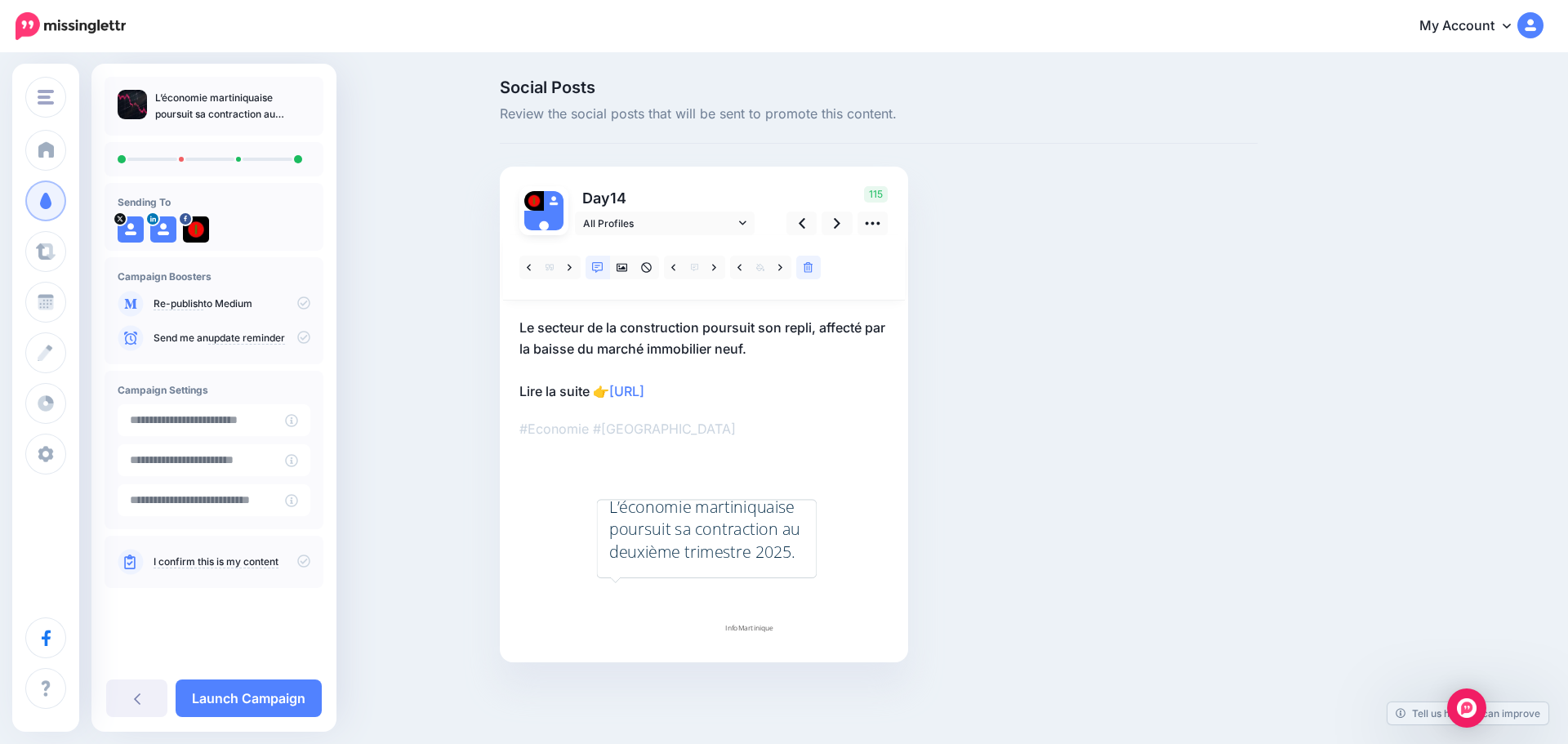
click at [302, 560] on icon at bounding box center [304, 561] width 13 height 13
click at [248, 692] on link "Launch Campaign" at bounding box center [248, 698] width 146 height 38
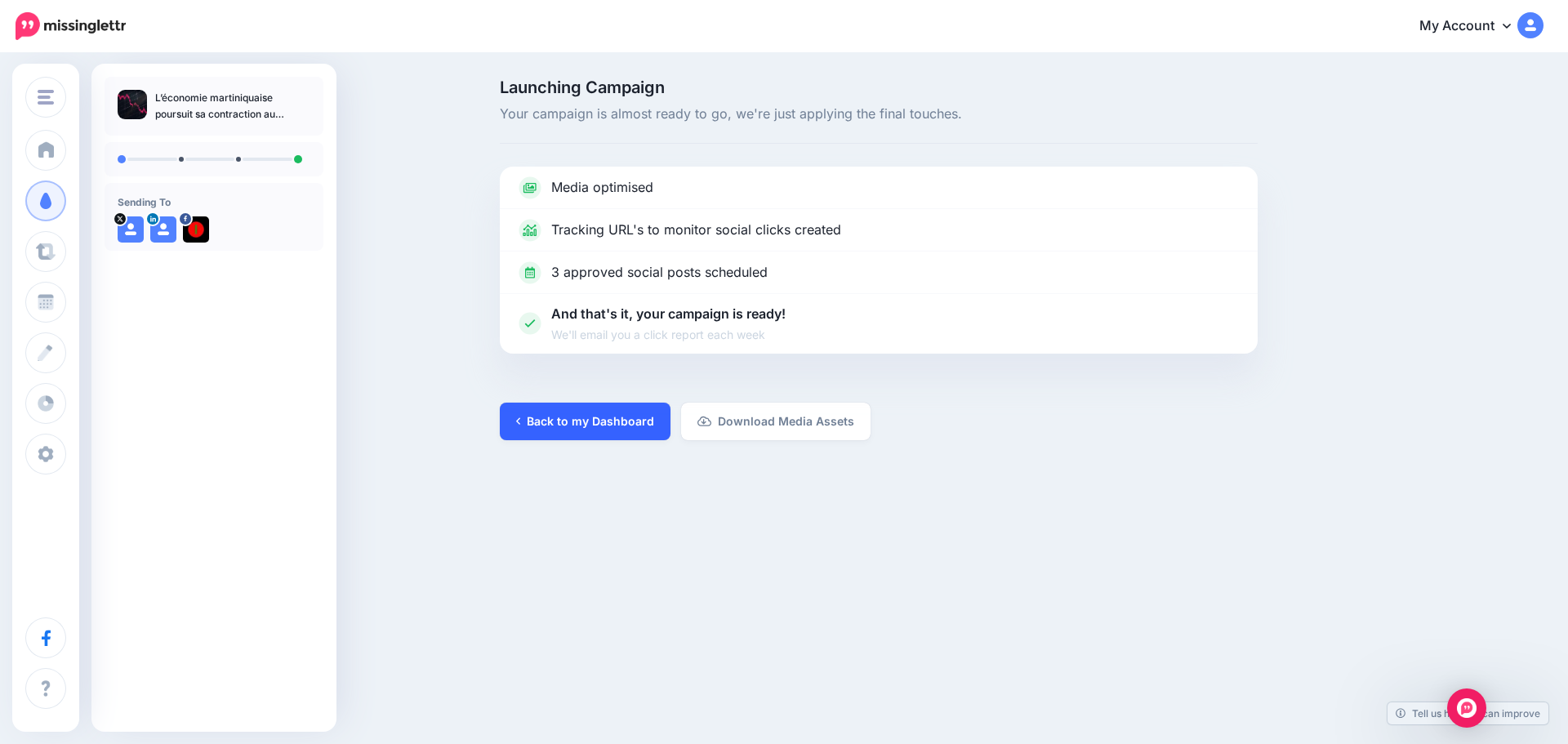
click at [578, 418] on link "Back to my Dashboard" at bounding box center [585, 422] width 170 height 38
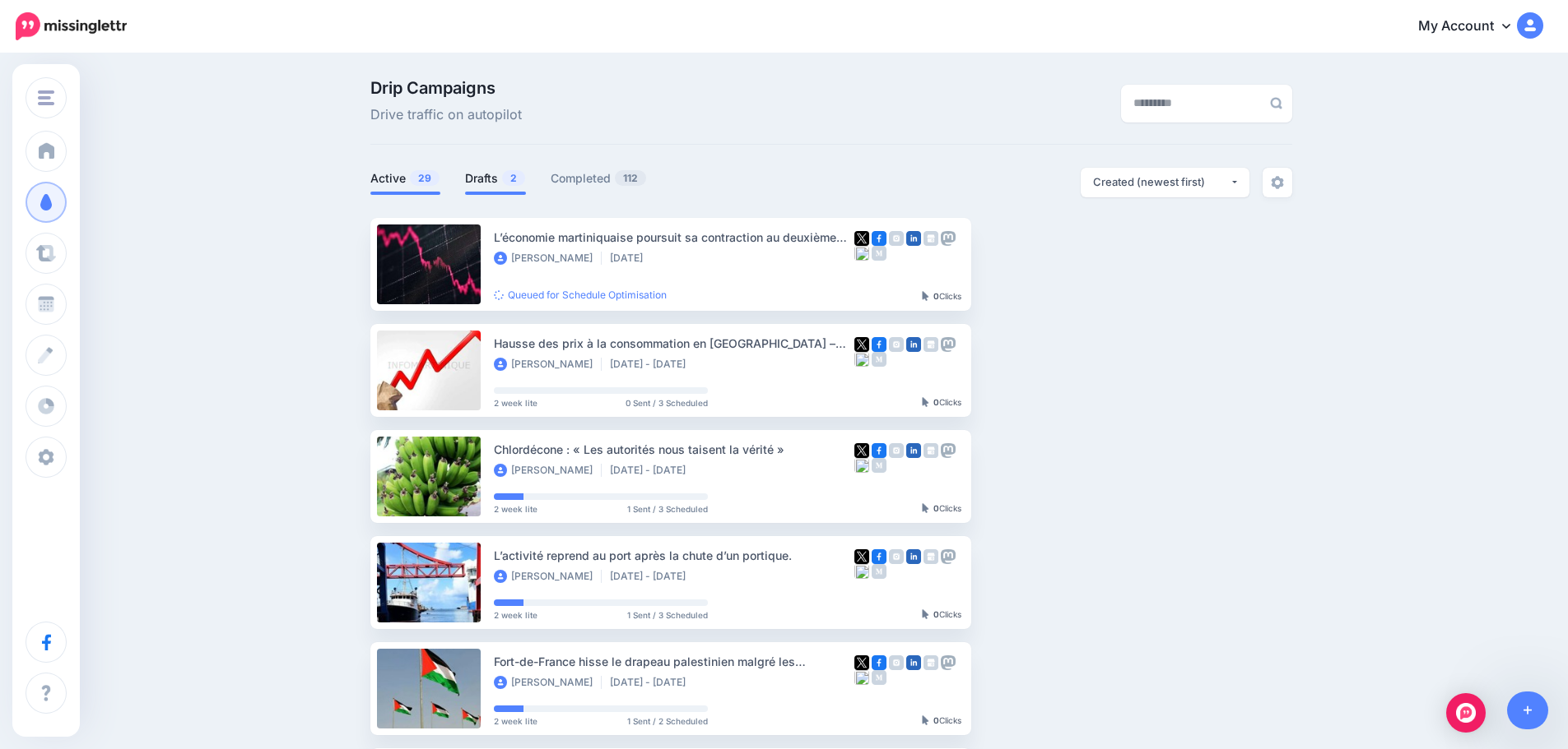
click at [506, 182] on link "Drafts 2" at bounding box center [495, 179] width 61 height 19
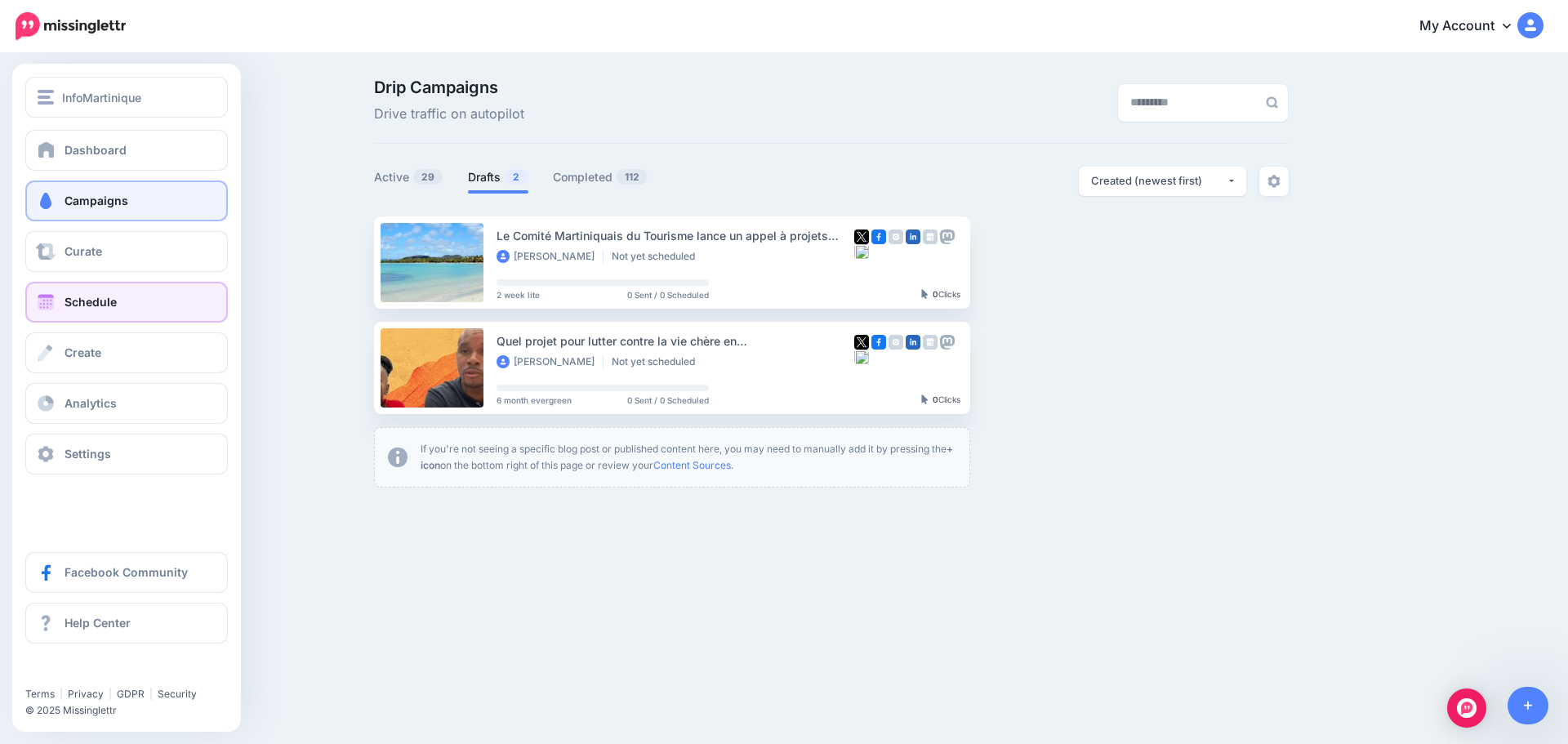
click at [68, 297] on span "Schedule" at bounding box center [90, 302] width 53 height 14
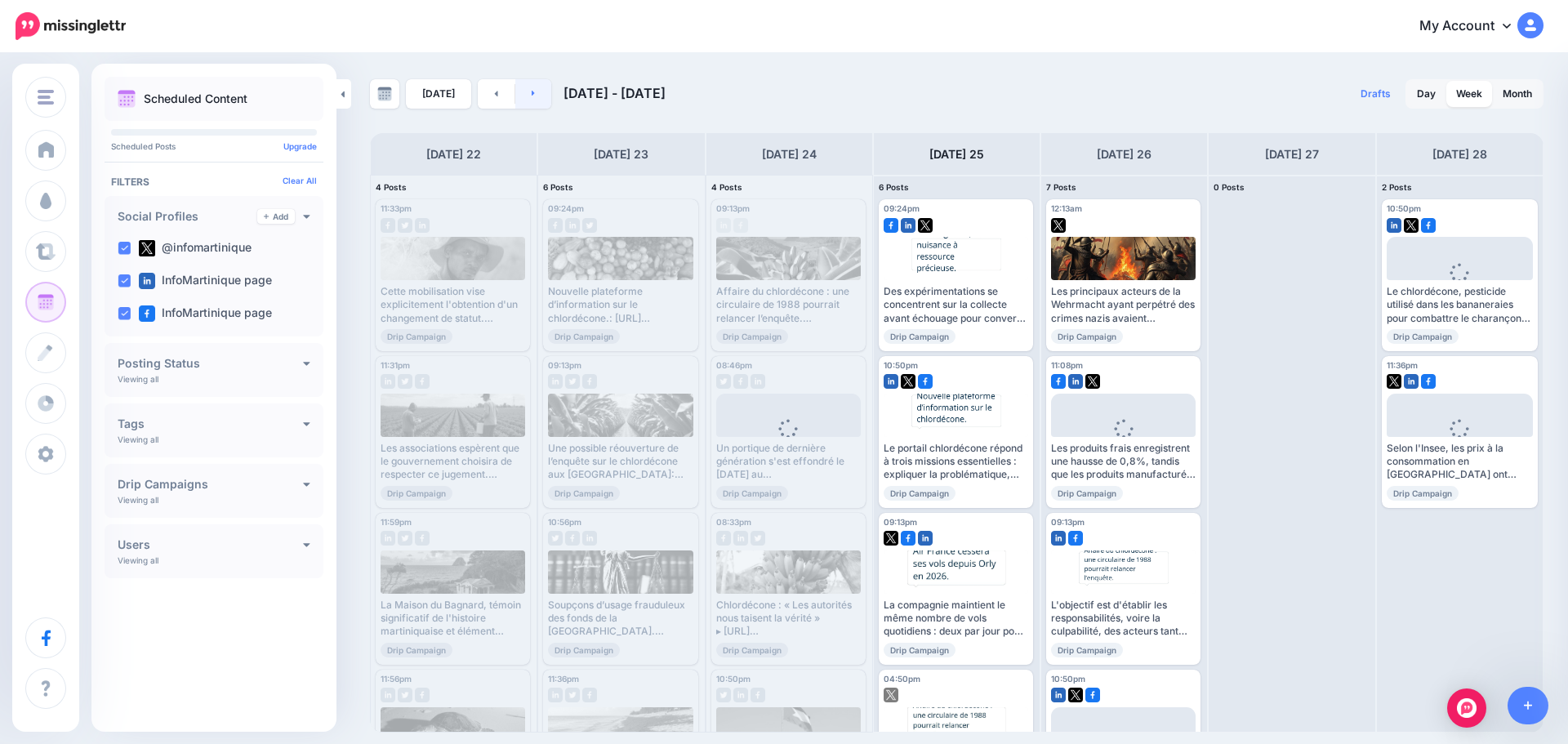
click at [526, 93] on link at bounding box center [534, 93] width 37 height 29
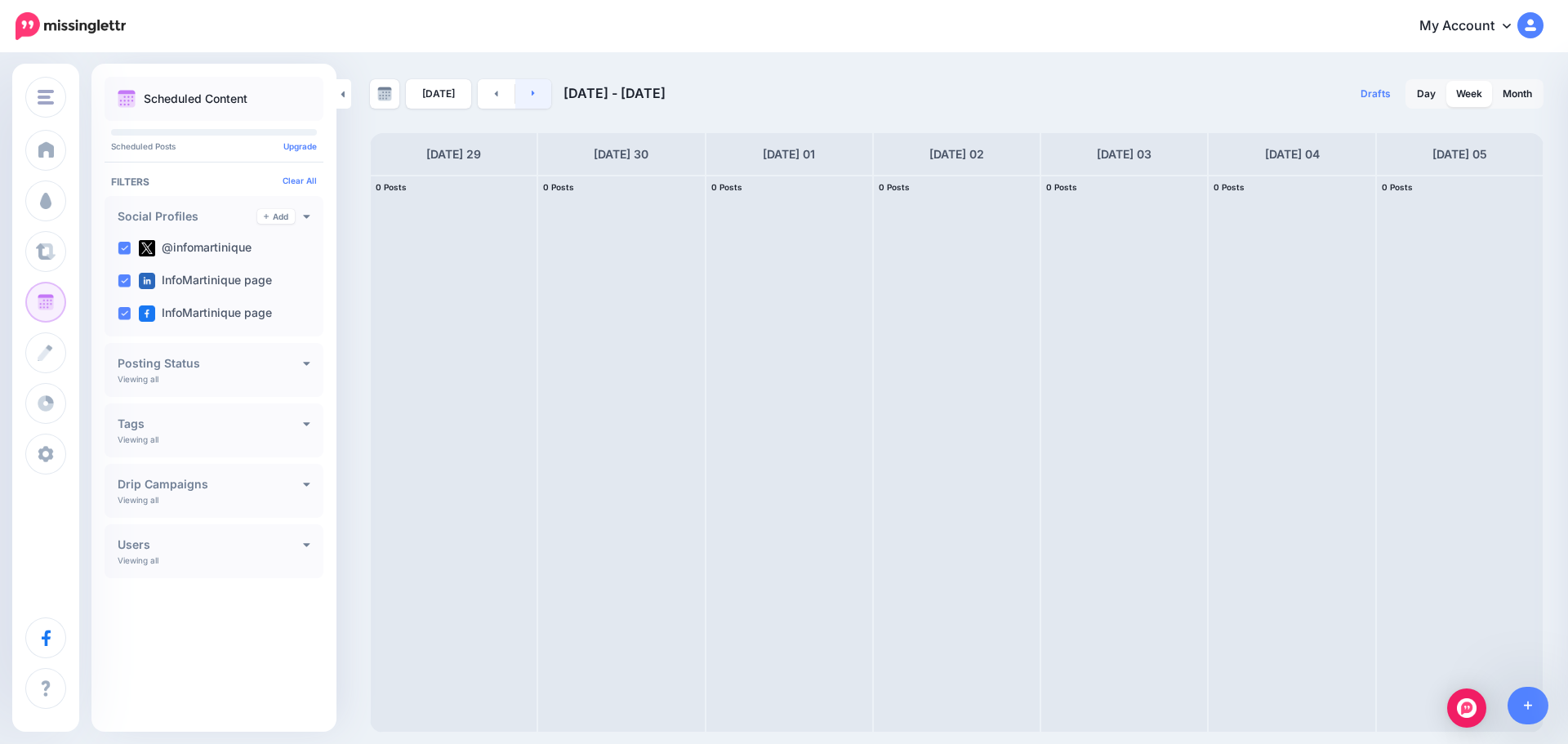
click at [523, 97] on link at bounding box center [534, 93] width 37 height 29
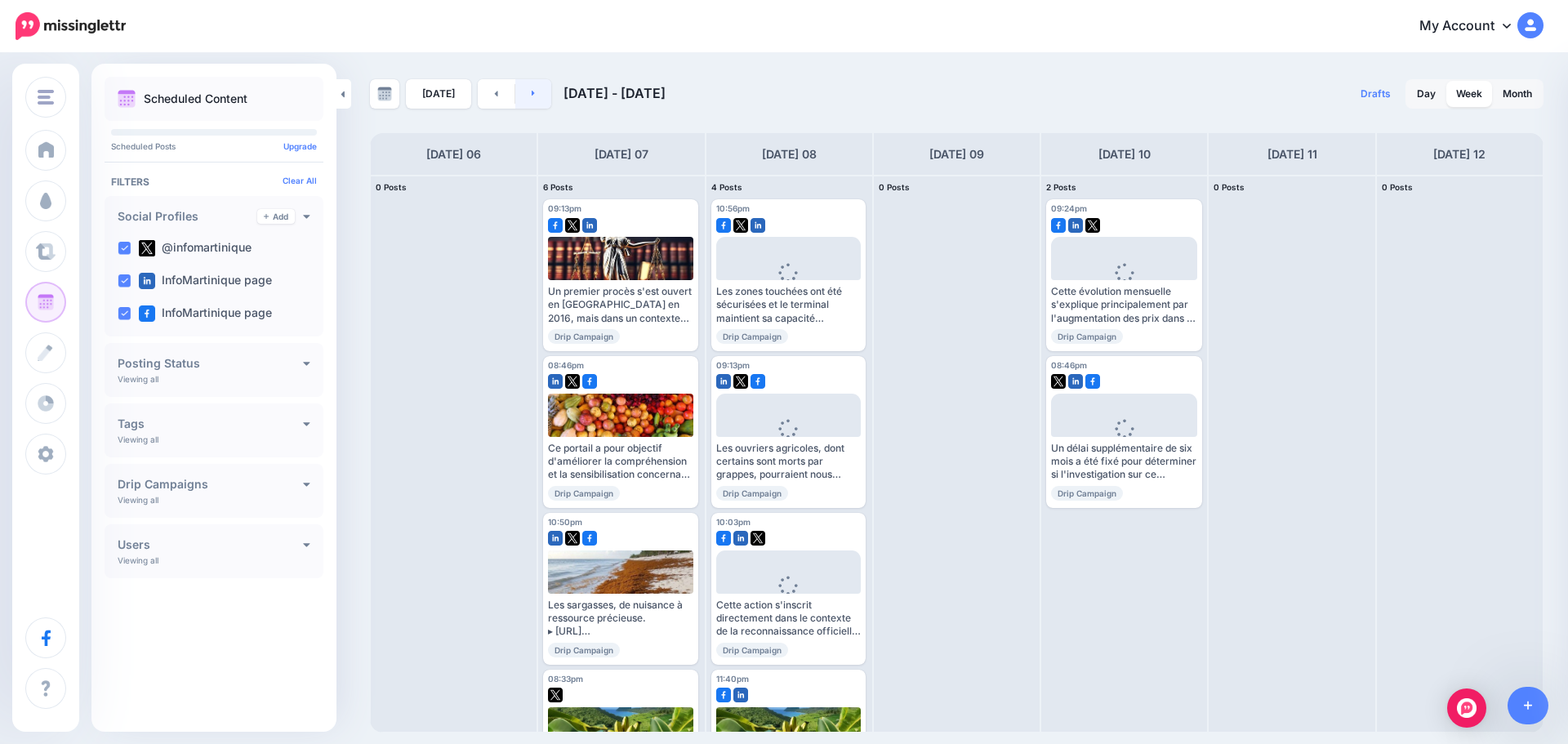
click at [519, 95] on link at bounding box center [534, 93] width 37 height 29
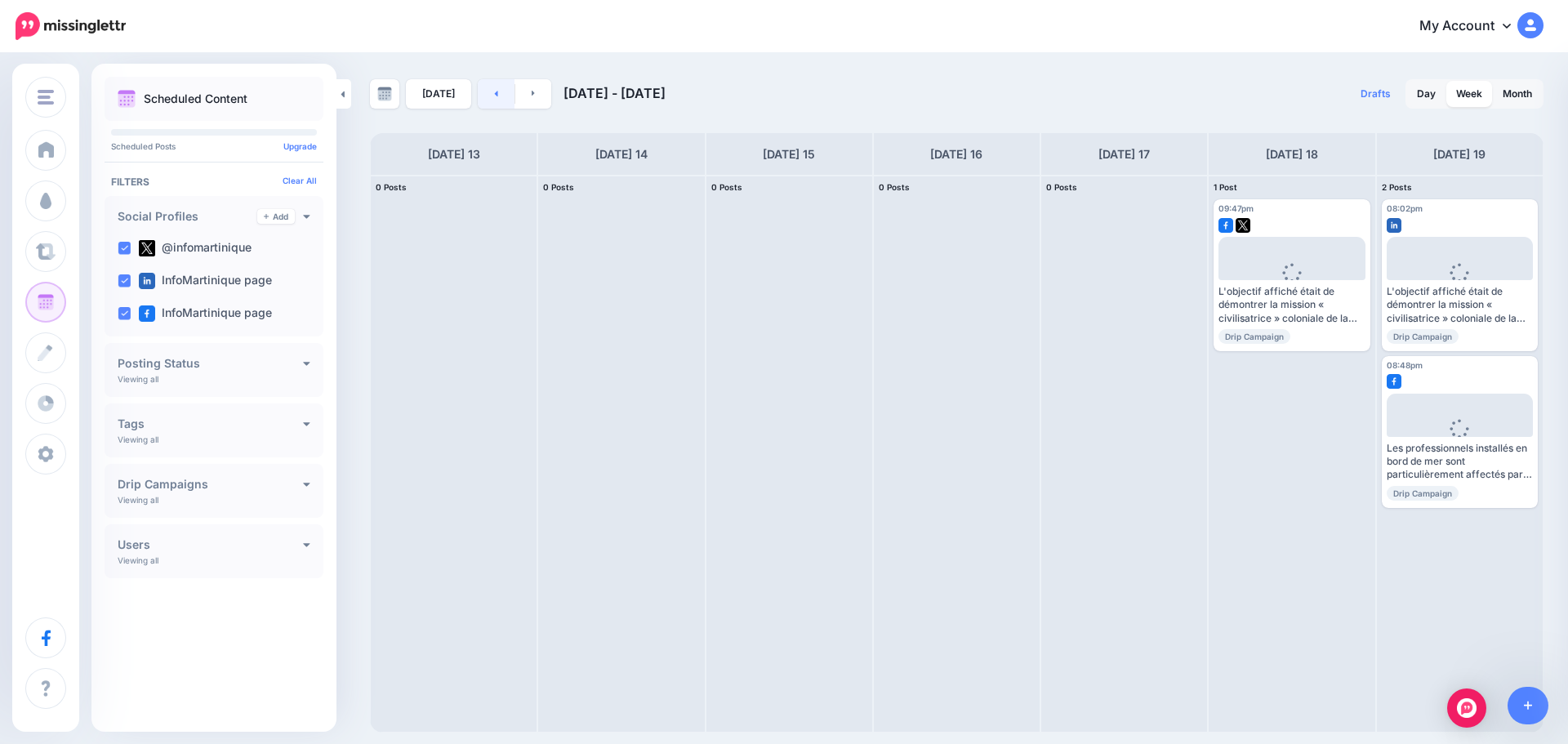
click at [495, 97] on link at bounding box center [496, 93] width 37 height 29
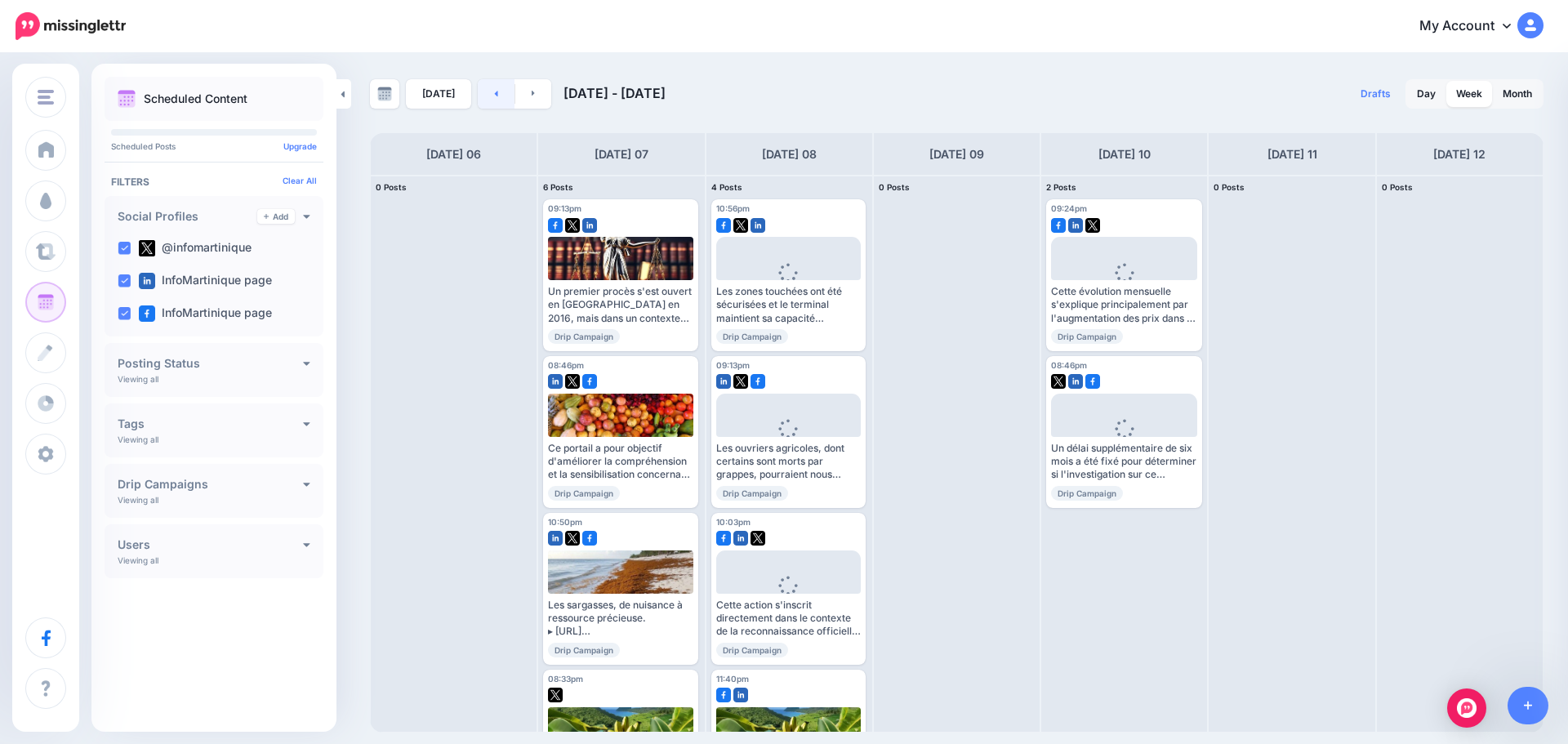
click at [494, 97] on link at bounding box center [496, 93] width 37 height 29
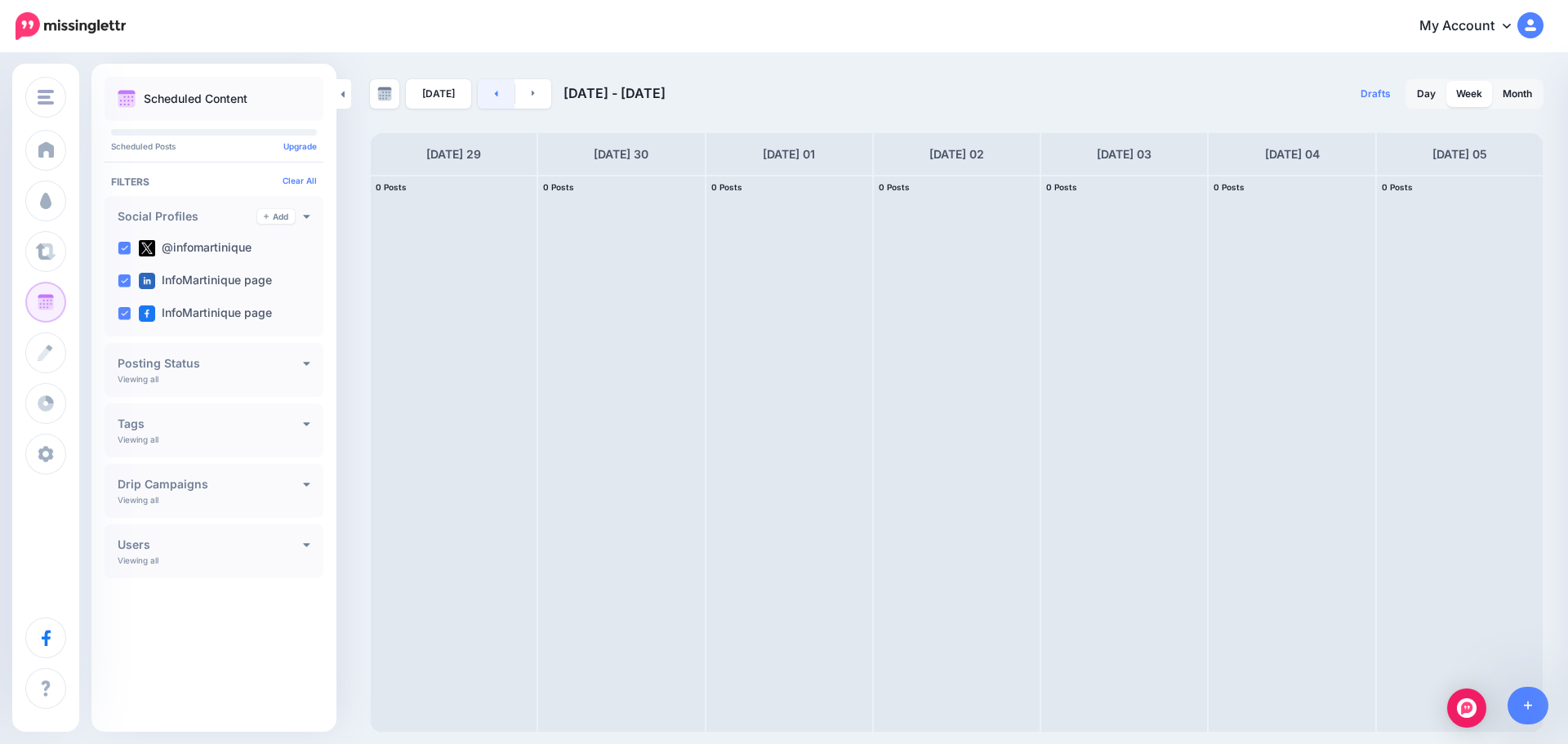
click at [494, 91] on link at bounding box center [496, 93] width 37 height 29
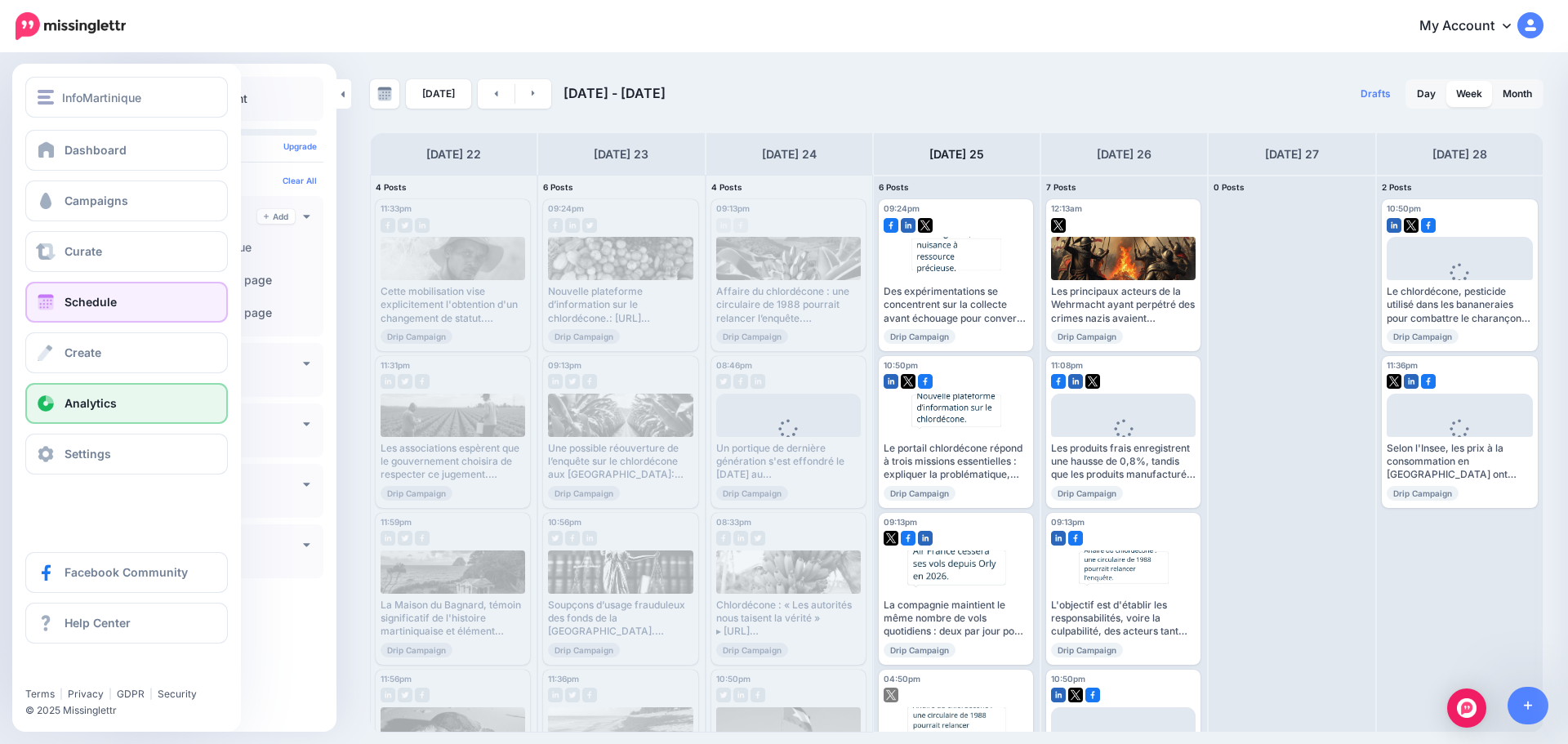
click at [82, 404] on span "Analytics" at bounding box center [90, 403] width 53 height 14
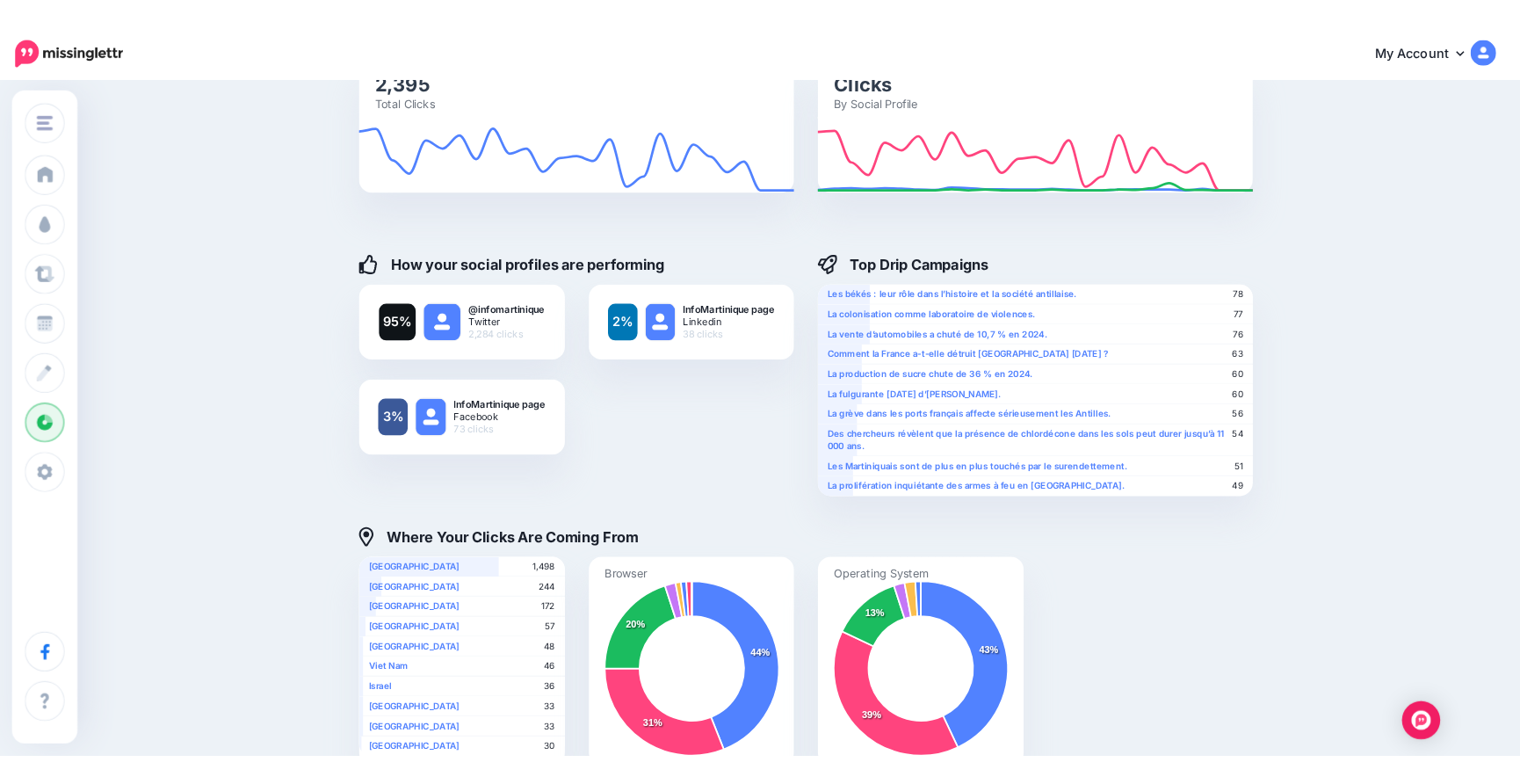
scroll to position [138, 0]
